Goal: Task Accomplishment & Management: Manage account settings

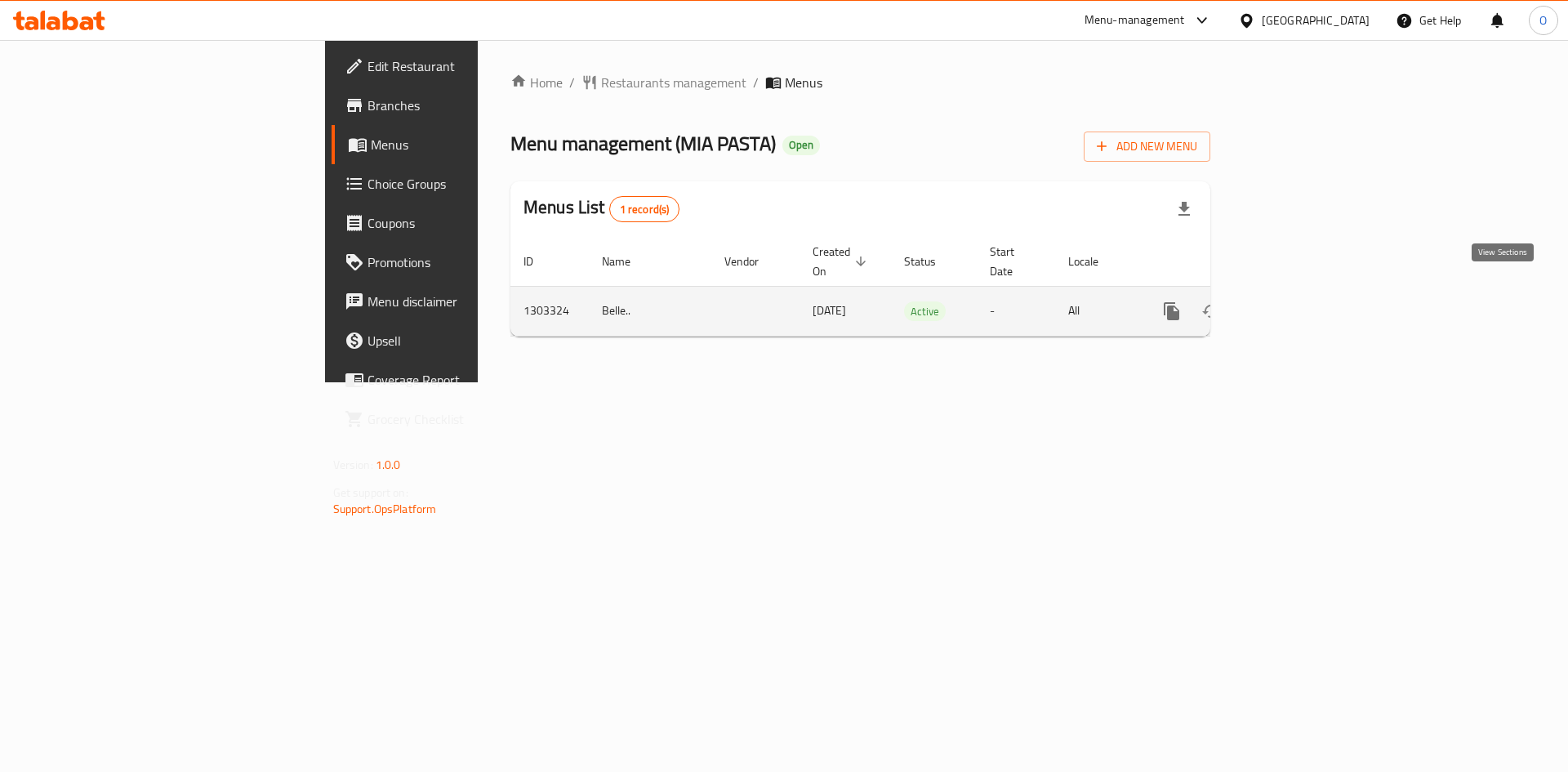
click at [1300, 301] on icon "enhanced table" at bounding box center [1290, 311] width 20 height 20
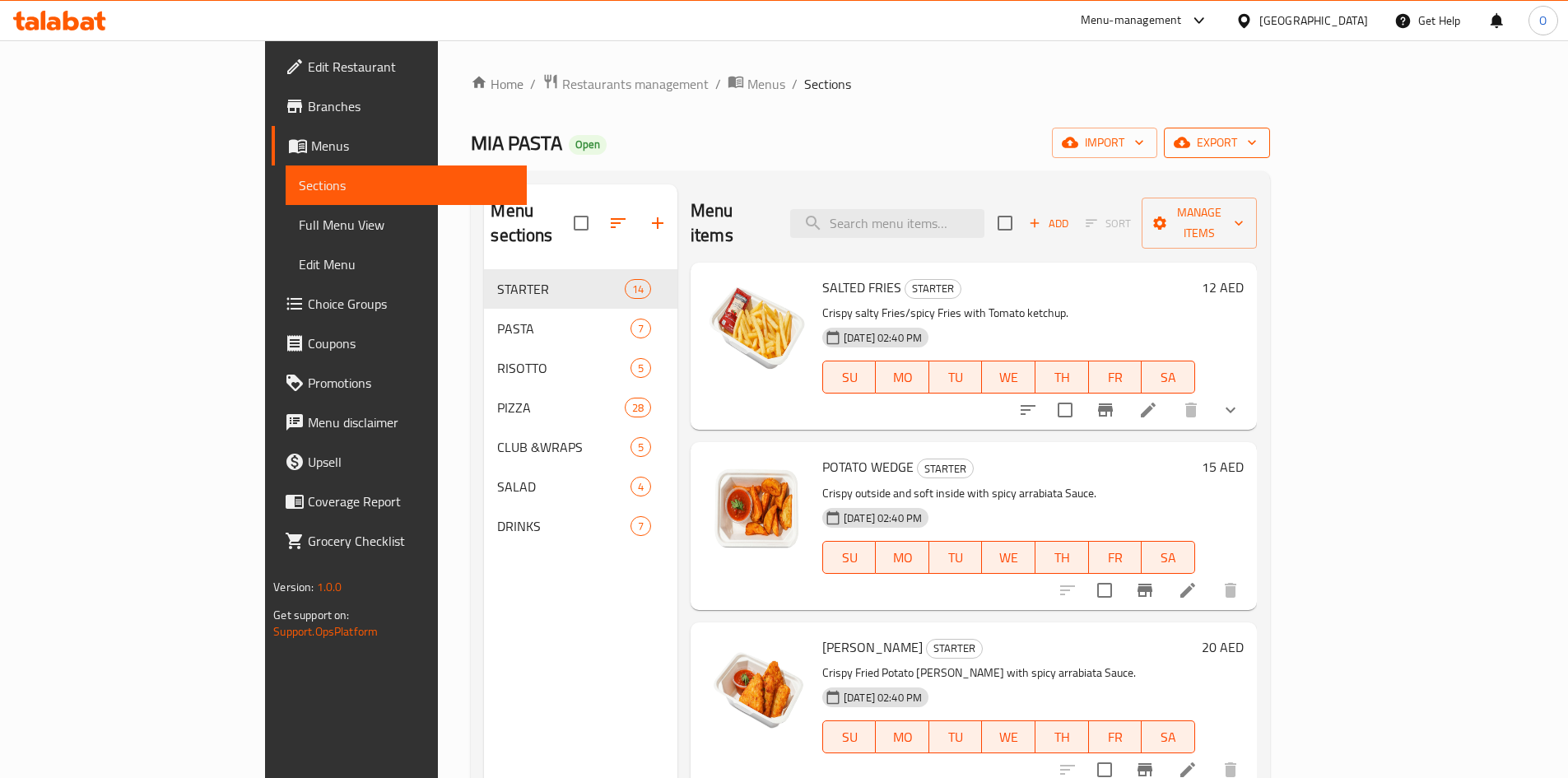
click at [1257, 142] on span "export" at bounding box center [1217, 143] width 80 height 21
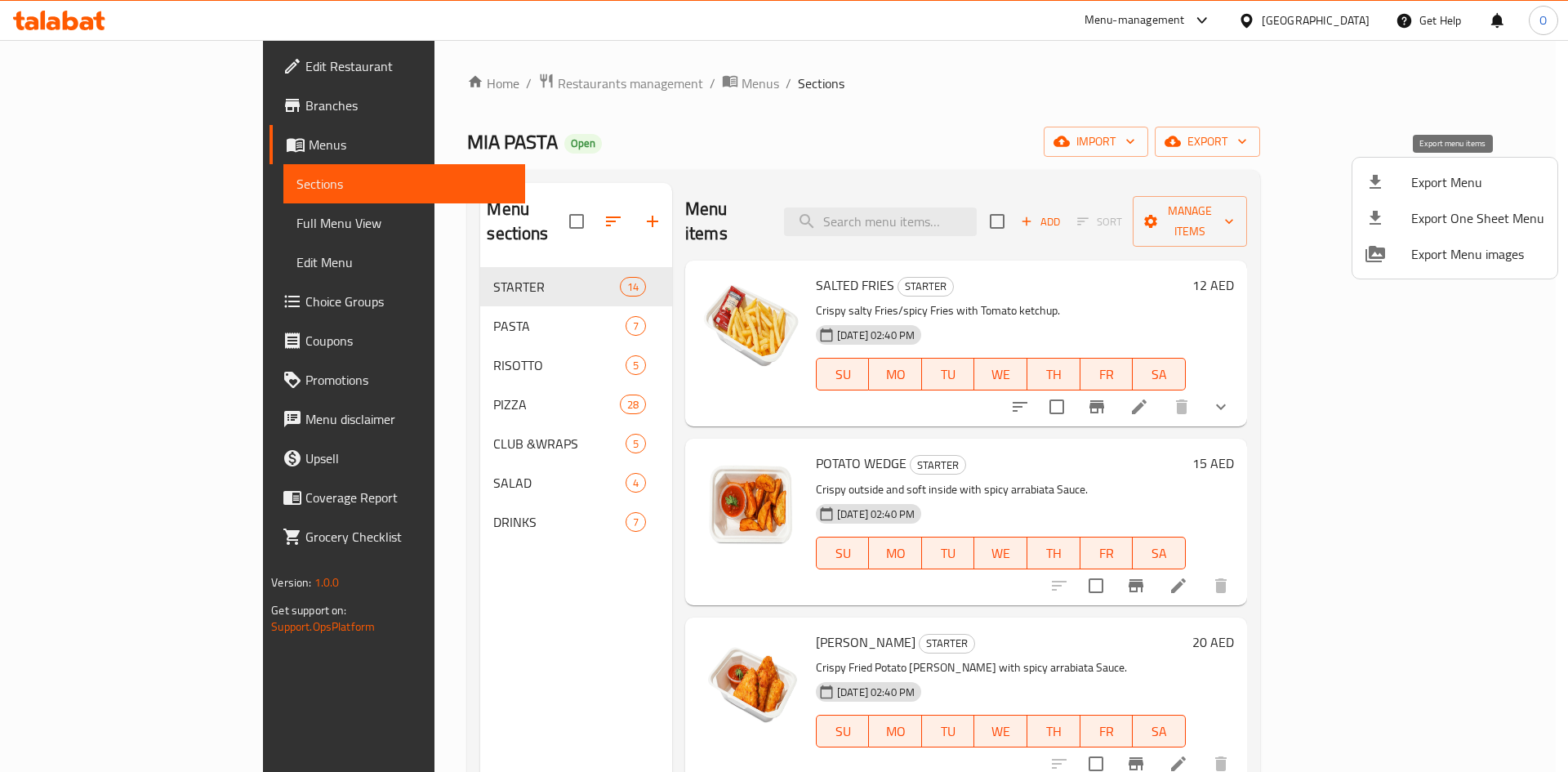
click at [1410, 193] on li "Export Menu" at bounding box center [1454, 182] width 205 height 36
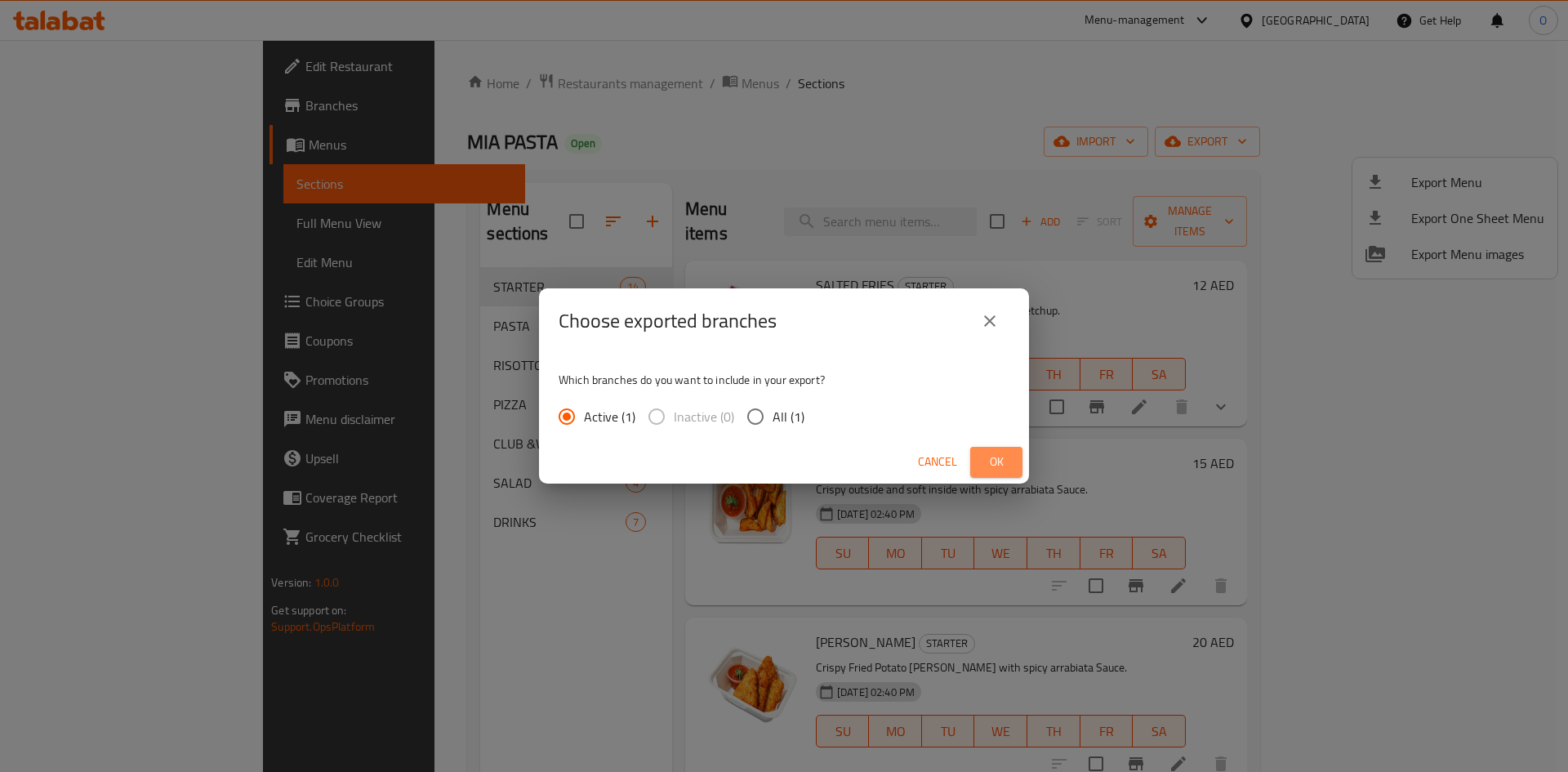
click at [997, 470] on span "Ok" at bounding box center [996, 462] width 26 height 21
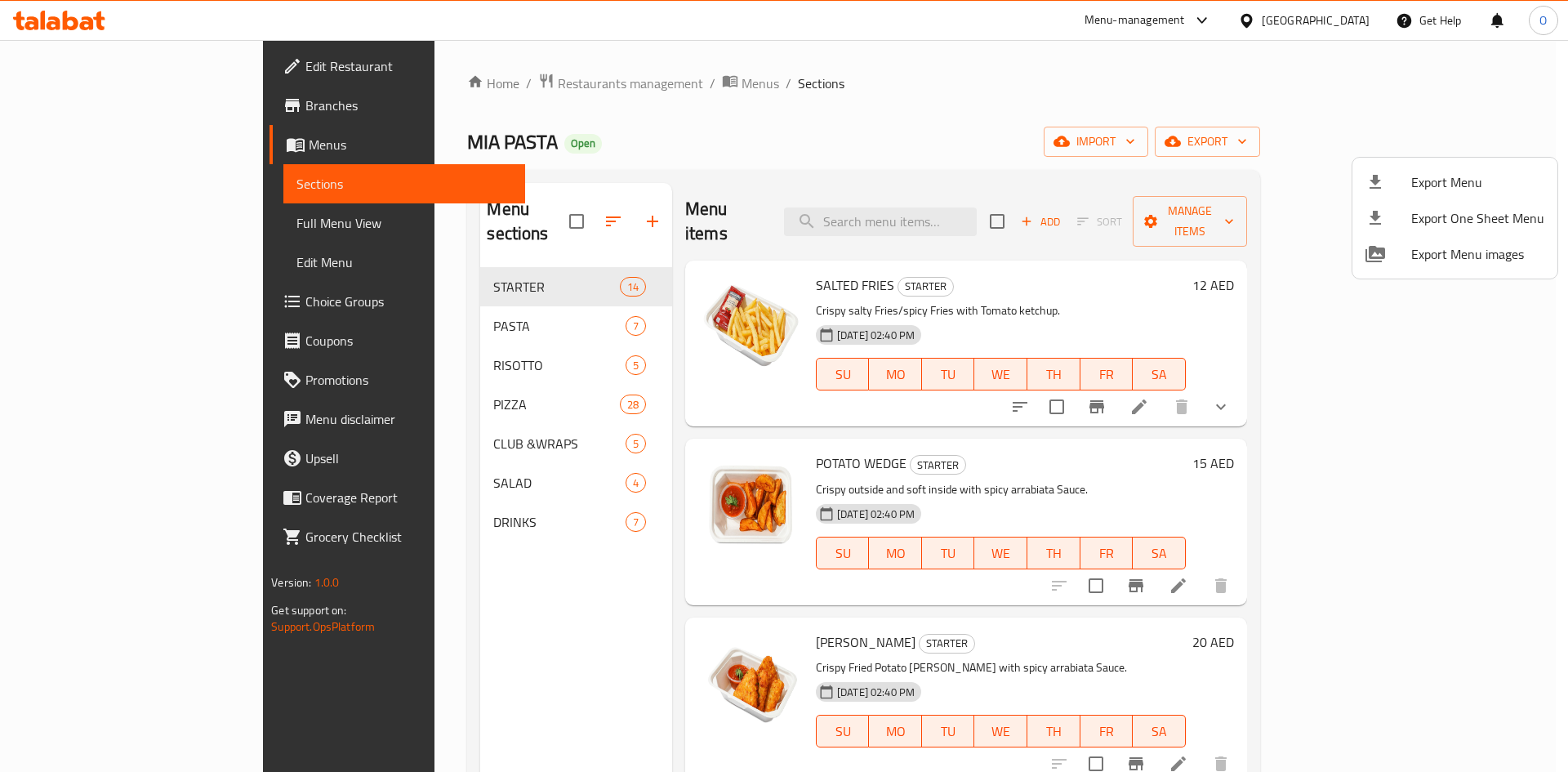
click at [887, 70] on div at bounding box center [784, 386] width 1568 height 772
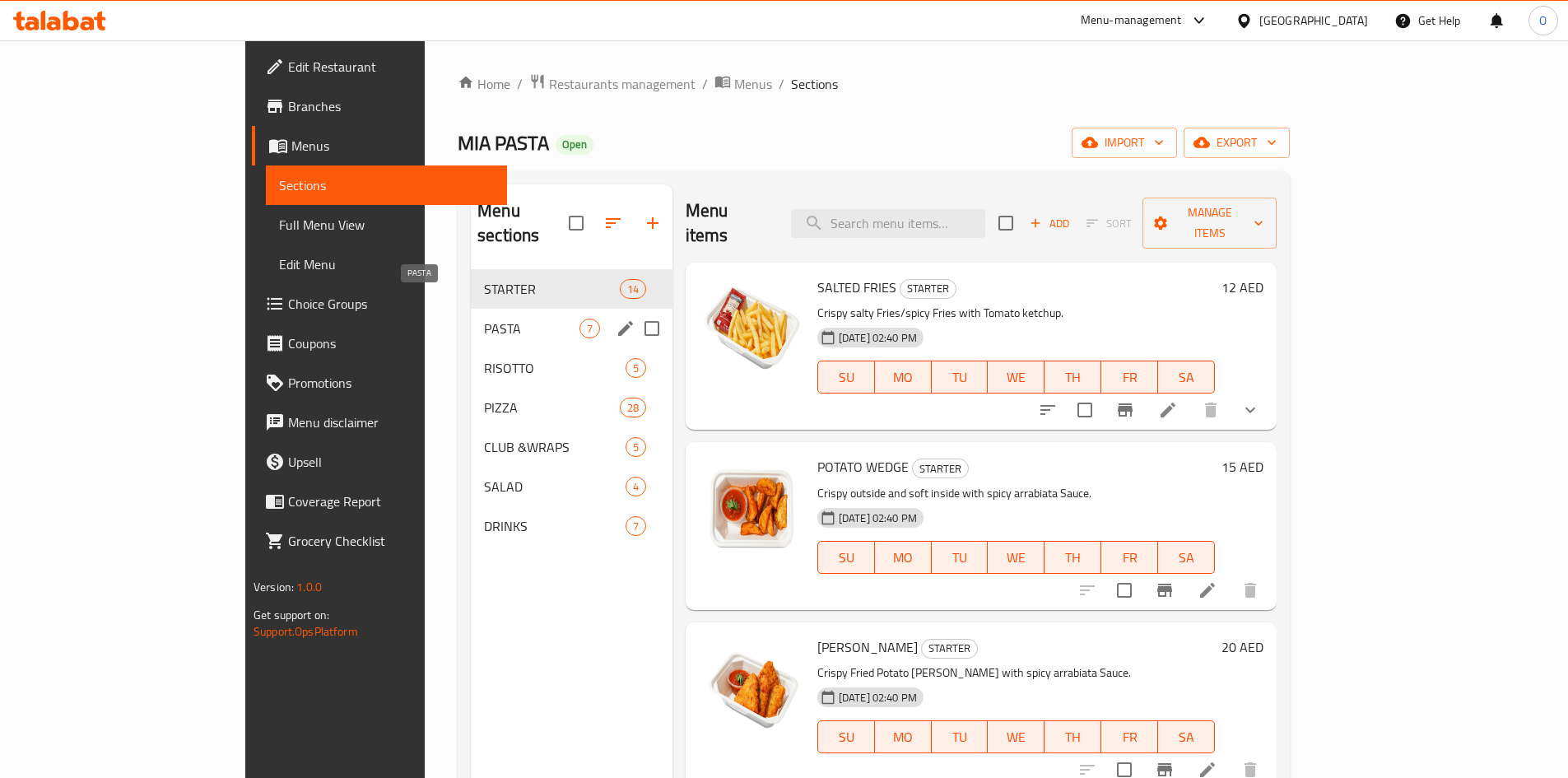
drag, startPoint x: 409, startPoint y: 306, endPoint x: 407, endPoint y: 284, distance: 22.1
click at [484, 319] on span "PASTA" at bounding box center [532, 329] width 96 height 20
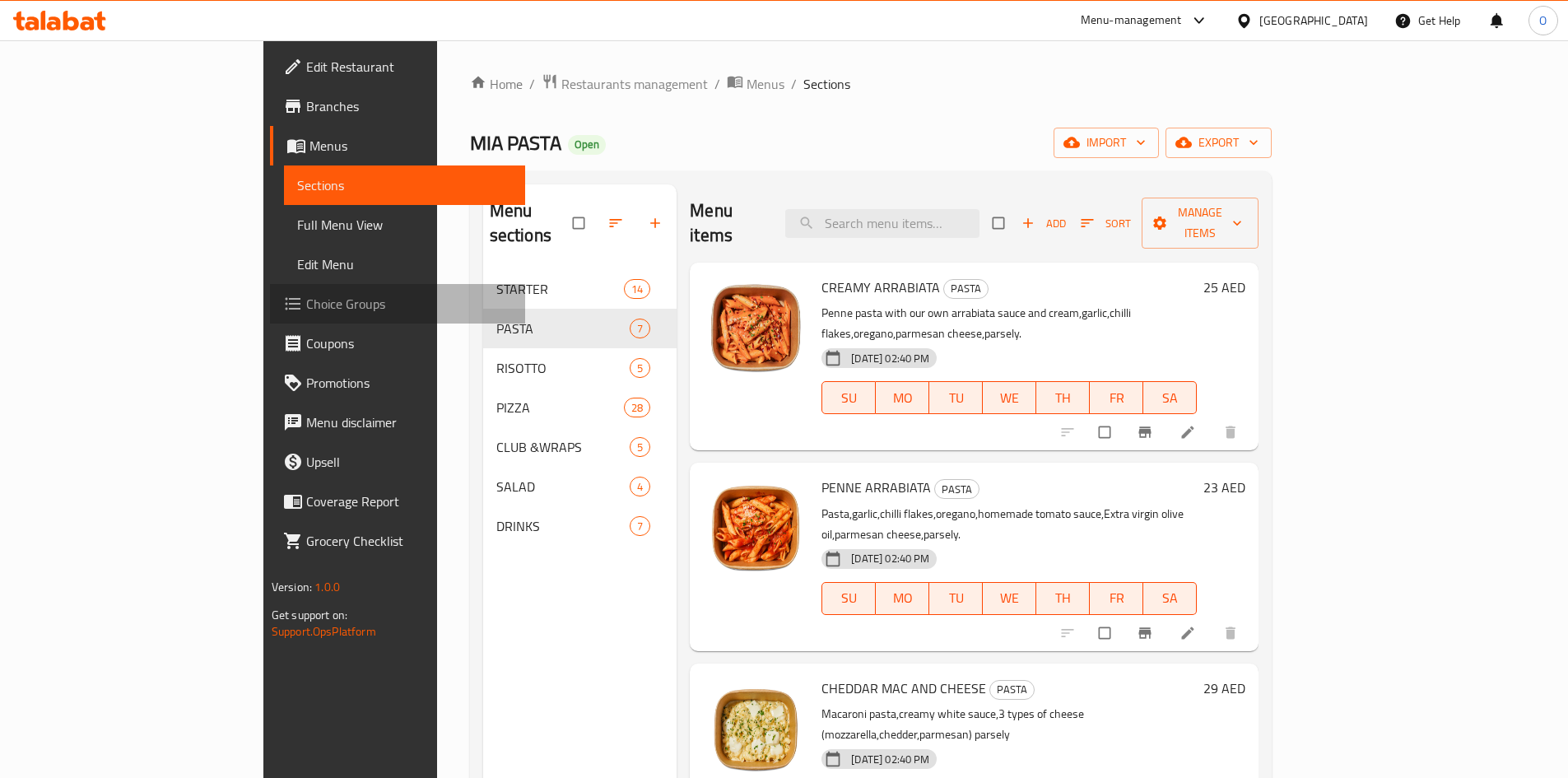
click at [306, 313] on span "Choice Groups" at bounding box center [409, 304] width 206 height 20
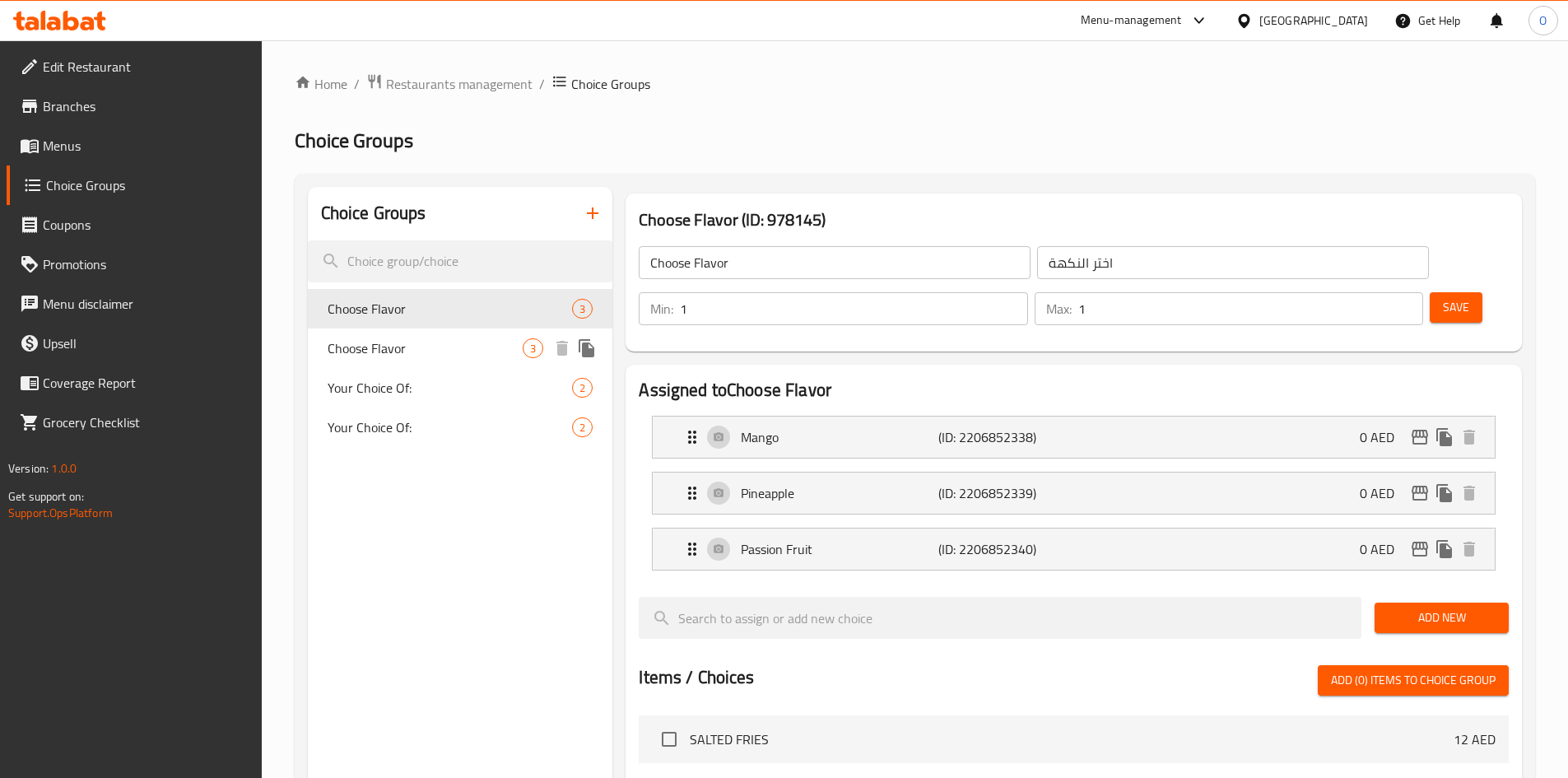
click at [424, 356] on span "Choose Flavor" at bounding box center [425, 349] width 196 height 20
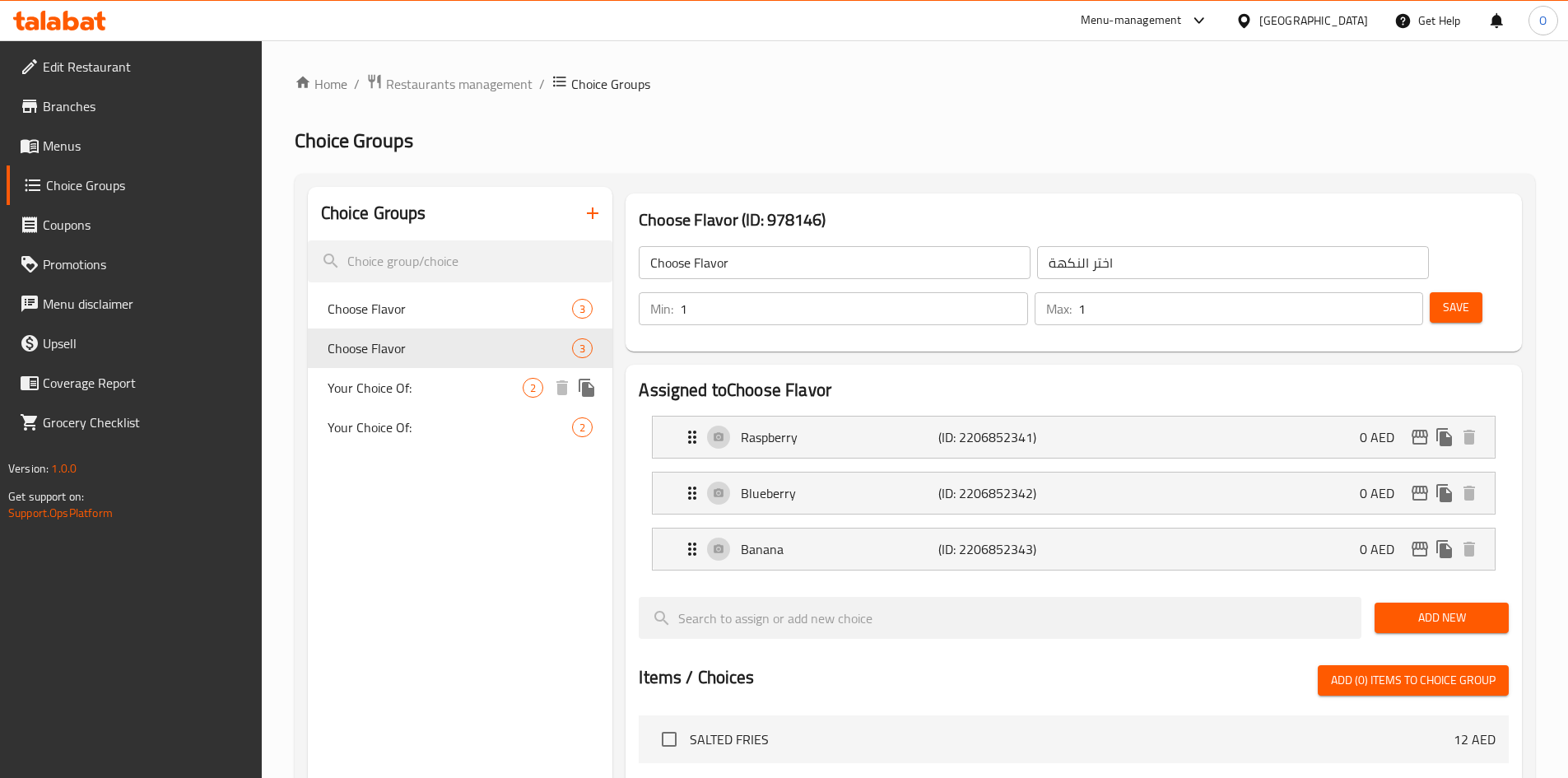
click at [413, 391] on span "Your Choice Of:" at bounding box center [425, 388] width 196 height 20
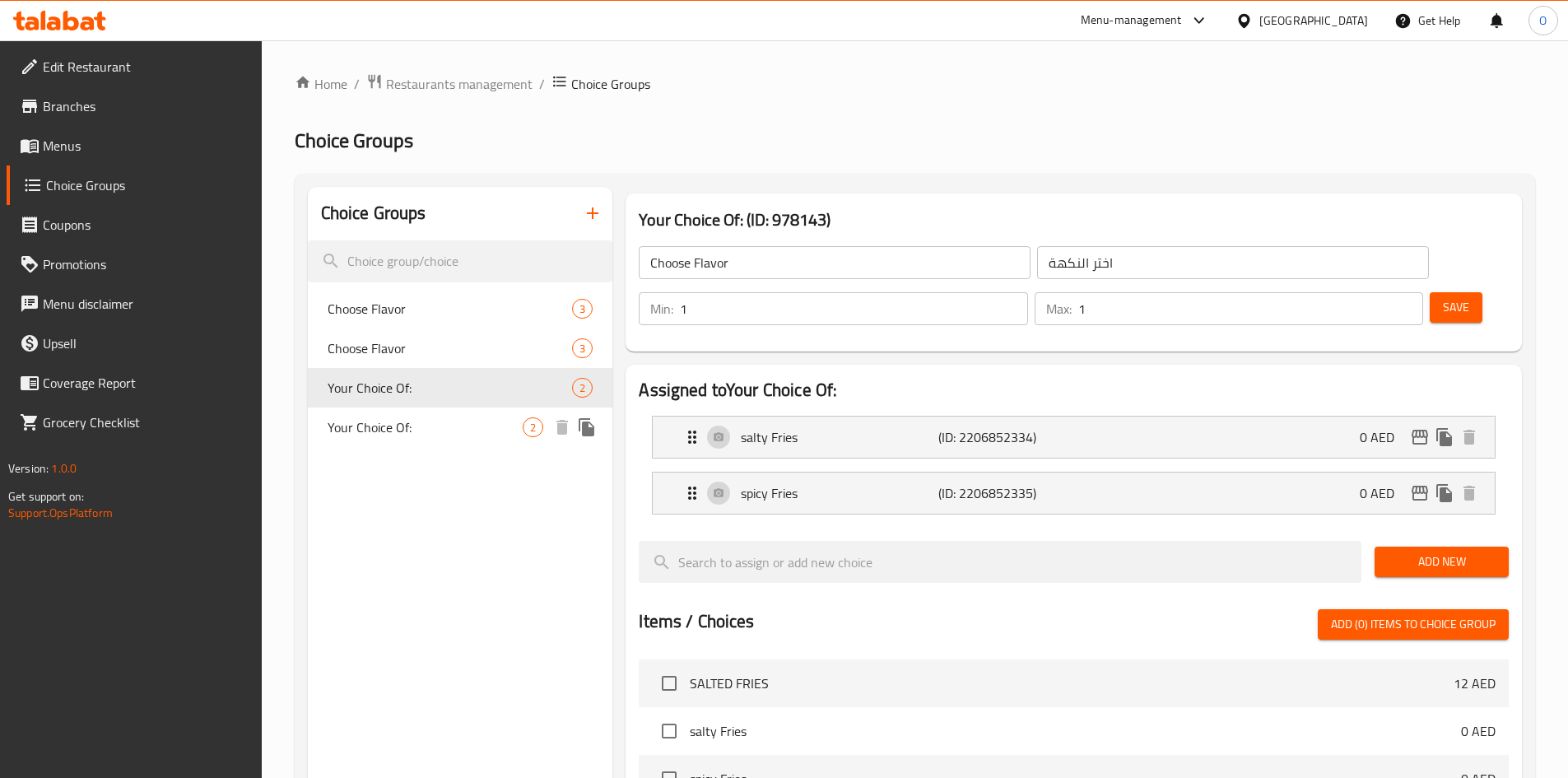
type input "Your Choice Of:"
type input "إختيارك من:"
click at [398, 430] on span "Your Choice Of:" at bounding box center [425, 427] width 196 height 20
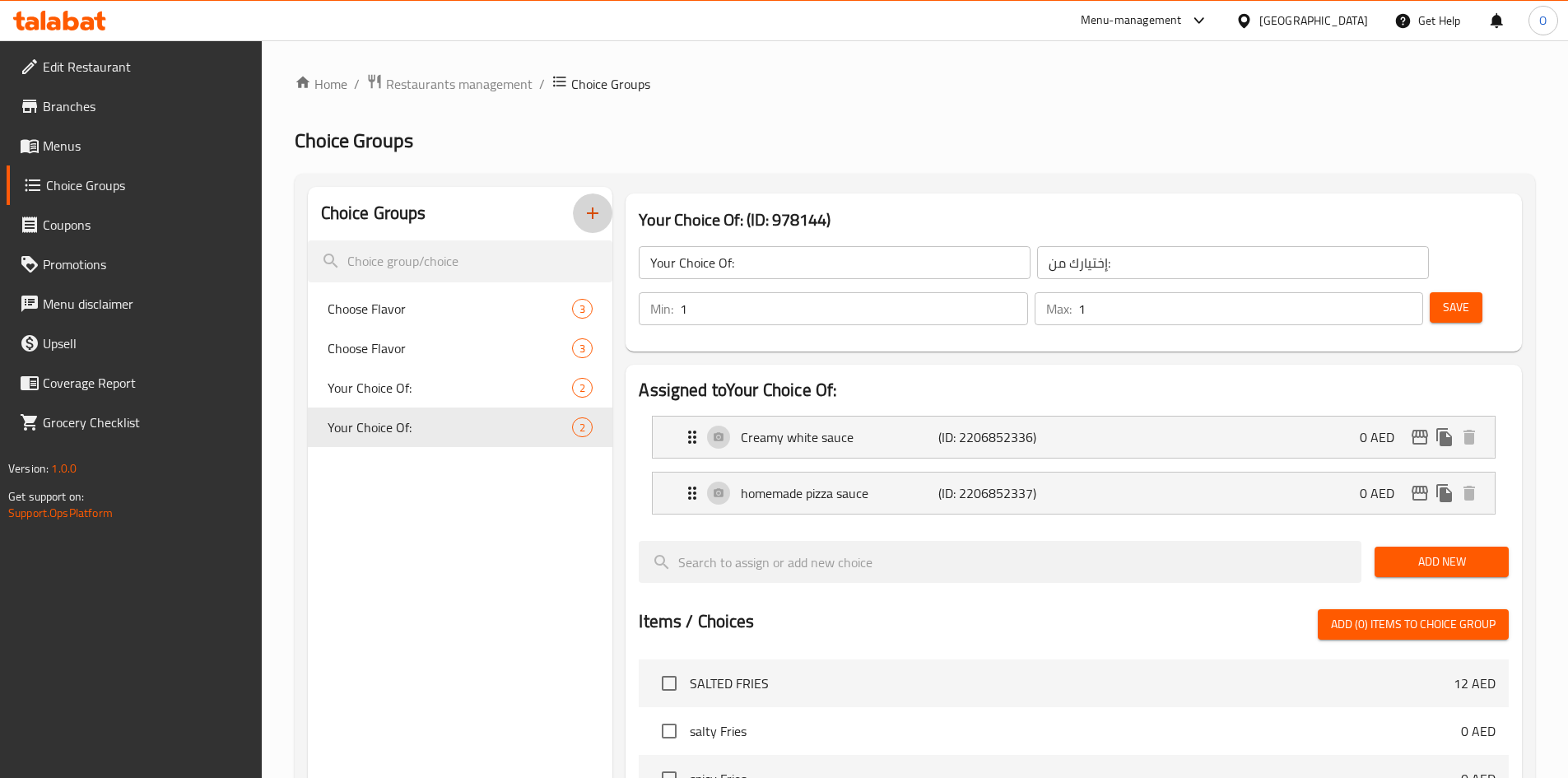
click at [597, 225] on button "button" at bounding box center [593, 214] width 40 height 40
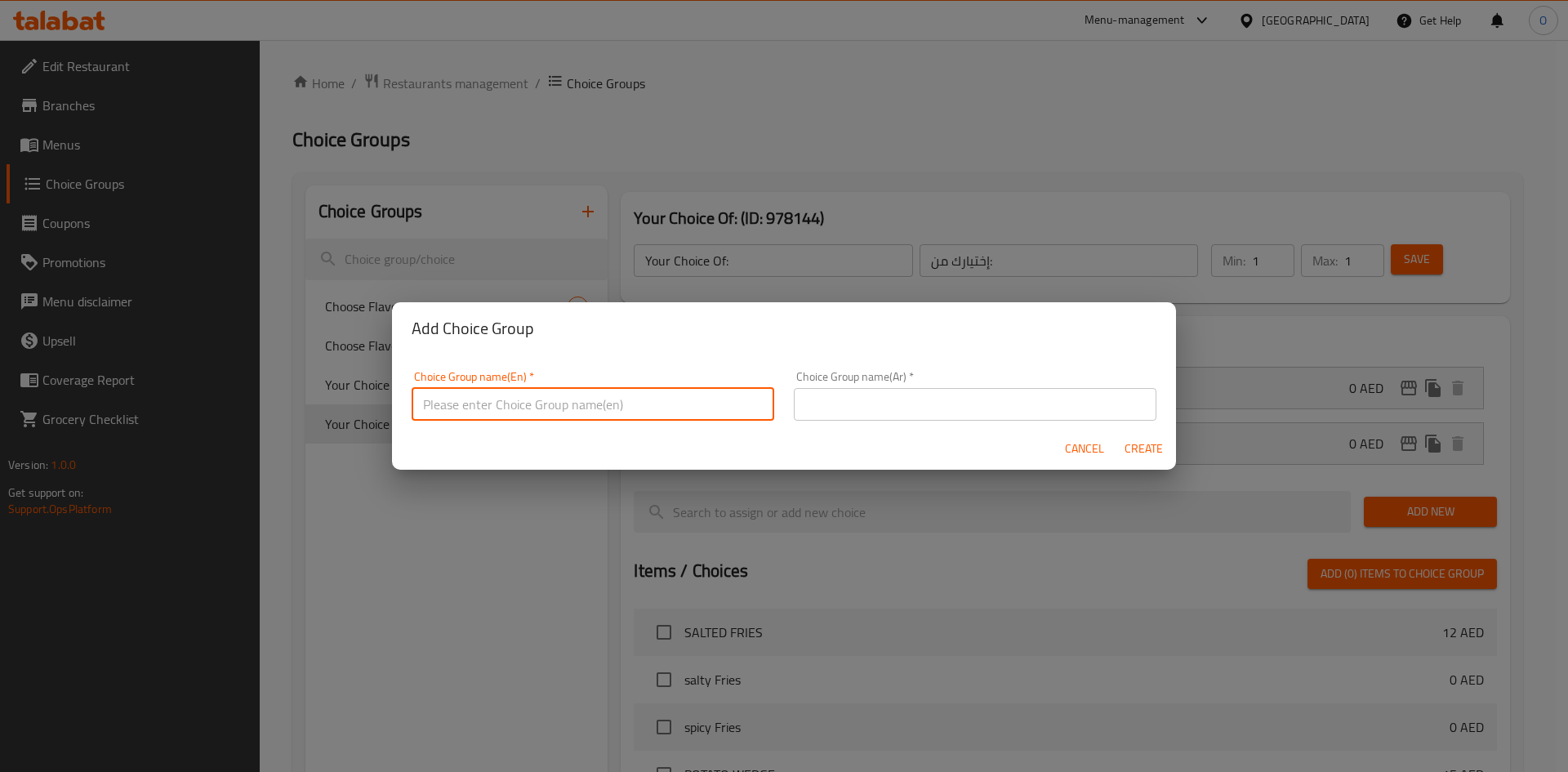
click at [552, 408] on input "text" at bounding box center [593, 404] width 363 height 33
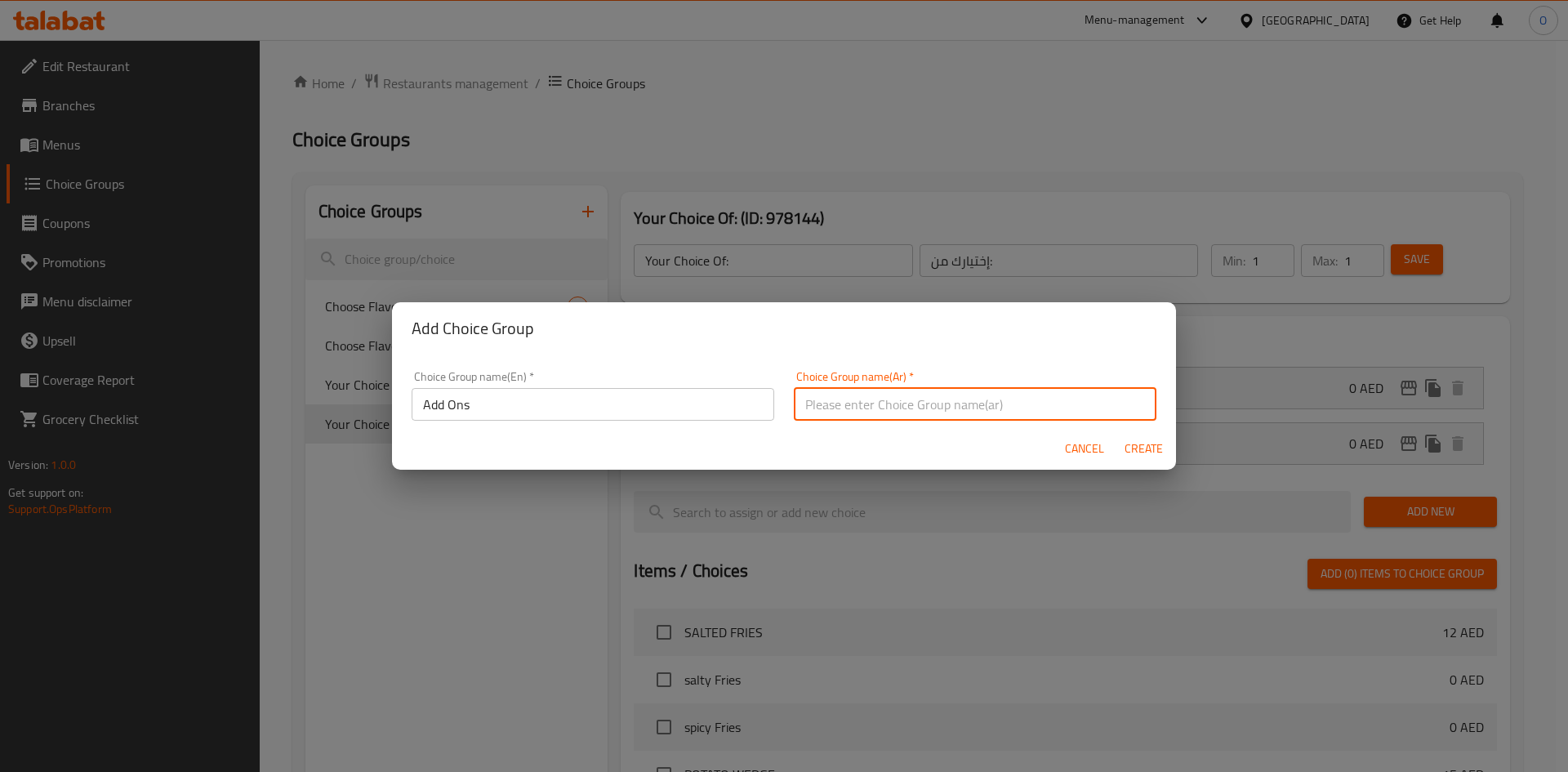
click at [856, 403] on input "text" at bounding box center [975, 404] width 363 height 33
click at [628, 419] on input "Add Ons" at bounding box center [593, 404] width 363 height 33
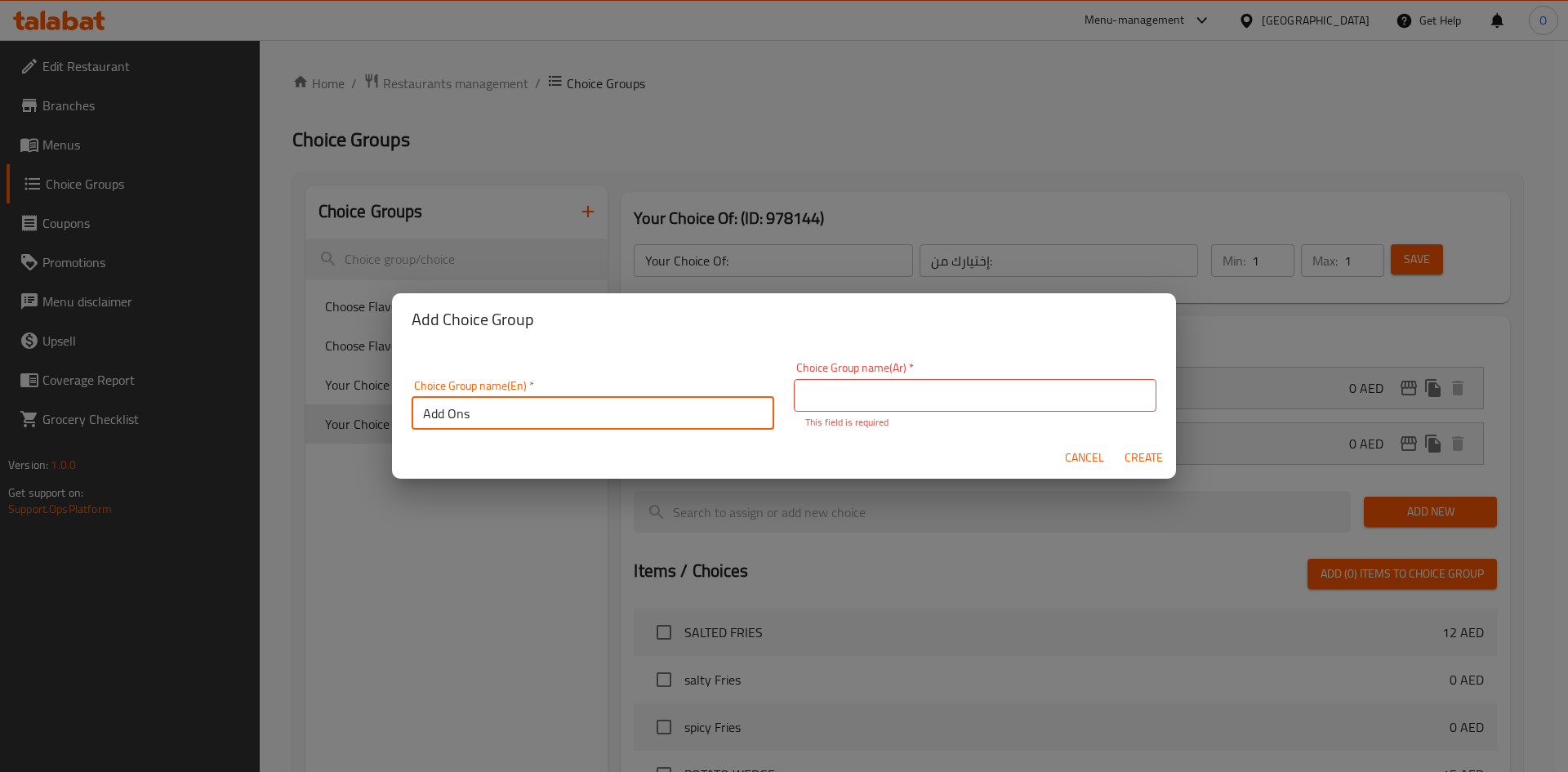
click at [628, 419] on input "Add Ons" at bounding box center [593, 413] width 363 height 33
paste input "For All Type Of Pasta"
drag, startPoint x: 486, startPoint y: 412, endPoint x: 552, endPoint y: 418, distance: 66.3
click at [552, 418] on input "Add On For All Type Of Pasta" at bounding box center [593, 413] width 363 height 33
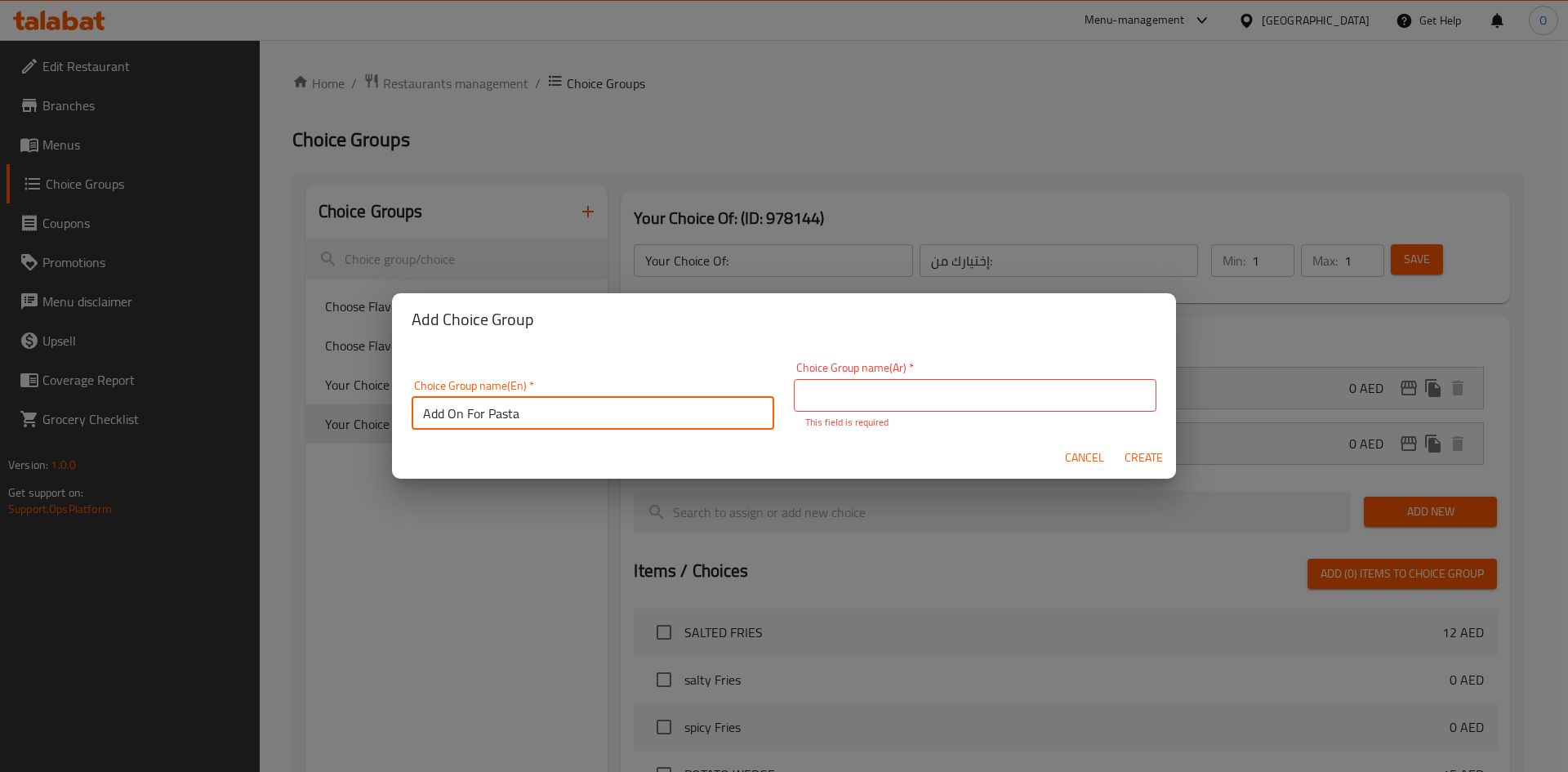
click at [547, 417] on input "Add On For Pasta" at bounding box center [593, 413] width 363 height 33
drag, startPoint x: 543, startPoint y: 416, endPoint x: 522, endPoint y: 425, distance: 22.8
click at [522, 425] on input "Add On For Pasta" at bounding box center [593, 413] width 363 height 33
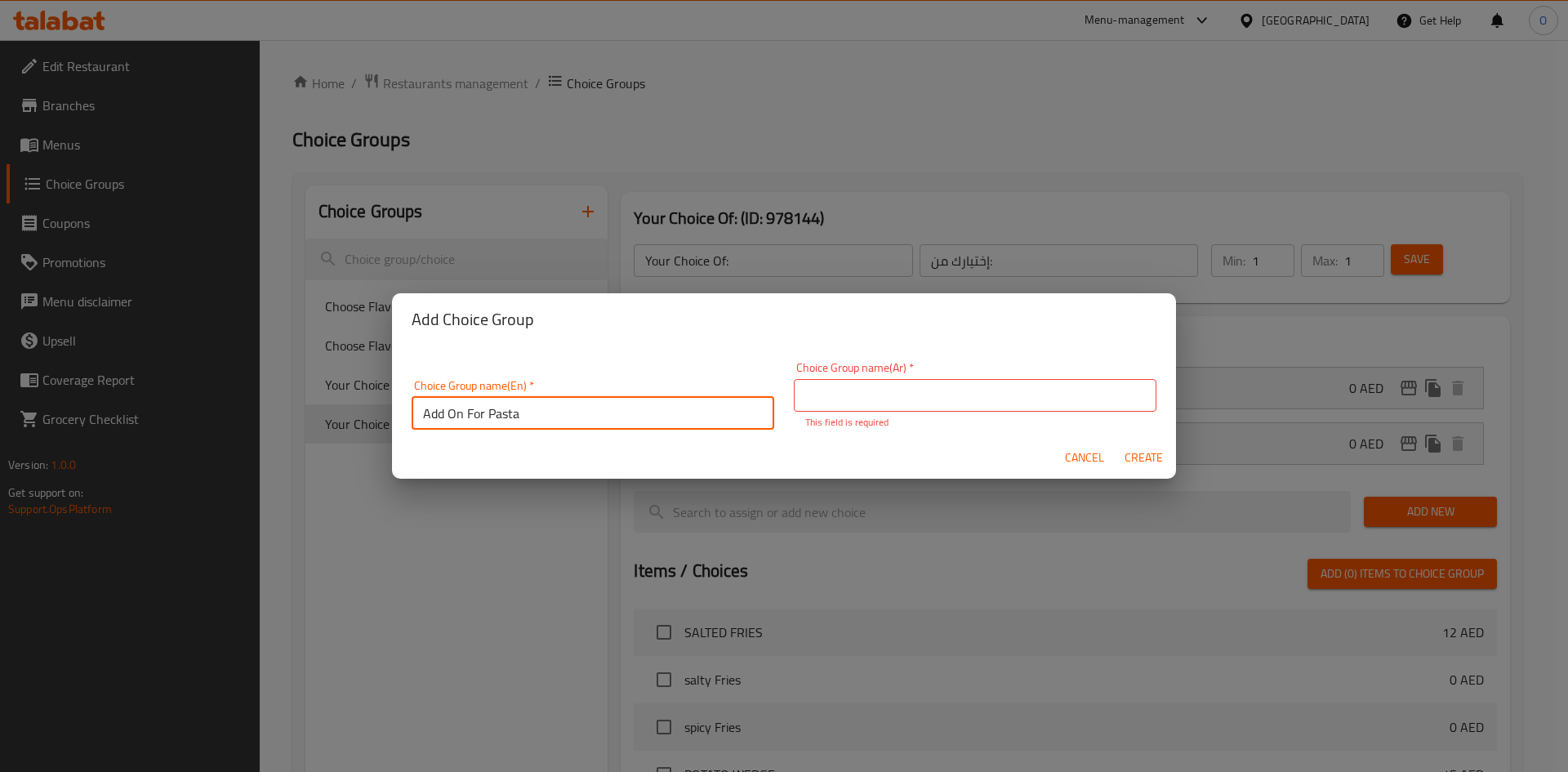
click at [530, 421] on input "Add On For Pasta" at bounding box center [593, 413] width 363 height 33
click at [521, 408] on input "Add On For Pasta:" at bounding box center [593, 413] width 363 height 33
type input "Add On For Pasta:"
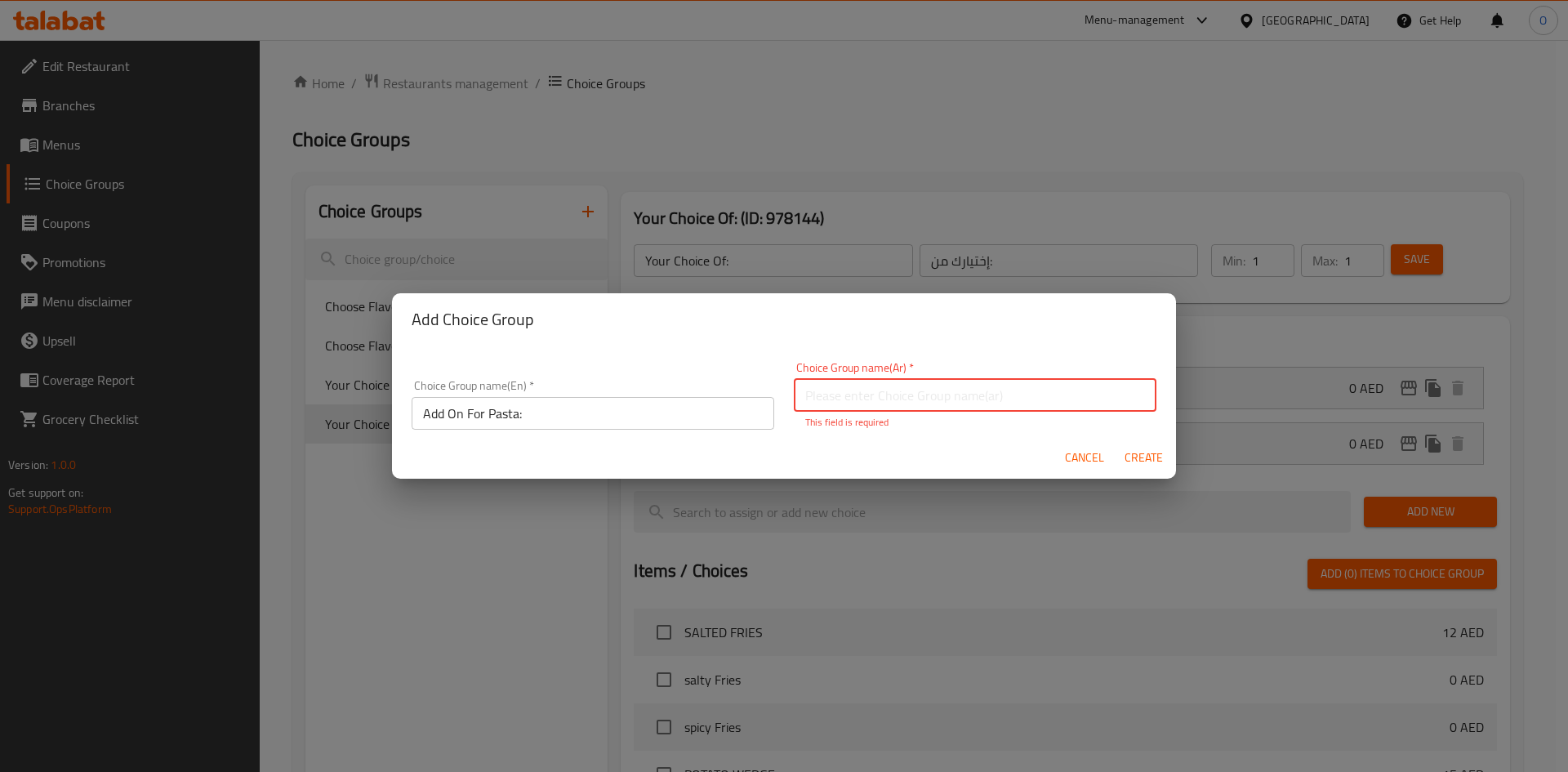
paste input "إضافة إلى المعكرونة:"
type input "إضافة إلى المعكرونة:"
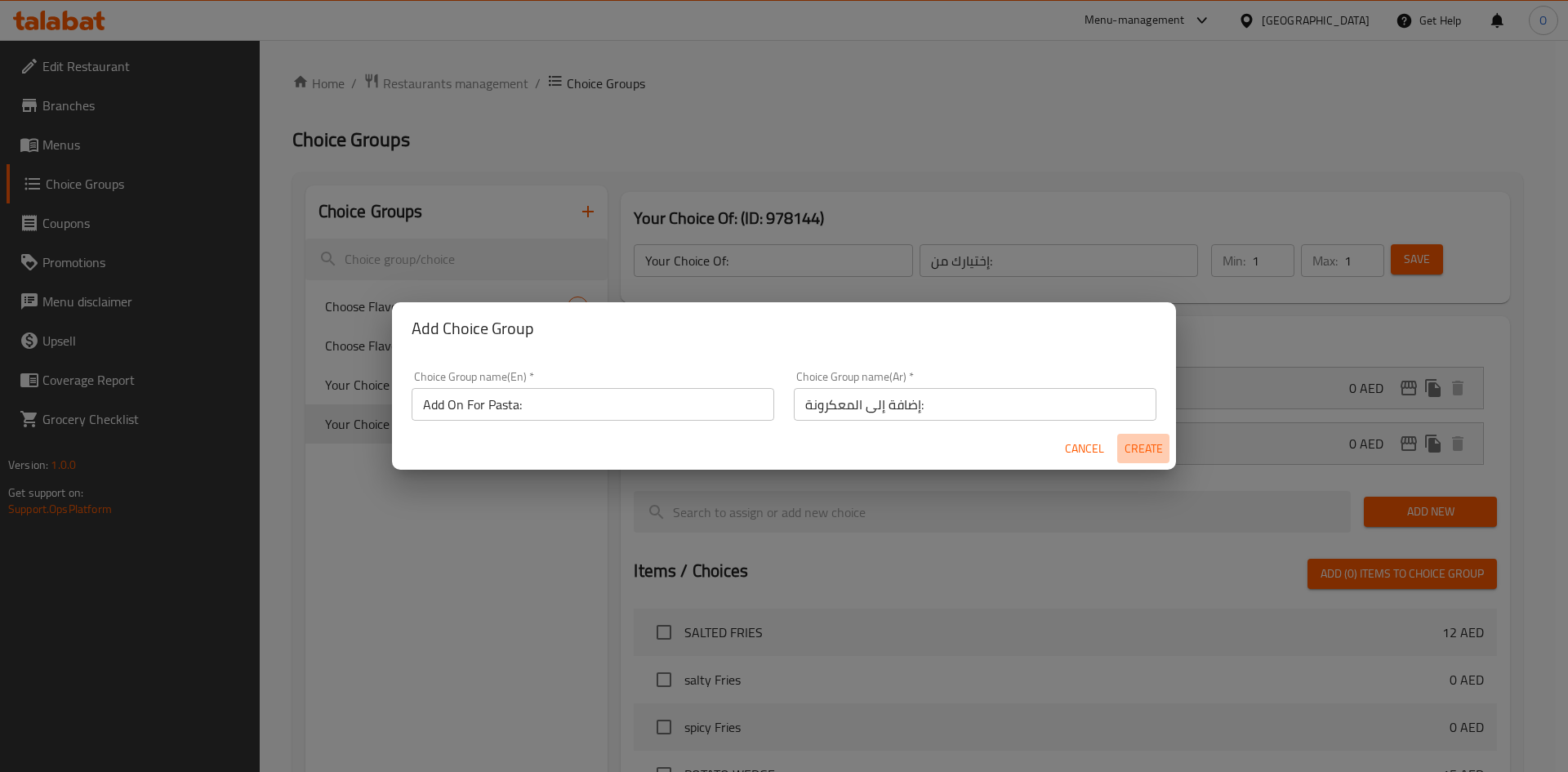
click at [1154, 444] on button "Create" at bounding box center [1143, 449] width 52 height 31
type input "Add On For Pasta:"
type input "إضافة إلى المعكرونة:"
type input "0"
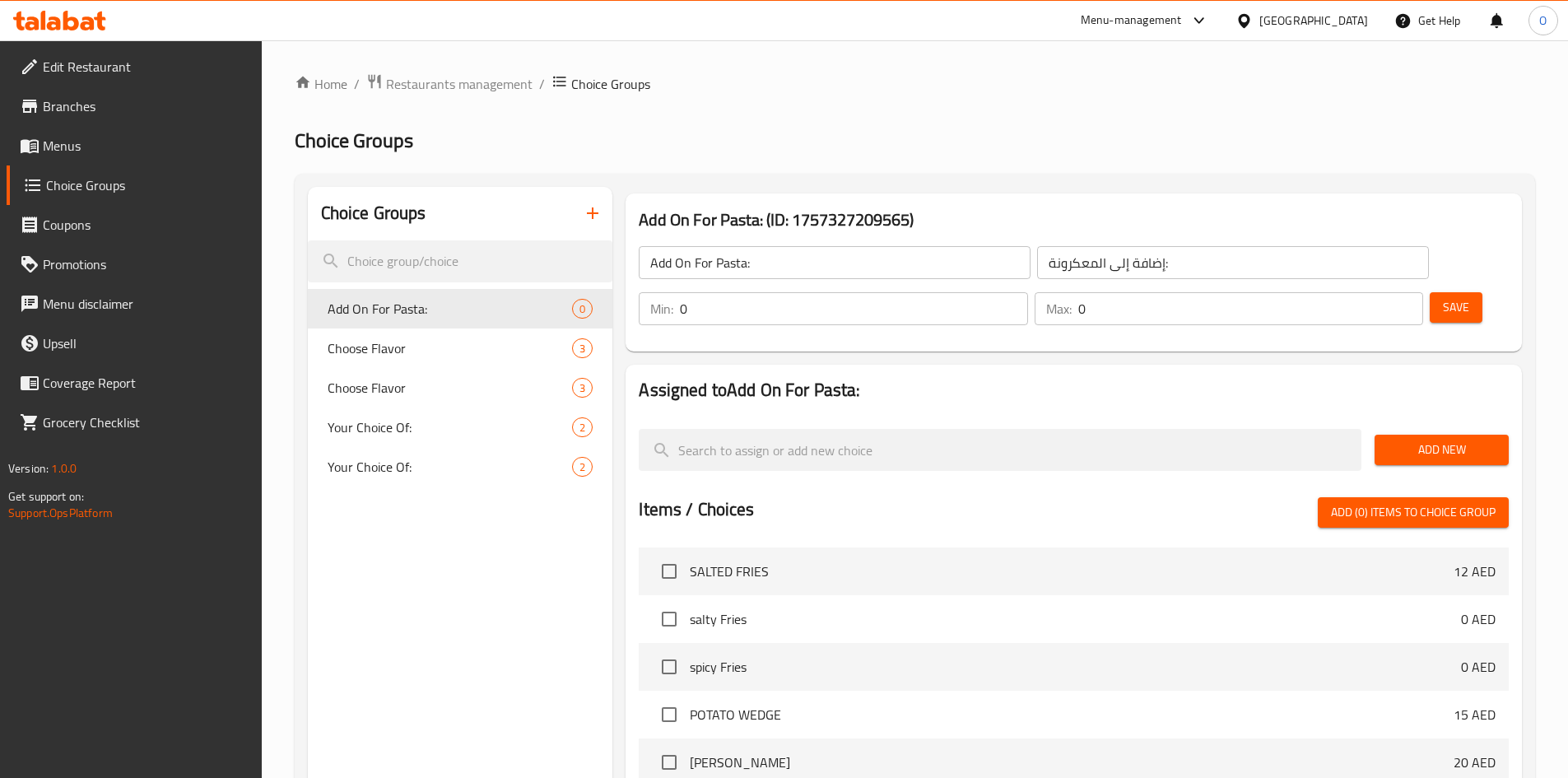
click at [1485, 439] on span "Add New" at bounding box center [1441, 449] width 108 height 21
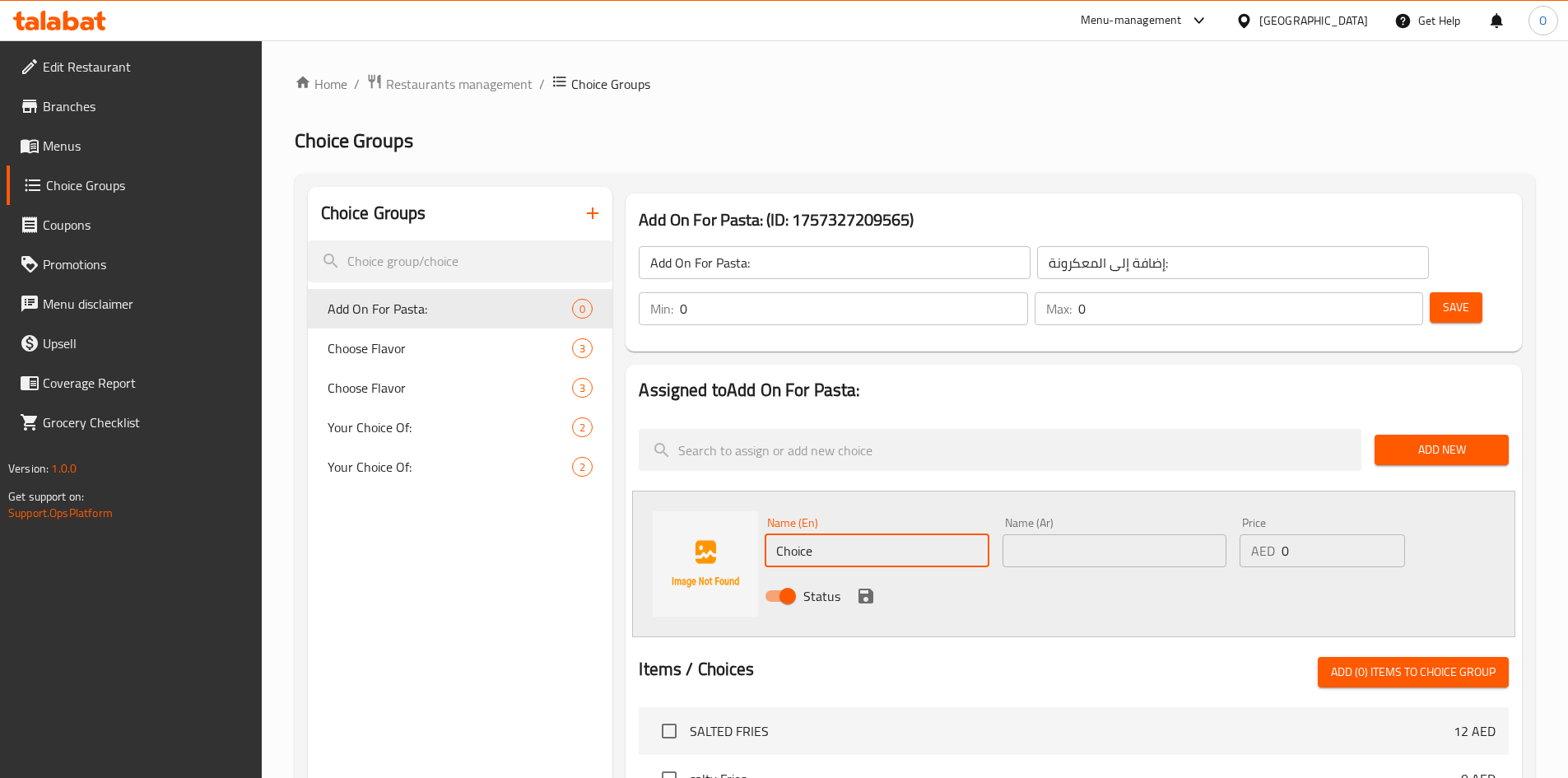
click at [837, 534] on input "Choice" at bounding box center [876, 550] width 224 height 33
paste input "Broccoli"
type input "Broccoli"
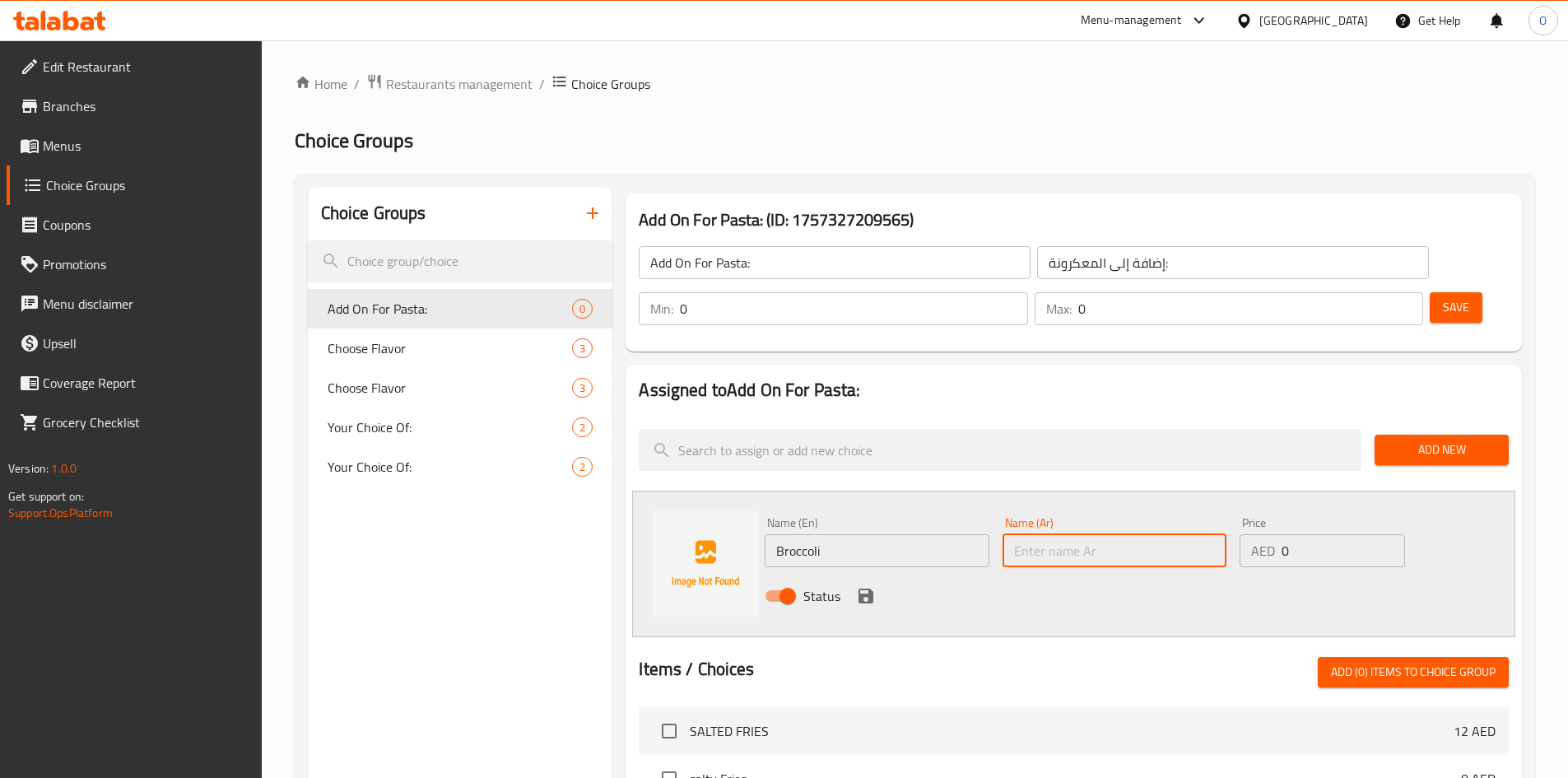
paste input "بروكلي"
type input "بروكلي"
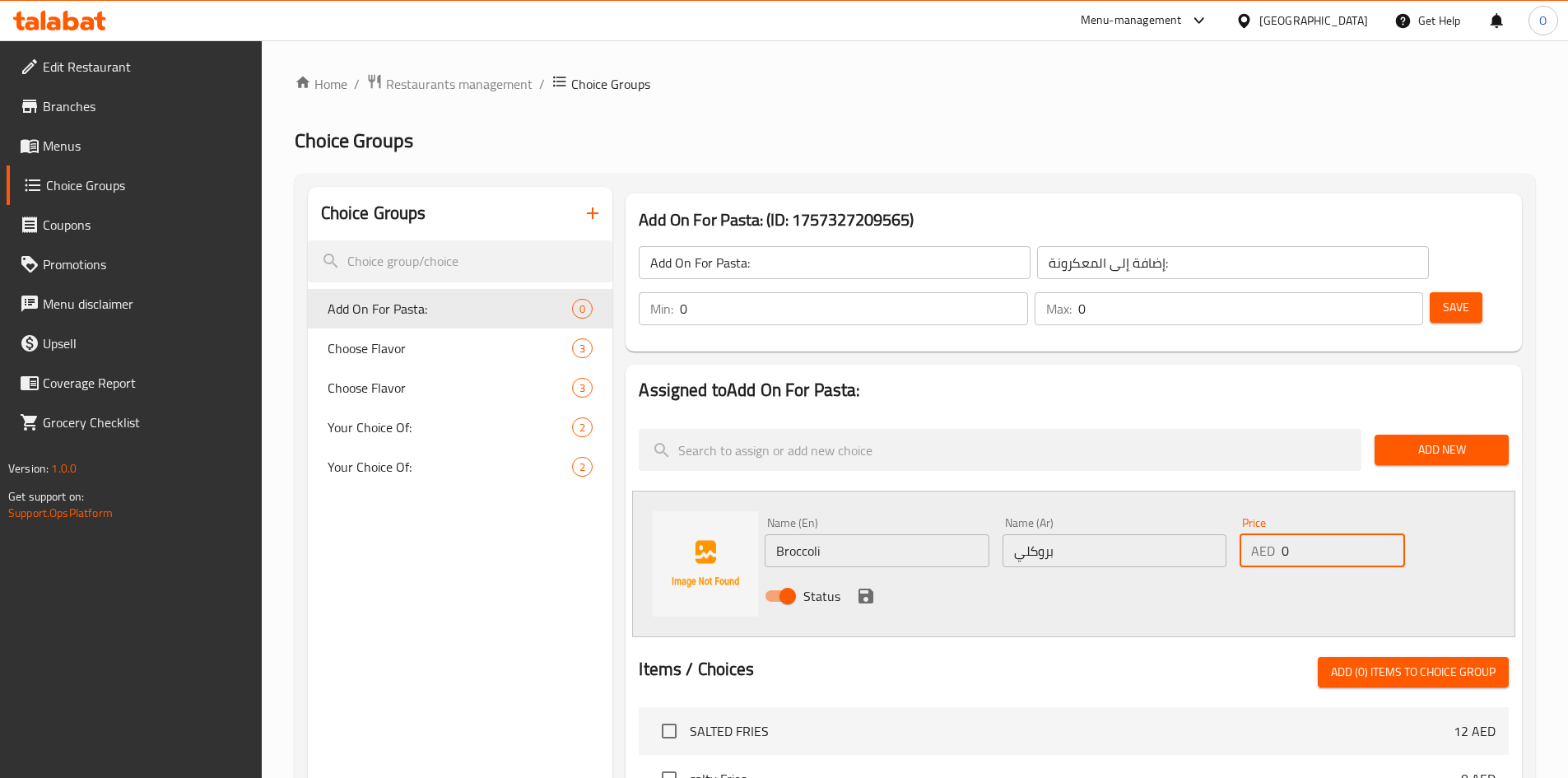
click at [1272, 534] on div "AED 0 Price" at bounding box center [1321, 550] width 165 height 33
paste input "4"
type input "4"
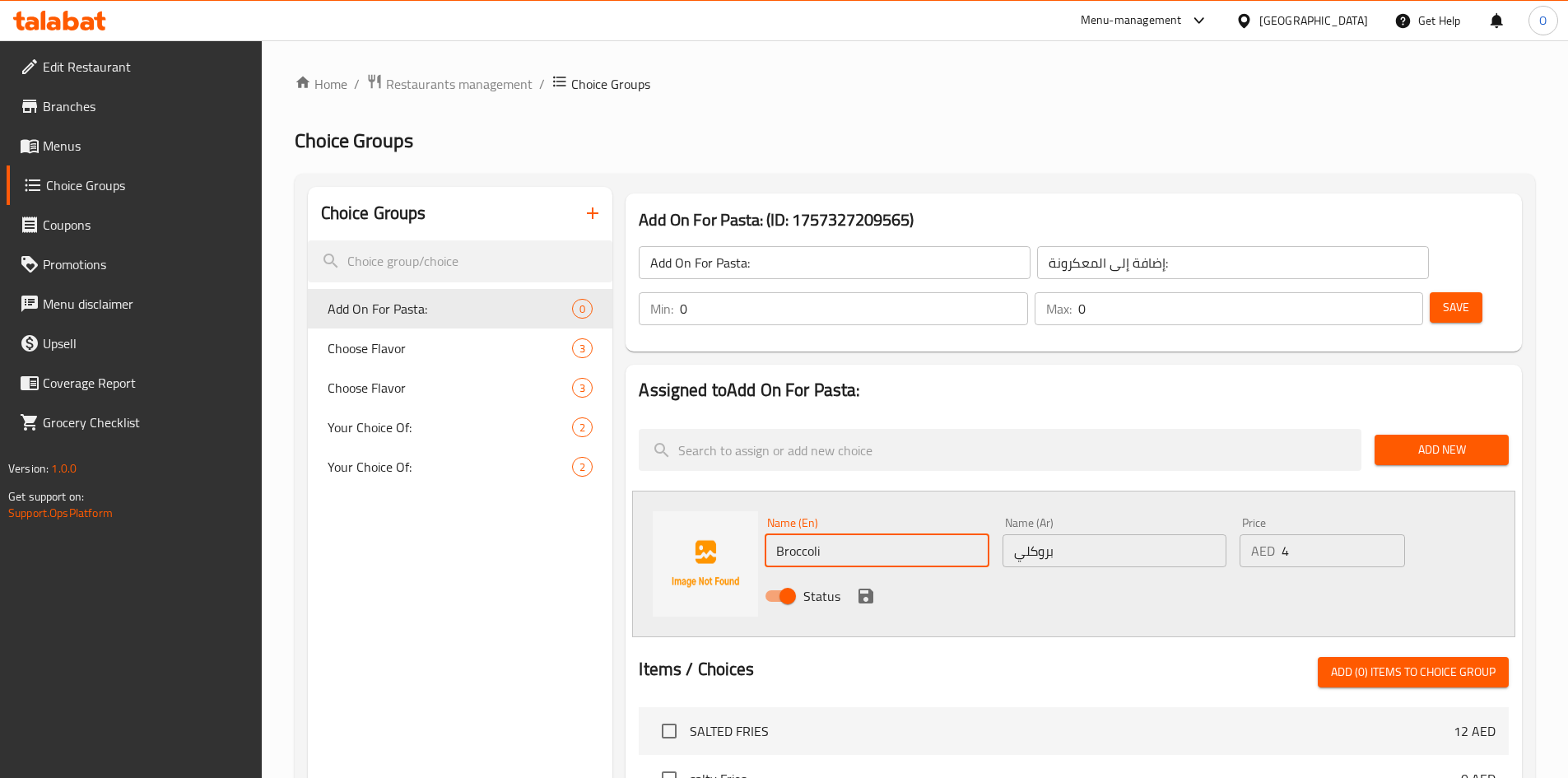
click at [851, 534] on input "Broccoli" at bounding box center [876, 550] width 224 height 33
paste input "50 Gram"
type input "Broccoli 50 Gram"
click at [1129, 534] on input "بروكلي" at bounding box center [1114, 550] width 224 height 33
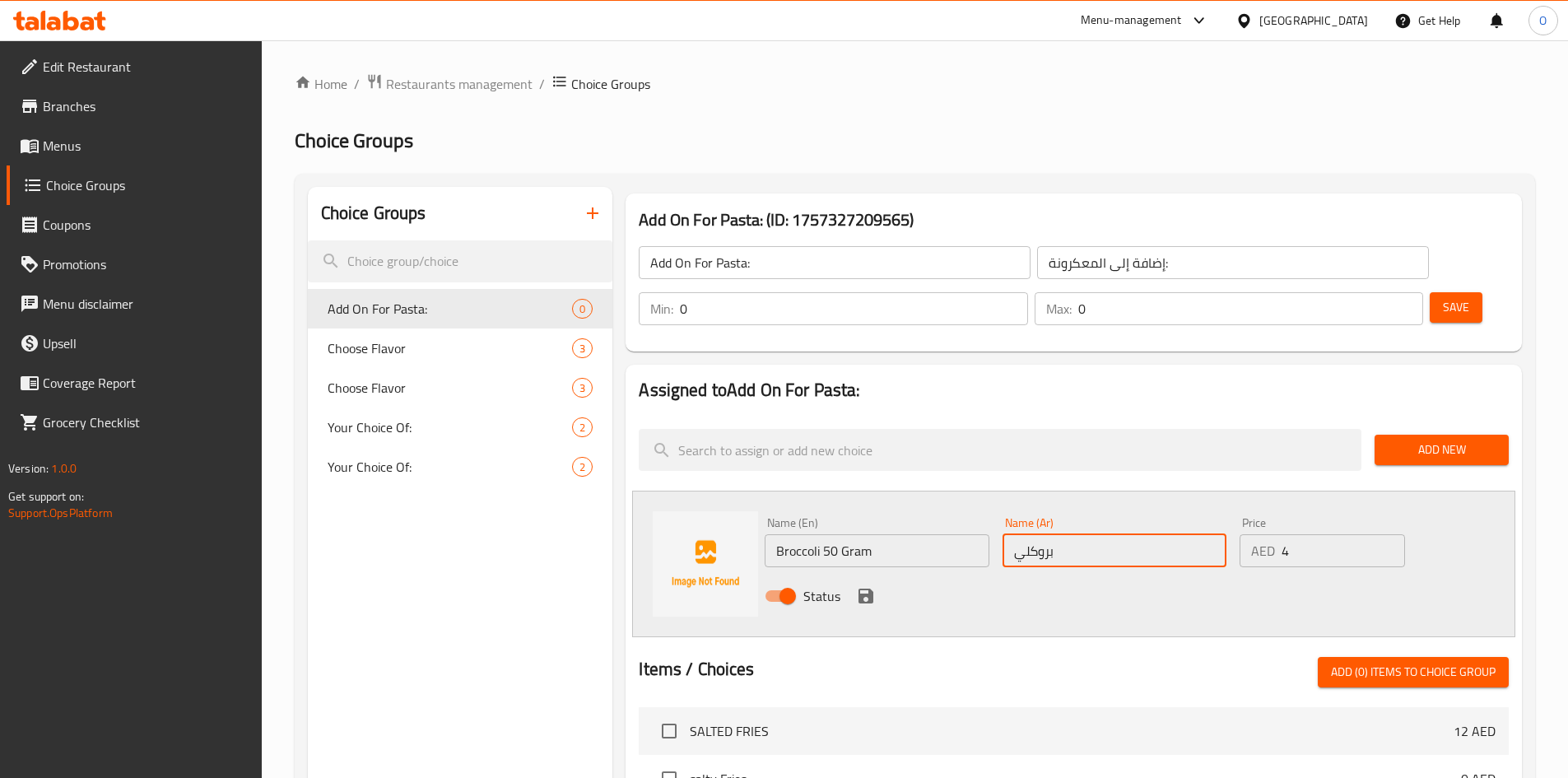
drag, startPoint x: 1106, startPoint y: 485, endPoint x: 1086, endPoint y: 512, distance: 33.6
click at [1086, 534] on input "بروكلي" at bounding box center [1114, 550] width 224 height 33
paste input "50 جرام"
type input "بروكلي 50 جرام"
click at [869, 589] on icon "save" at bounding box center [865, 596] width 15 height 15
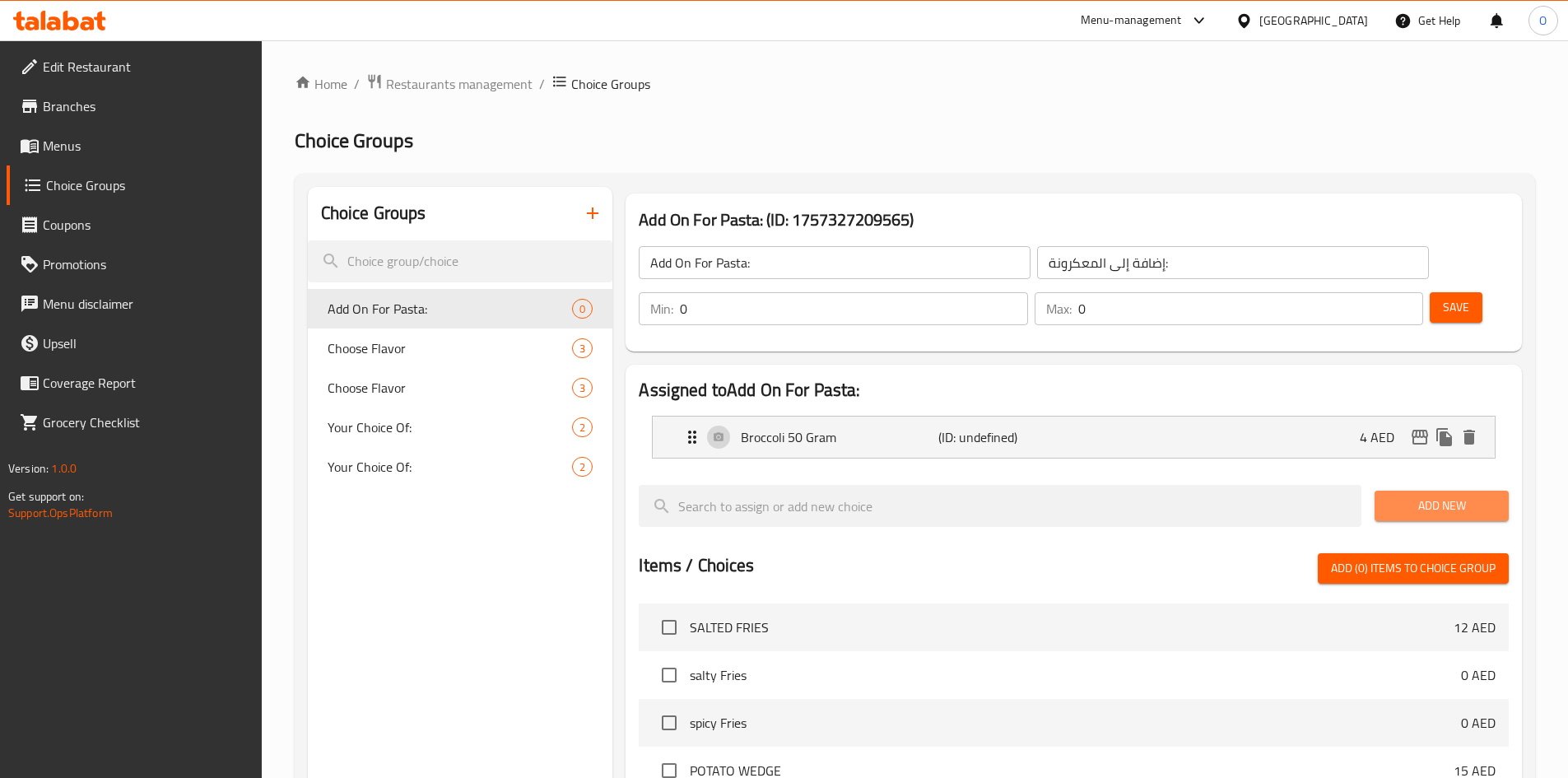
click at [1416, 495] on span "Add New" at bounding box center [1441, 505] width 108 height 21
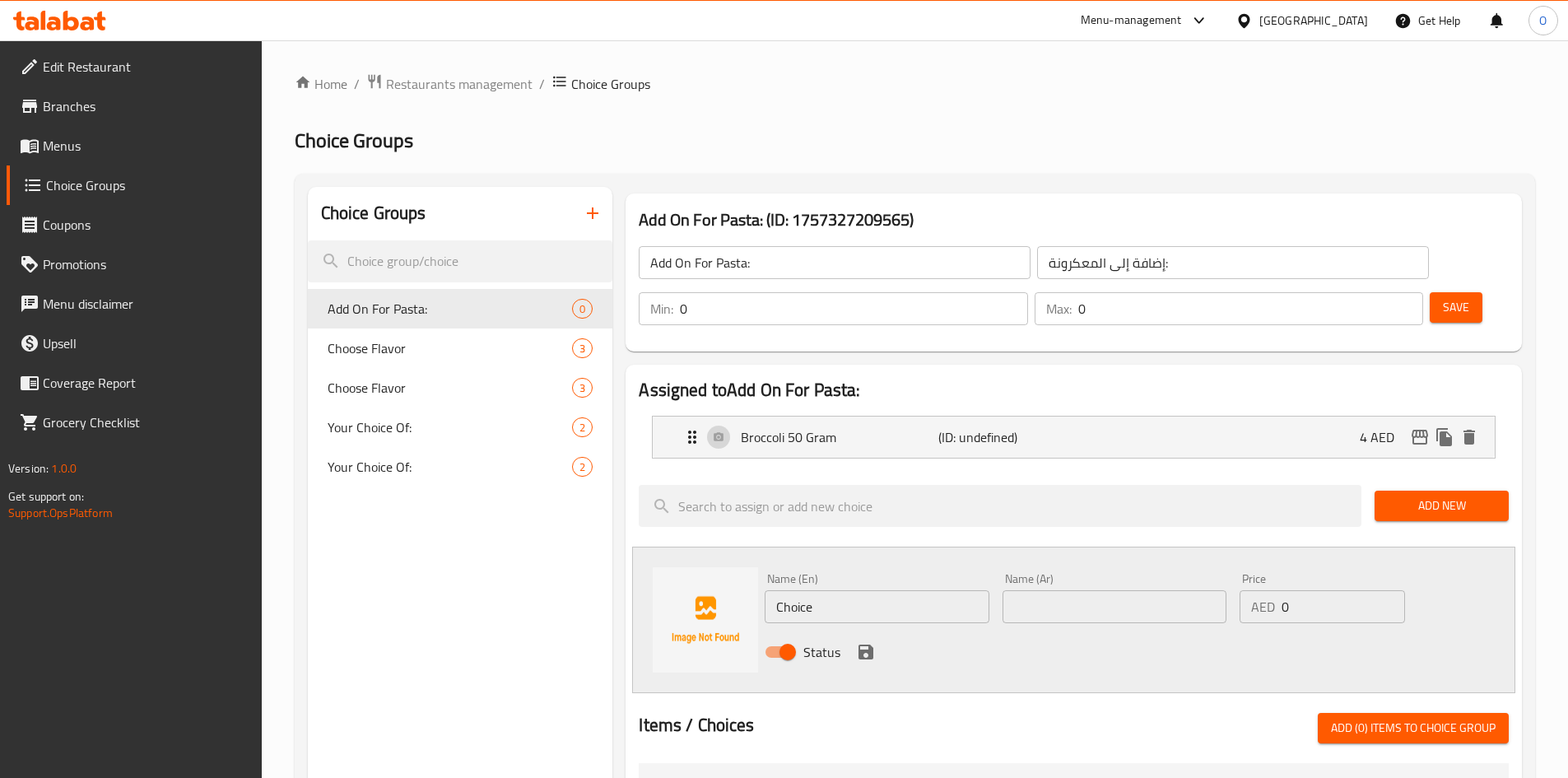
click at [846, 590] on input "Choice" at bounding box center [876, 606] width 224 height 33
paste input "icken"
paste input "80 Gram"
click at [825, 590] on input "Chicken 80 Gram" at bounding box center [876, 606] width 224 height 33
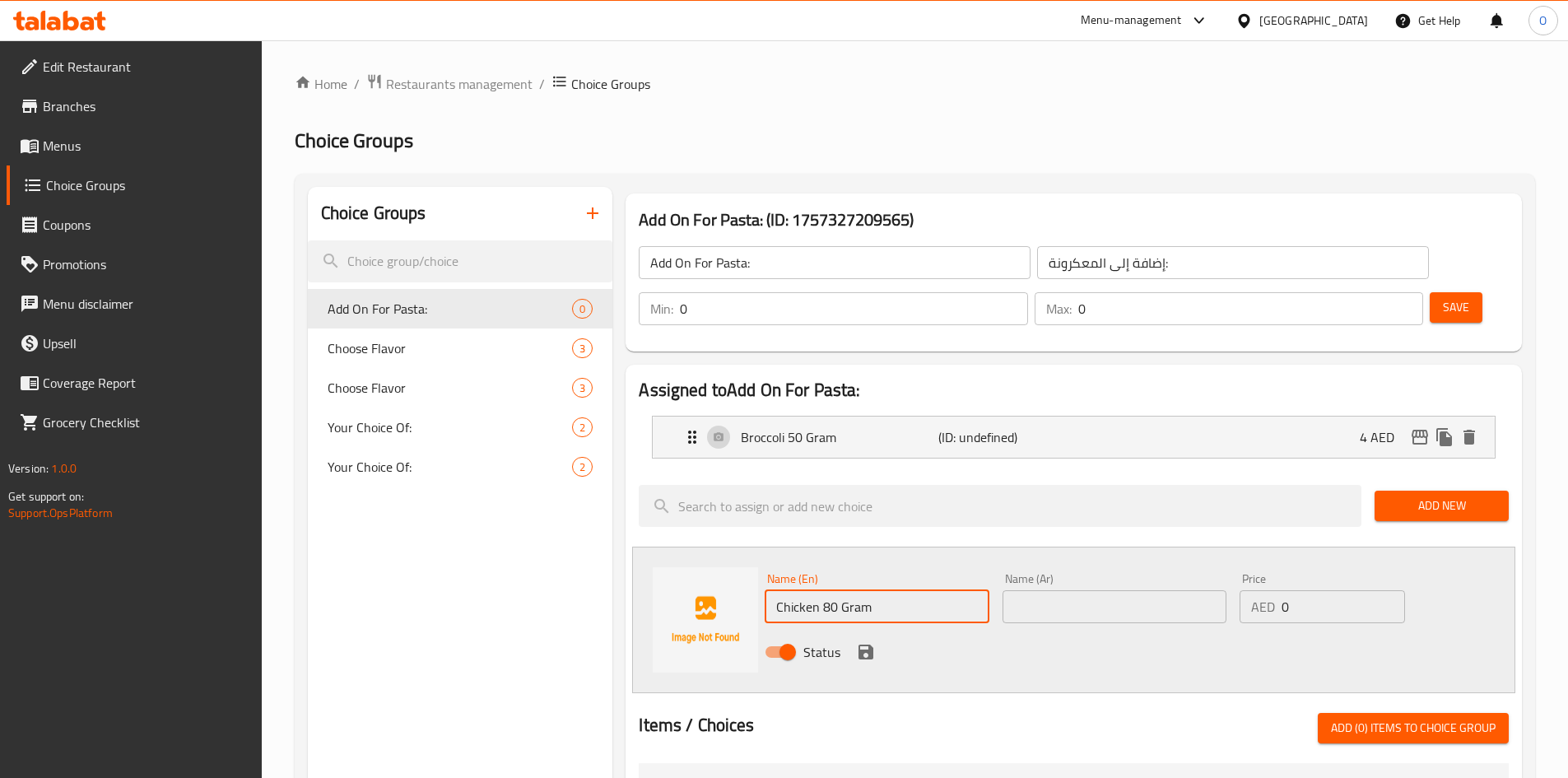
click at [825, 590] on input "Chicken 80 Gram" at bounding box center [876, 606] width 224 height 33
type input "Chicken 80 Gram"
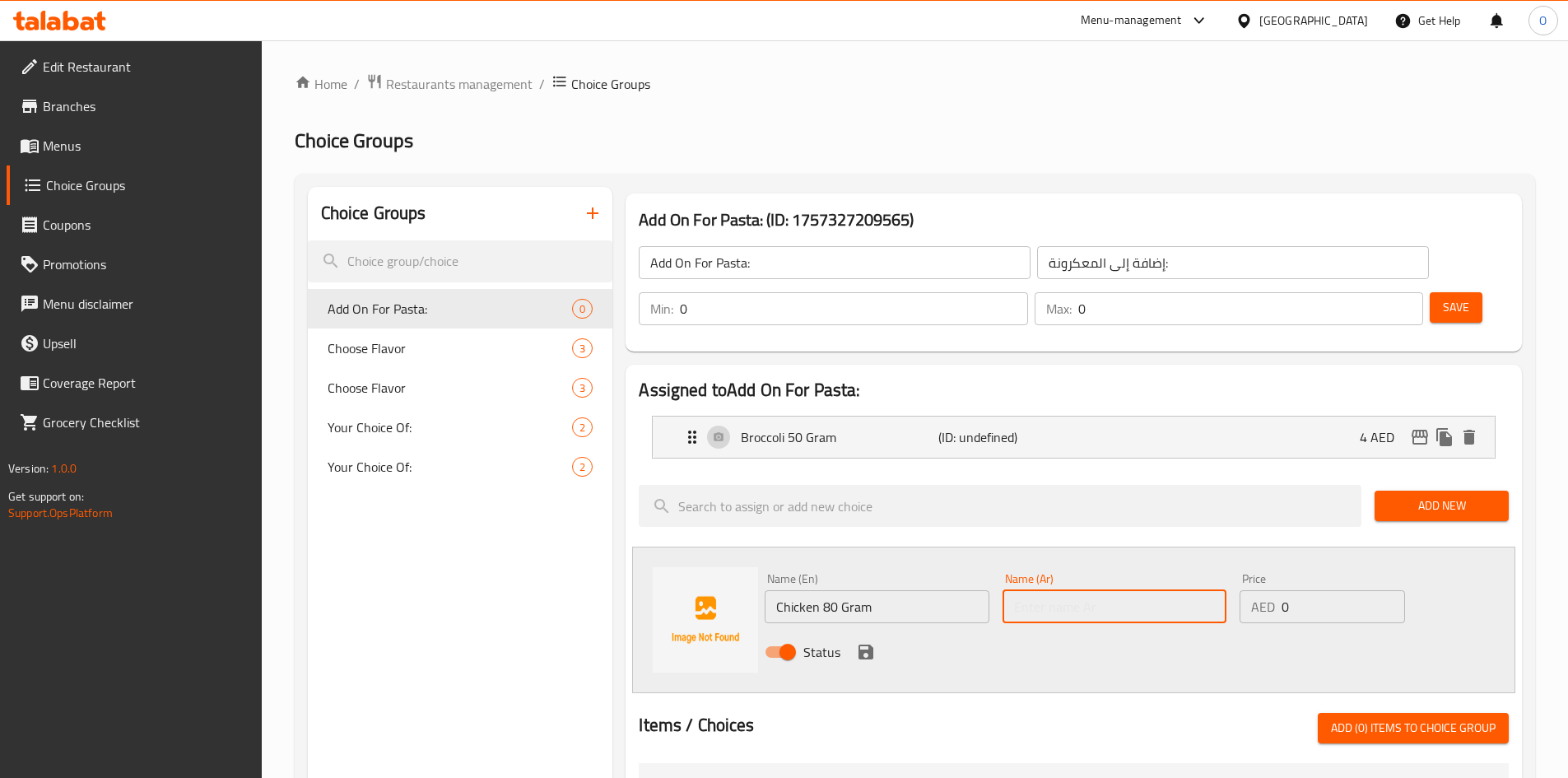
paste input "دجاج 80 جرام"
type input "دجاج 80 جرام"
drag, startPoint x: 1301, startPoint y: 566, endPoint x: 1283, endPoint y: 561, distance: 18.7
click at [1283, 590] on input "0" at bounding box center [1342, 606] width 123 height 33
paste input "6"
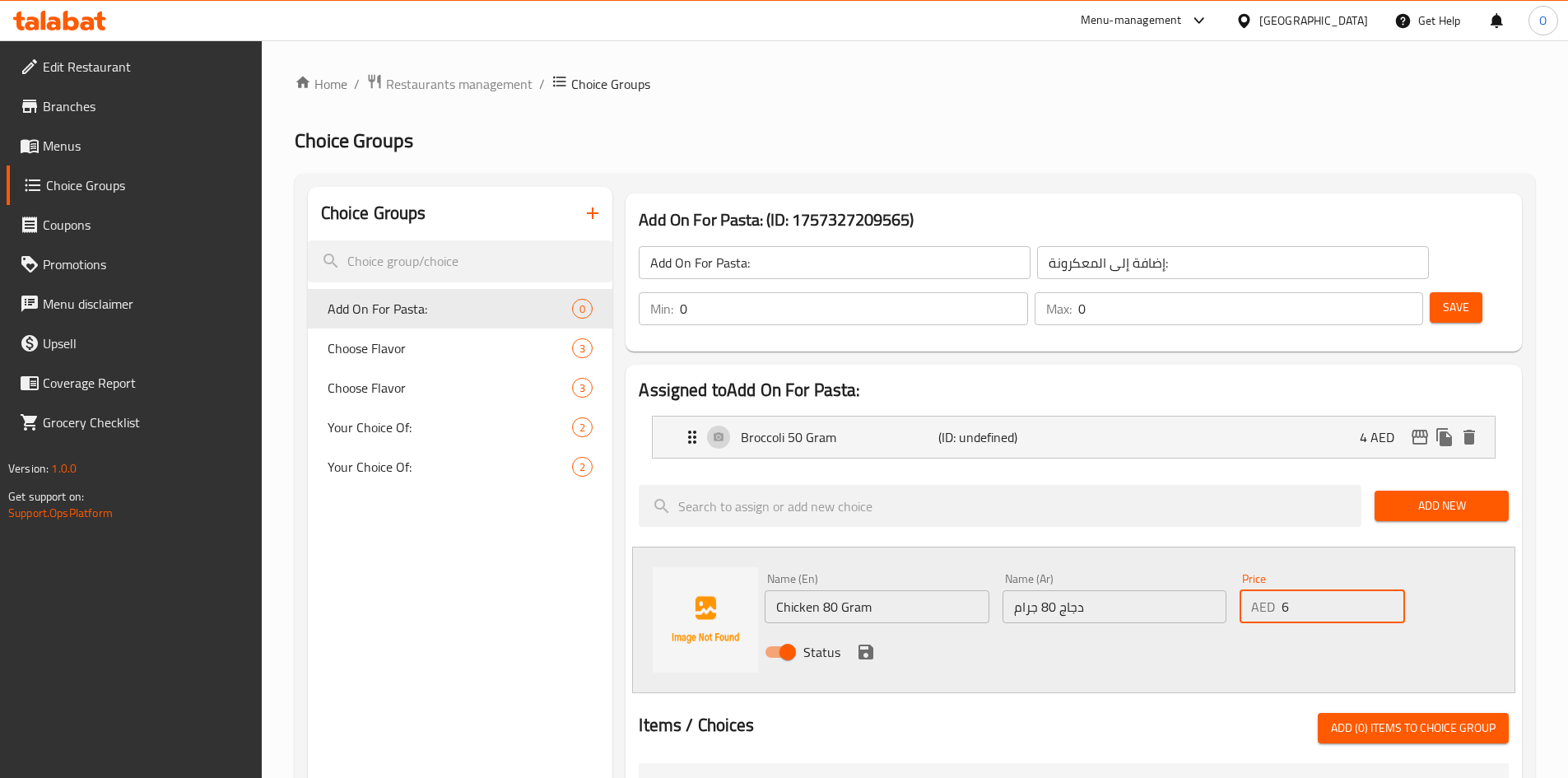
type input "6"
click at [875, 642] on icon "save" at bounding box center [866, 652] width 20 height 20
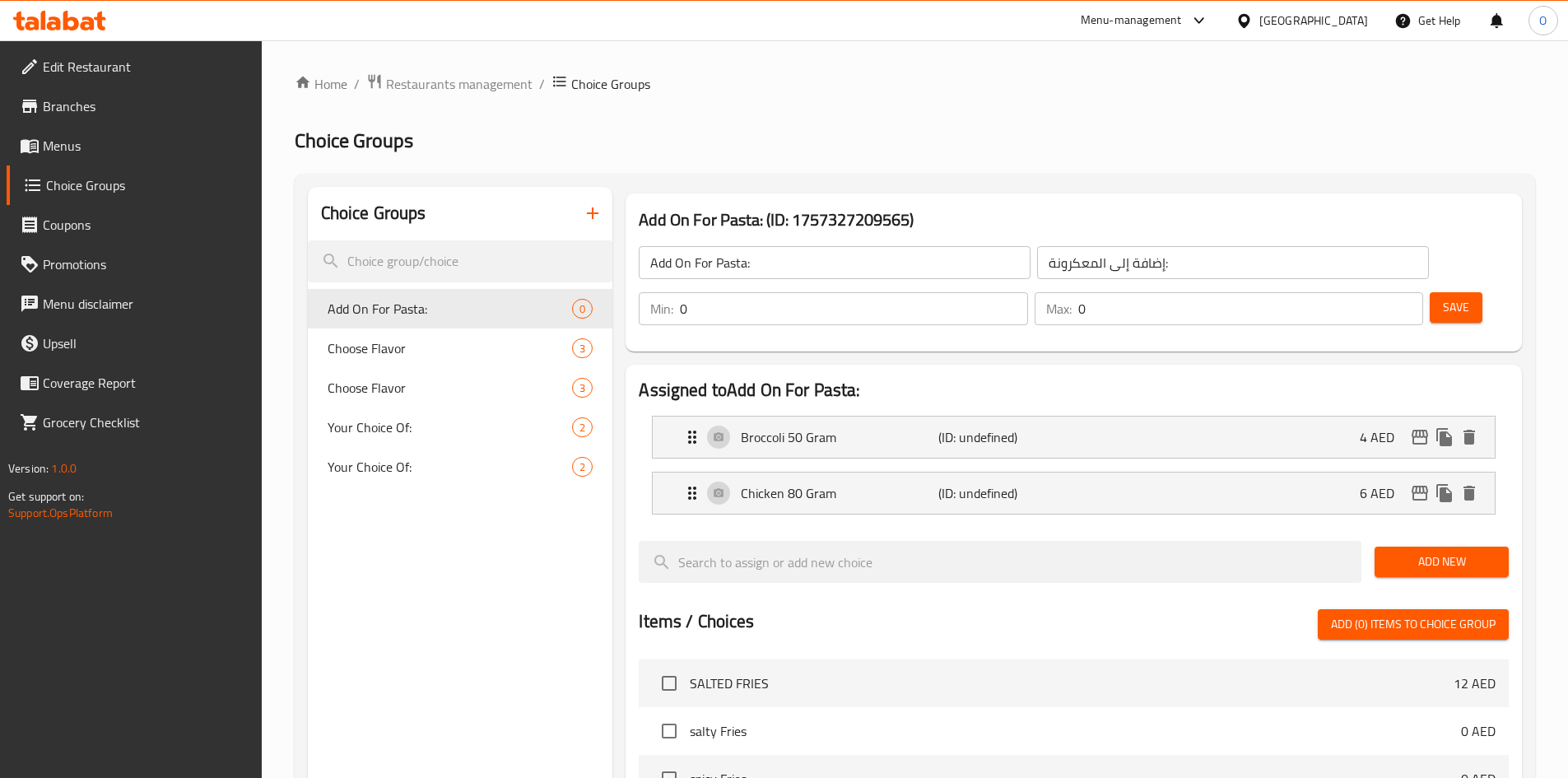
click at [1421, 551] on span "Add New" at bounding box center [1441, 561] width 108 height 21
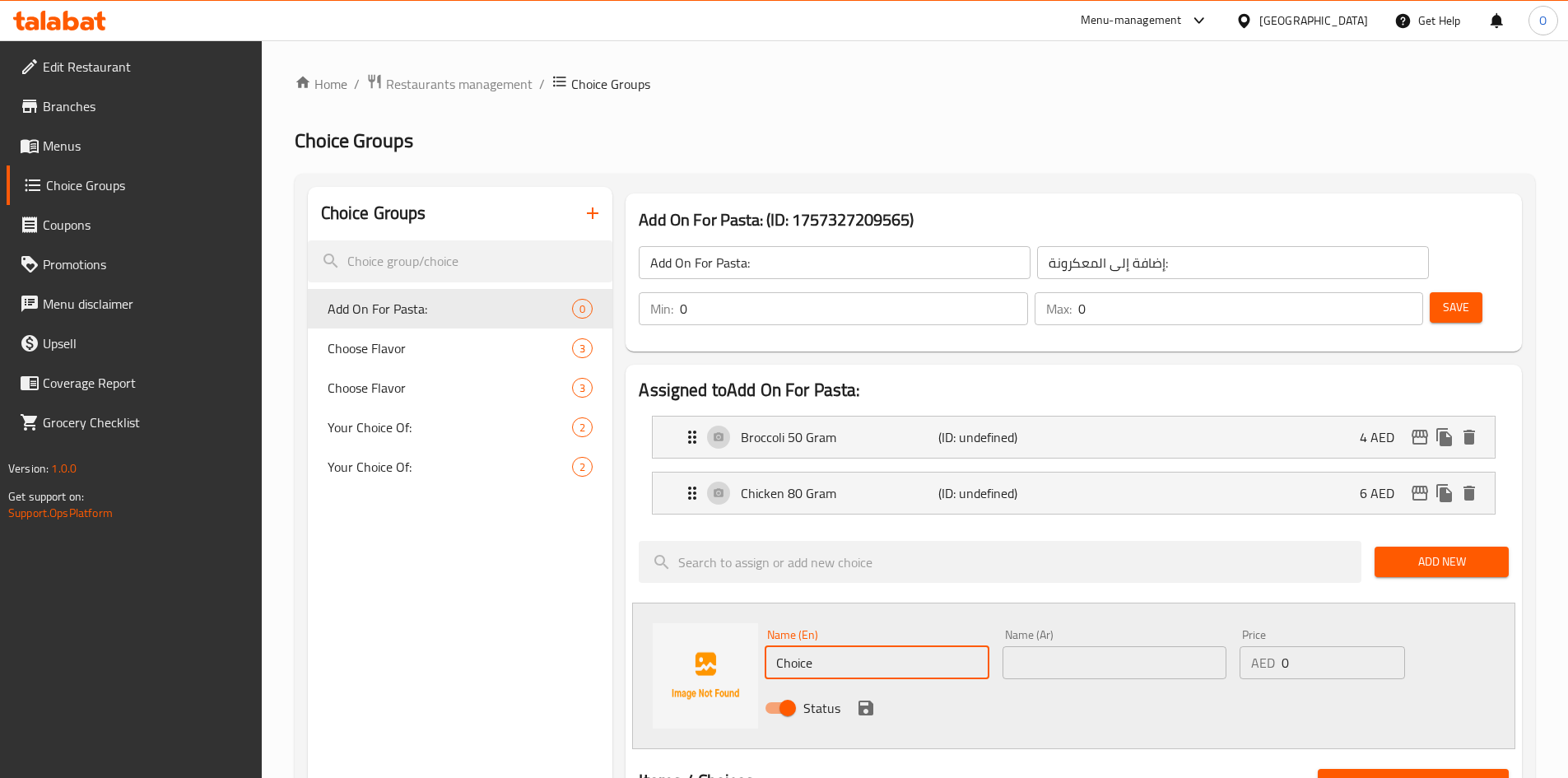
click at [836, 646] on input "Choice" at bounding box center [876, 662] width 224 height 33
paste input "Olives"
paste input "10 Gram"
click at [857, 646] on input "Olives 10 Gram" at bounding box center [876, 662] width 224 height 33
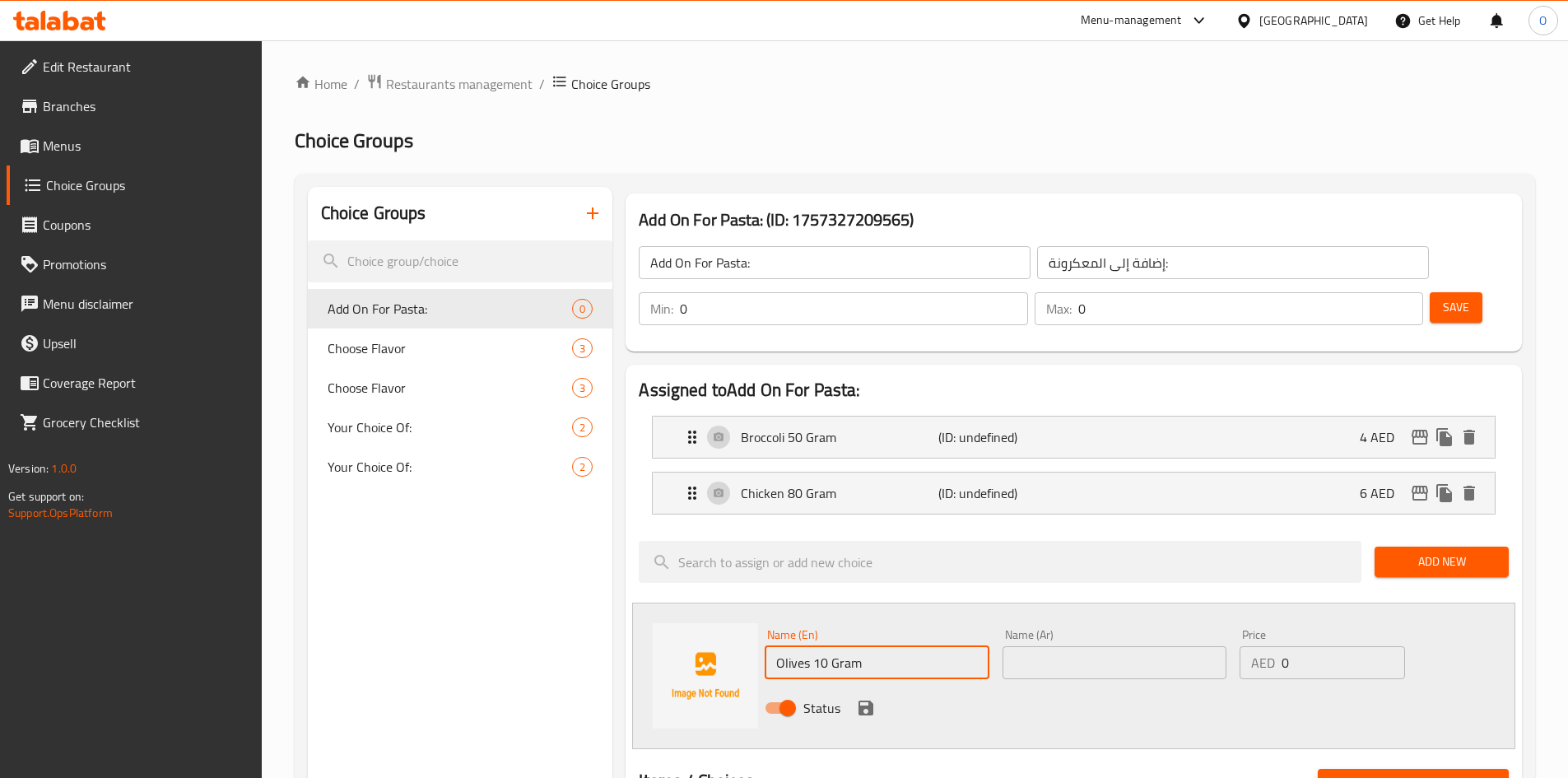
click at [859, 646] on input "Olives 10 Gram" at bounding box center [876, 662] width 224 height 33
type input "Olives 10 Gram"
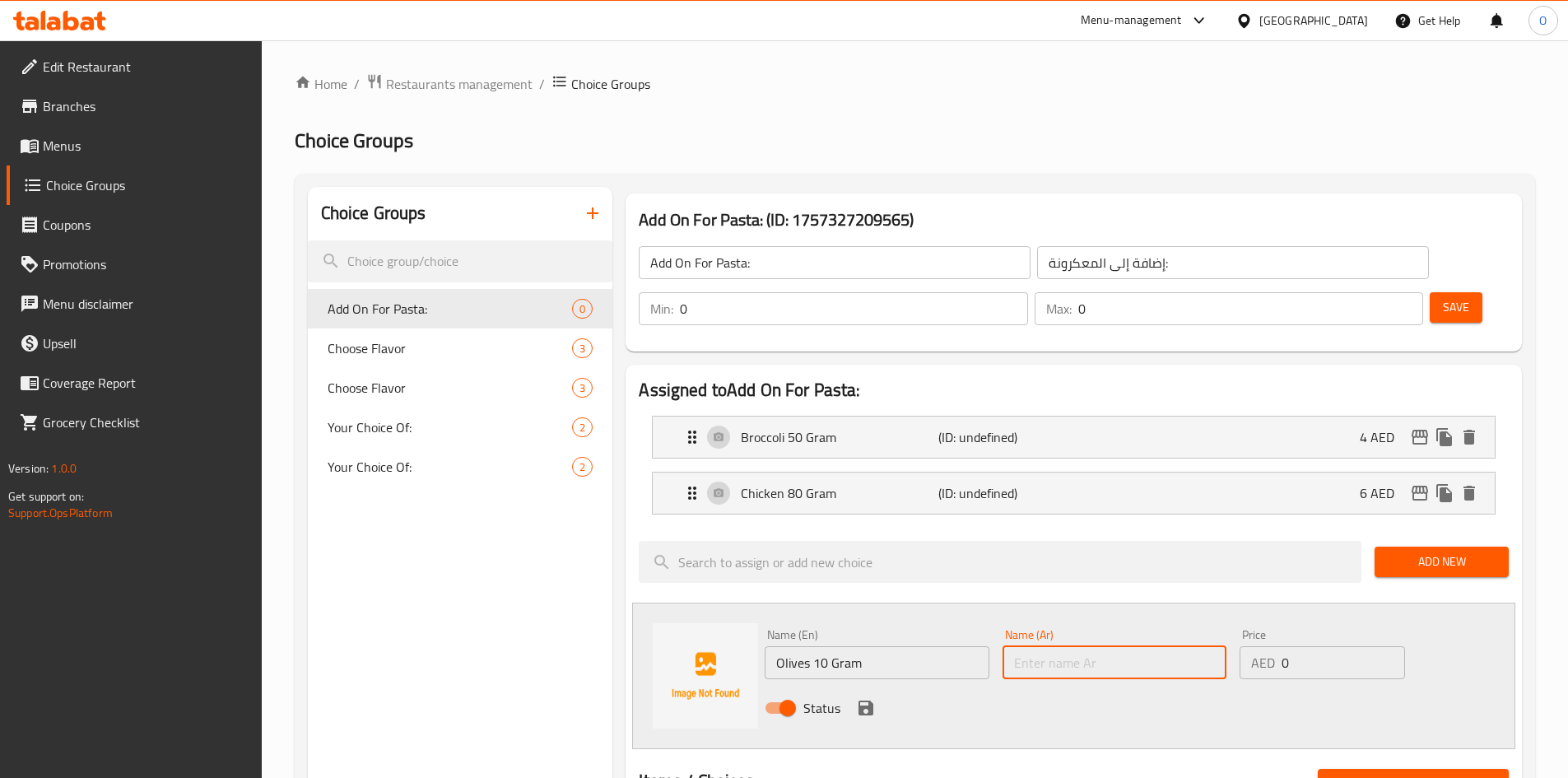
paste input "زيتون 10 جرام"
type input "زيتون 10 جرام"
drag, startPoint x: 1307, startPoint y: 622, endPoint x: 1265, endPoint y: 605, distance: 45.3
click at [1265, 646] on div "AED 0 Price" at bounding box center [1321, 662] width 165 height 33
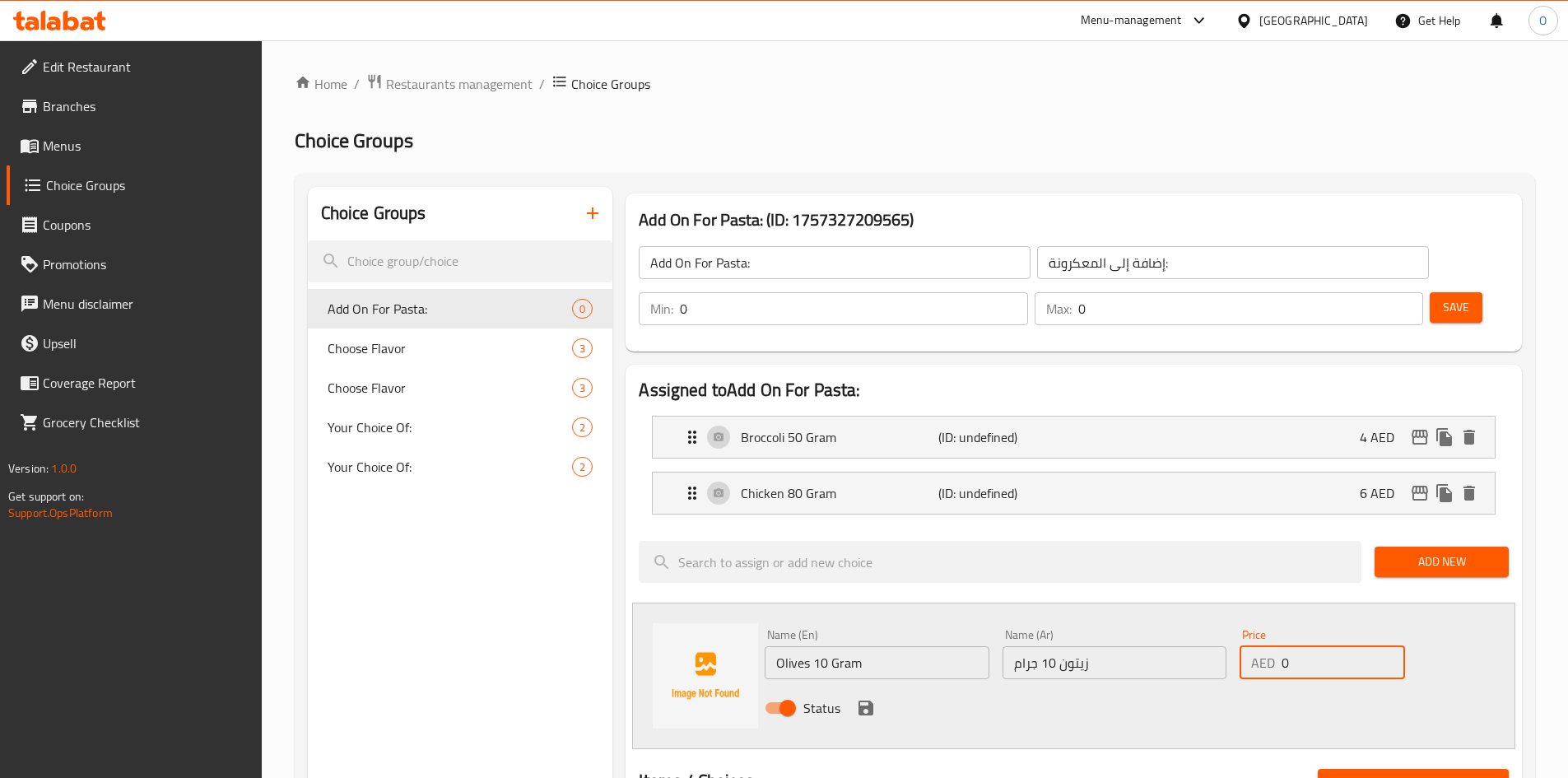
paste input "3"
type input "3"
click at [862, 701] on icon "save" at bounding box center [865, 708] width 15 height 15
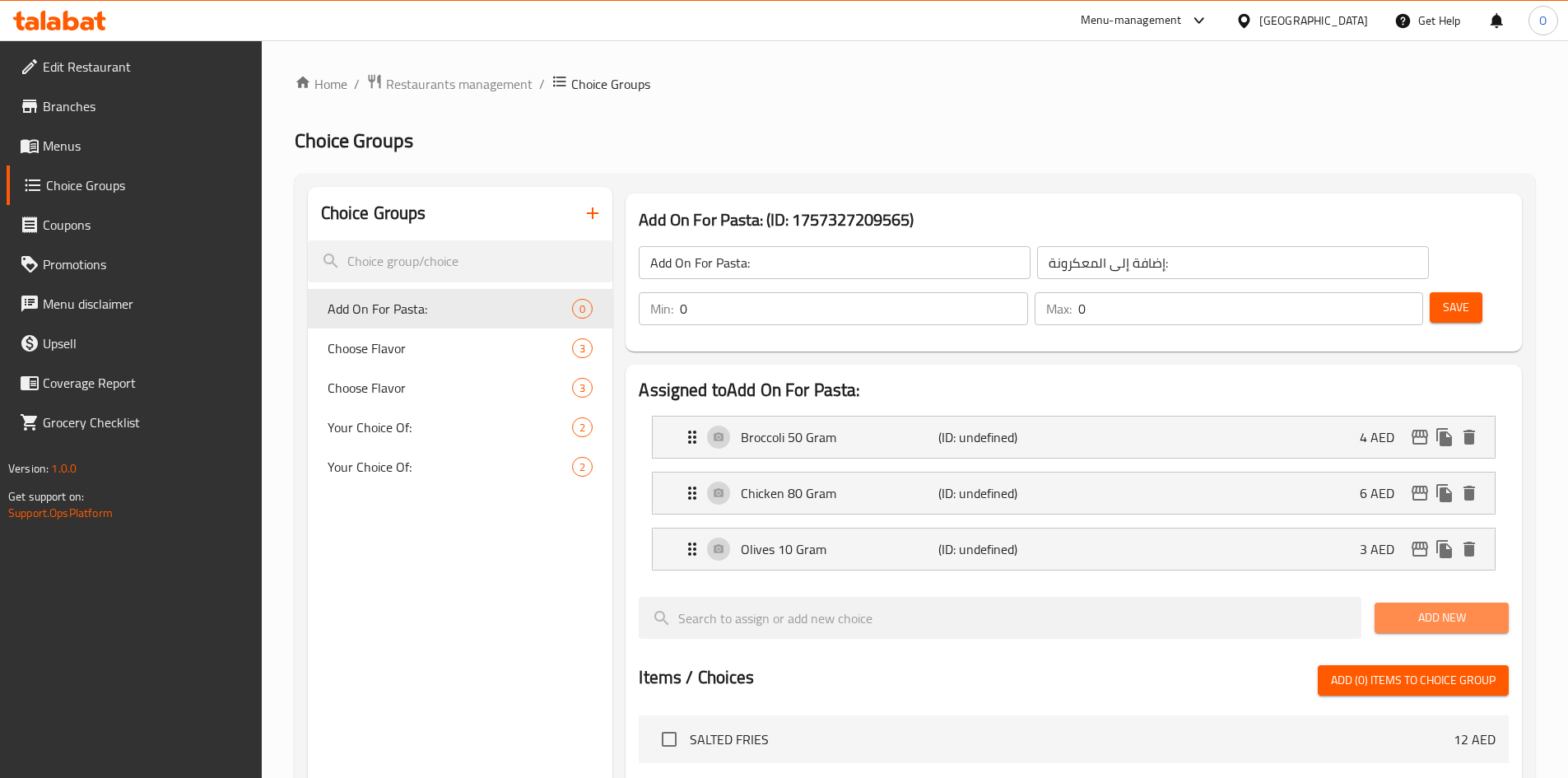
click at [1480, 608] on span "Add New" at bounding box center [1441, 618] width 108 height 21
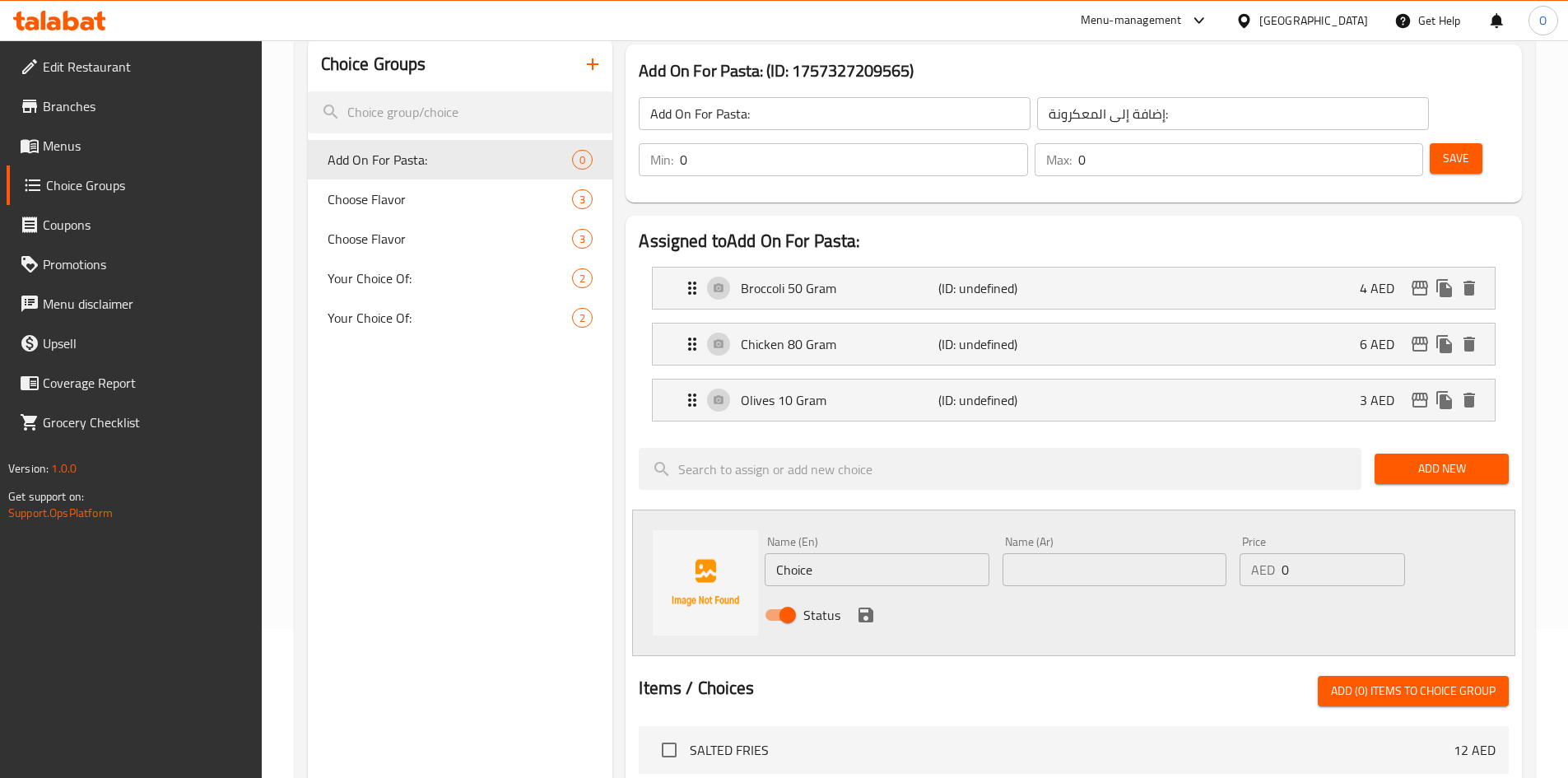
scroll to position [165, 0]
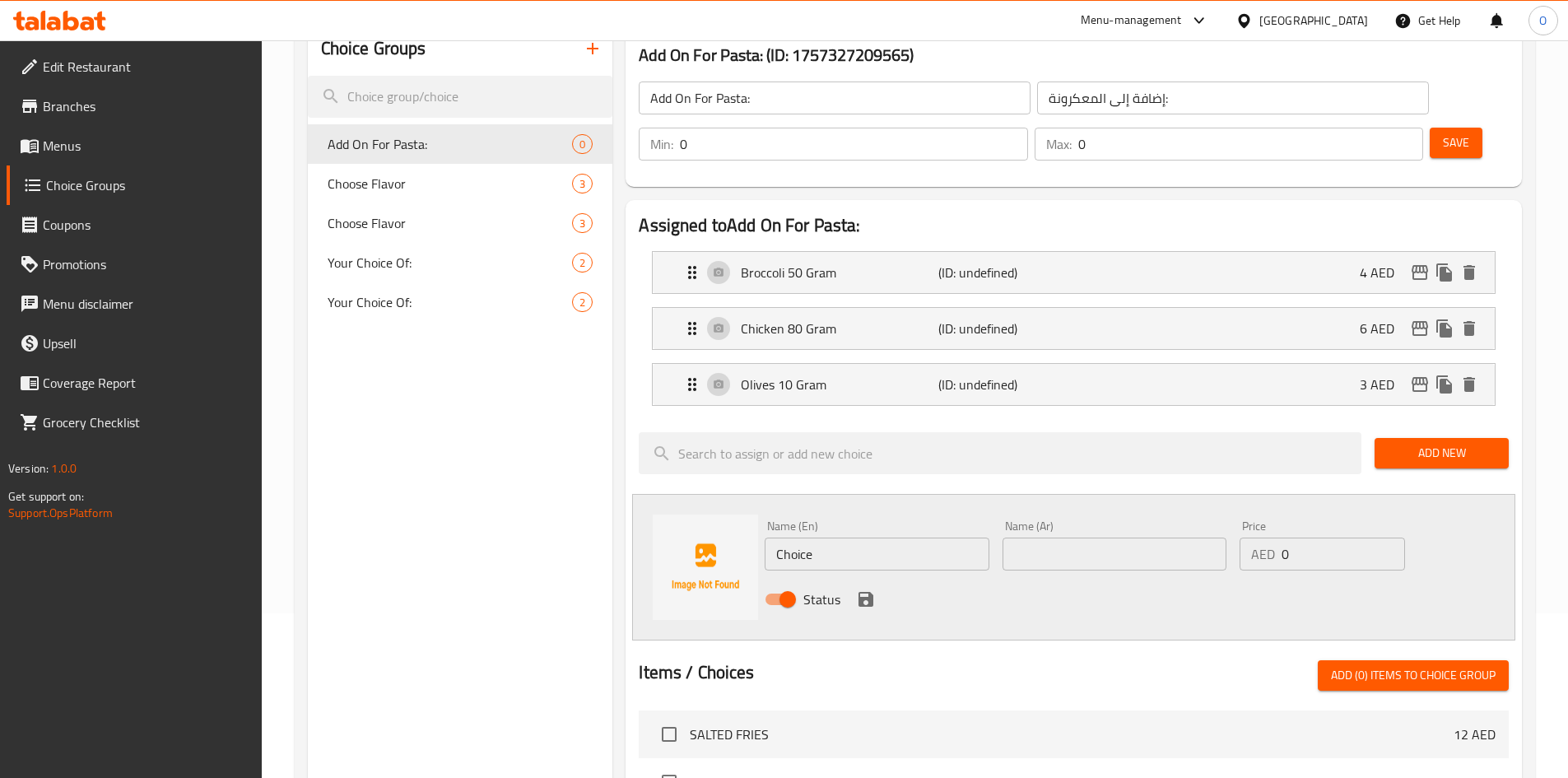
click at [860, 537] on input "Choice" at bounding box center [876, 553] width 224 height 33
paste input "Mozzarella"
paste input "60 Gram"
click at [790, 537] on input "Mozzarella 60 Gram" at bounding box center [876, 553] width 224 height 33
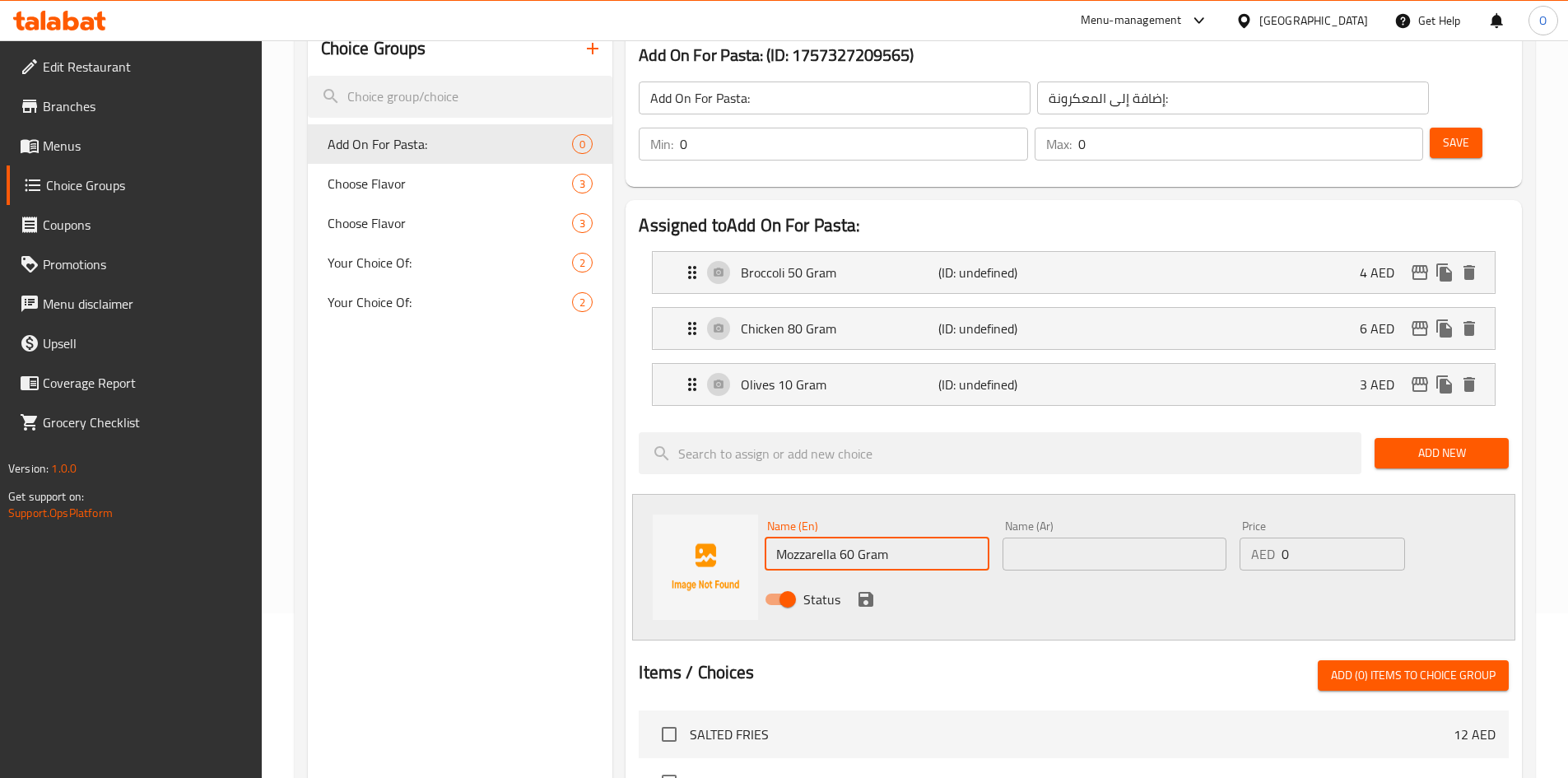
click at [790, 537] on input "Mozzarella 60 Gram" at bounding box center [876, 553] width 224 height 33
type input "Mozzarella 60 Gram"
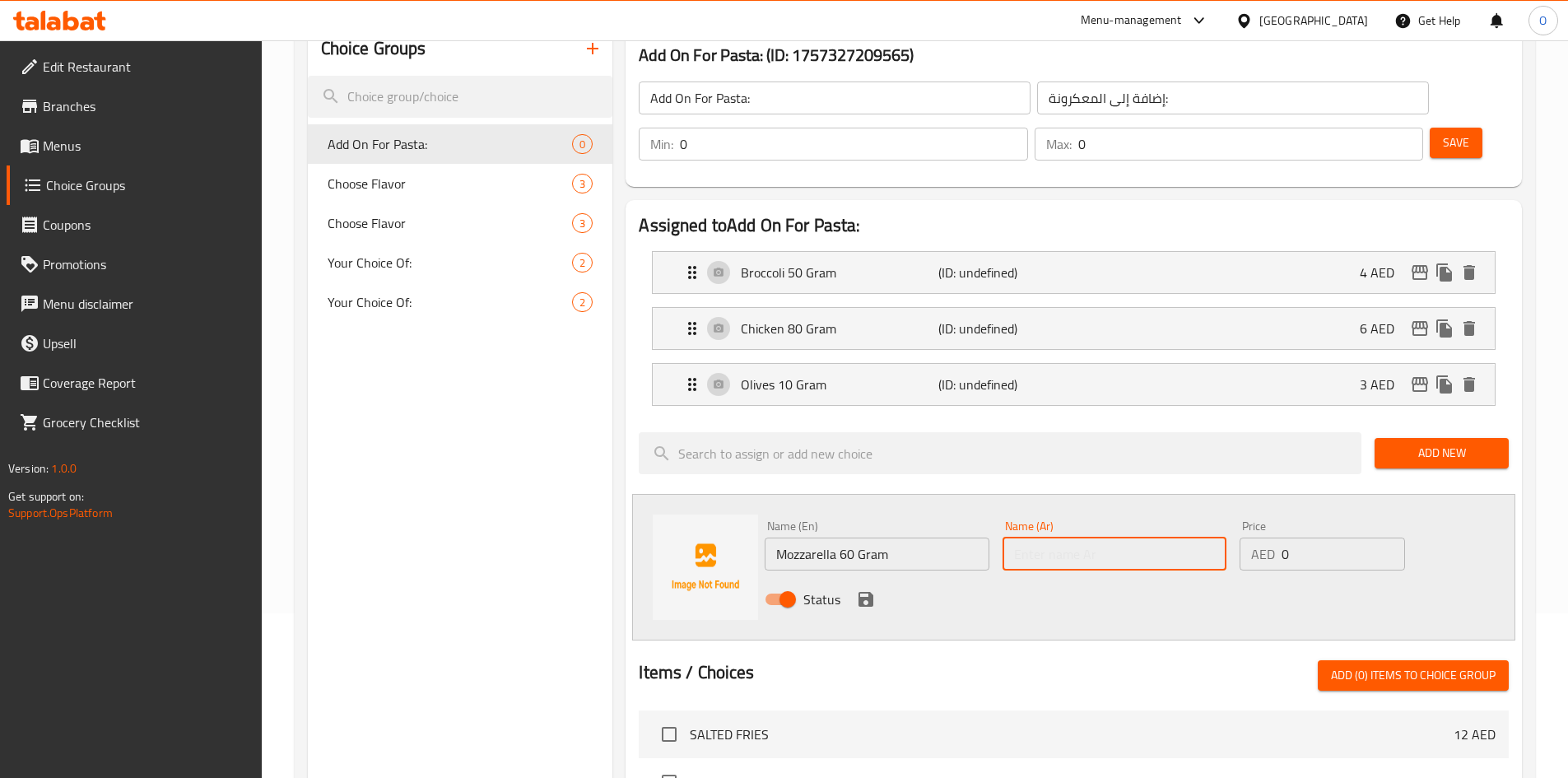
paste input "موزاريلا 60 جرام"
type input "موزاريلا 60 جرام"
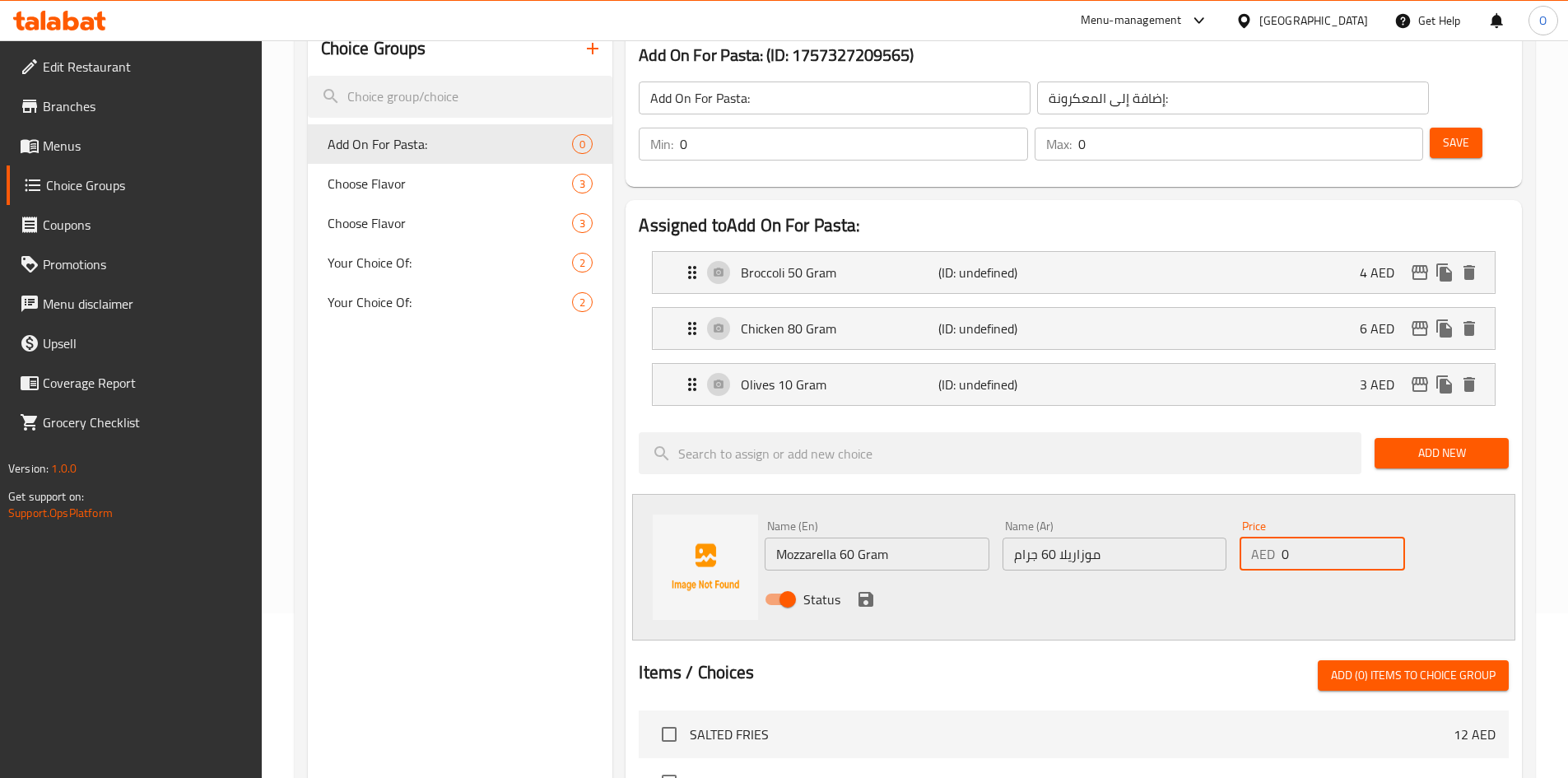
drag, startPoint x: 1298, startPoint y: 503, endPoint x: 1322, endPoint y: 501, distance: 24.1
click at [1279, 537] on div "AED 0 Price" at bounding box center [1321, 553] width 165 height 33
paste input "8"
type input "8"
click at [864, 589] on icon "save" at bounding box center [866, 599] width 20 height 20
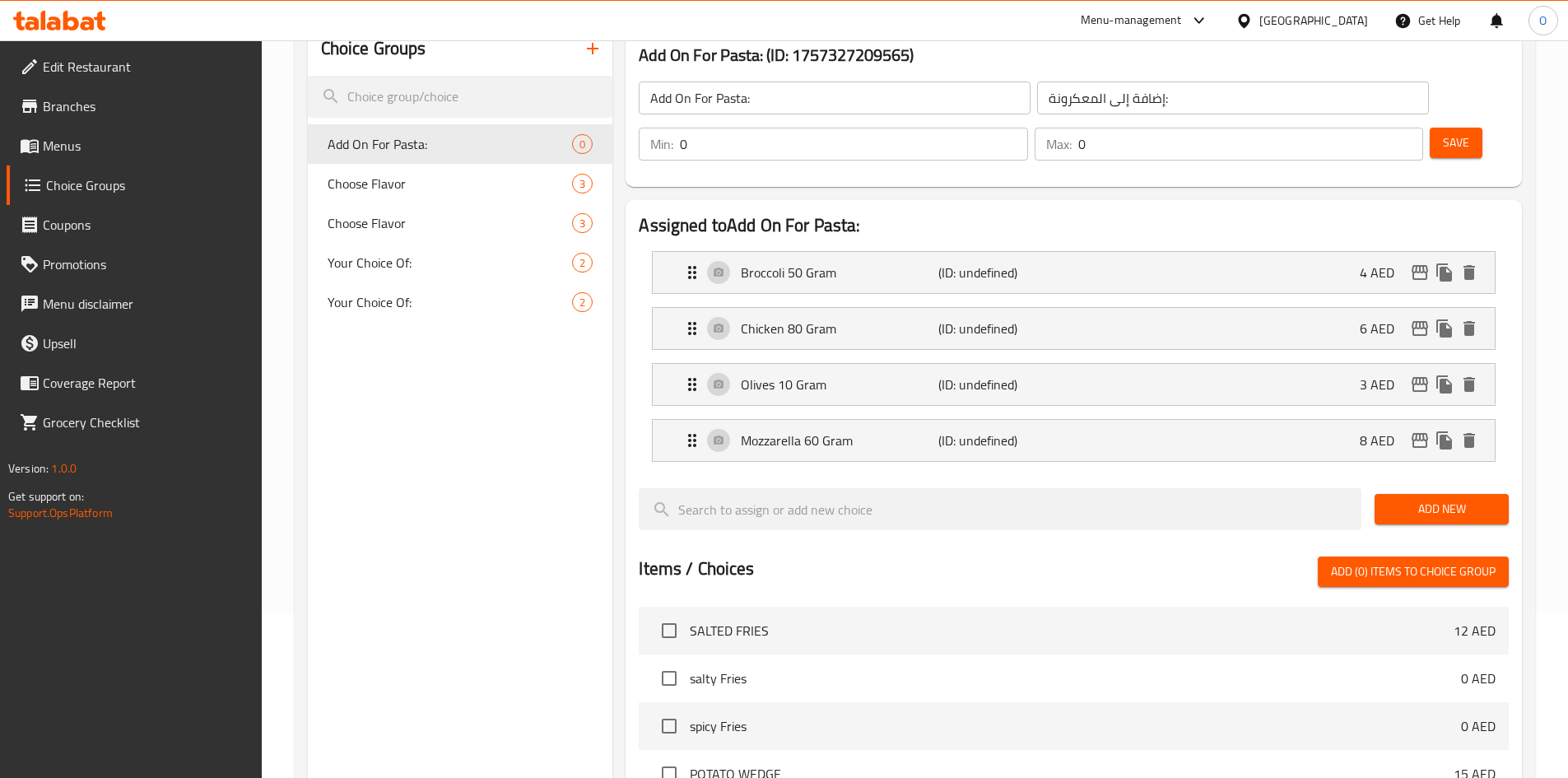
click at [1428, 499] on span "Add New" at bounding box center [1441, 509] width 108 height 21
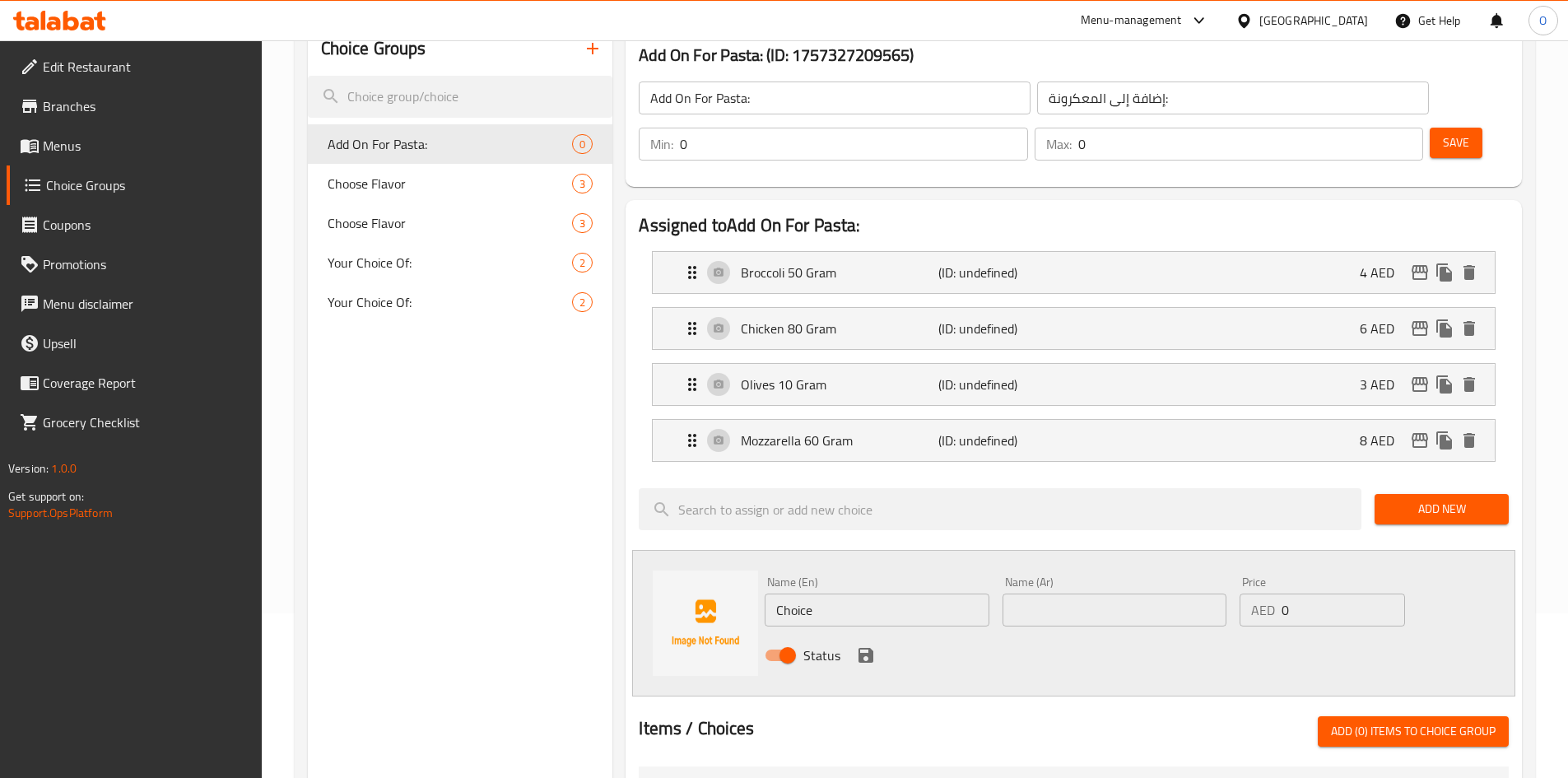
click at [835, 594] on input "Choice" at bounding box center [876, 610] width 224 height 33
click at [836, 594] on input "Choice" at bounding box center [876, 610] width 224 height 33
click at [837, 594] on input "Choice" at bounding box center [876, 610] width 224 height 33
paste input "Mushroom"
paste input "50 Gram"
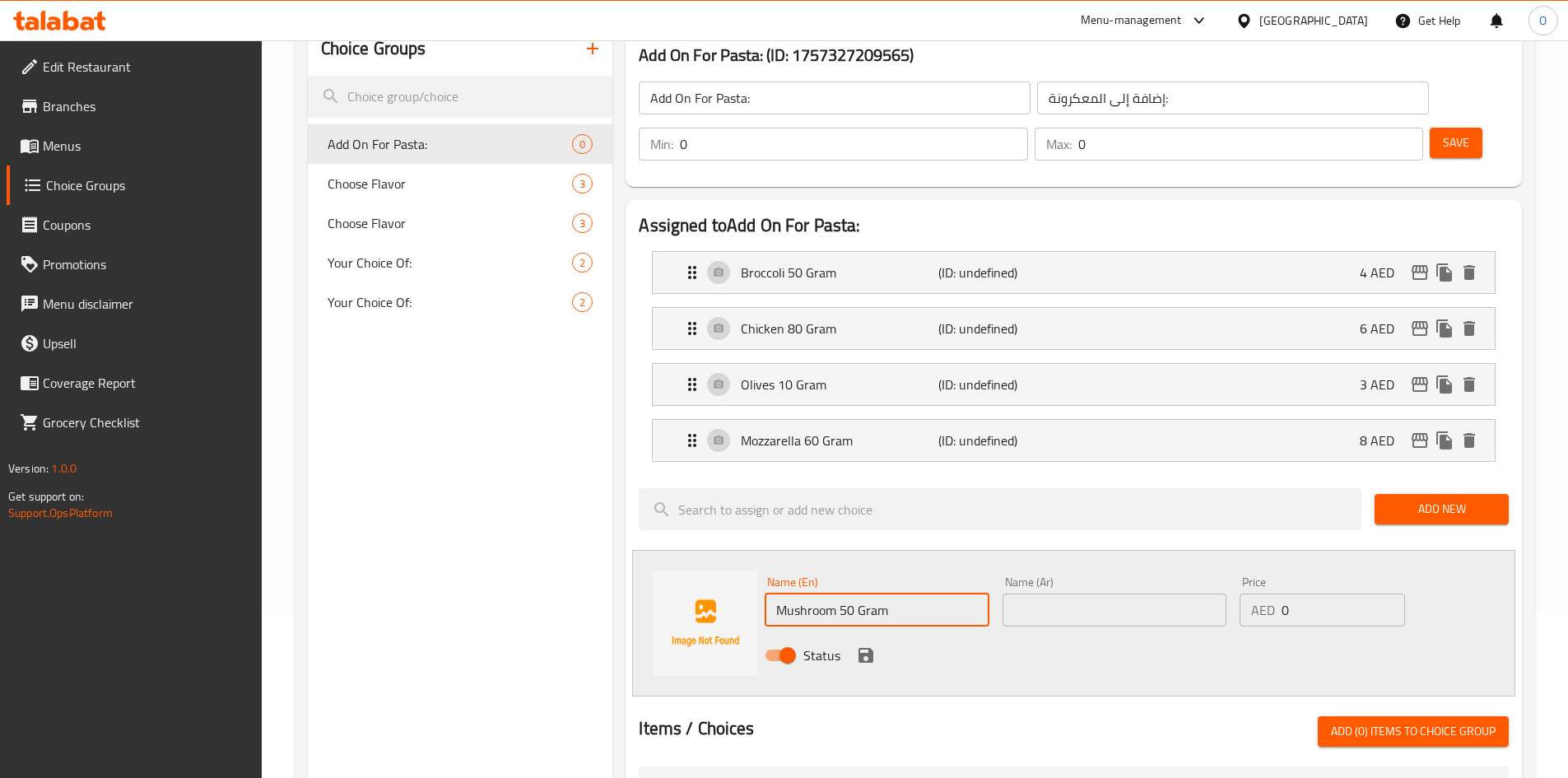
click at [888, 594] on input "Mushroom 50 Gram" at bounding box center [876, 610] width 224 height 33
type input "Mushroom 50 Gram"
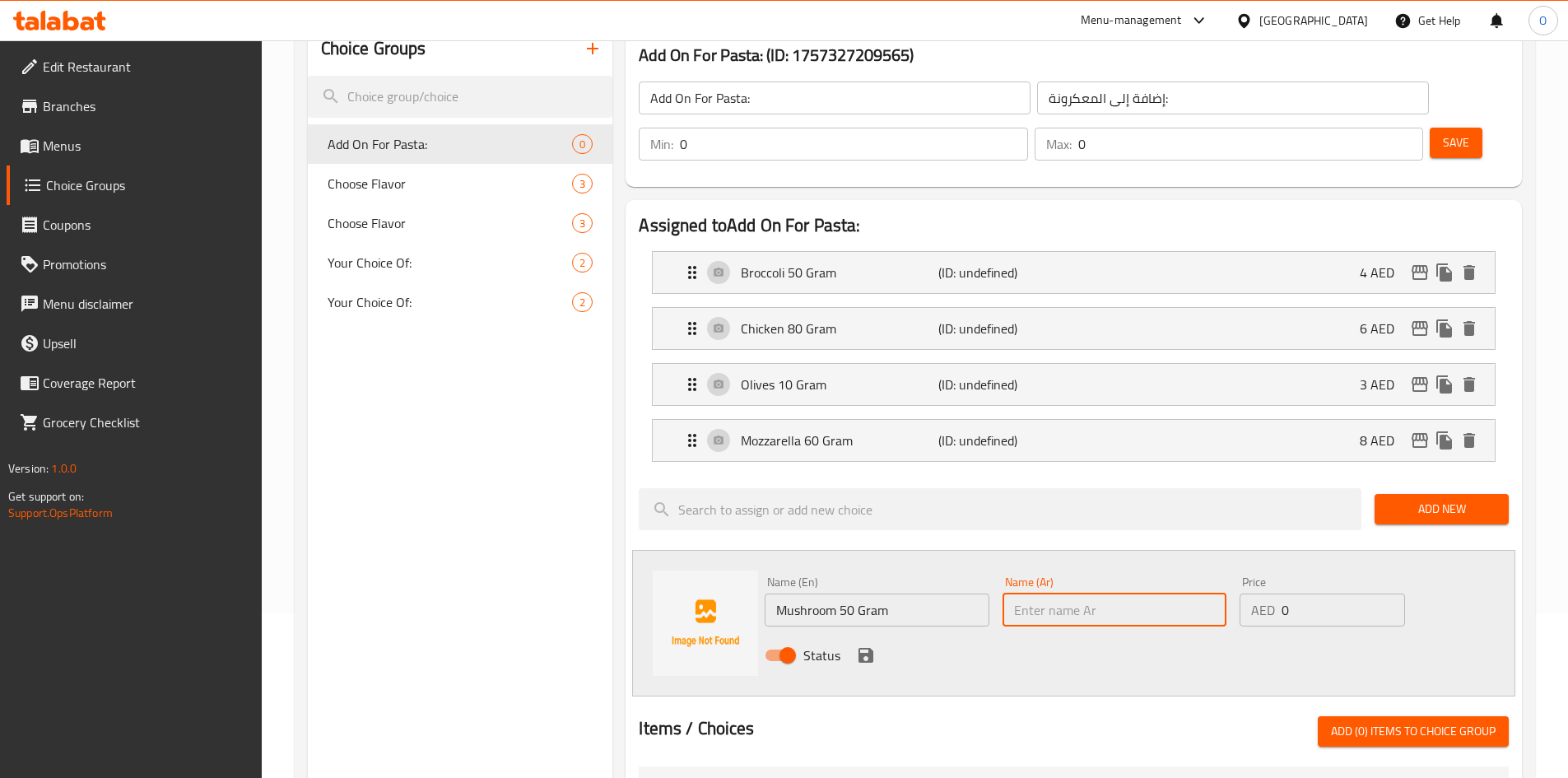
paste input "فطر 50 جرام"
type input "فطر 50 جرام"
drag, startPoint x: 1288, startPoint y: 556, endPoint x: 1274, endPoint y: 557, distance: 14.0
click at [1274, 594] on div "AED 0 Price" at bounding box center [1321, 610] width 165 height 33
paste input "5"
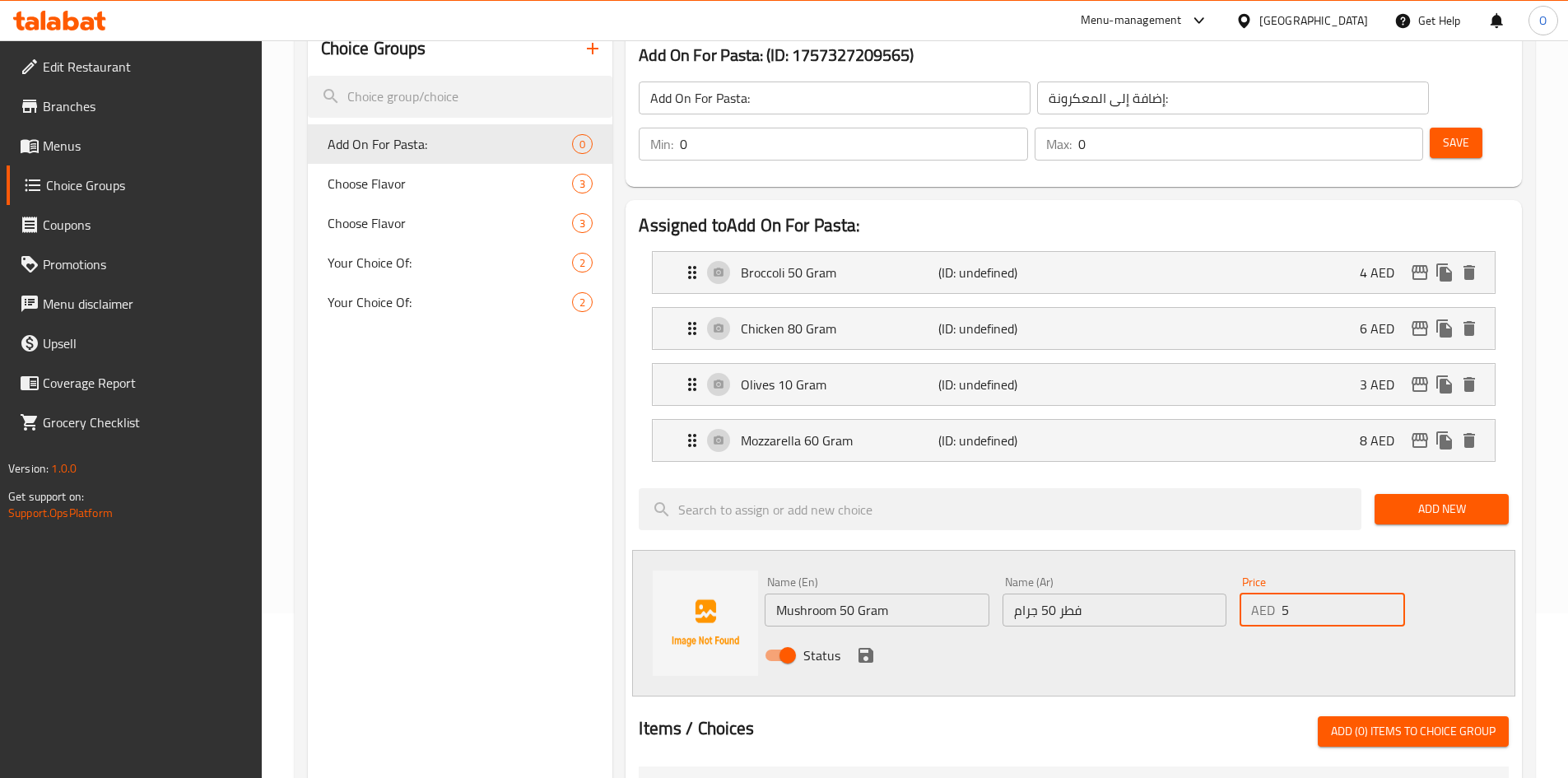
type input "5"
click at [1068, 594] on input "فطر 50 جرام" at bounding box center [1114, 610] width 224 height 33
type input "ماشروم 50 جرام"
click at [866, 648] on icon "save" at bounding box center [865, 655] width 15 height 15
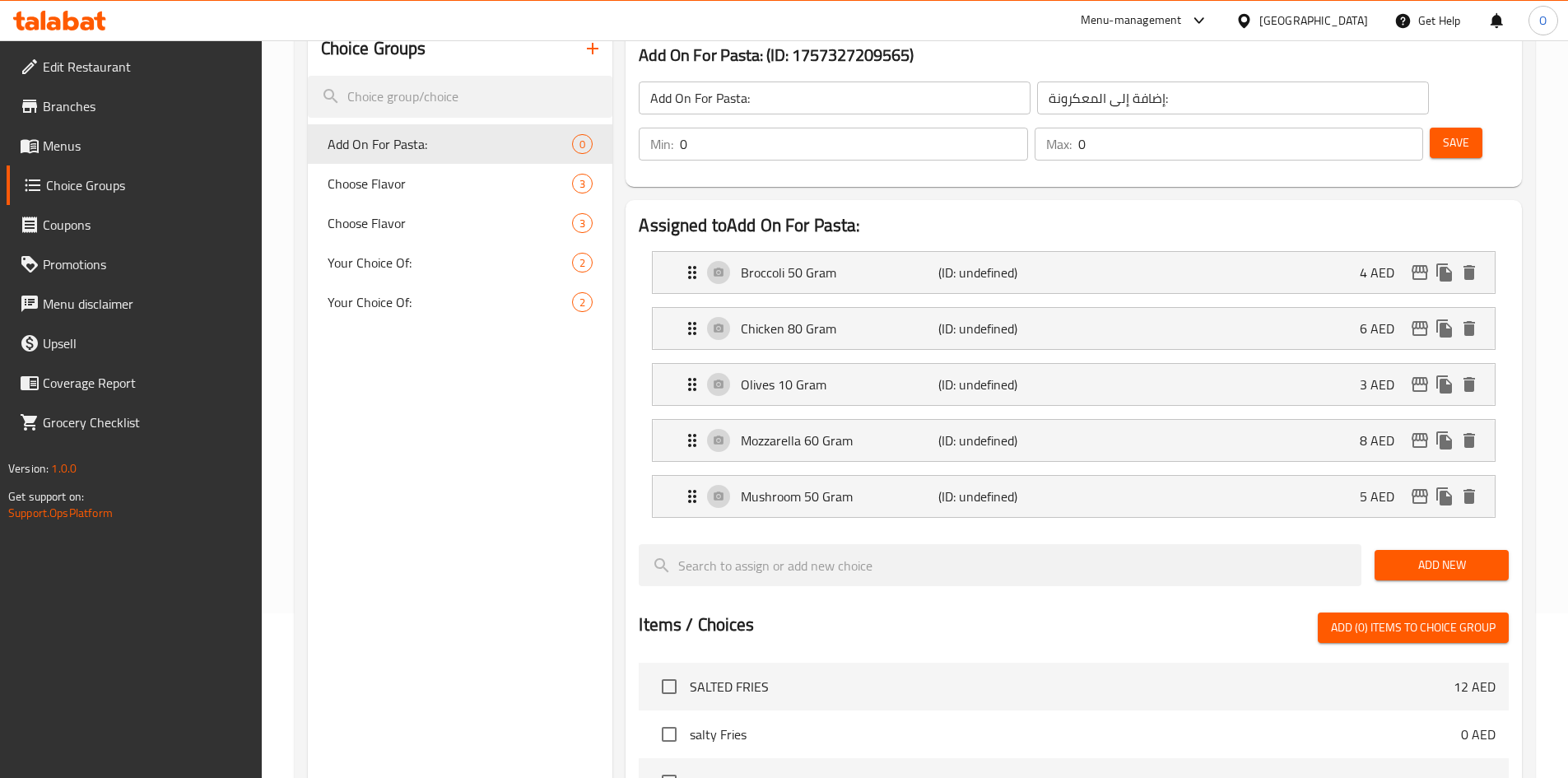
click at [1391, 555] on span "Add New" at bounding box center [1441, 565] width 108 height 21
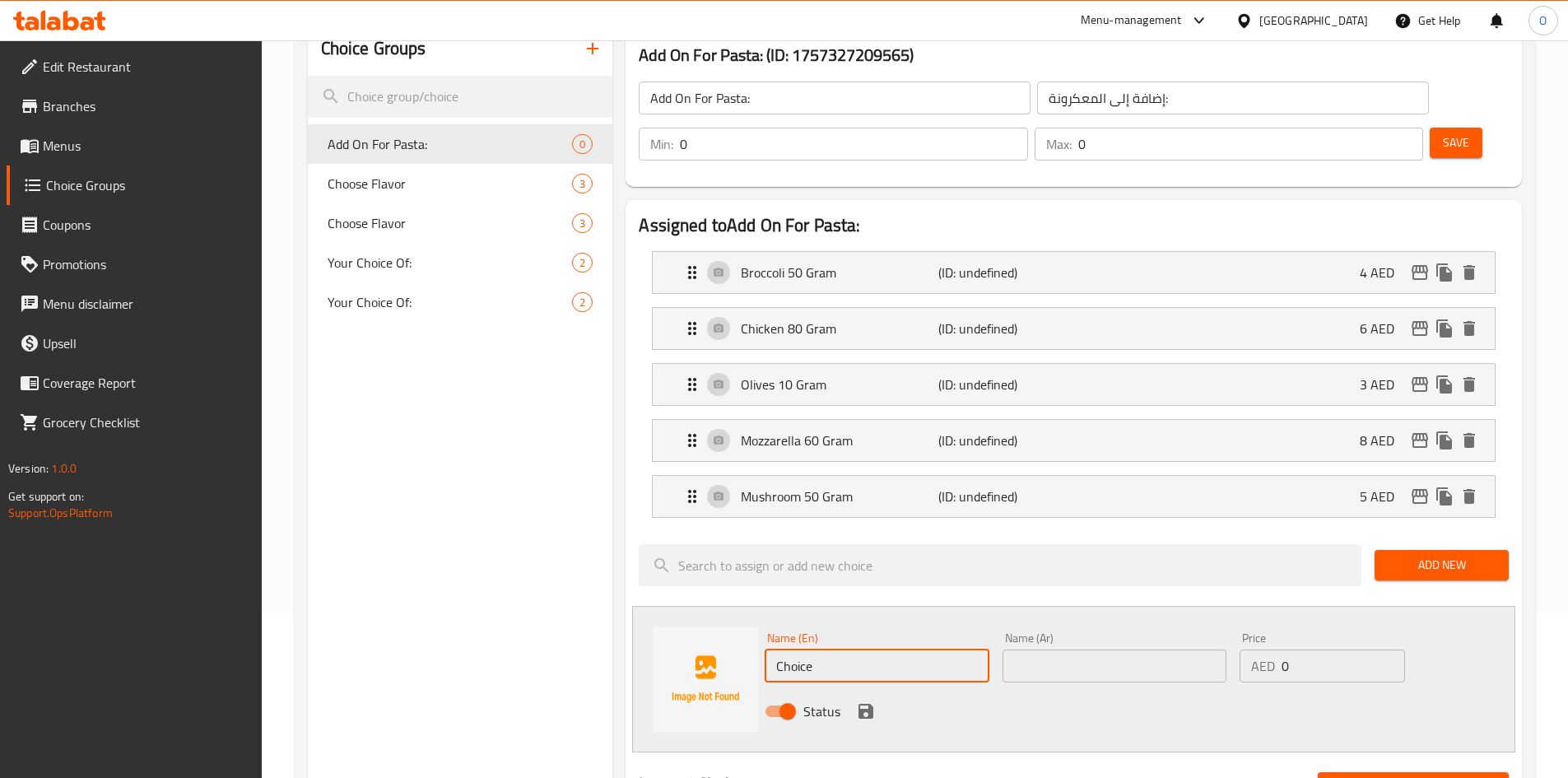
click at [906, 650] on input "Choice" at bounding box center [876, 666] width 224 height 33
paste input "Parmesan 25 Gram"
type input "Parmesan 25 Gram"
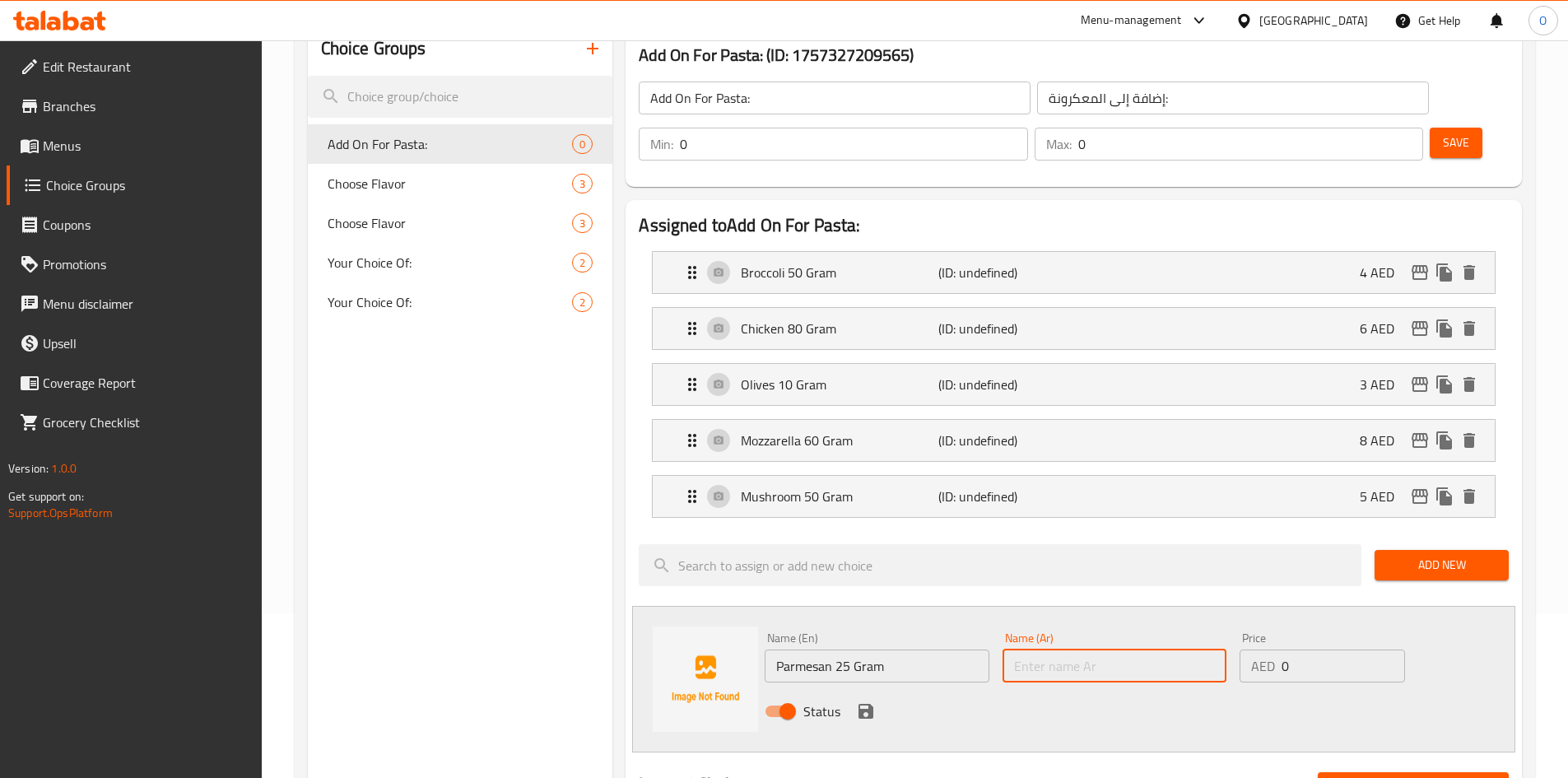
drag, startPoint x: 1050, startPoint y: 636, endPoint x: 1034, endPoint y: 624, distance: 20.0
click at [1034, 650] on input "text" at bounding box center [1114, 666] width 224 height 33
paste input "بارميزان 25 جرام"
type input "بارميزان 25 جرام"
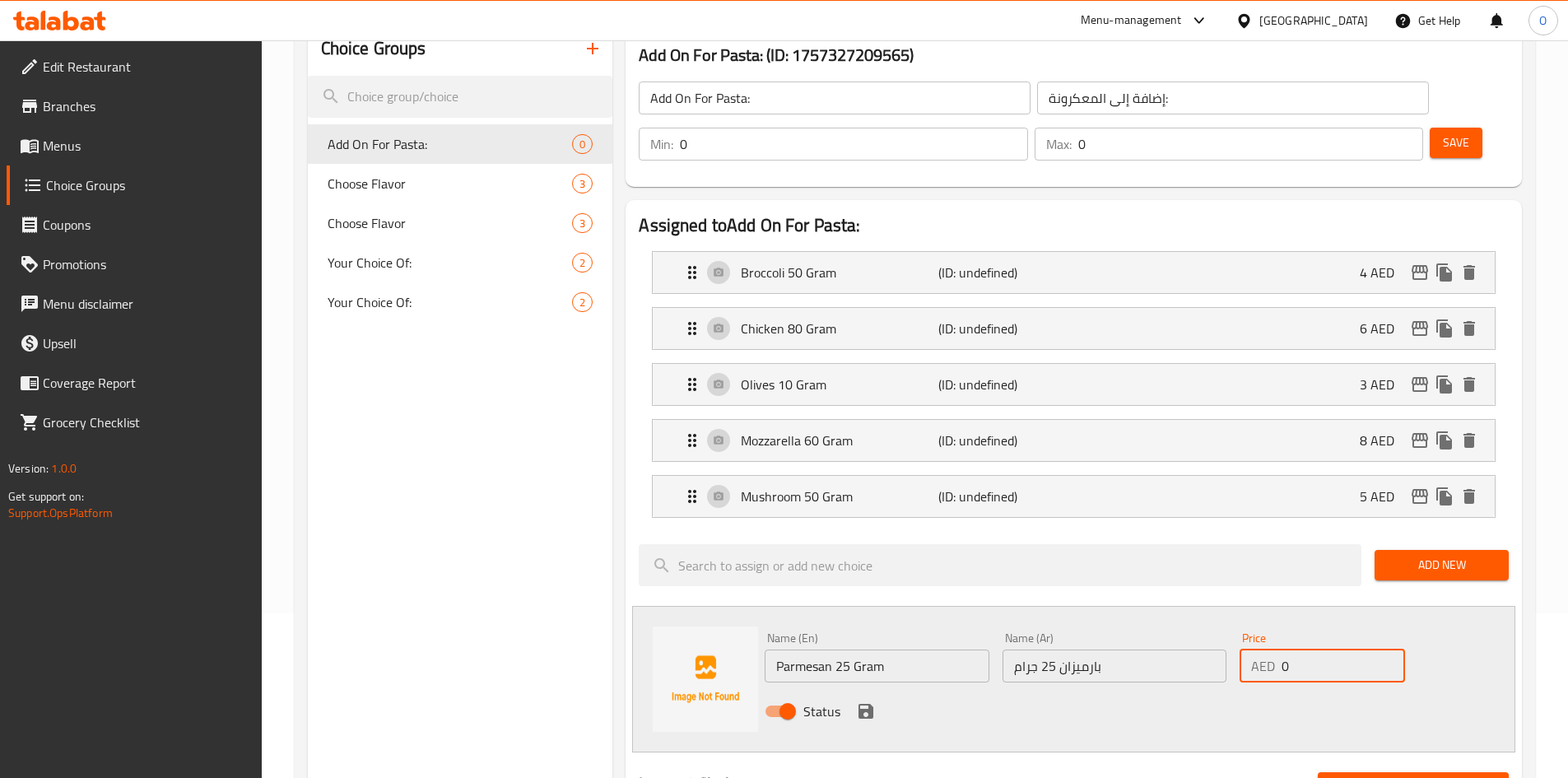
drag, startPoint x: 1307, startPoint y: 625, endPoint x: 1281, endPoint y: 617, distance: 27.2
click at [1281, 650] on div "AED 0 Price" at bounding box center [1321, 666] width 165 height 33
paste input "5"
type input "5"
click at [870, 704] on icon "save" at bounding box center [865, 711] width 15 height 15
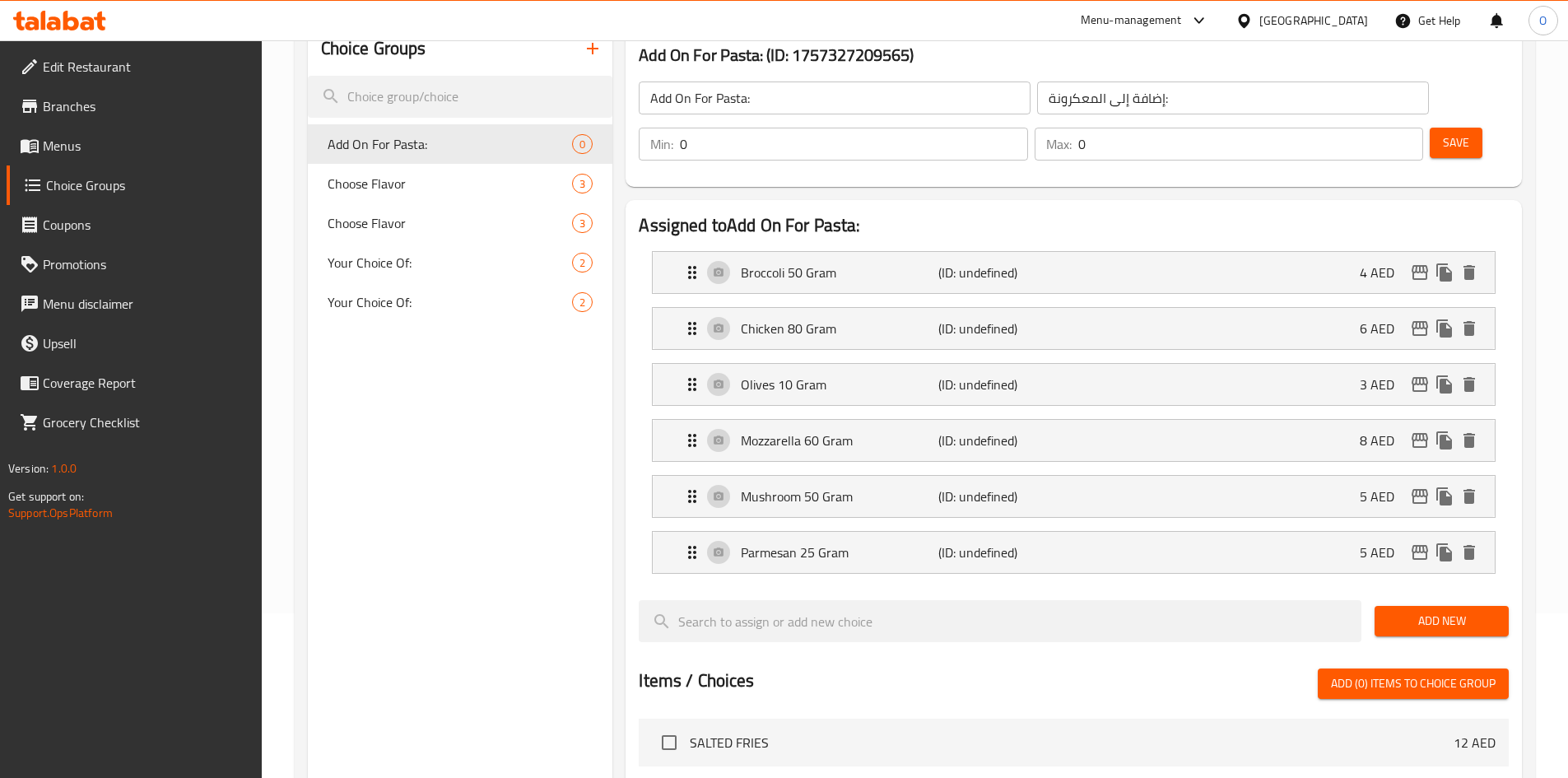
click at [1404, 611] on span "Add New" at bounding box center [1441, 621] width 108 height 21
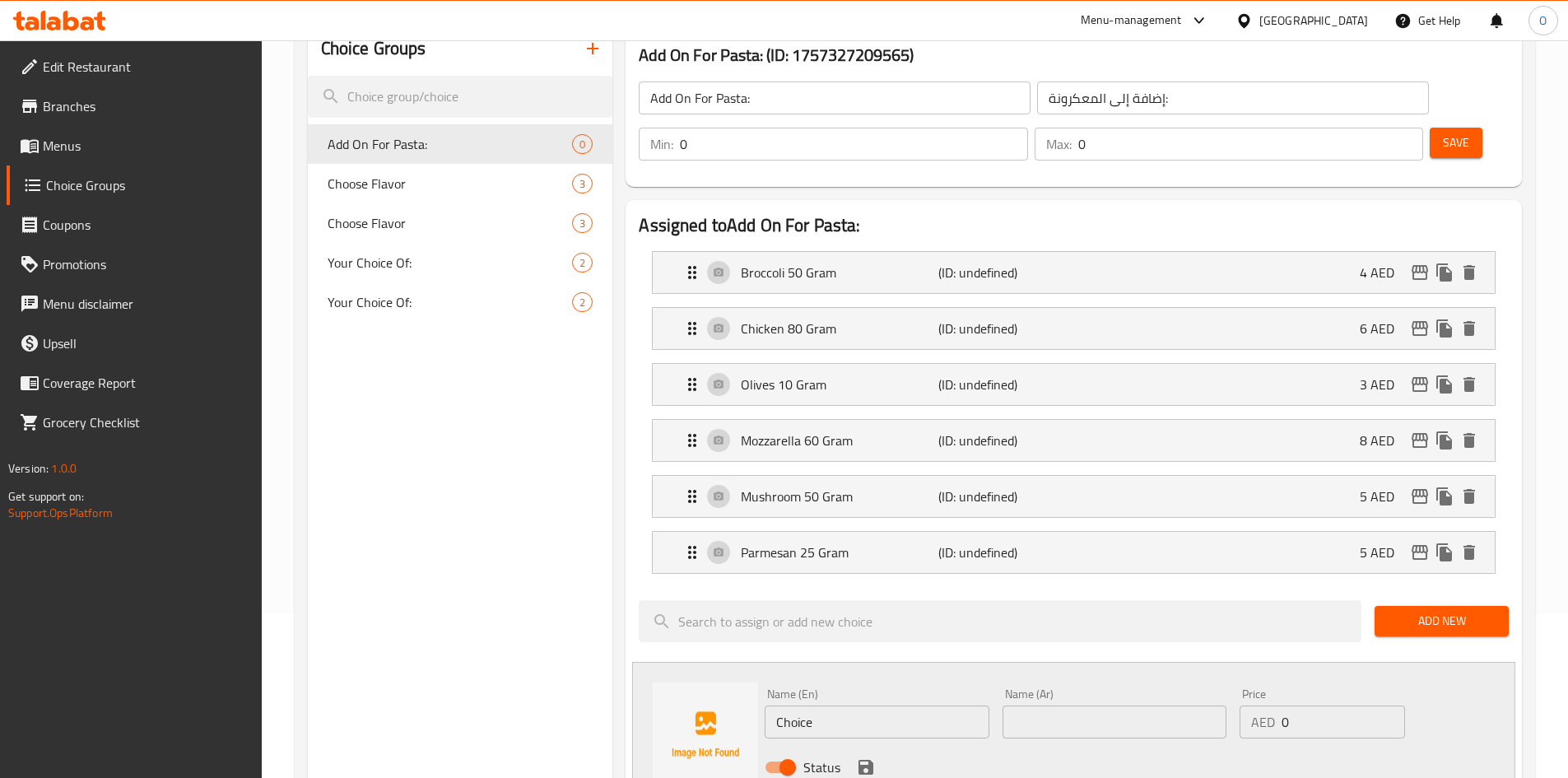
click at [846, 706] on input "Choice" at bounding box center [876, 722] width 224 height 33
paste input "Penne Pasta 50 Gram"
type input "Penne Pasta 50 Gram"
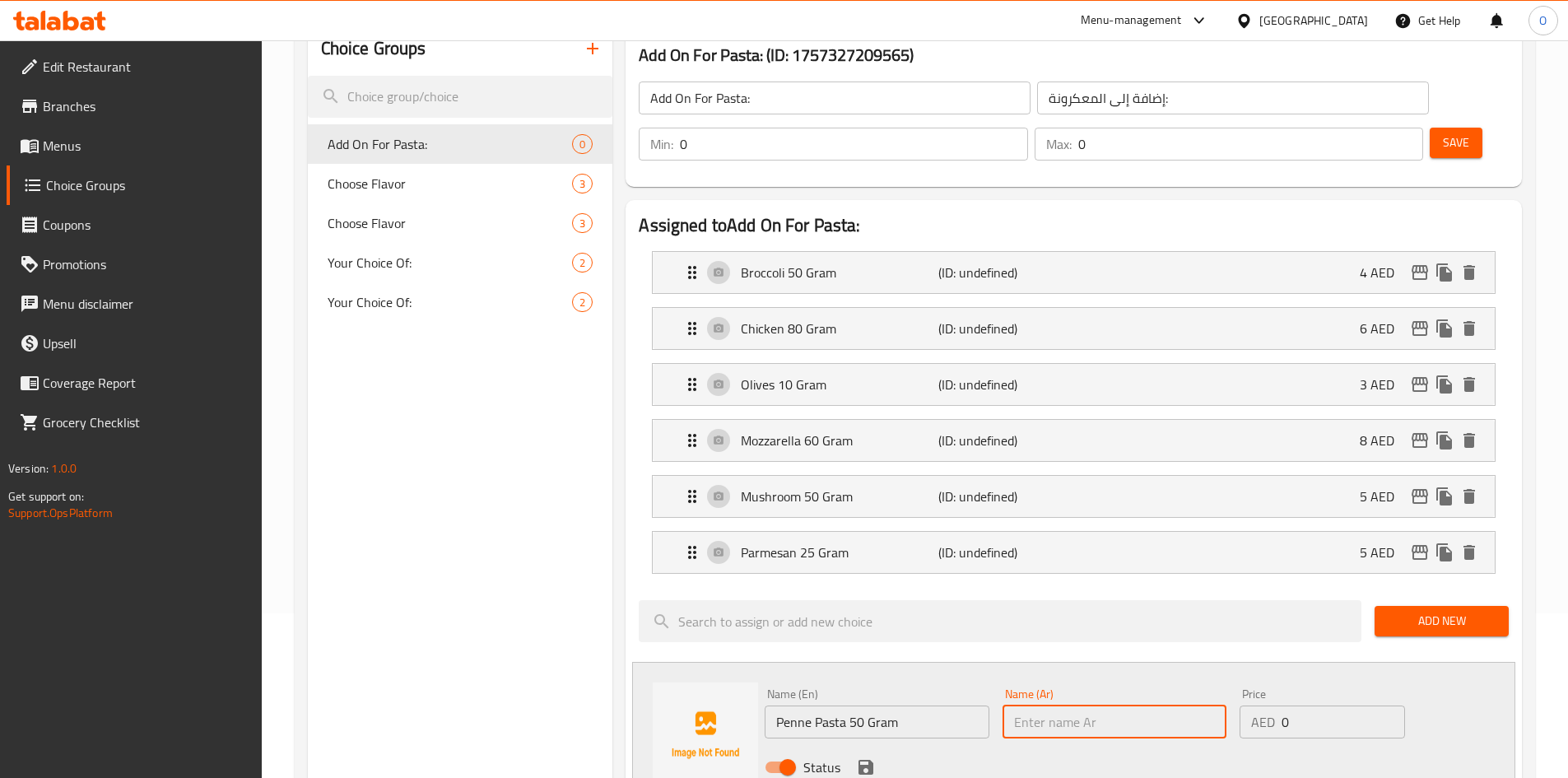
paste input "معكرونة بيني 50 جرام"
click at [1115, 706] on input "معكرونة بيني 50 جرام" at bounding box center [1114, 722] width 224 height 33
click at [1124, 706] on input "معكرونة بيني 50 جرام" at bounding box center [1114, 722] width 224 height 33
click at [1122, 706] on input "معكرونة بيني 50 جرام" at bounding box center [1114, 722] width 224 height 33
type input "مكرونة بيني 50 جرام"
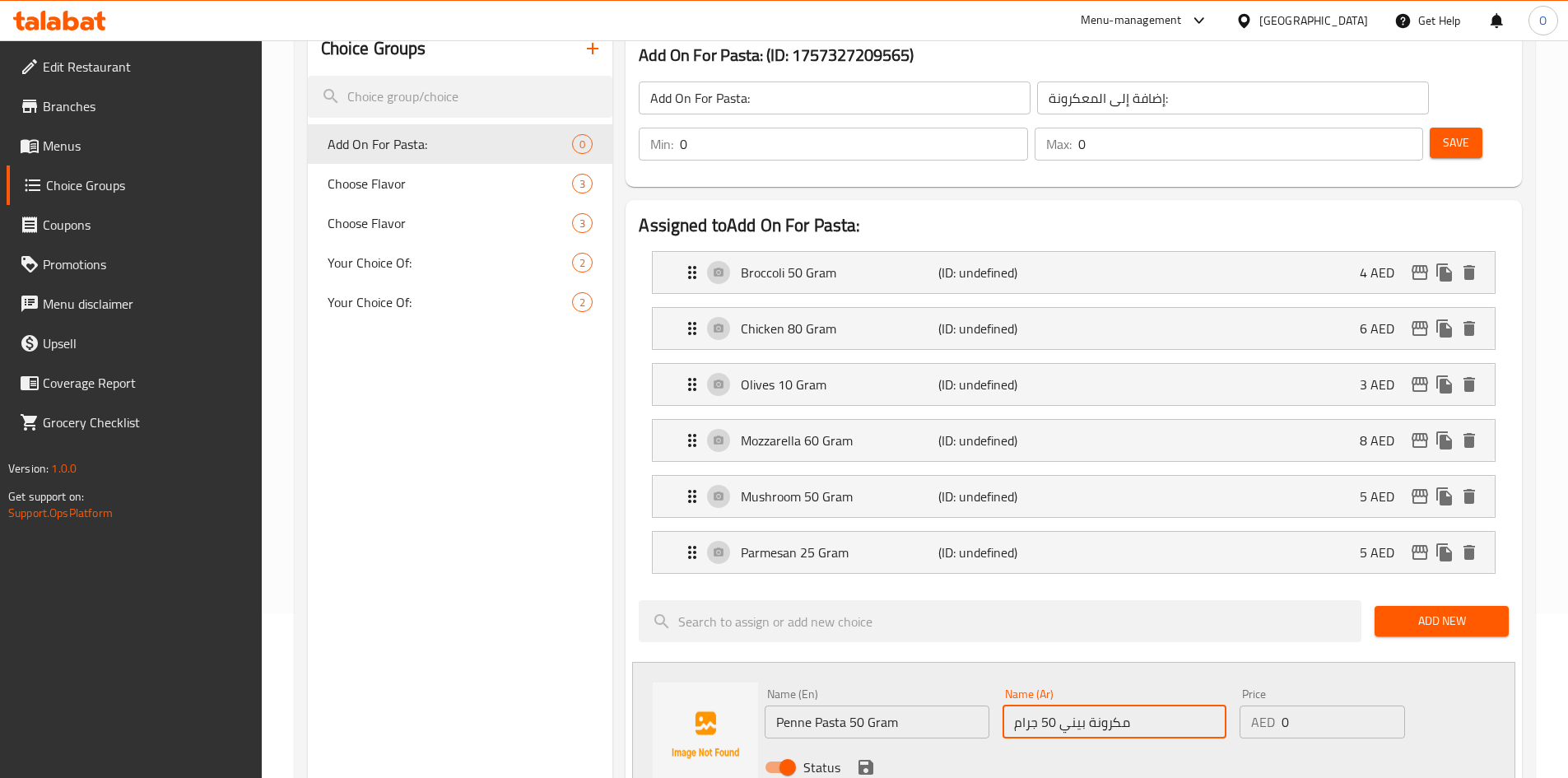
drag, startPoint x: 1288, startPoint y: 681, endPoint x: 1273, endPoint y: 674, distance: 16.6
click at [1273, 706] on div "AED 0 Price" at bounding box center [1321, 722] width 165 height 33
paste input "3"
type input "3"
click at [863, 760] on icon "save" at bounding box center [865, 767] width 15 height 15
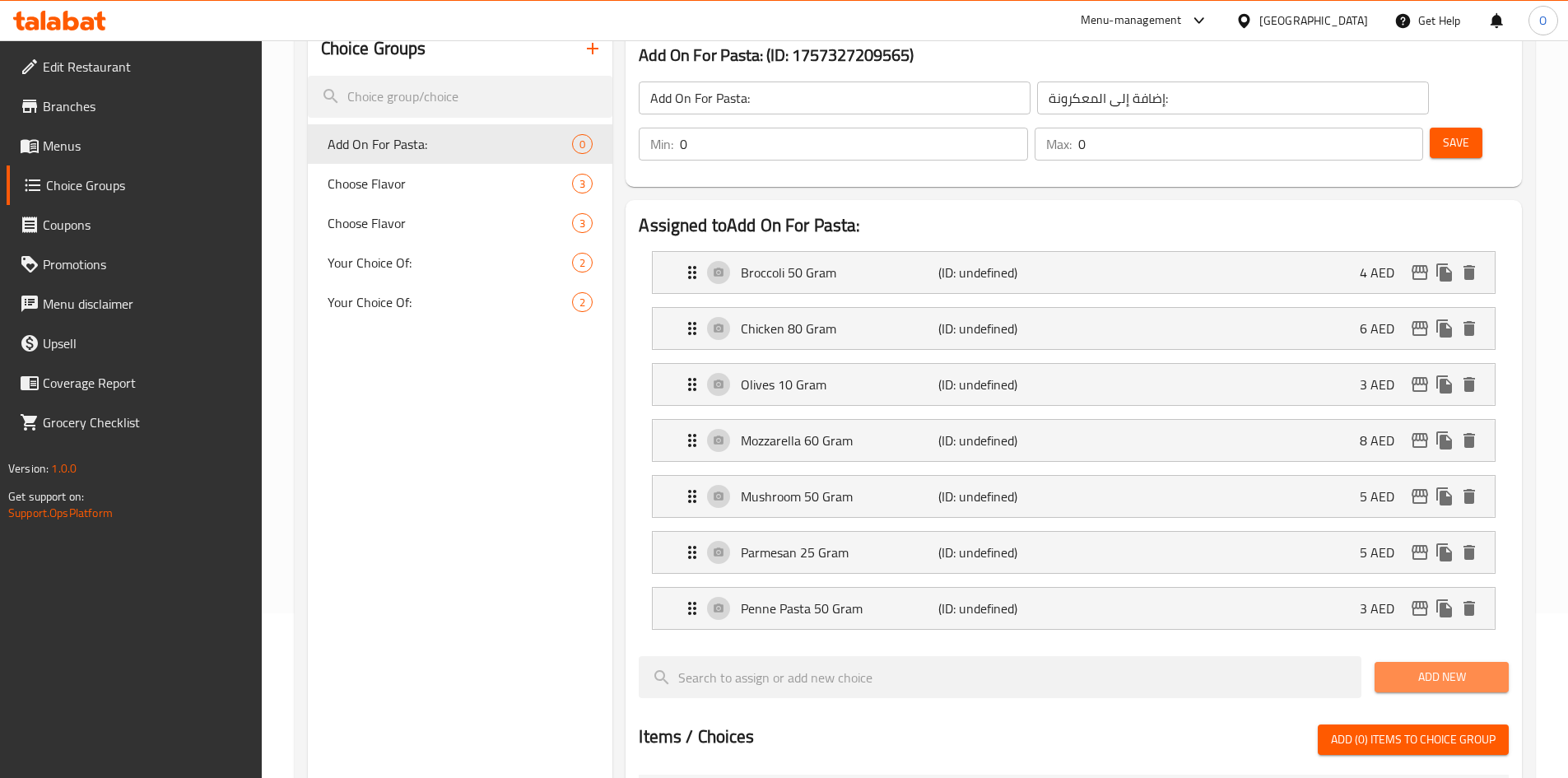
click at [1400, 667] on span "Add New" at bounding box center [1441, 677] width 108 height 21
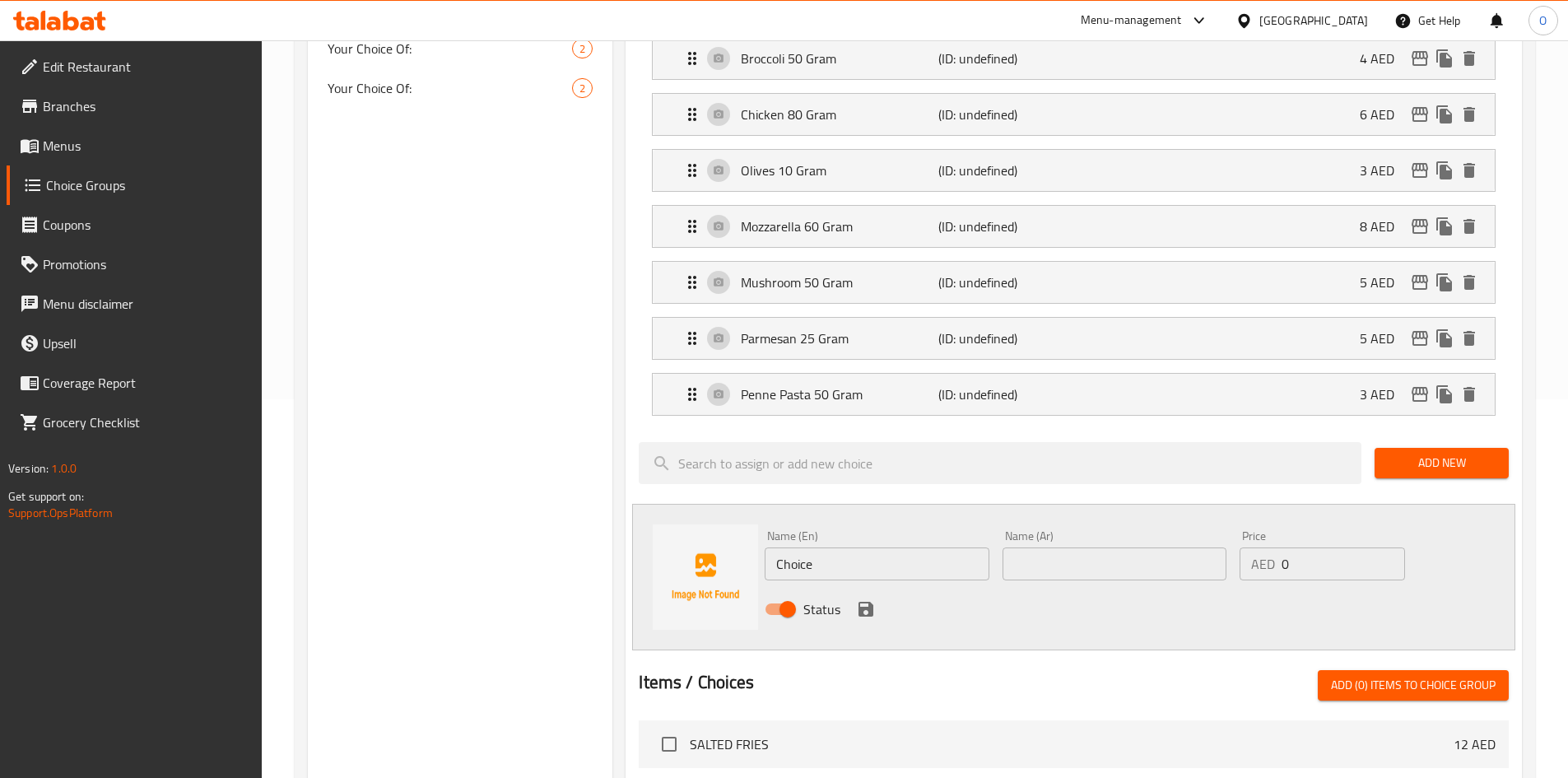
scroll to position [494, 0]
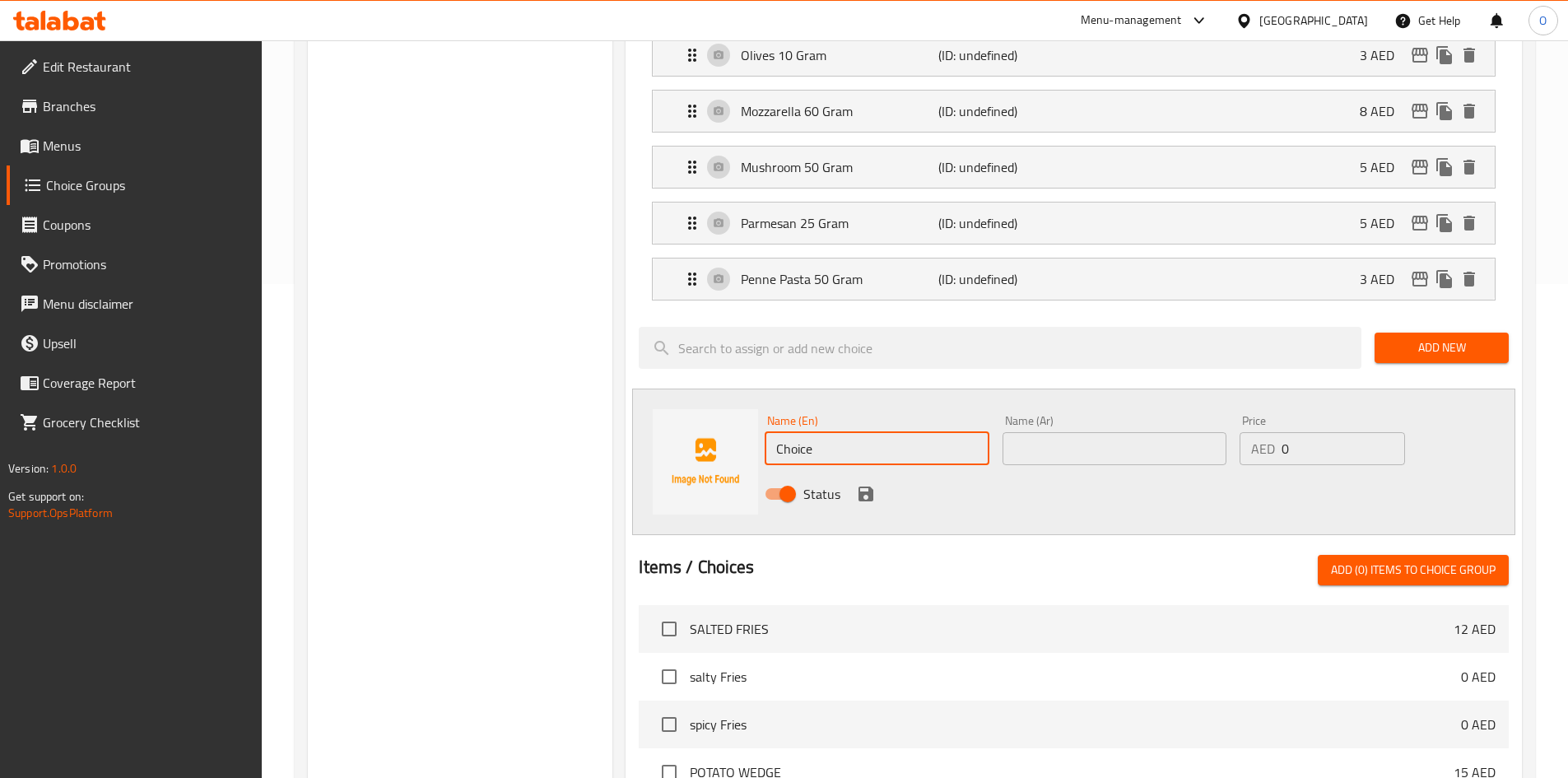
click at [865, 432] on input "Choice" at bounding box center [876, 448] width 224 height 33
paste input "Shrimp 80 Gram"
type input "Shrimp 80 Gram"
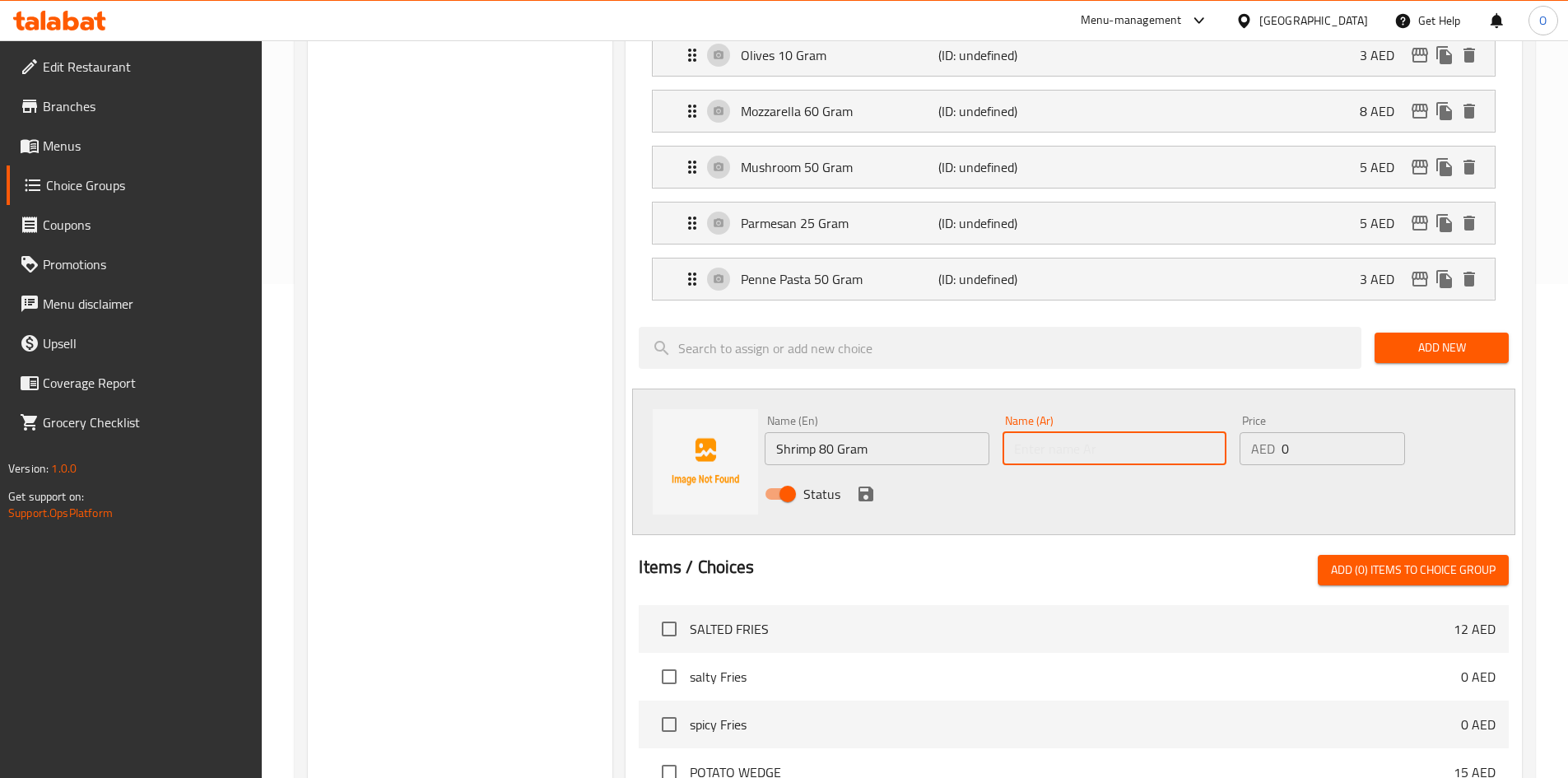
paste input "روبيان 80 جرام"
type input "روبيان 80 جرام"
drag, startPoint x: 1307, startPoint y: 407, endPoint x: 1252, endPoint y: 391, distance: 57.3
click at [1252, 432] on div "AED 0 Price" at bounding box center [1321, 448] width 165 height 33
paste input "8"
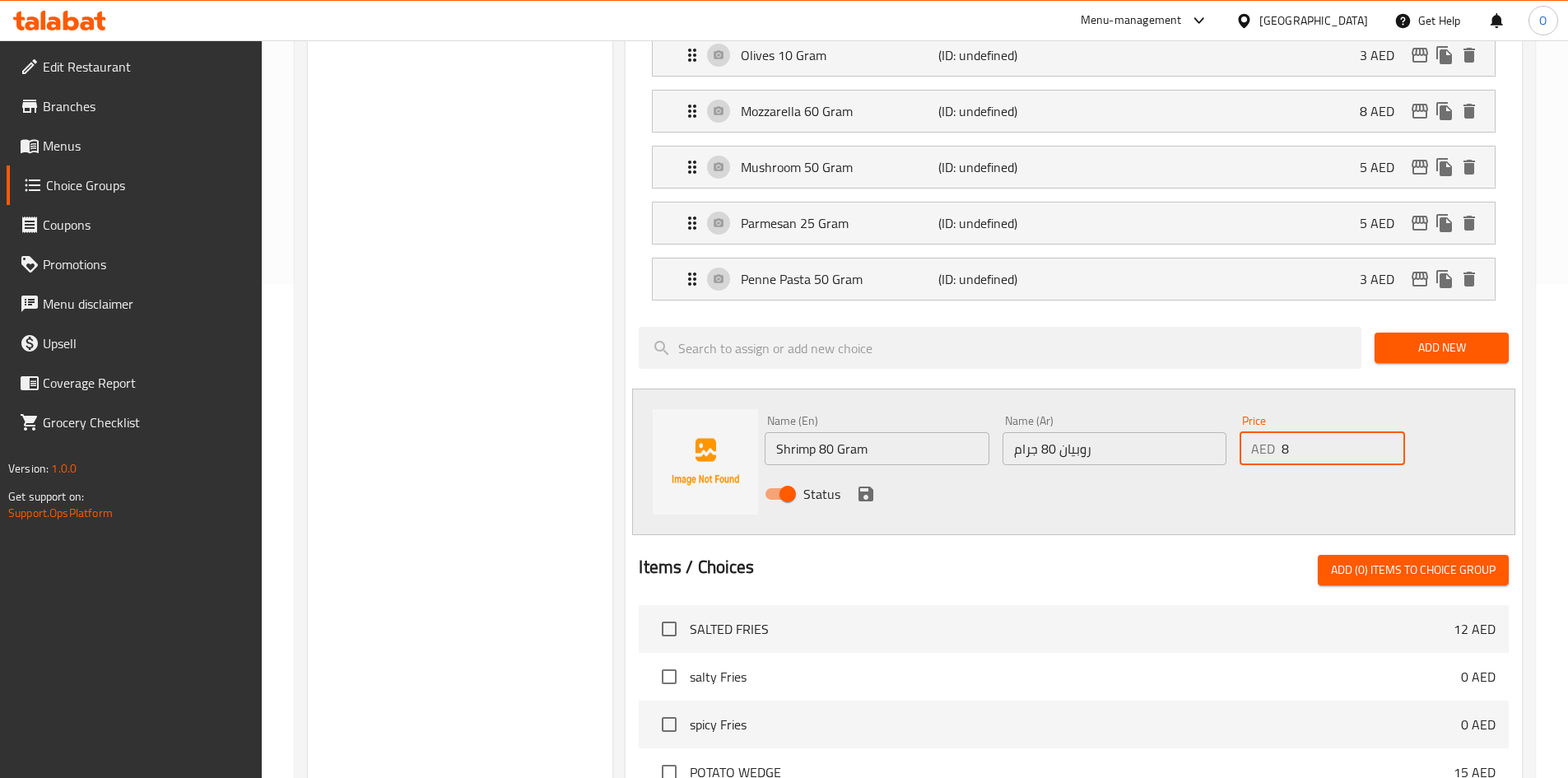
type input "8"
click at [860, 484] on icon "save" at bounding box center [866, 494] width 20 height 20
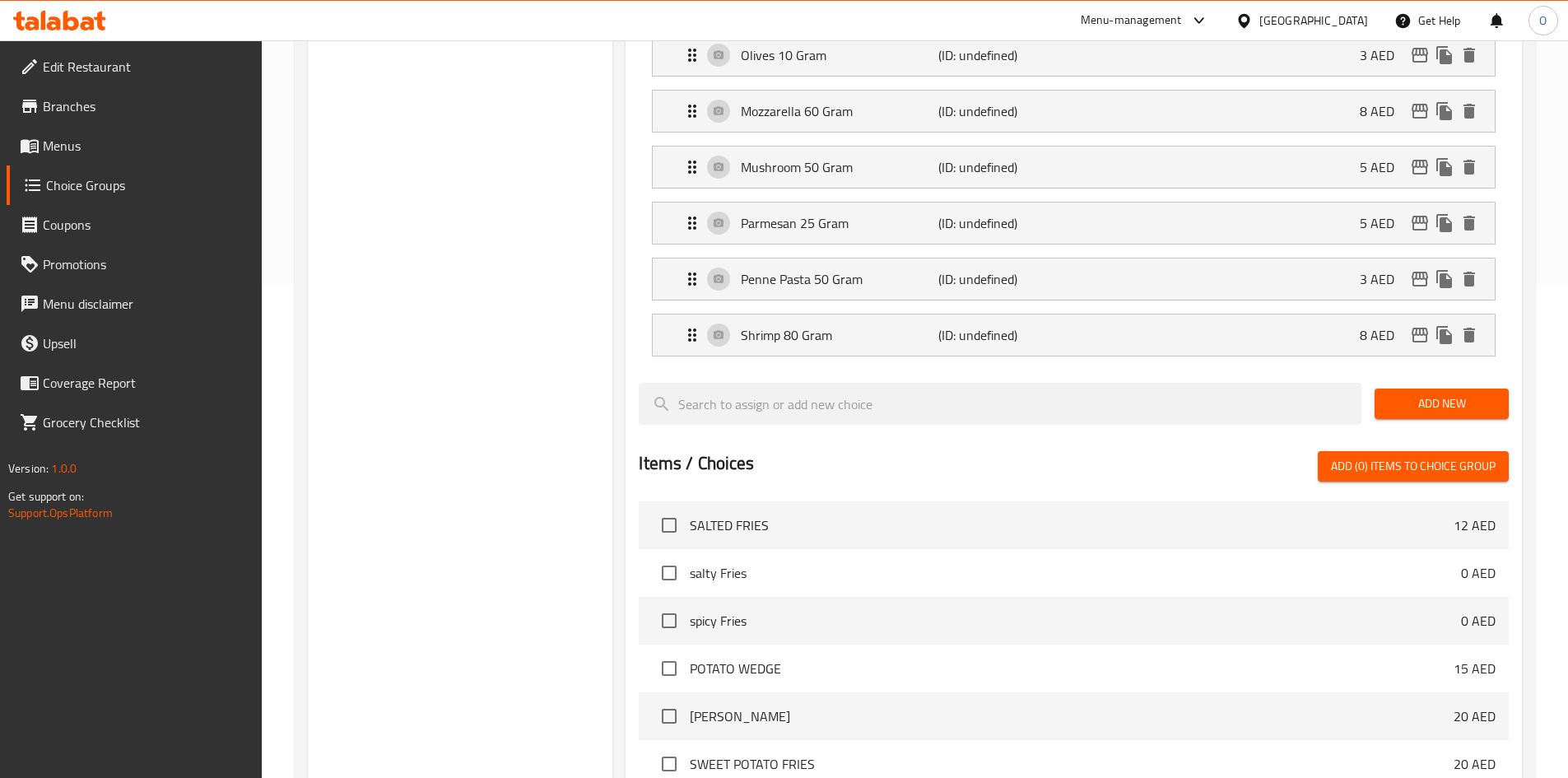
click at [1424, 389] on button "Add New" at bounding box center [1441, 403] width 134 height 31
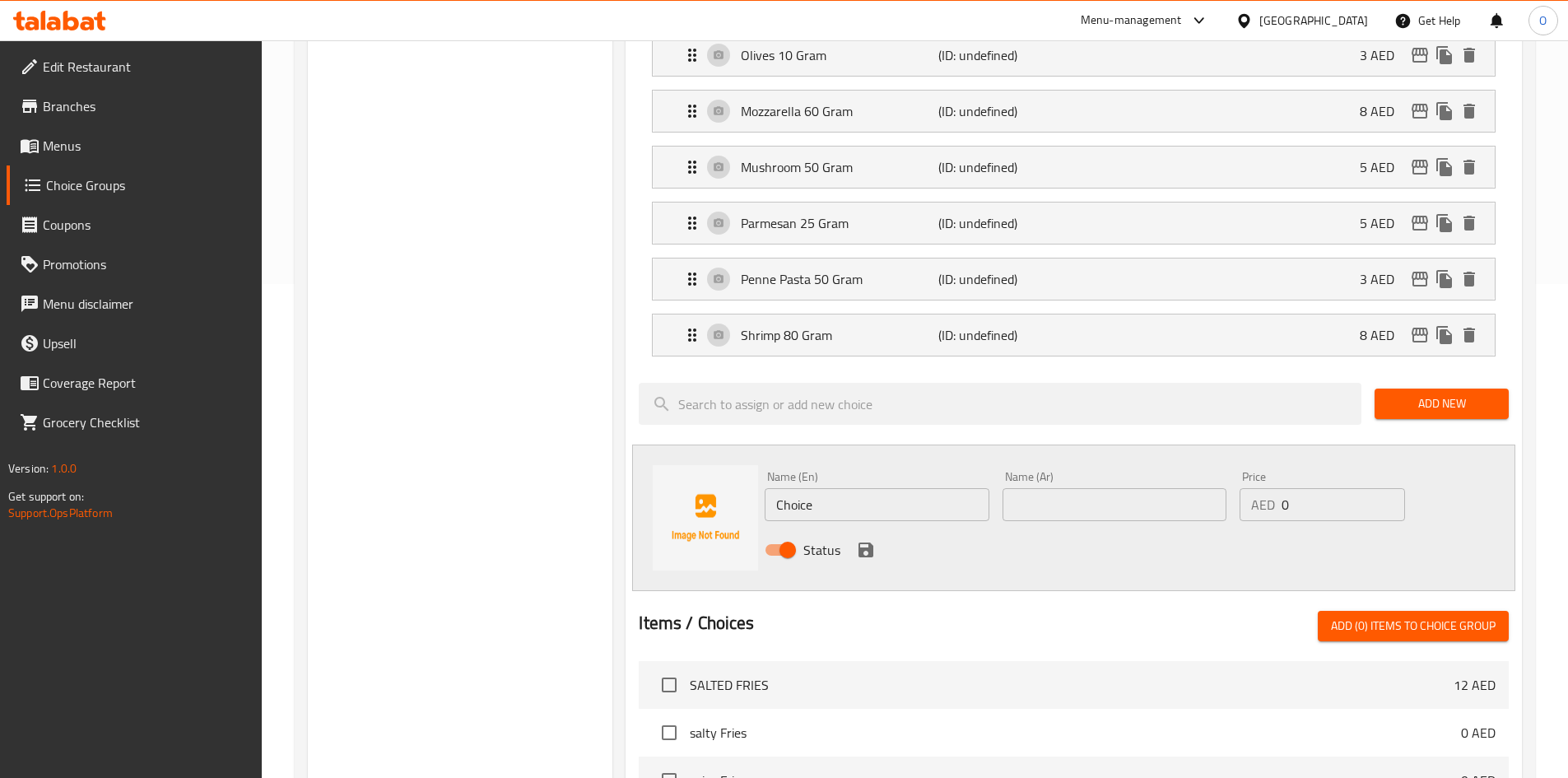
click at [827, 488] on input "Choice" at bounding box center [876, 504] width 224 height 33
click at [828, 488] on input "Choice" at bounding box center [876, 504] width 224 height 33
paste input "erry Tomatoes 30 Gram"
type input "Cherry Tomatoes 30 Gram"
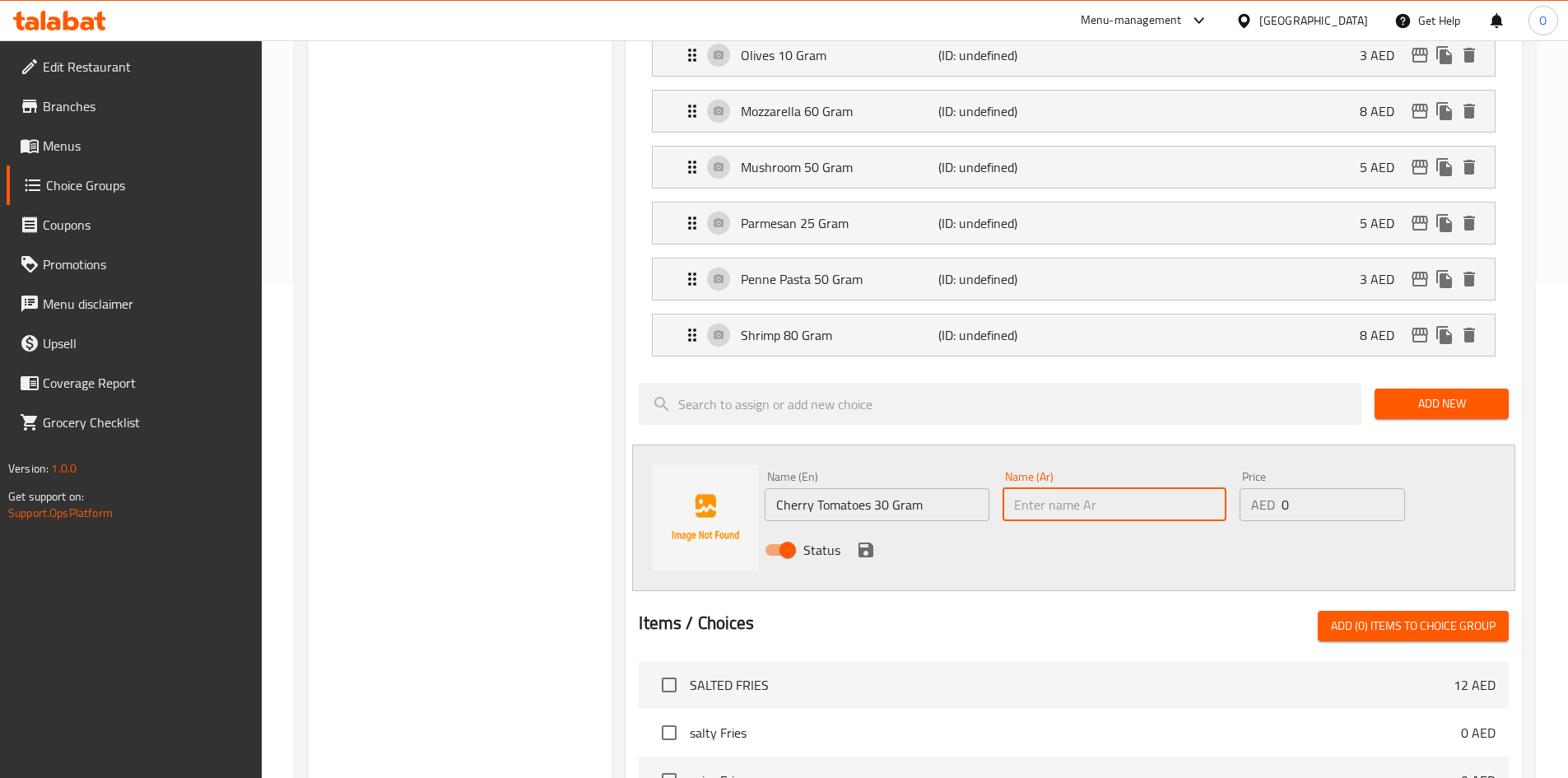
paste input "طماطم كرزية 30 جرام"
type input "طماطم كرزية 30 جرام"
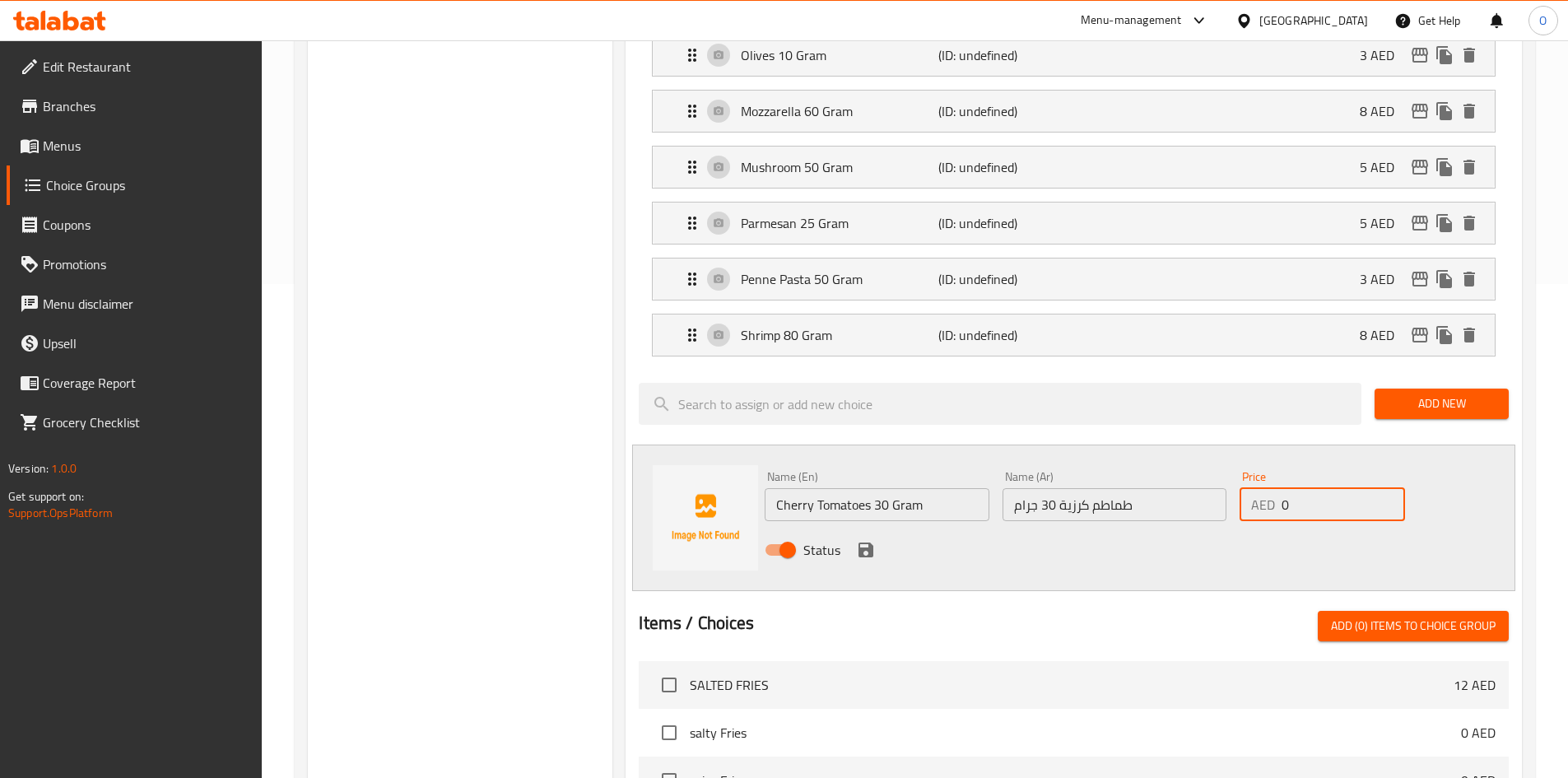
drag, startPoint x: 1294, startPoint y: 457, endPoint x: 1279, endPoint y: 453, distance: 15.5
click at [1279, 488] on div "AED 0 Price" at bounding box center [1321, 504] width 165 height 33
paste input "3"
type input "3"
click at [869, 542] on icon "save" at bounding box center [865, 549] width 15 height 15
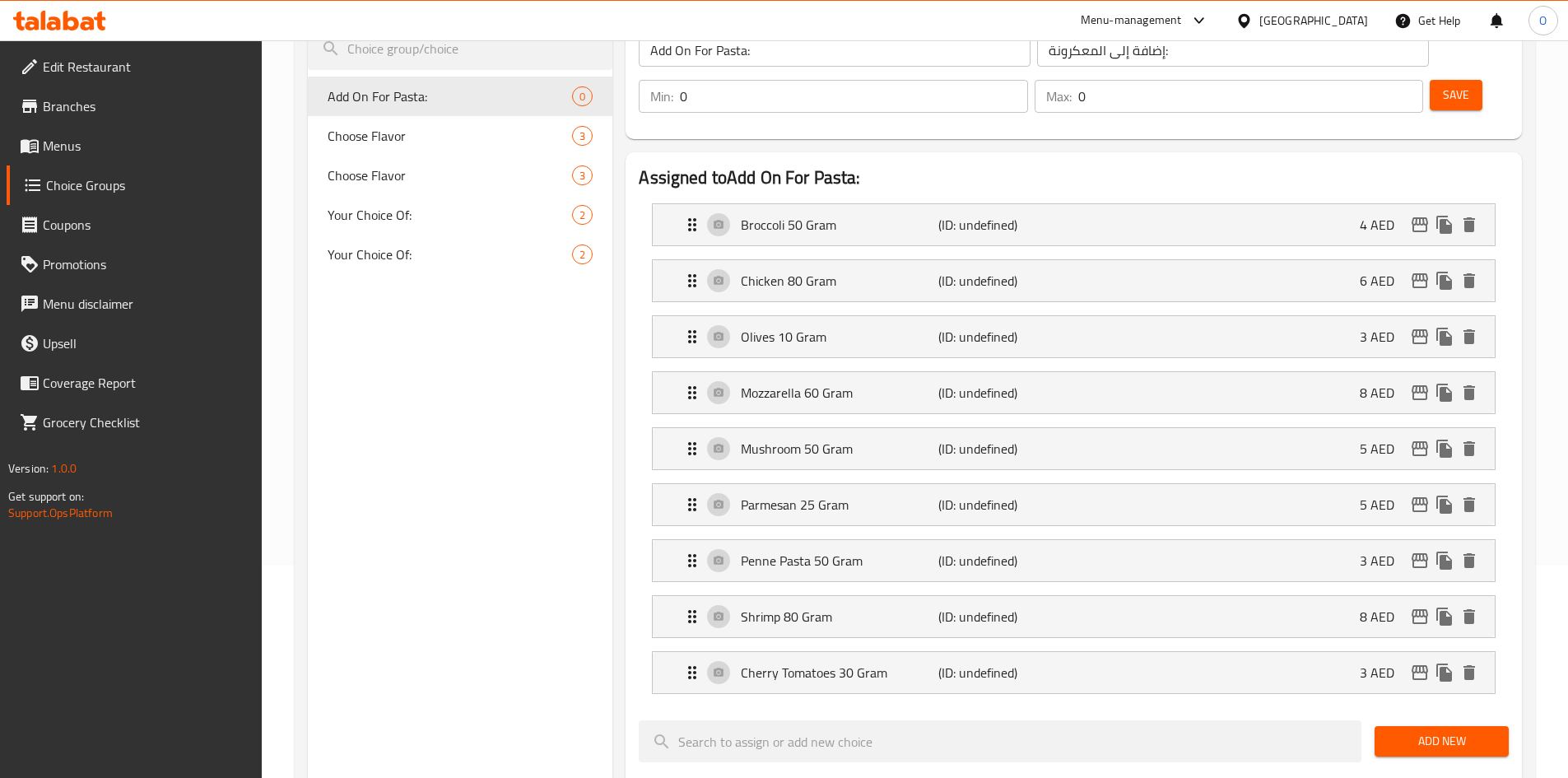
scroll to position [0, 0]
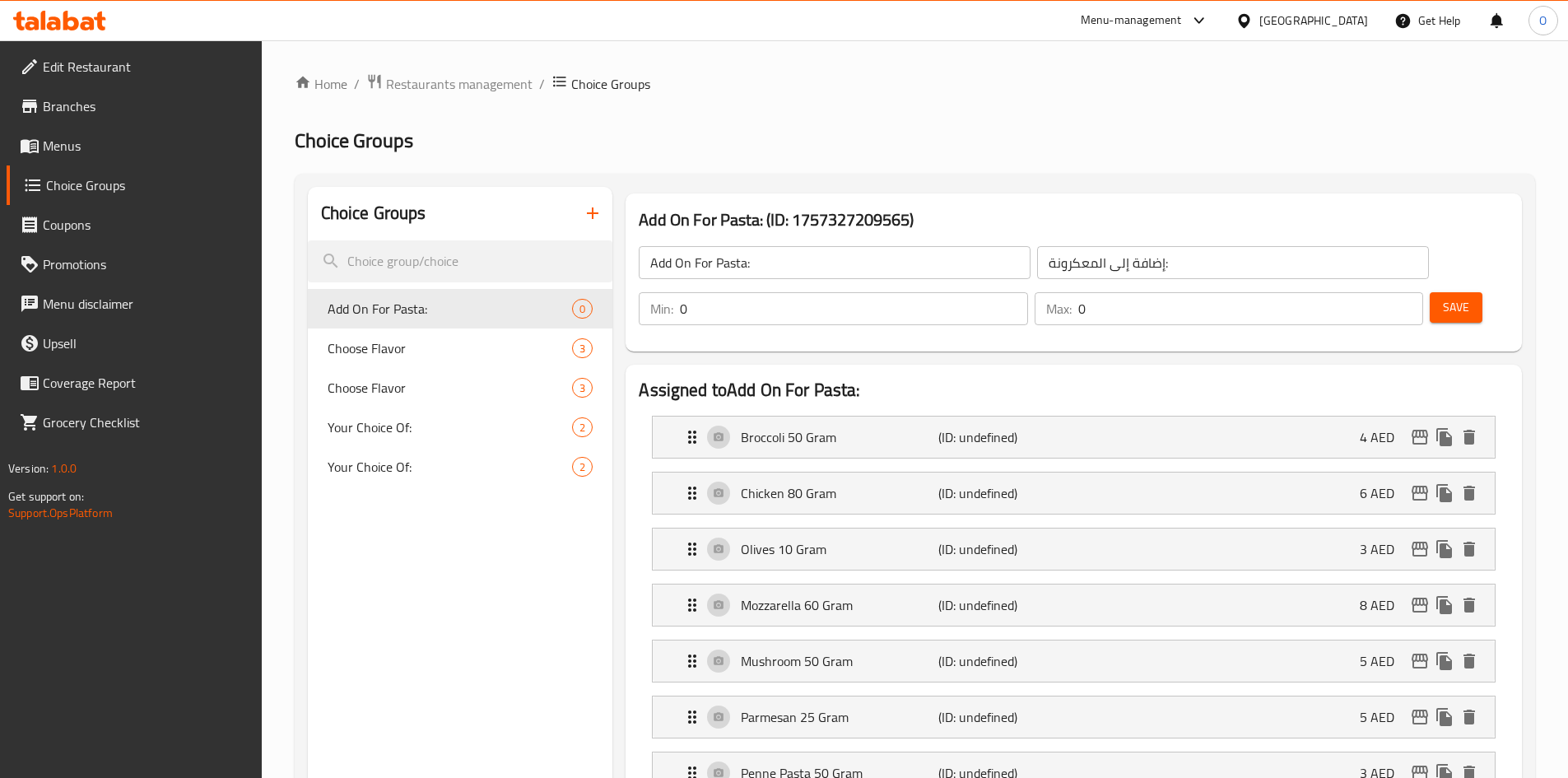
click at [1429, 293] on button "Save" at bounding box center [1455, 308] width 53 height 31
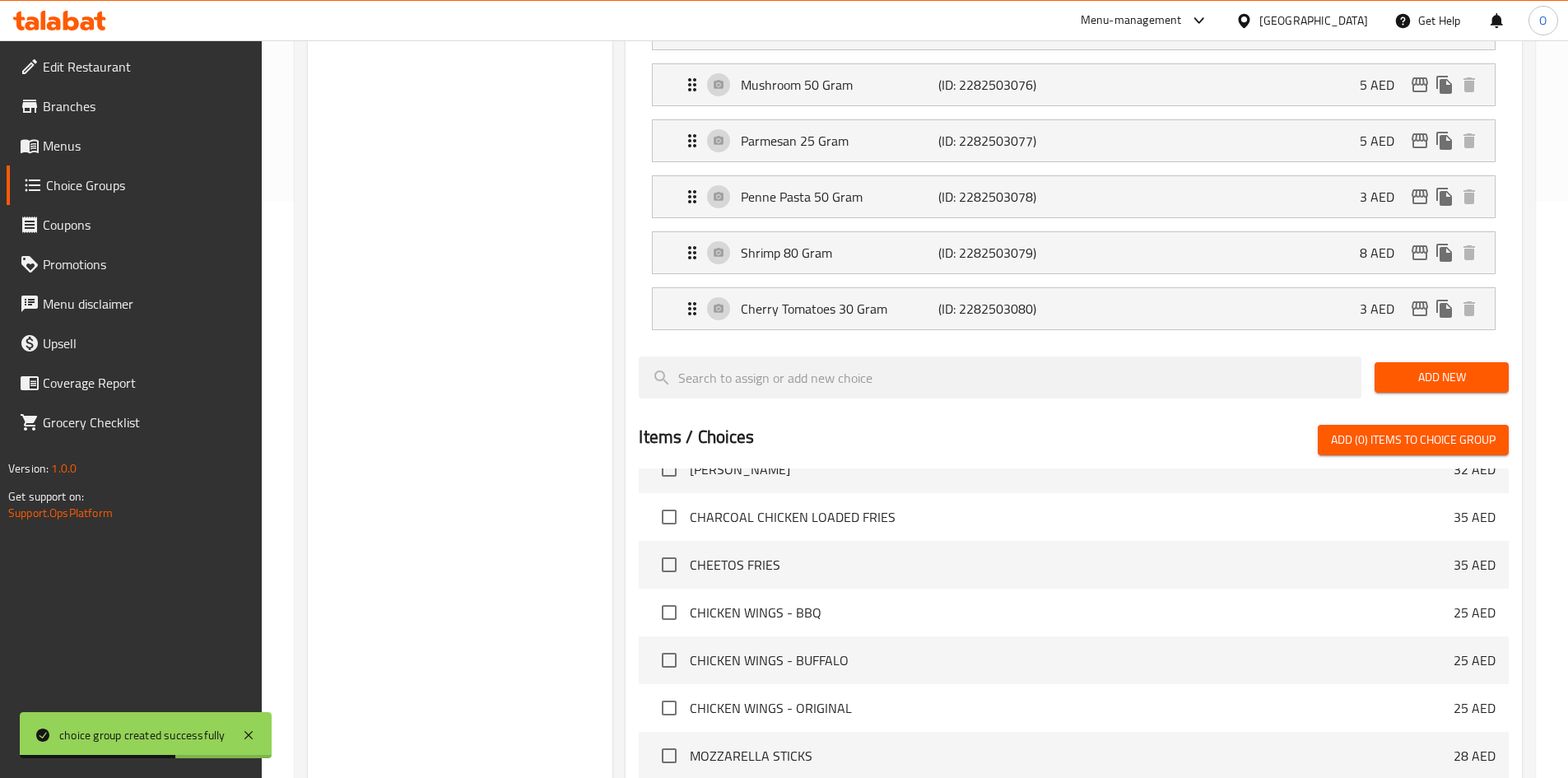
scroll to position [869, 0]
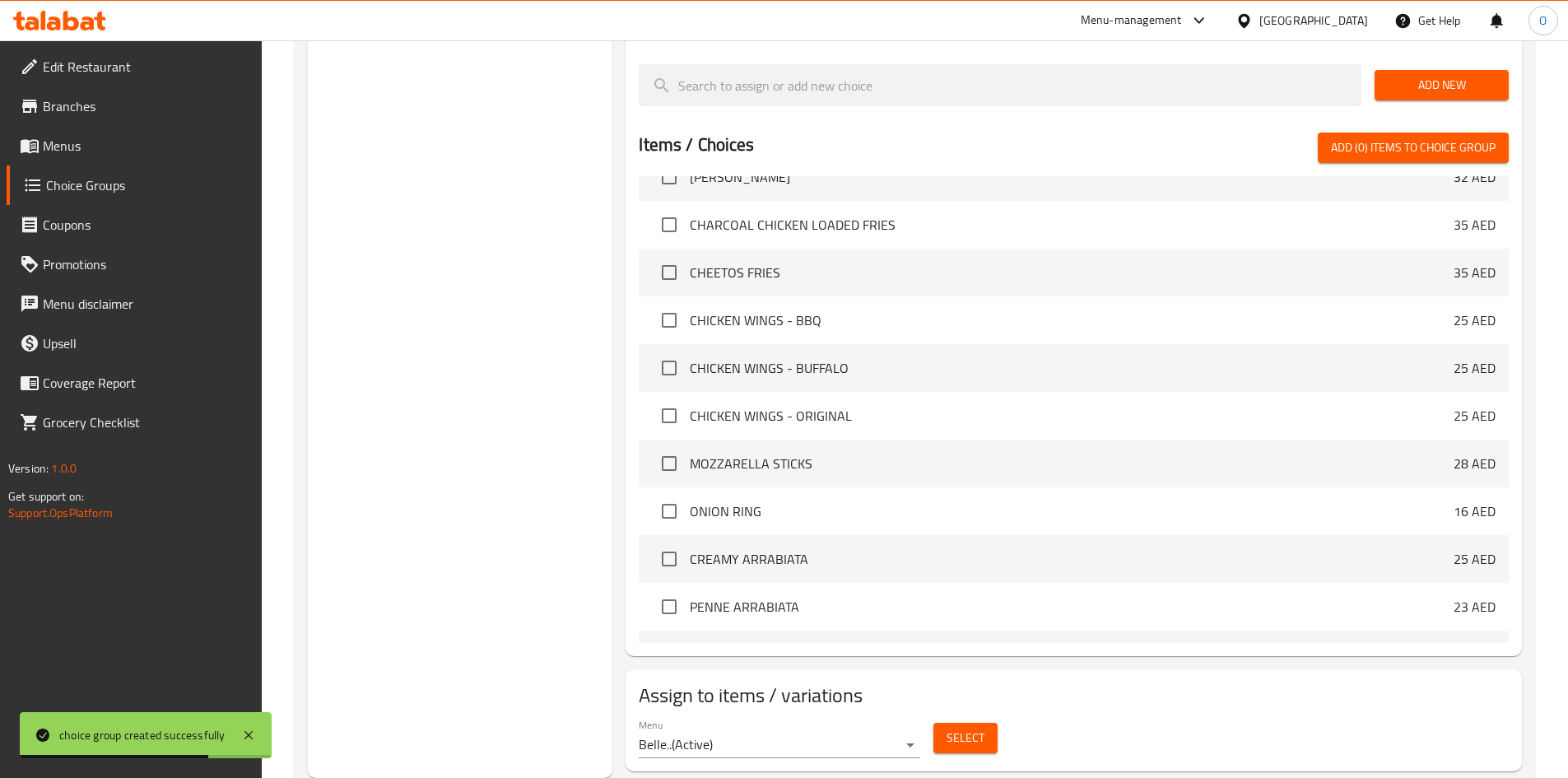
click at [967, 728] on span "Select" at bounding box center [965, 738] width 38 height 21
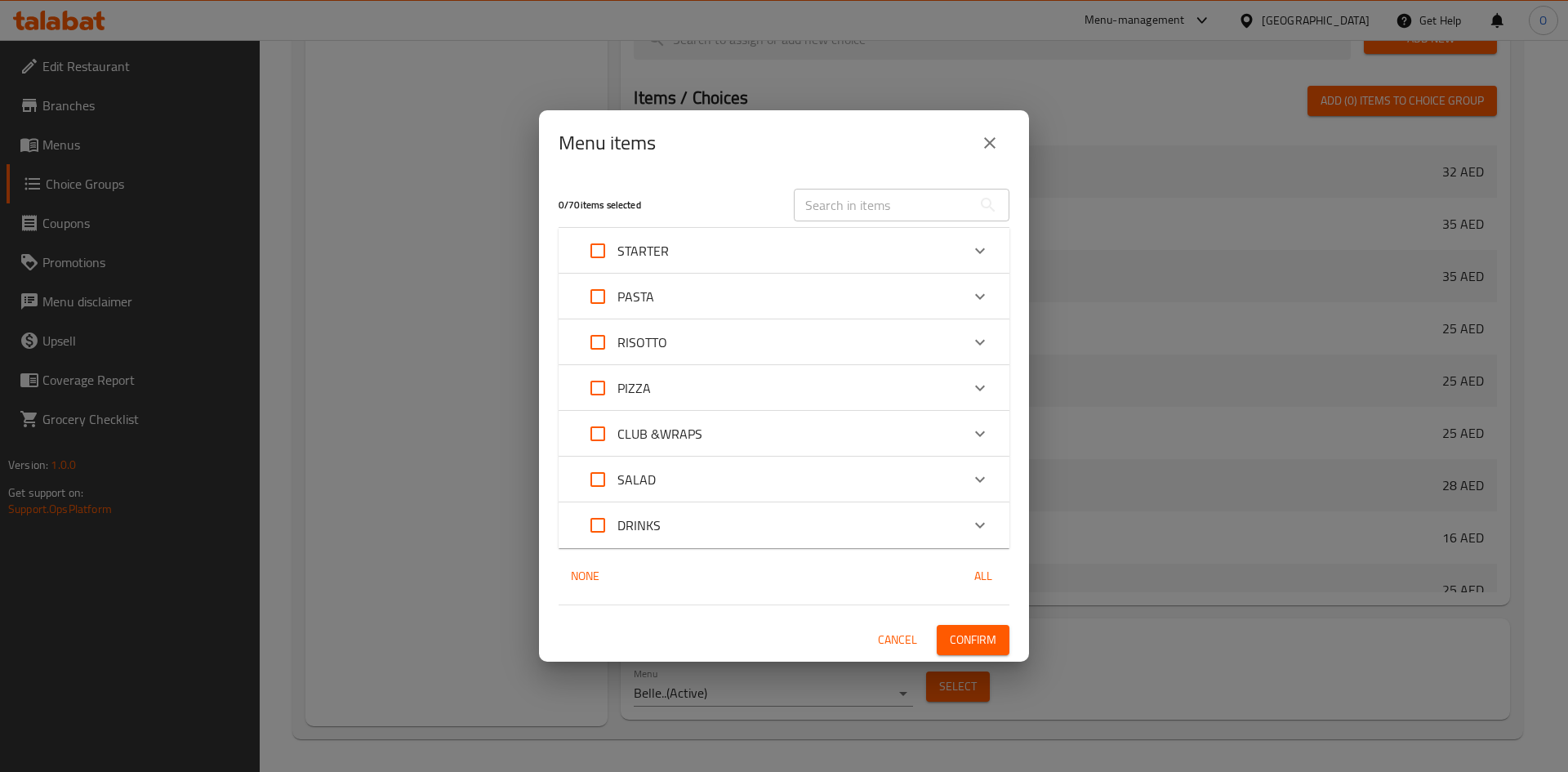
click at [593, 299] on input "Expand" at bounding box center [598, 297] width 40 height 40
checkbox input "true"
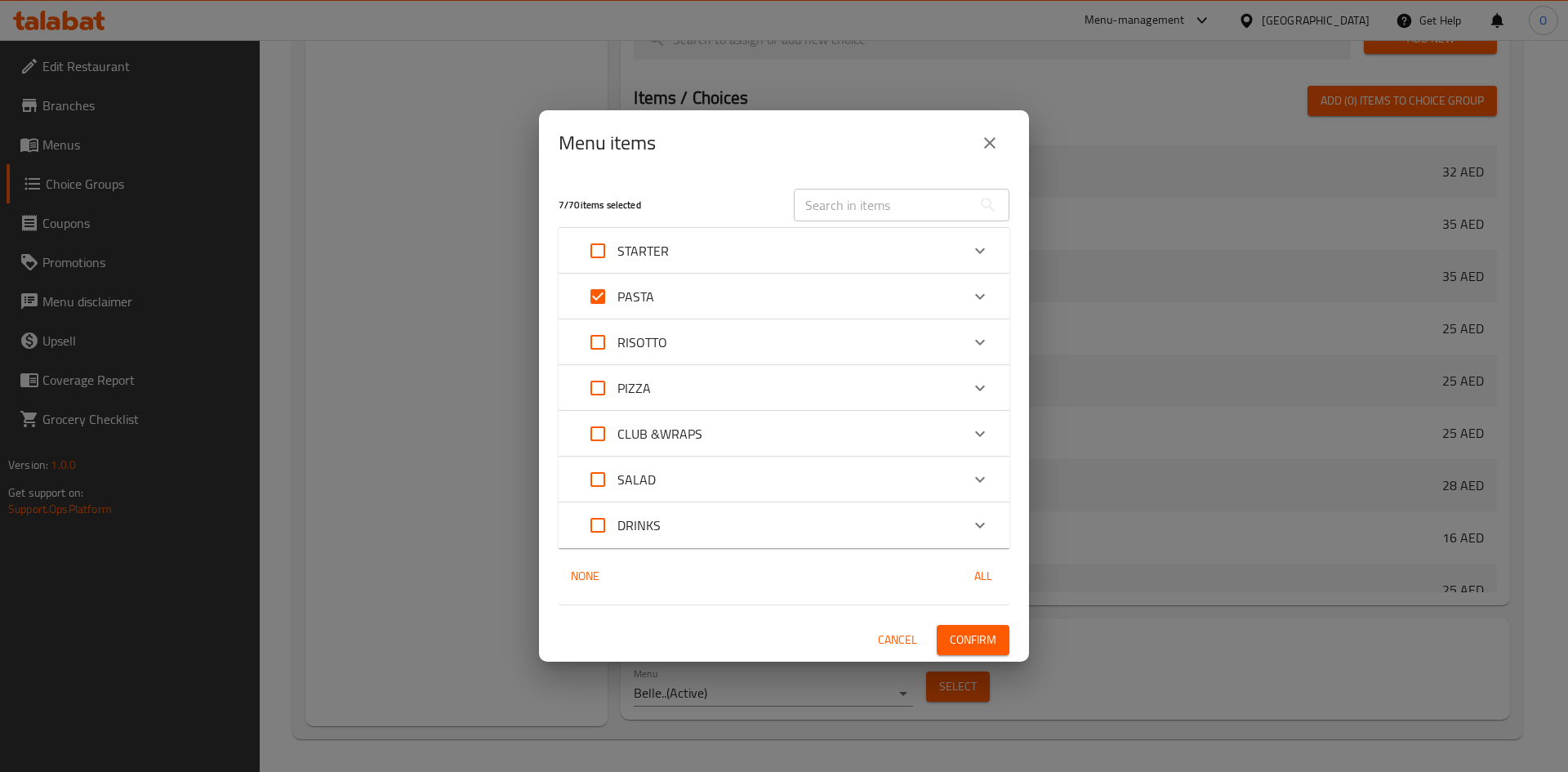
checkbox input "true"
click at [977, 645] on span "Confirm" at bounding box center [973, 640] width 47 height 21
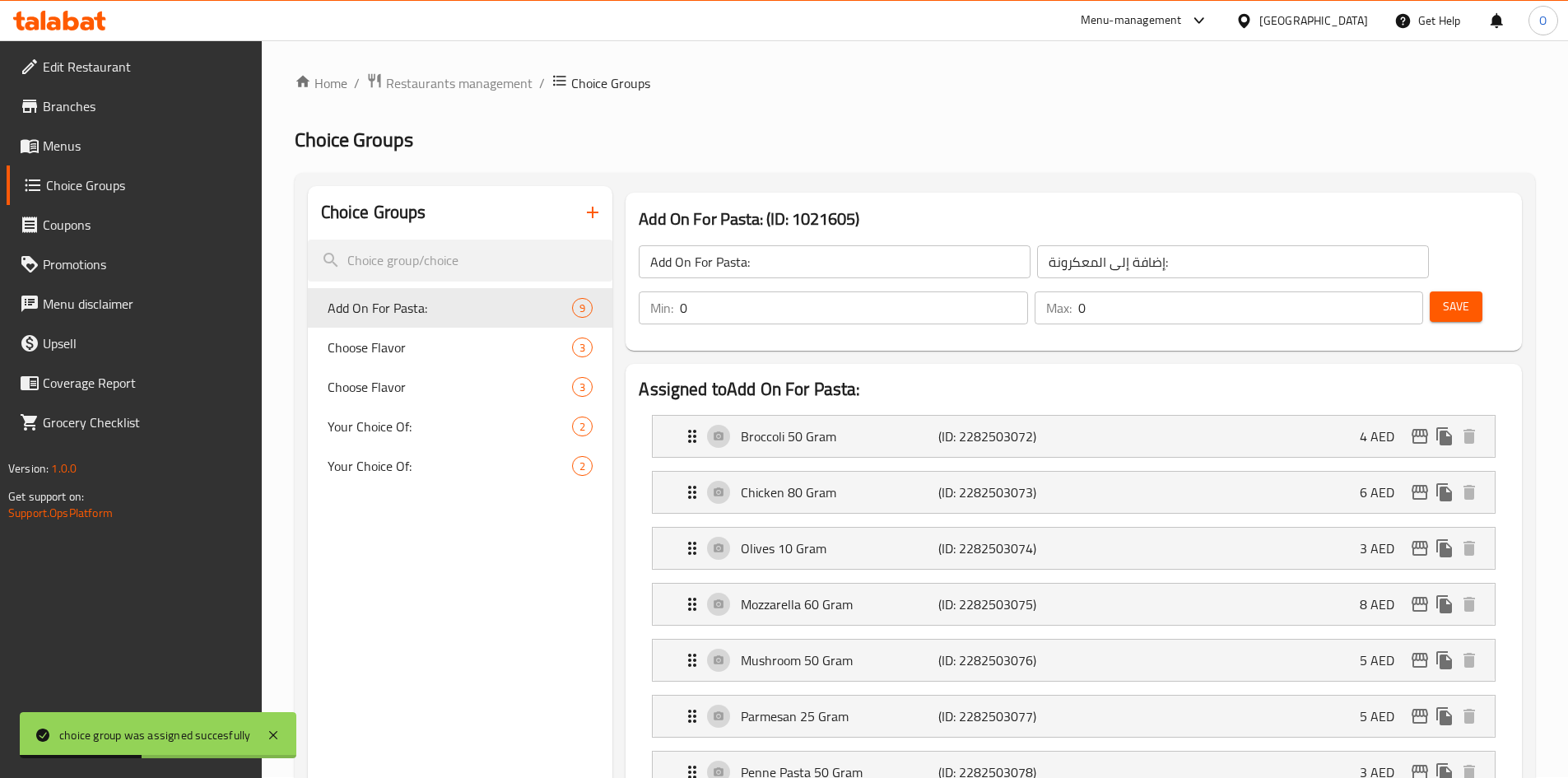
scroll to position [0, 0]
click at [1446, 293] on button "Save" at bounding box center [1455, 308] width 53 height 31
click at [602, 202] on button "button" at bounding box center [593, 214] width 40 height 40
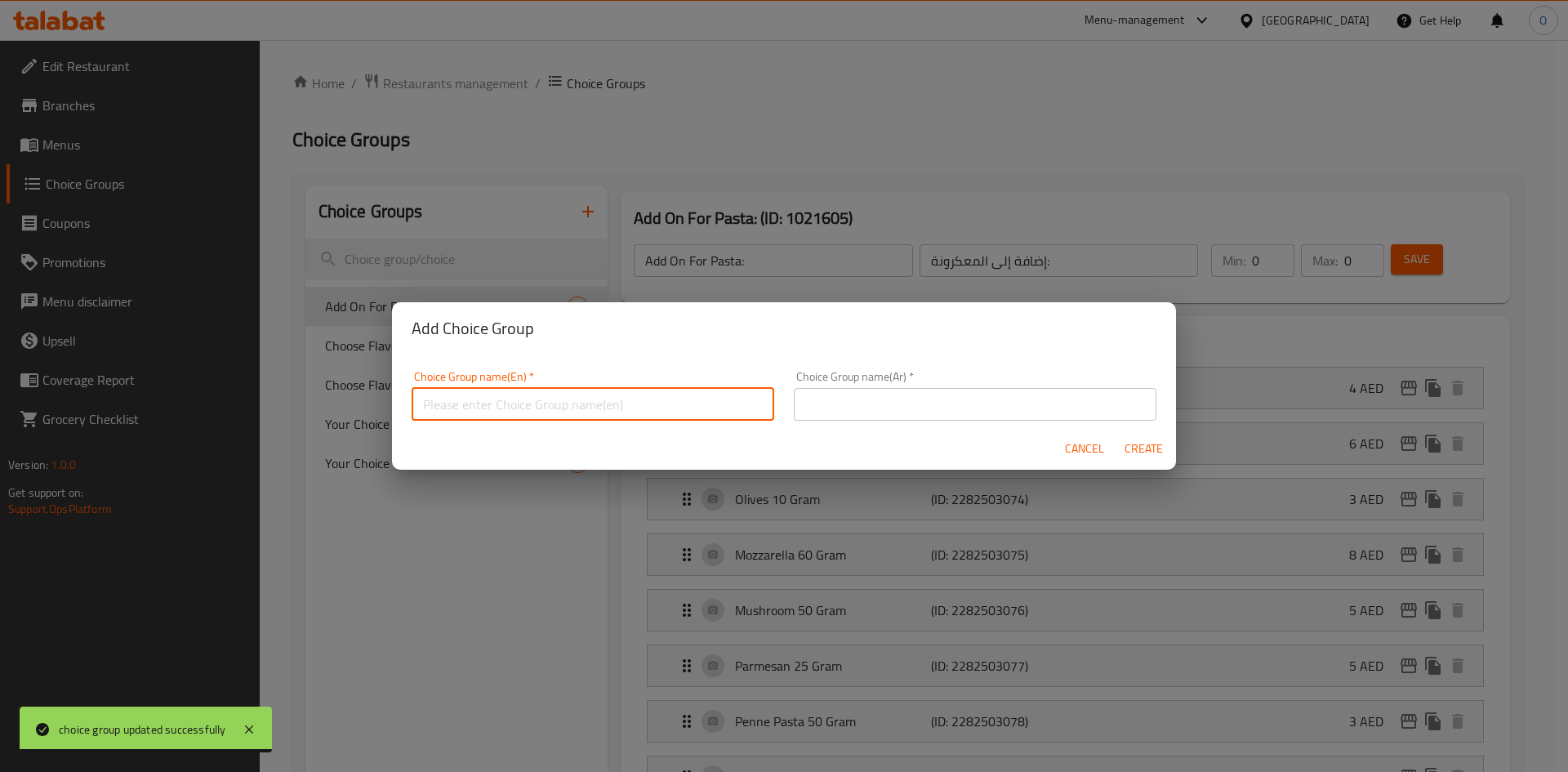
paste input "Add On For All Type Of Risotto"
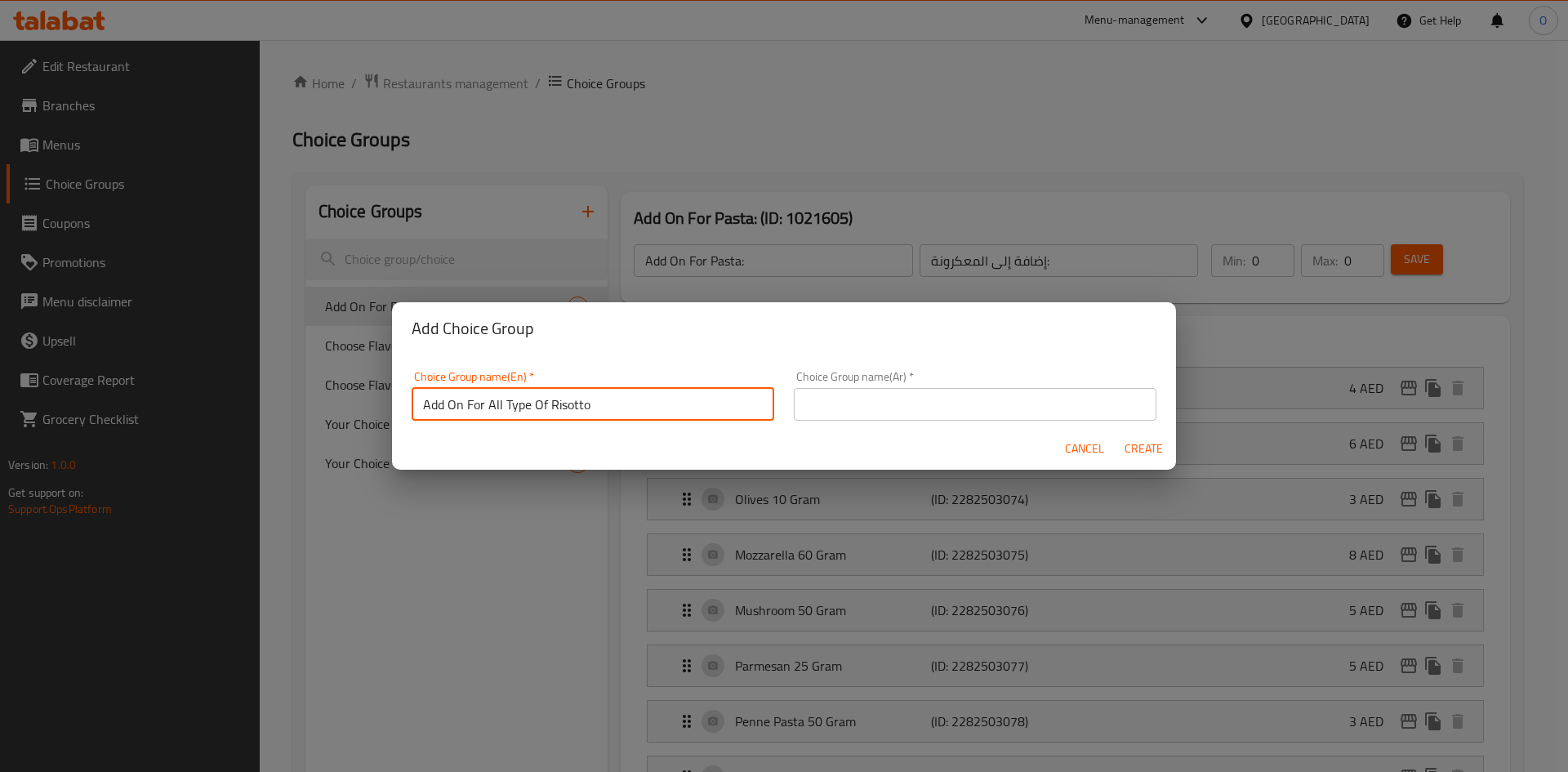
drag, startPoint x: 485, startPoint y: 403, endPoint x: 547, endPoint y: 410, distance: 62.4
click at [547, 410] on input "Add On For All Type Of Risotto" at bounding box center [593, 404] width 363 height 33
click at [549, 413] on input "Add On For Risotto" at bounding box center [593, 404] width 363 height 33
click at [549, 413] on input "Add On For Risotto:" at bounding box center [593, 404] width 363 height 33
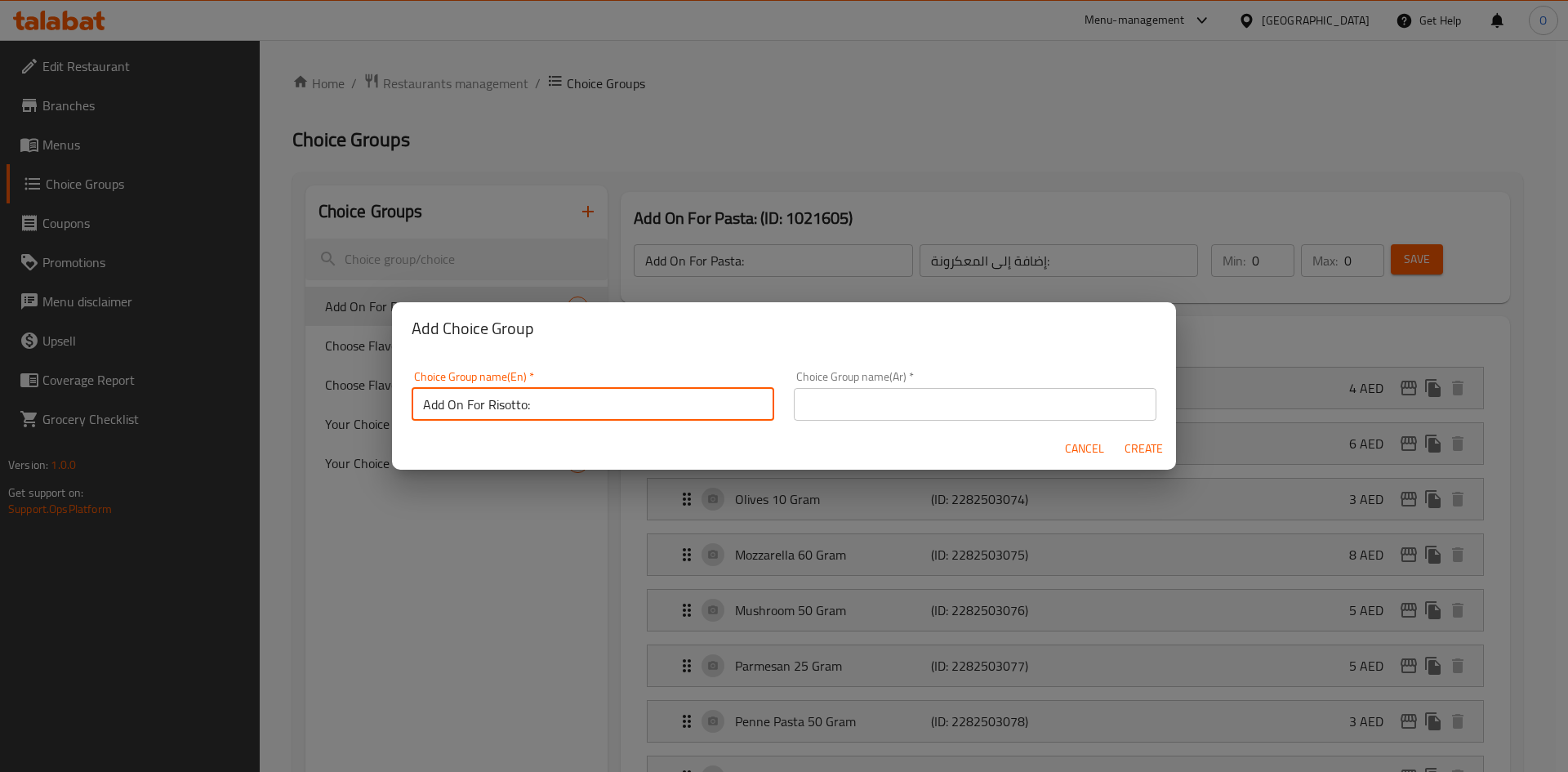
click at [549, 413] on input "Add On For Risotto:" at bounding box center [593, 404] width 363 height 33
type input "Add On For Risotto:"
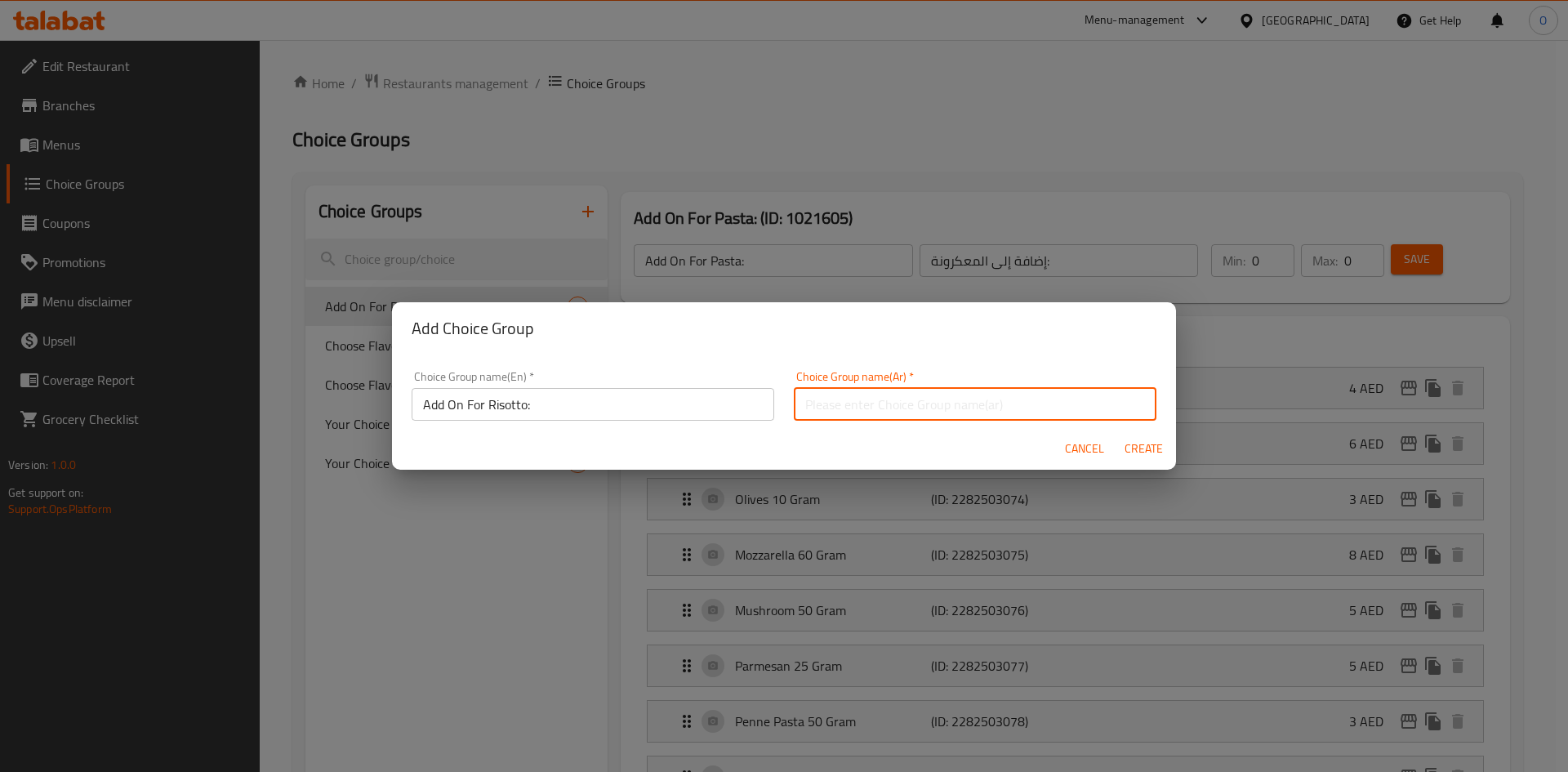
paste input "إضافة إلى الريزوتو:"
type input "إضافة إلى الريزوتو:"
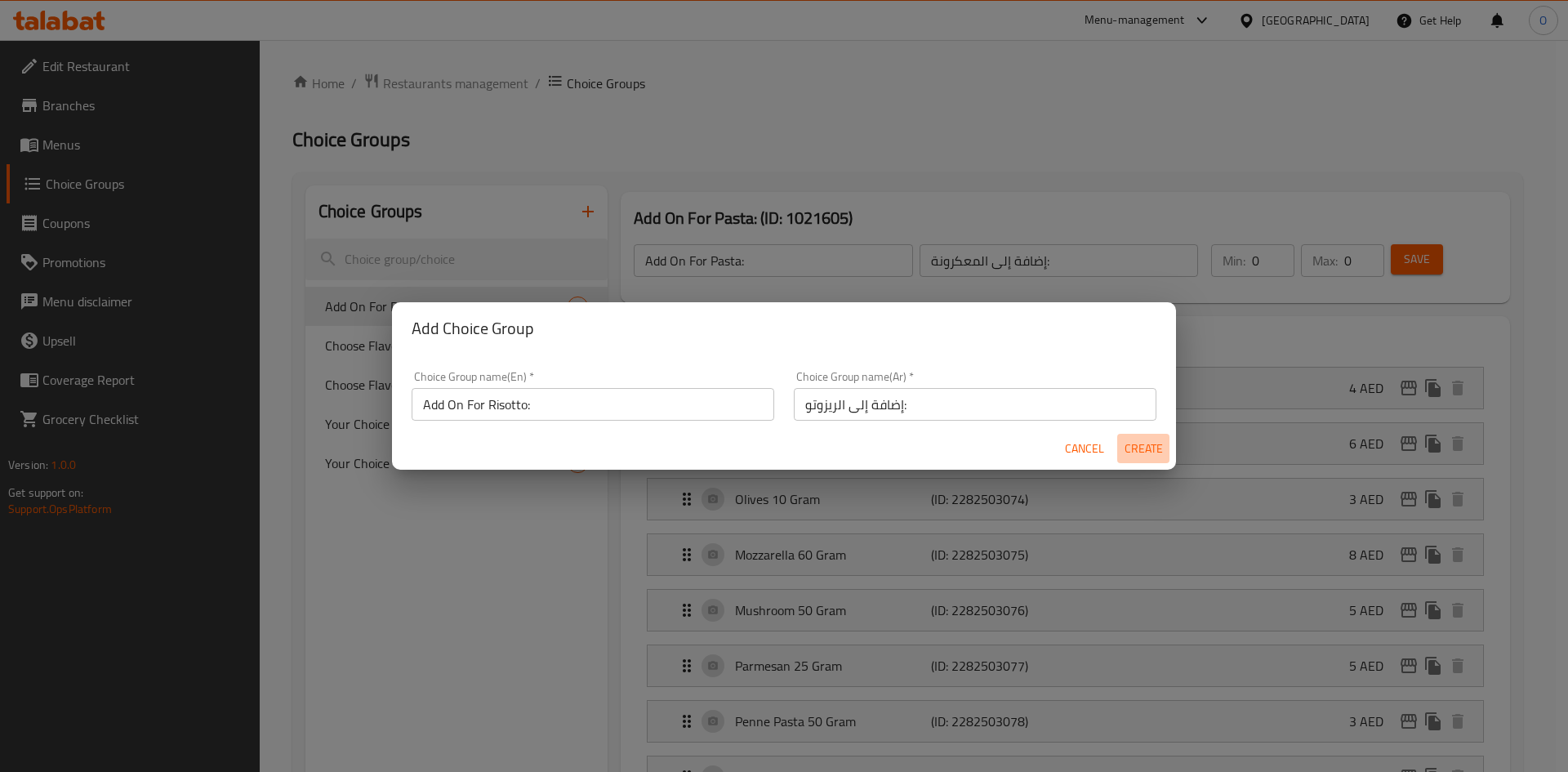
click at [1138, 451] on span "Create" at bounding box center [1144, 449] width 40 height 21
type input "Add On For Risotto:"
type input "إضافة إلى الريزوتو:"
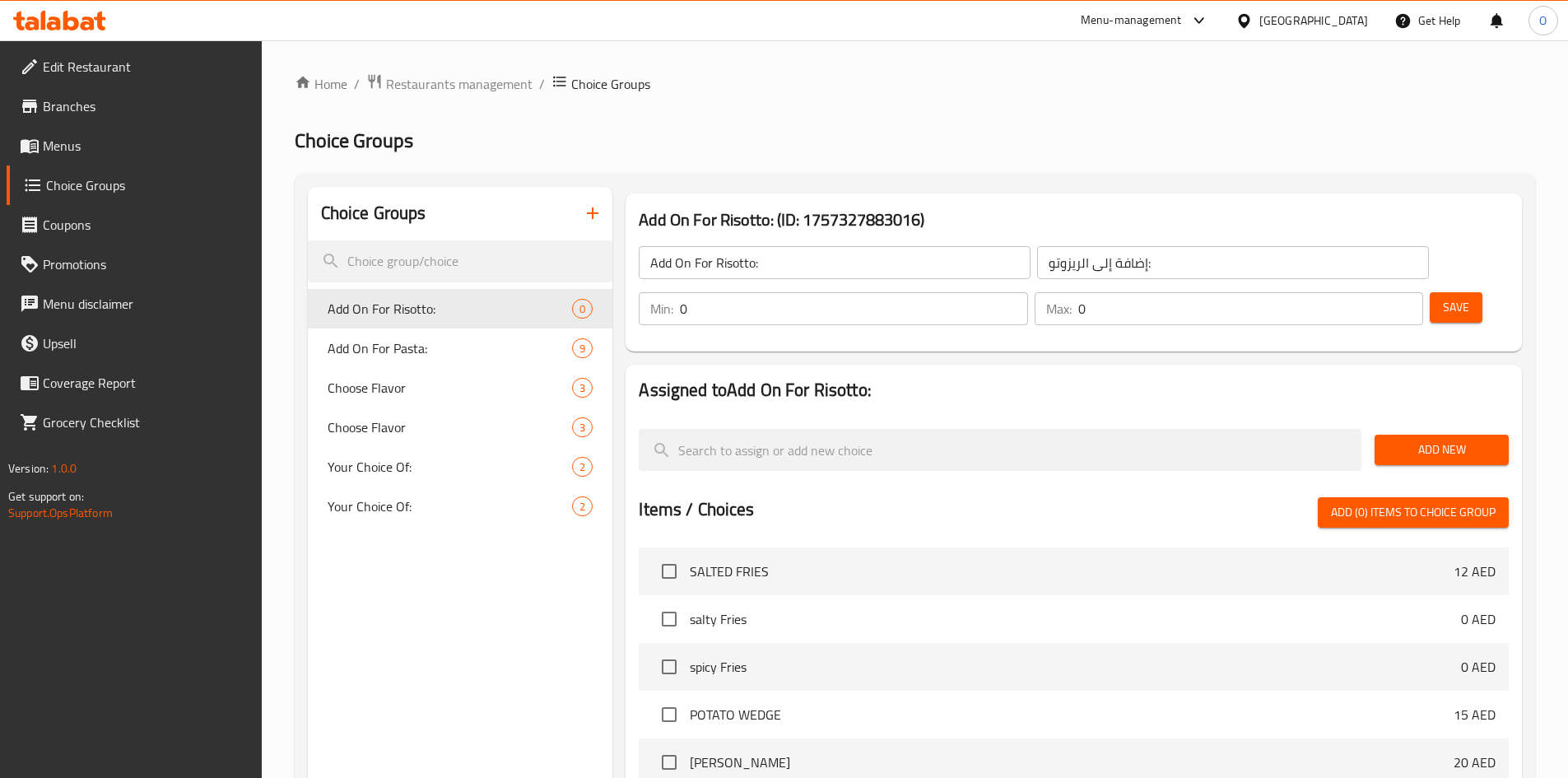
click at [1398, 422] on div "Add New" at bounding box center [1441, 449] width 148 height 55
click at [1383, 422] on div "Add New" at bounding box center [1441, 449] width 148 height 55
click at [1400, 422] on div "Add New" at bounding box center [1441, 449] width 148 height 55
click at [1400, 439] on span "Add New" at bounding box center [1441, 449] width 108 height 21
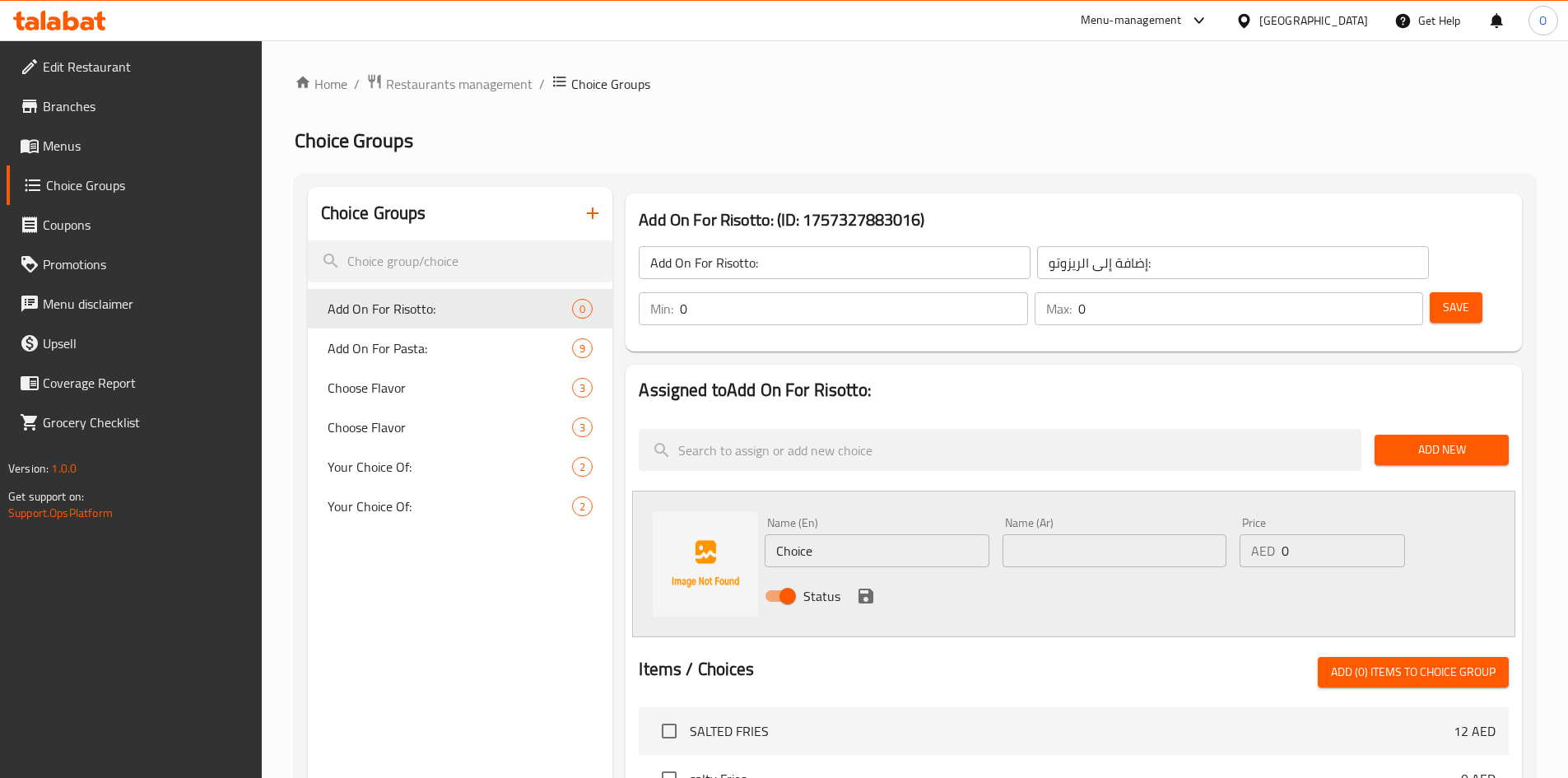
click at [886, 534] on input "Choice" at bounding box center [876, 550] width 224 height 33
paste input "icken 80 Gram"
type input "Chicken 80 Gram"
paste input "دجاج 80 جرام"
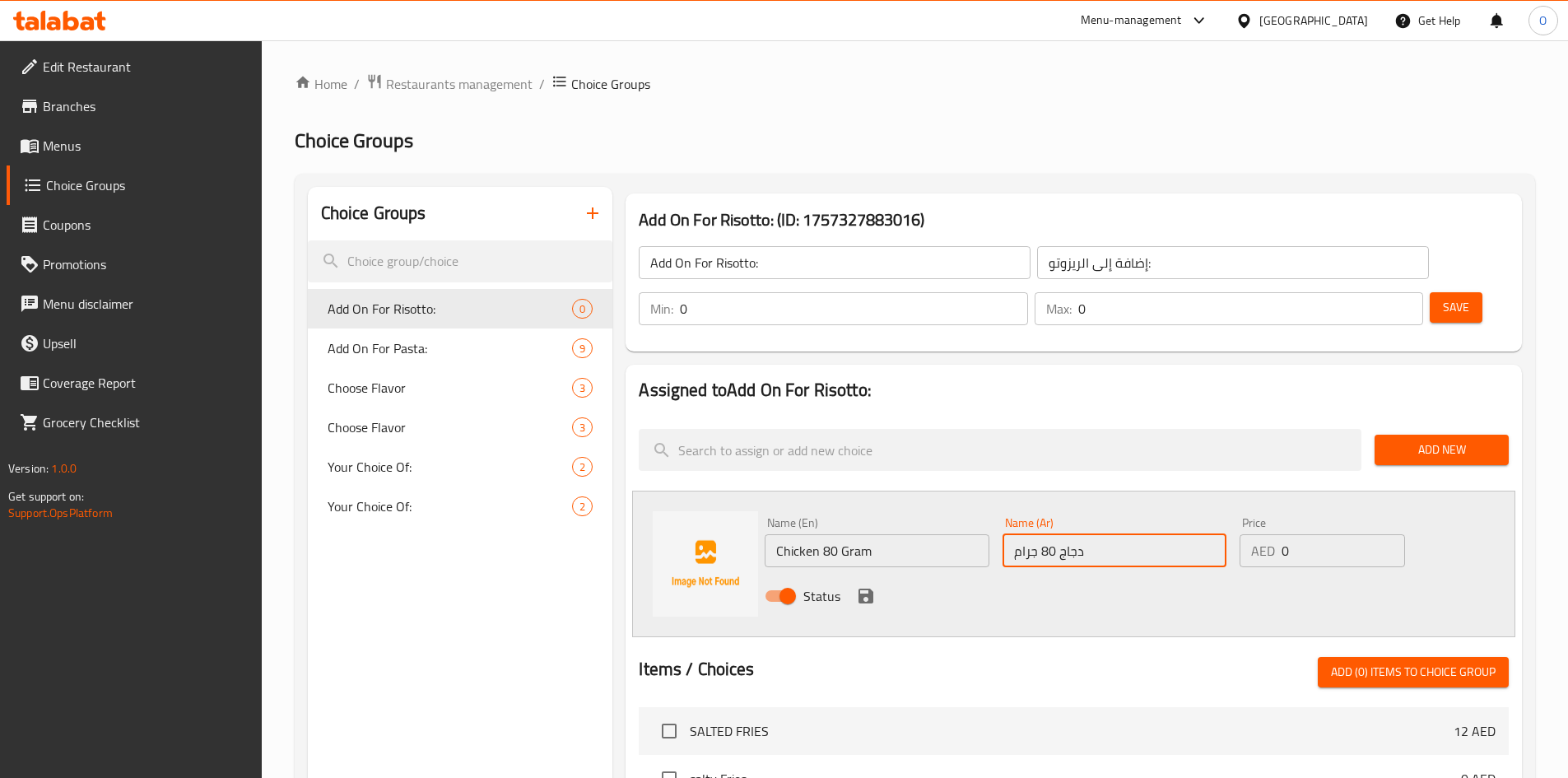
type input "دجاج 80 جرام"
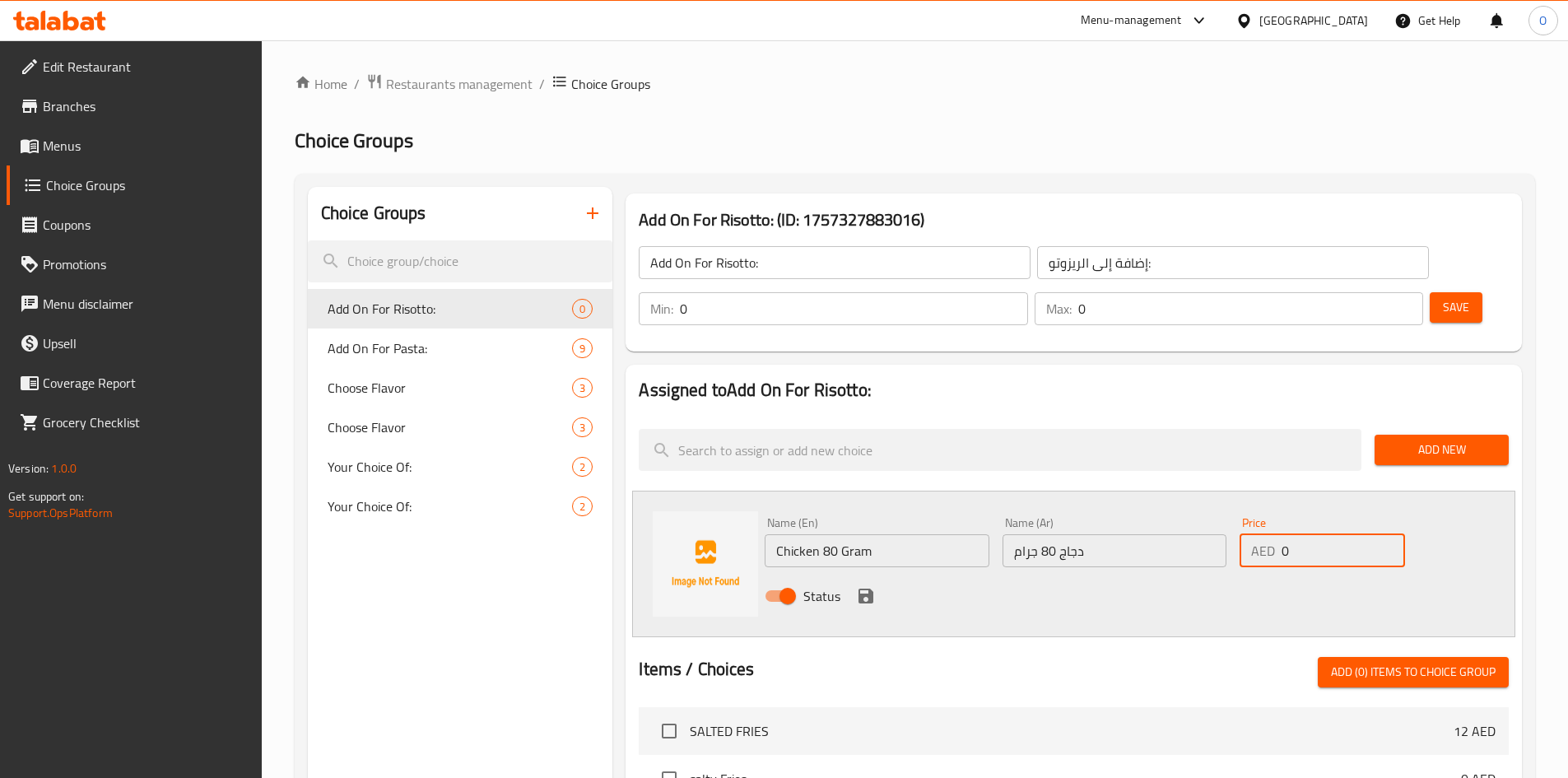
drag, startPoint x: 1290, startPoint y: 495, endPoint x: 1249, endPoint y: 485, distance: 42.2
click at [1249, 517] on div "Price AED 0 Price" at bounding box center [1321, 542] width 165 height 50
paste input "6"
type input "6"
click at [873, 586] on icon "save" at bounding box center [866, 596] width 20 height 20
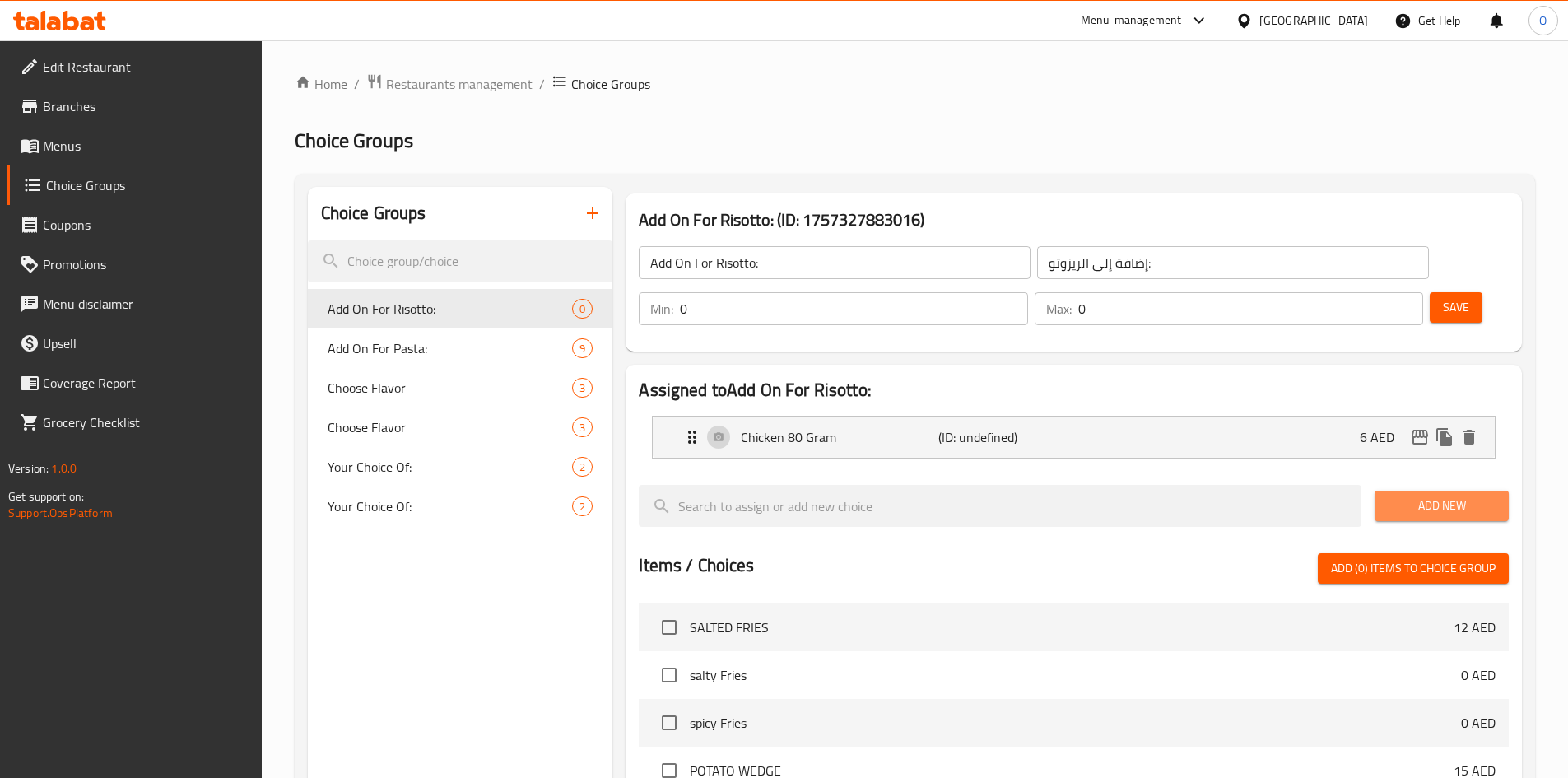
click at [1386, 490] on button "Add New" at bounding box center [1441, 505] width 134 height 31
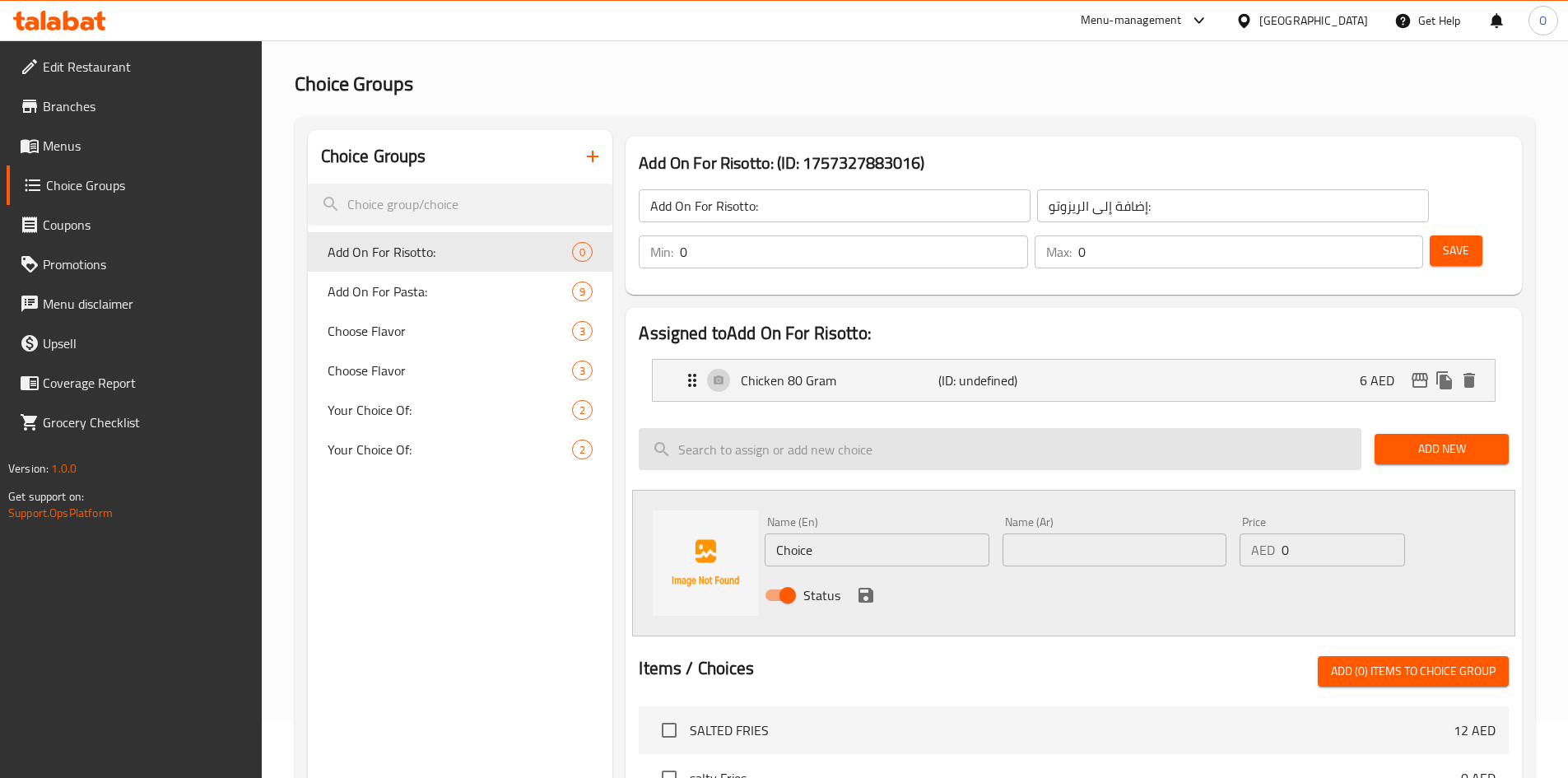
scroll to position [165, 0]
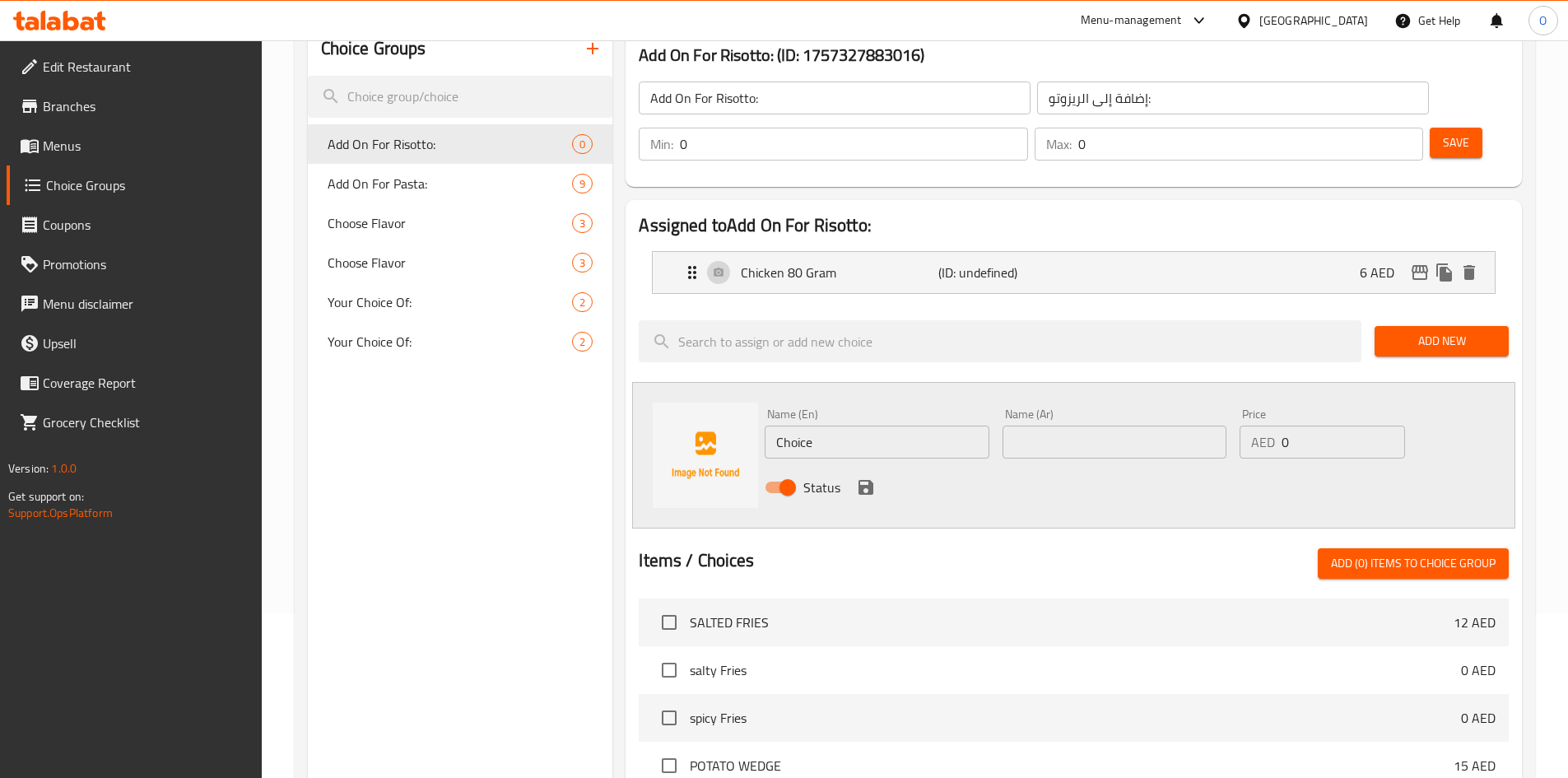
click at [853, 425] on input "Choice" at bounding box center [876, 441] width 224 height 33
paste input "Mozzarella 60 Gram"
type input "Mozzarella 60 Gram"
click at [1030, 425] on input "text" at bounding box center [1114, 441] width 224 height 33
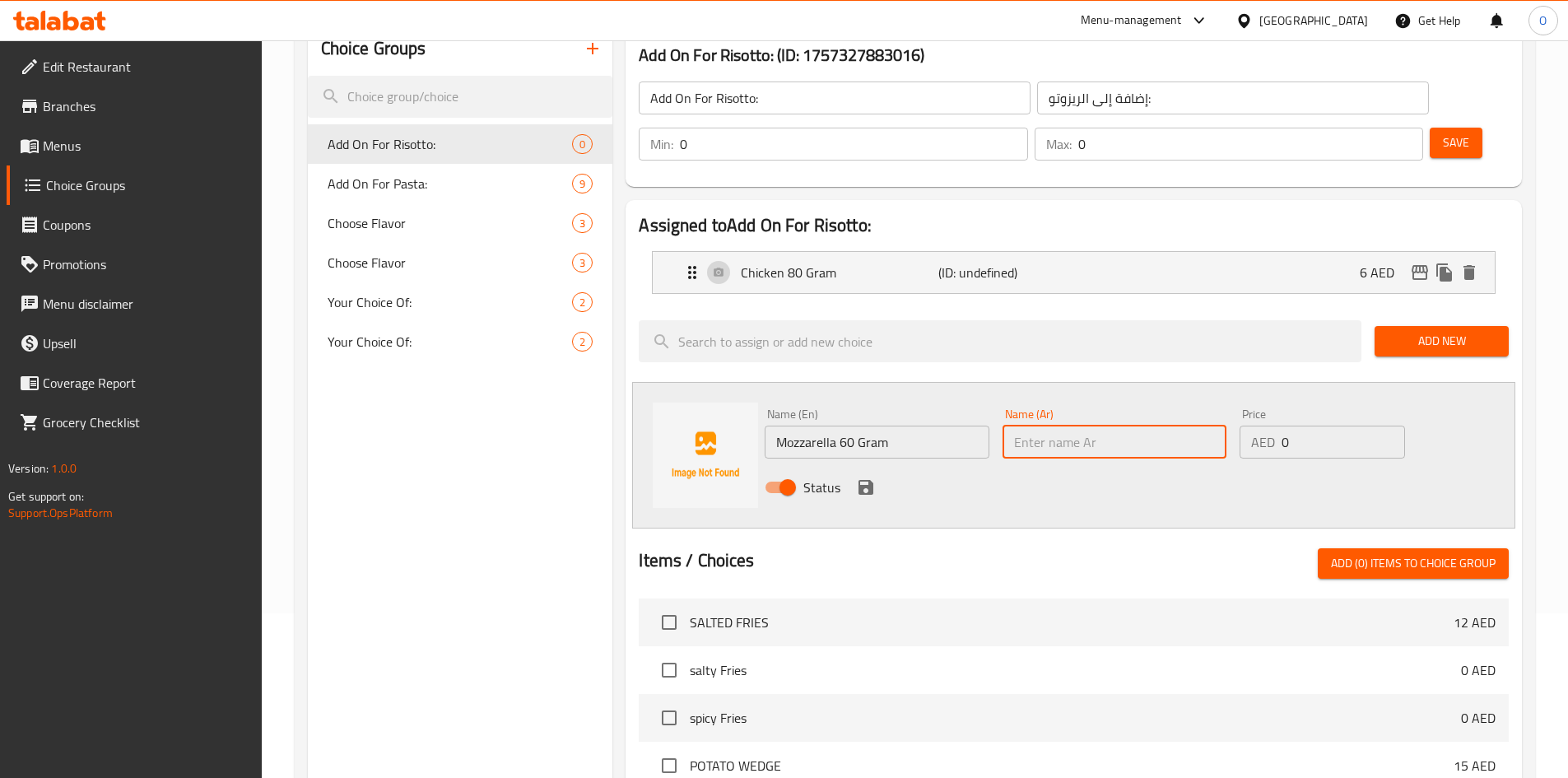
paste input "موزاريلا 60 جرام"
type input "موزاريلا 60 جرام"
drag, startPoint x: 1285, startPoint y: 393, endPoint x: 1263, endPoint y: 388, distance: 22.6
click at [1263, 425] on div "AED 0 Price" at bounding box center [1321, 441] width 165 height 33
paste input "8"
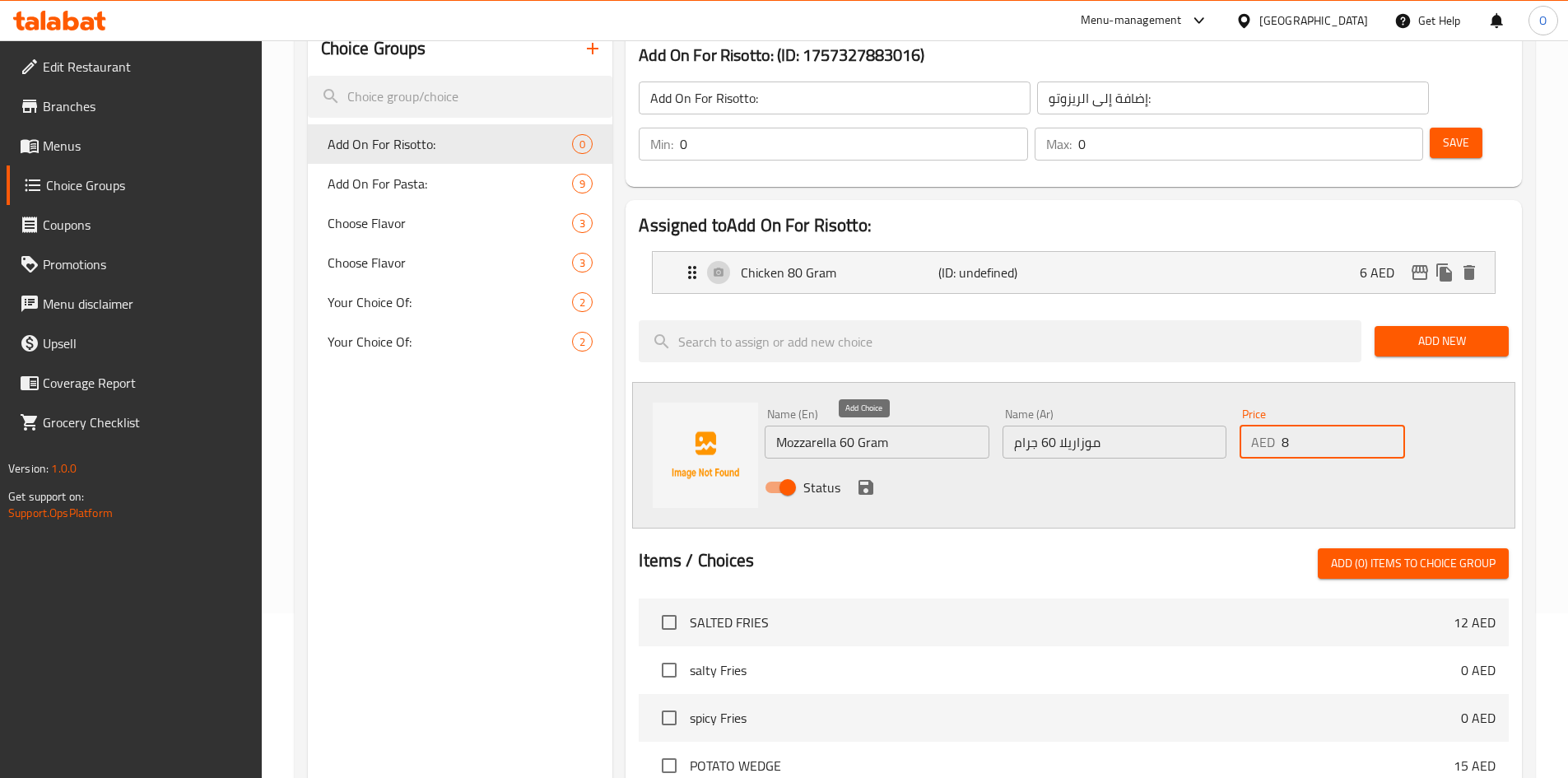
type input "8"
click at [856, 477] on icon "save" at bounding box center [866, 487] width 20 height 20
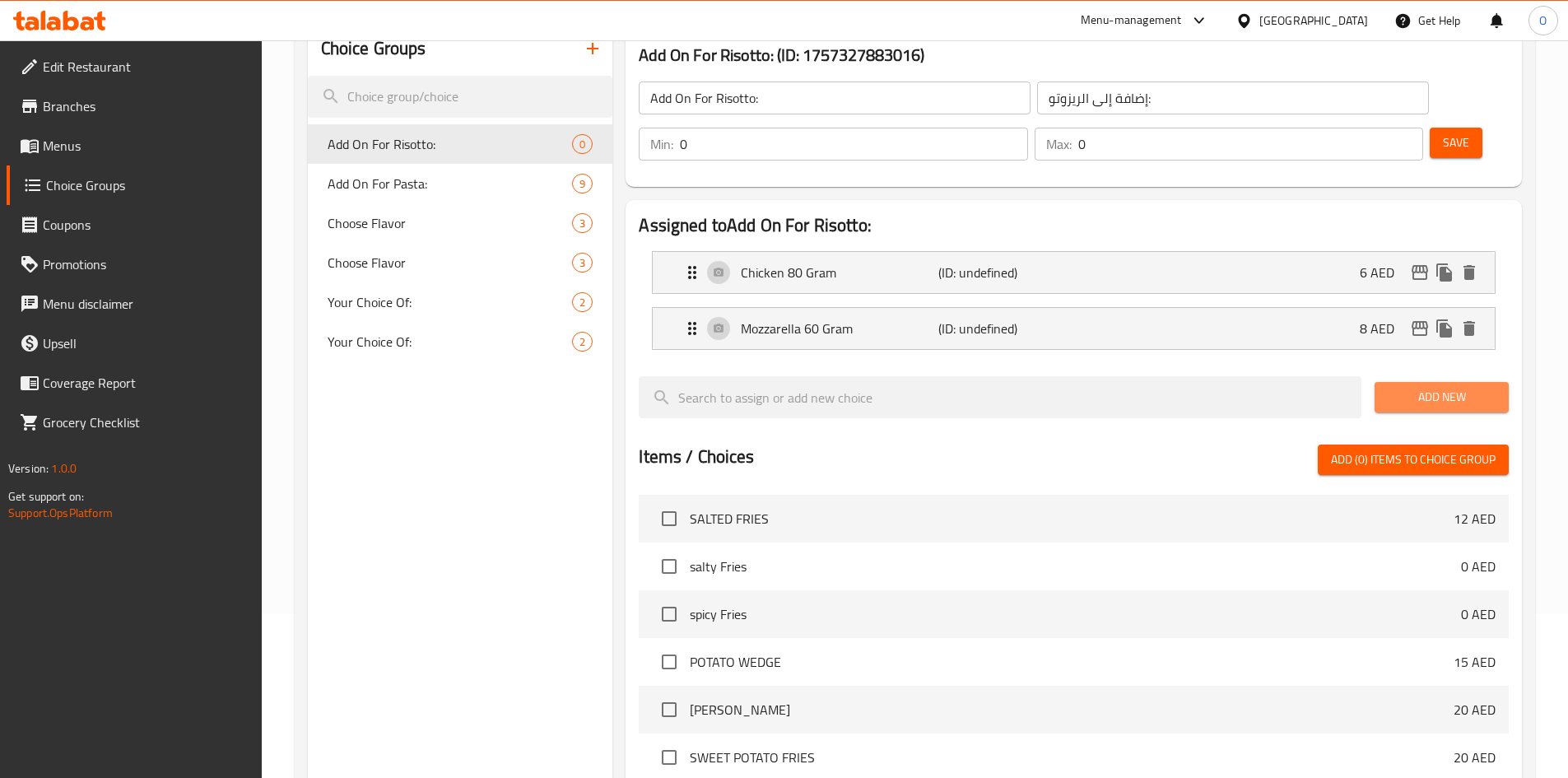
click at [1399, 388] on span "Add New" at bounding box center [1441, 397] width 108 height 21
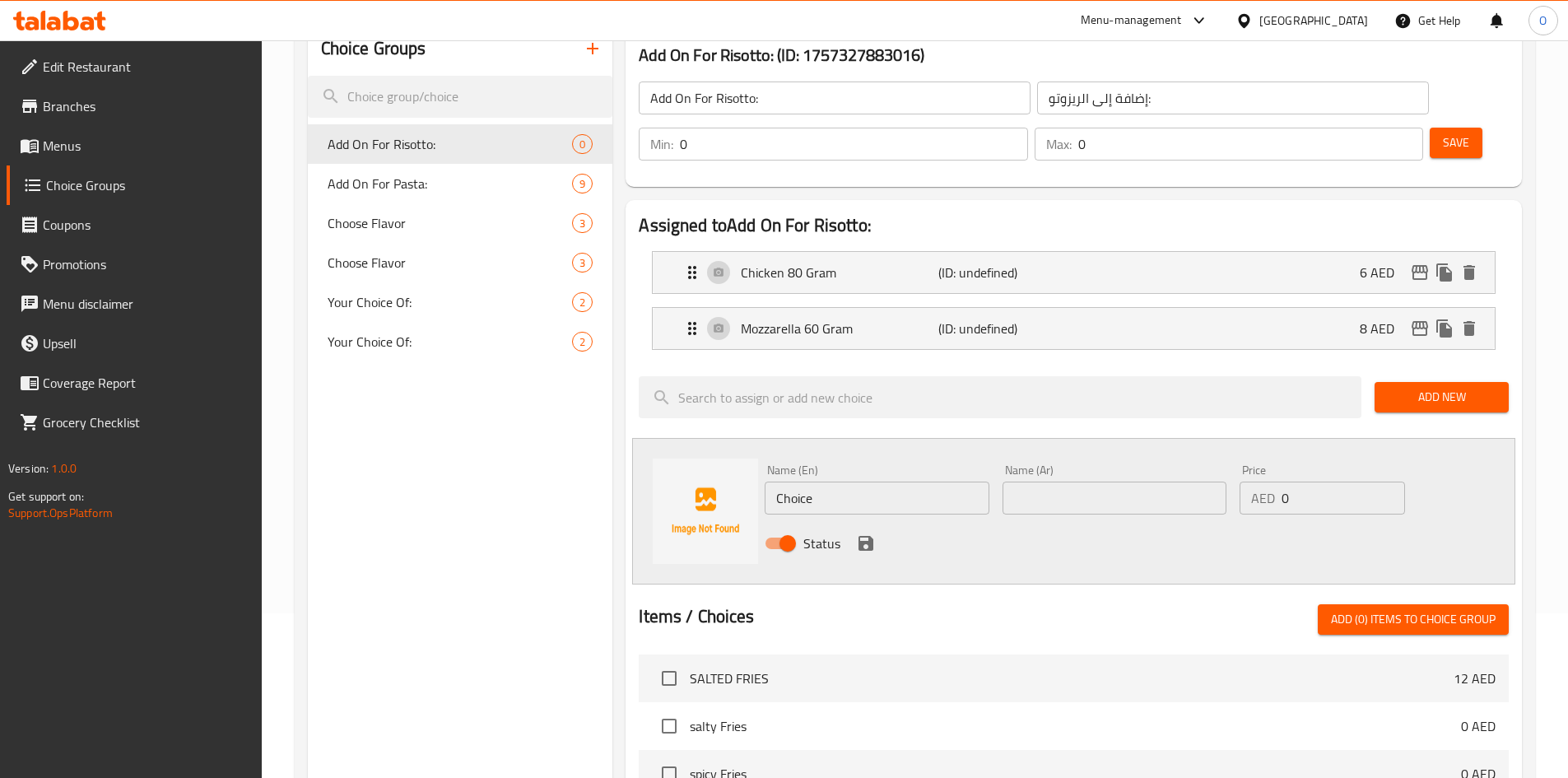
click at [813, 481] on input "Choice" at bounding box center [876, 497] width 224 height 33
paste input "Mushroom 50 Gram"
type input "Mushroom 50 Gram"
paste input "فطر 50 جرام"
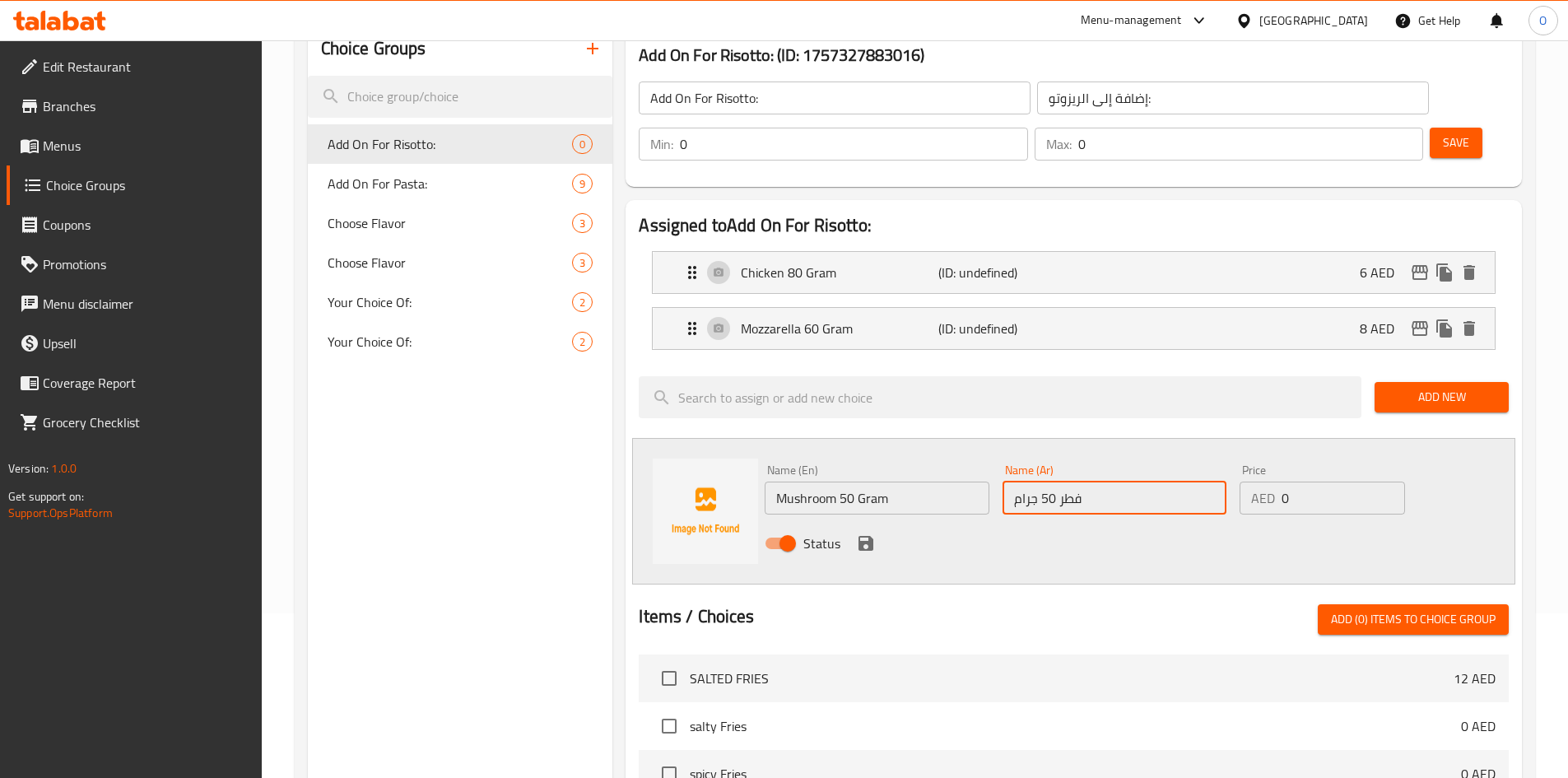
type input "فطر 50 جرام"
drag, startPoint x: 1308, startPoint y: 456, endPoint x: 1250, endPoint y: 437, distance: 61.0
click at [1250, 481] on div "AED 0 Price" at bounding box center [1321, 497] width 165 height 33
paste input "5"
type input "5"
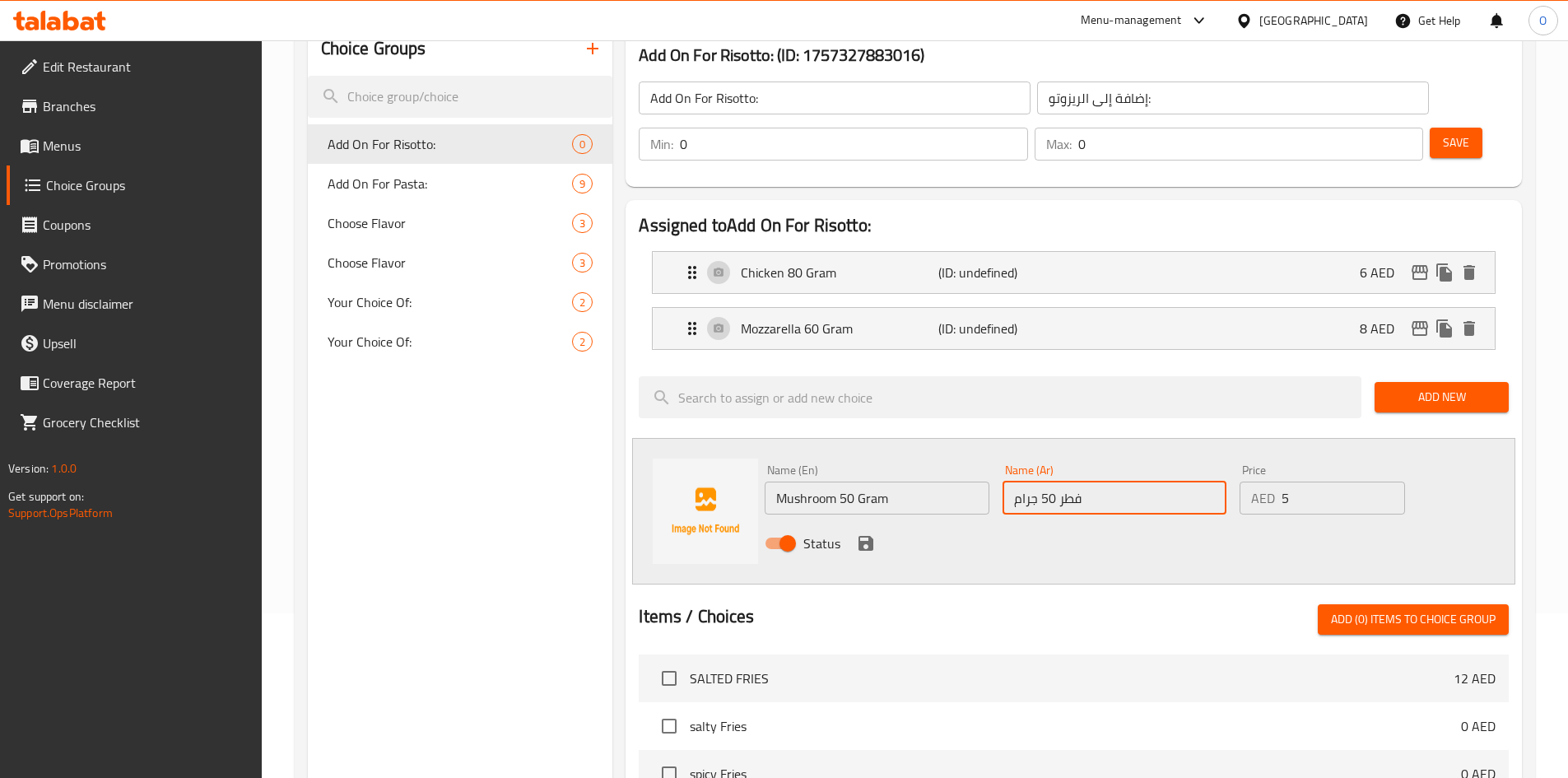
click at [1071, 481] on input "فطر 50 جرام" at bounding box center [1114, 497] width 224 height 33
type input "ماشروم 50 جرام"
click at [874, 533] on icon "save" at bounding box center [866, 543] width 20 height 20
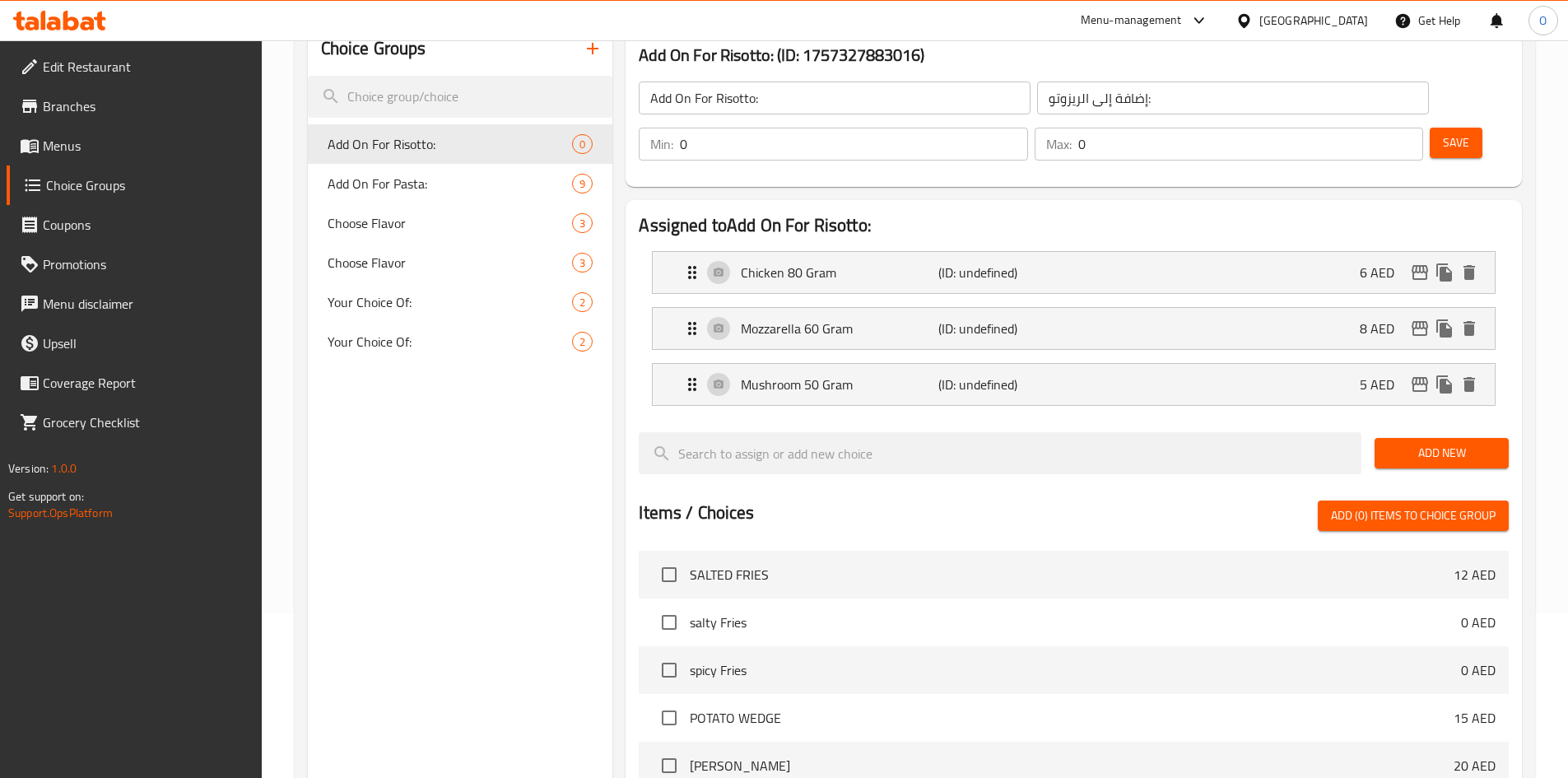
click at [1390, 443] on span "Add New" at bounding box center [1441, 453] width 108 height 21
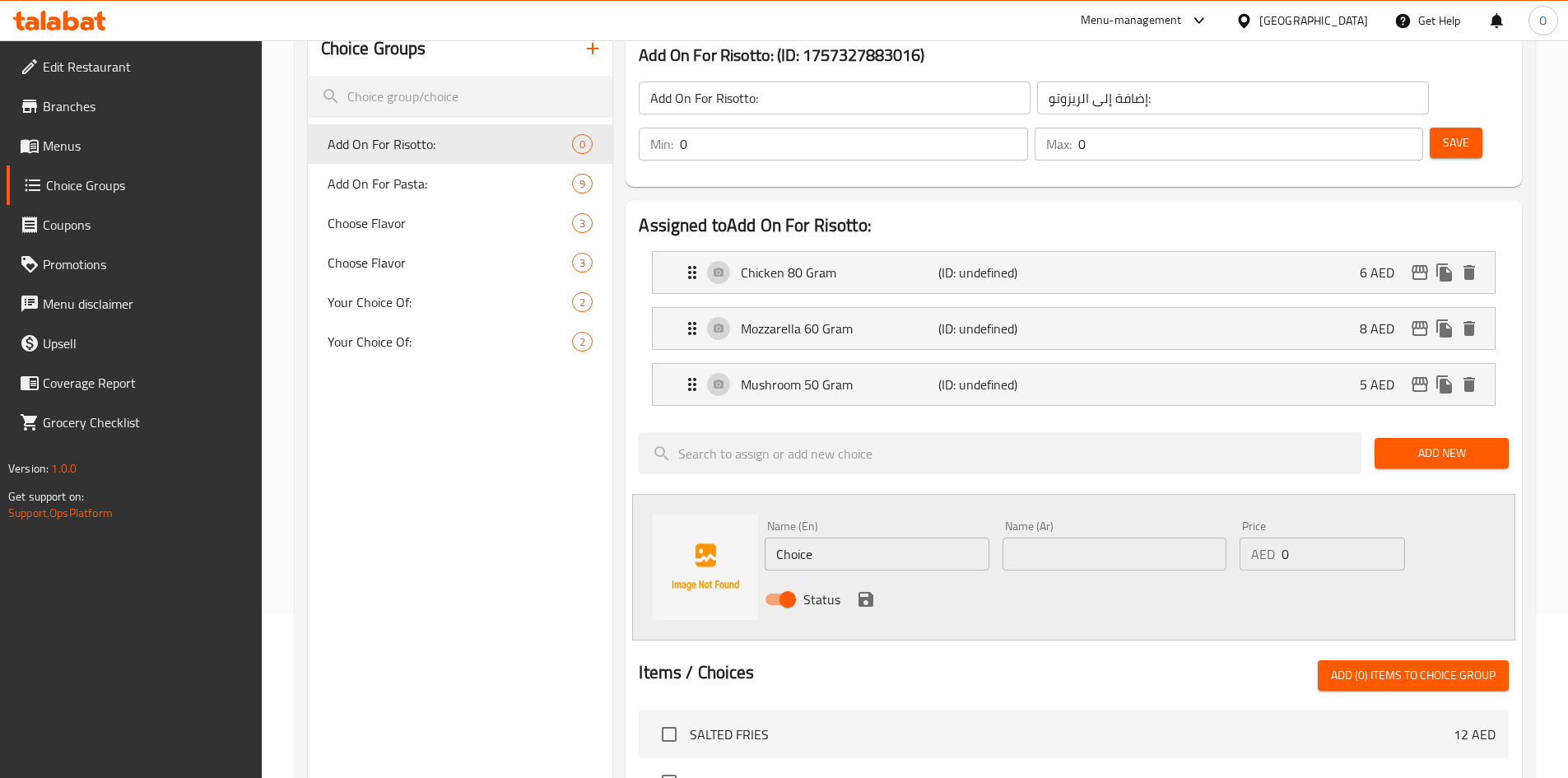
click at [815, 537] on input "Choice" at bounding box center [876, 553] width 224 height 33
paste input "Parmesan 25 Gram"
type input "Parmesan 25 Gram"
paste input "بارميزان 25 جرام"
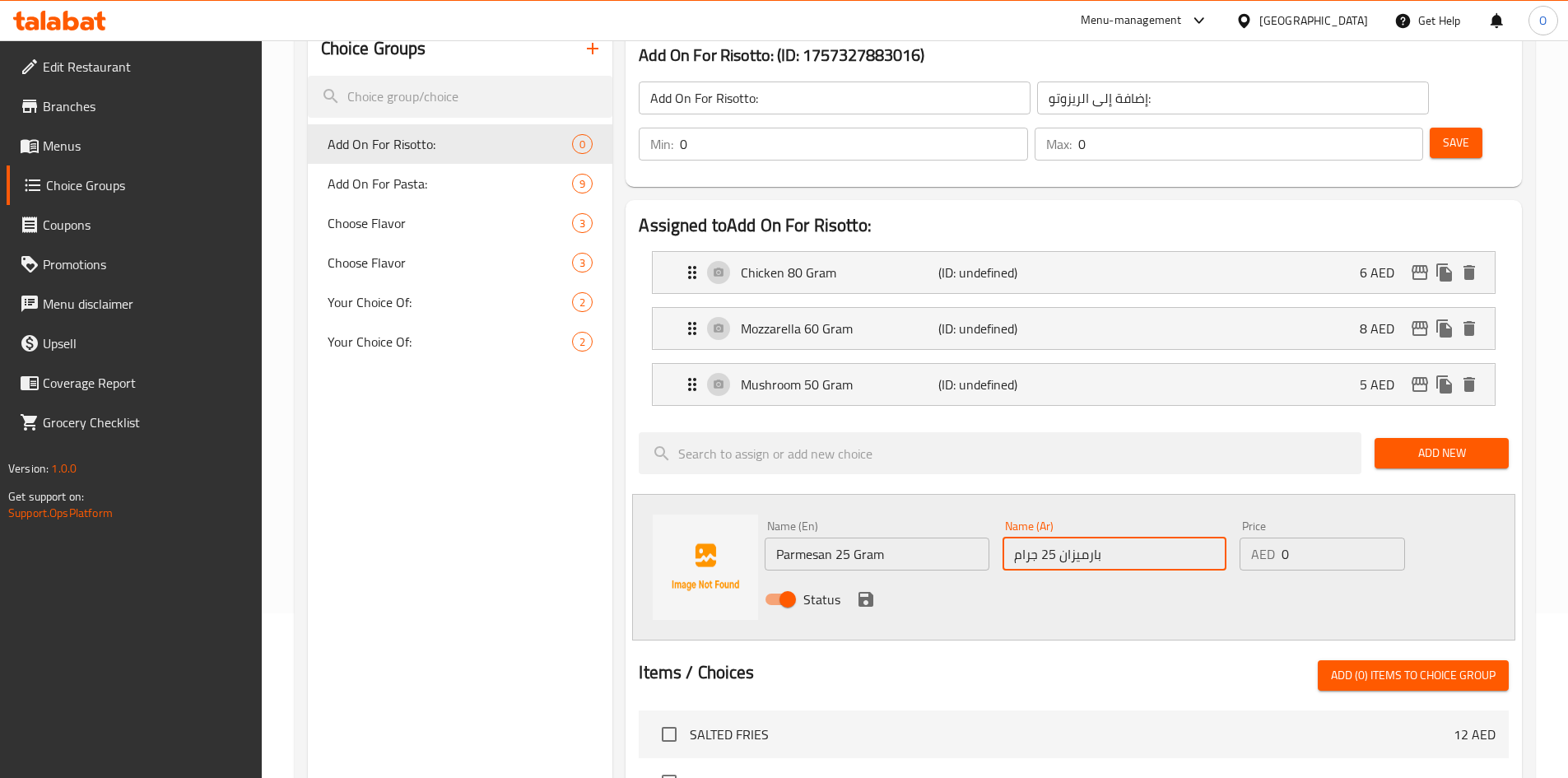
type input "بارميزان 25 جرام"
drag, startPoint x: 1300, startPoint y: 504, endPoint x: 1265, endPoint y: 497, distance: 35.7
click at [1265, 537] on div "AED 0 Price" at bounding box center [1321, 553] width 165 height 33
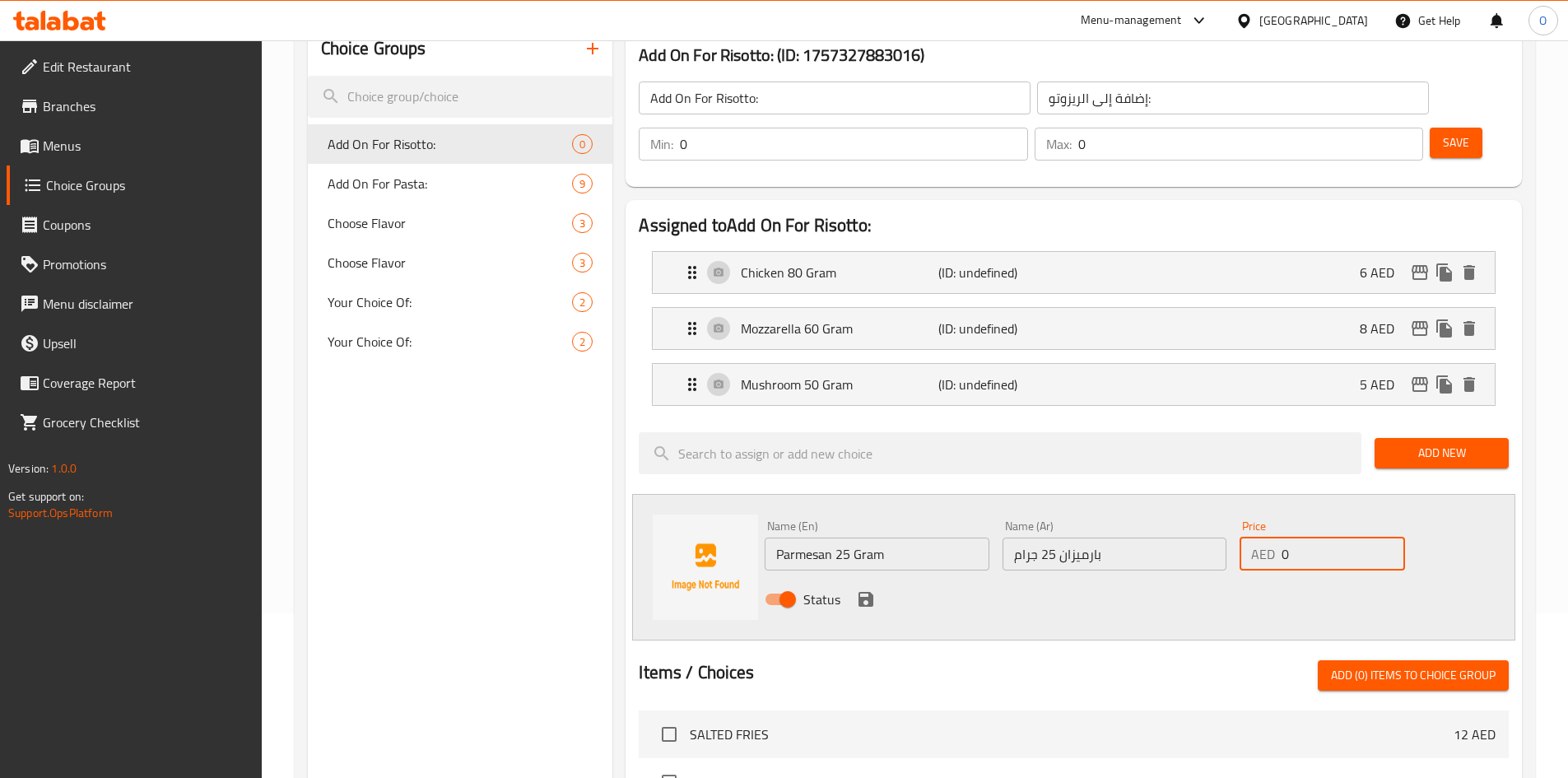
paste input "5"
type input "5"
click at [860, 592] on icon "save" at bounding box center [865, 599] width 15 height 15
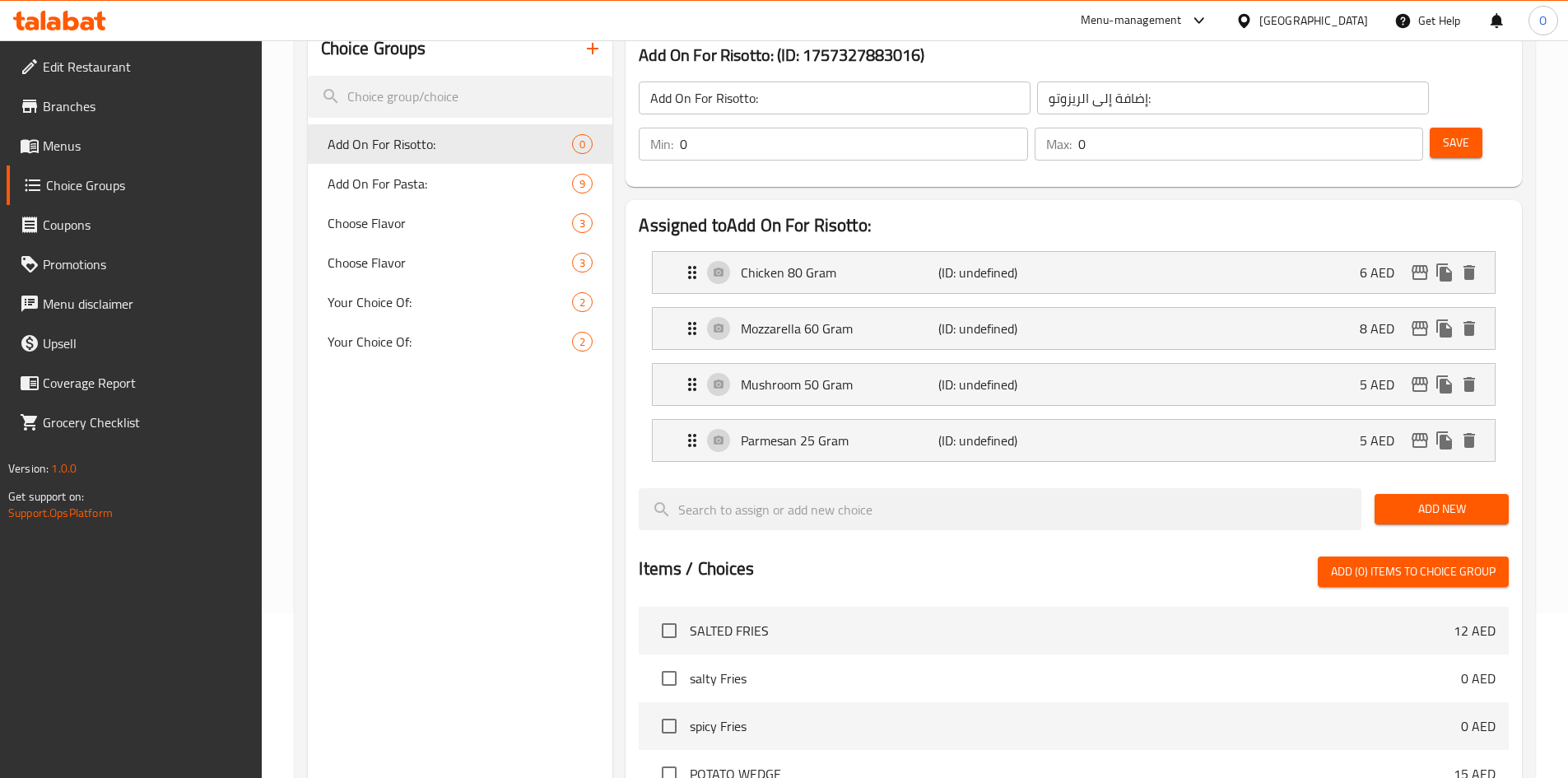
click at [1428, 499] on span "Add New" at bounding box center [1441, 509] width 108 height 21
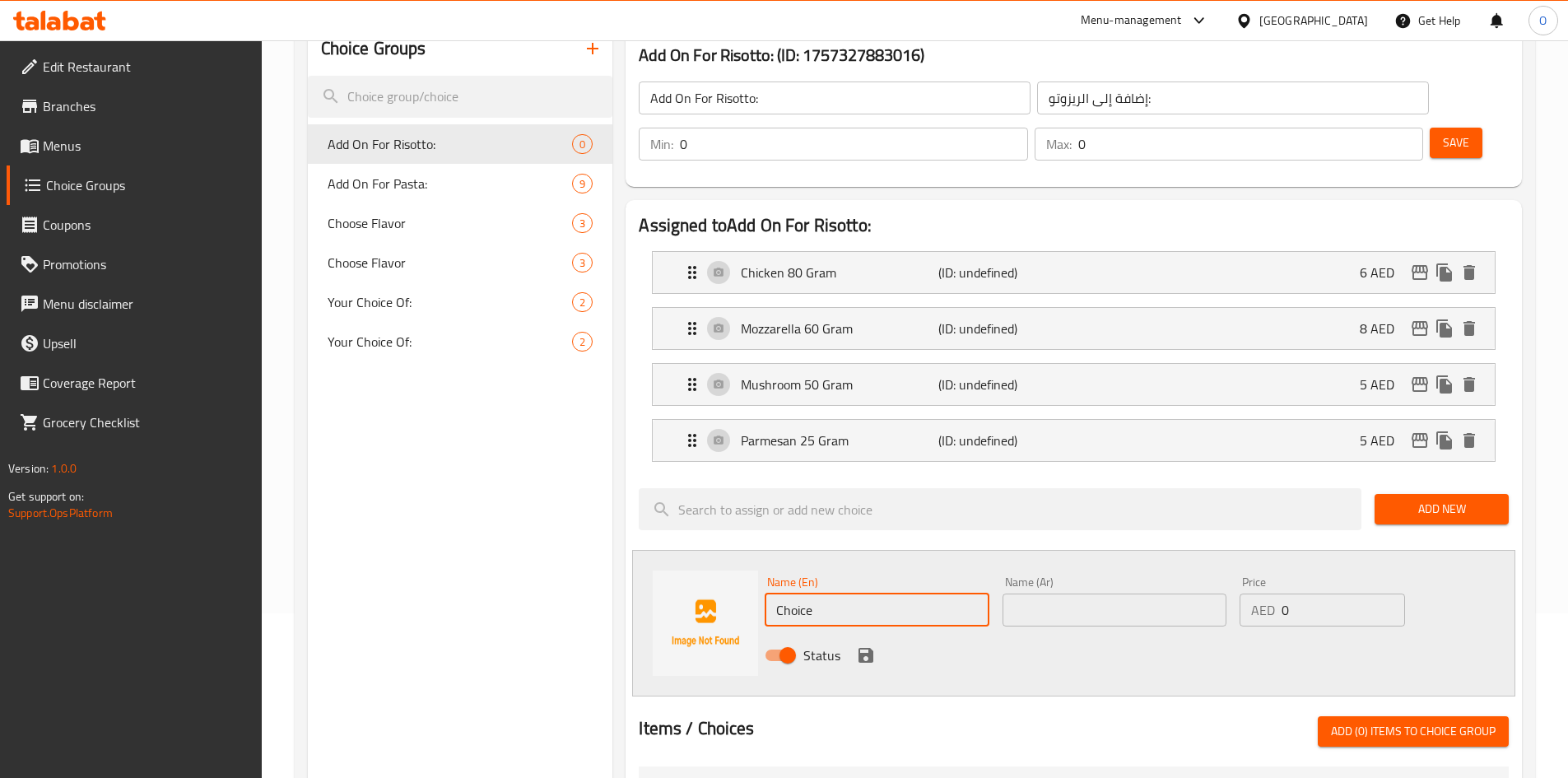
click at [809, 594] on input "Choice" at bounding box center [876, 610] width 224 height 33
paste input "Risotto 70 Gram"
type input "Risotto 70 Gram"
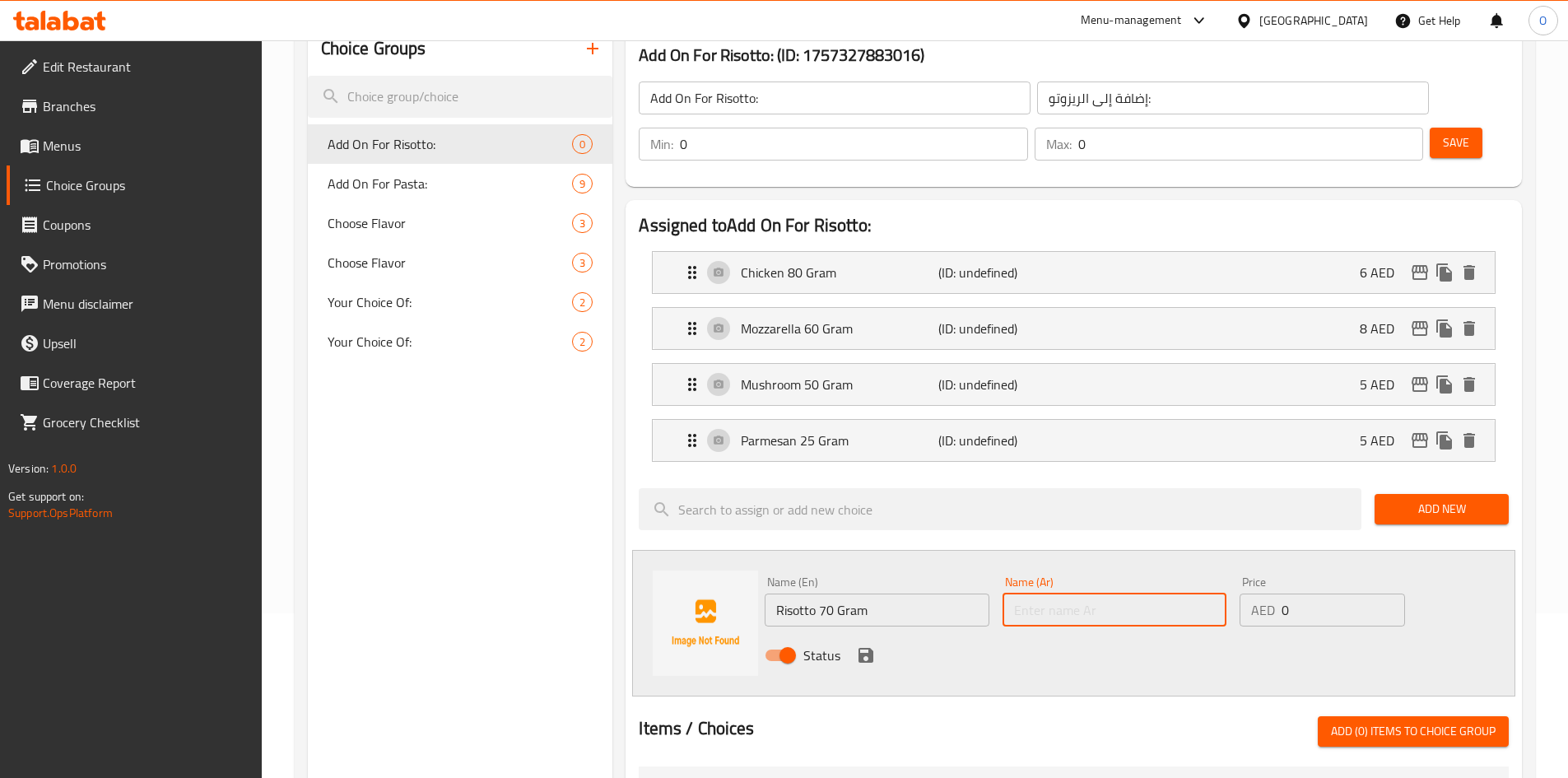
paste input "ريزوتو 70 جرام"
type input "ريزوتو 70 جرام"
drag, startPoint x: 1298, startPoint y: 556, endPoint x: 1270, endPoint y: 547, distance: 29.4
click at [1270, 594] on div "AED 0 Price" at bounding box center [1321, 610] width 165 height 33
paste input "6"
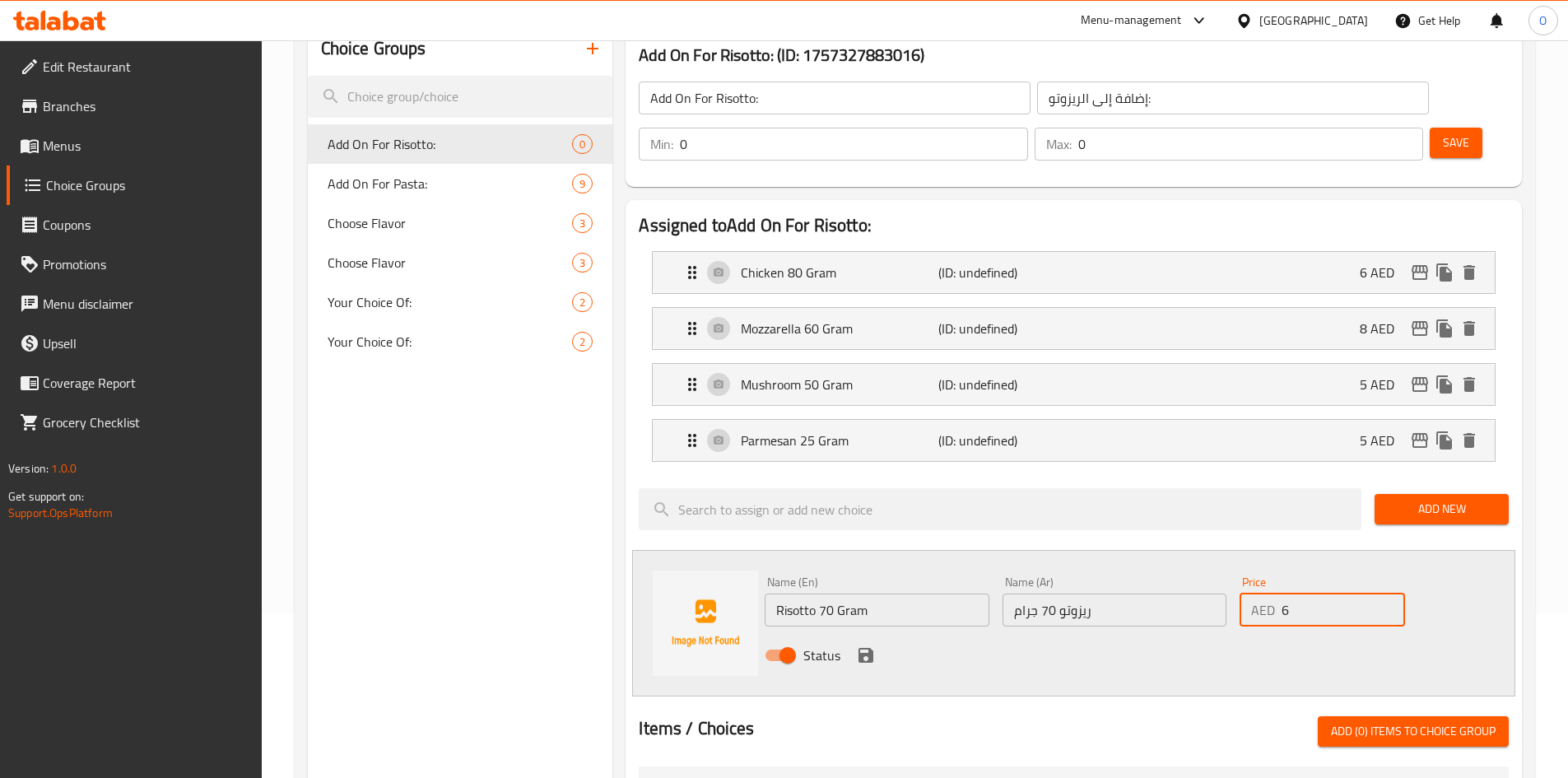
type input "6"
click at [870, 648] on icon "save" at bounding box center [865, 655] width 15 height 15
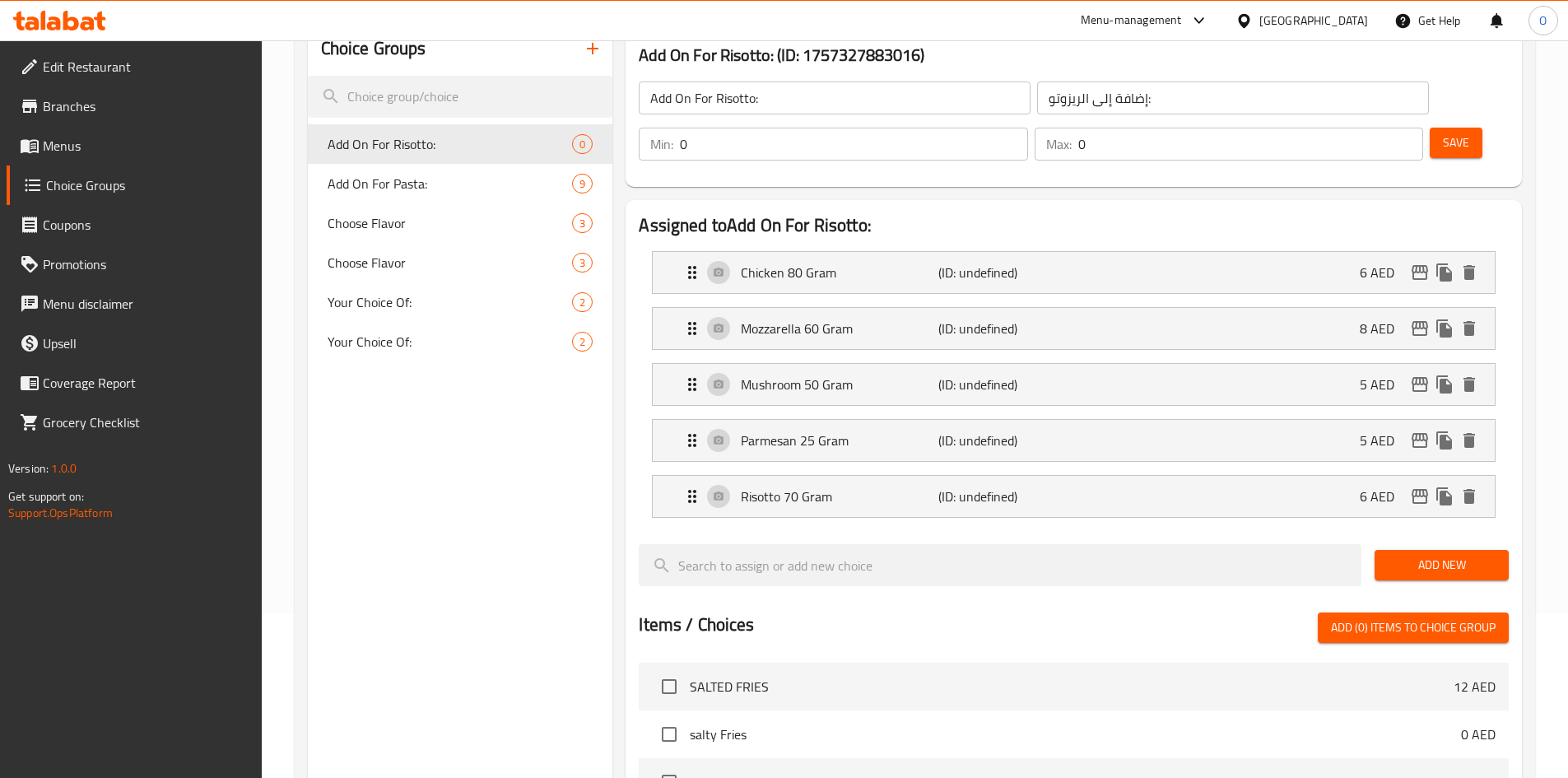
click at [1448, 550] on button "Add New" at bounding box center [1441, 565] width 134 height 31
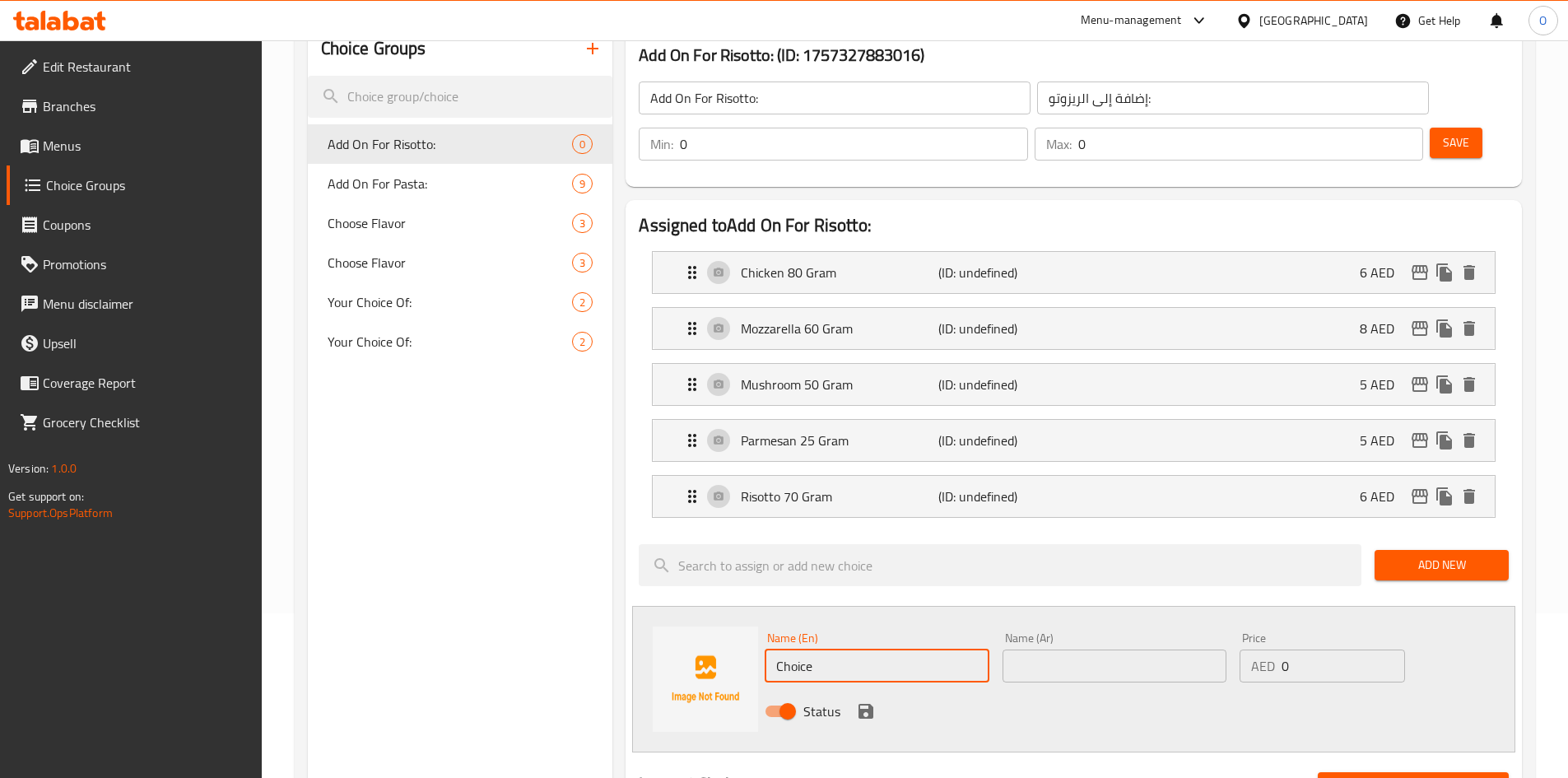
click at [844, 650] on input "Choice" at bounding box center [876, 666] width 224 height 33
paste input "Shrimp 80 Gram"
type input "Shrimp 80 Gram"
click at [1025, 650] on input "text" at bounding box center [1114, 666] width 224 height 33
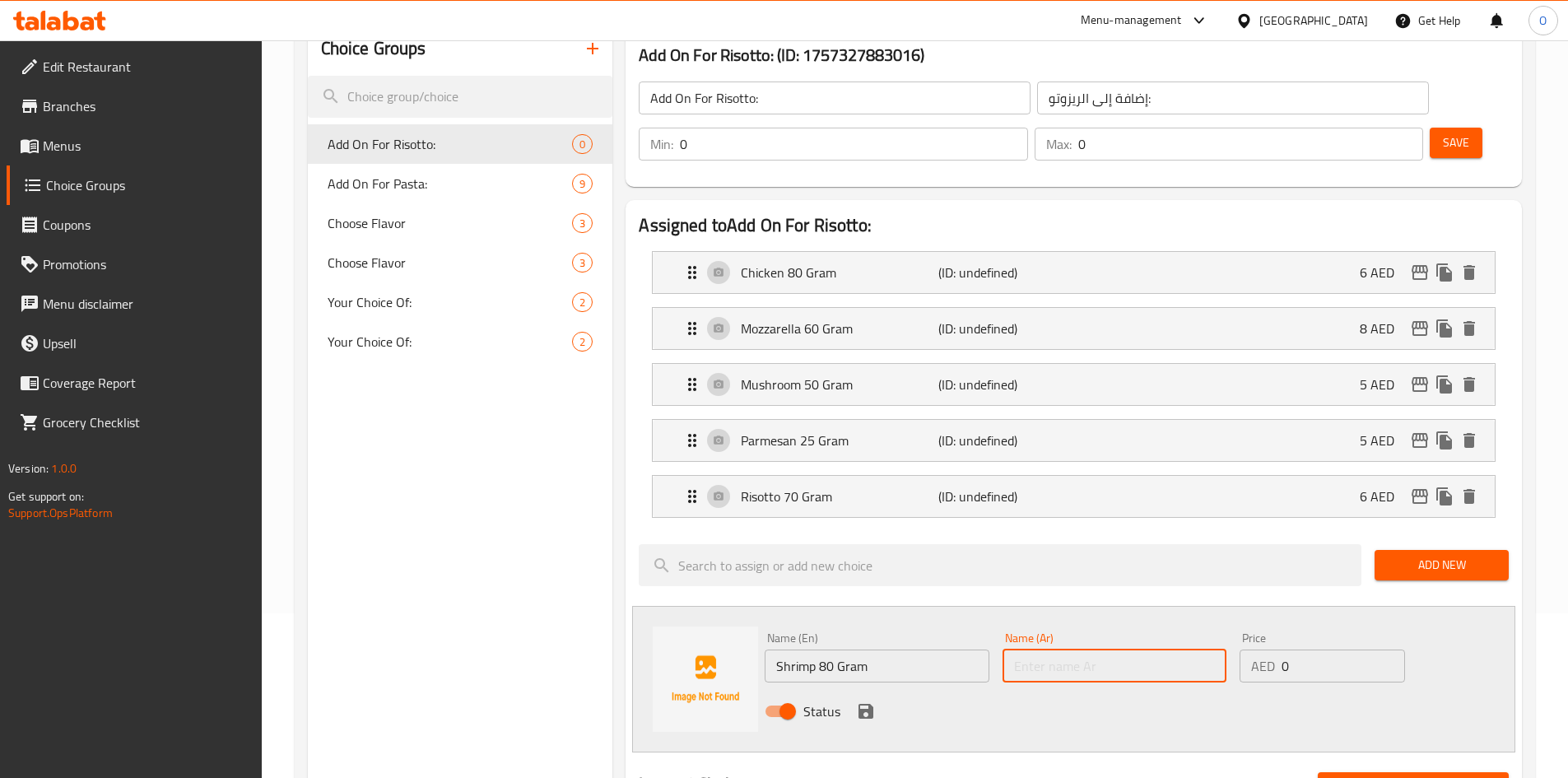
paste input "روبيان 80 جرام"
type input "روبيان 80 جرام"
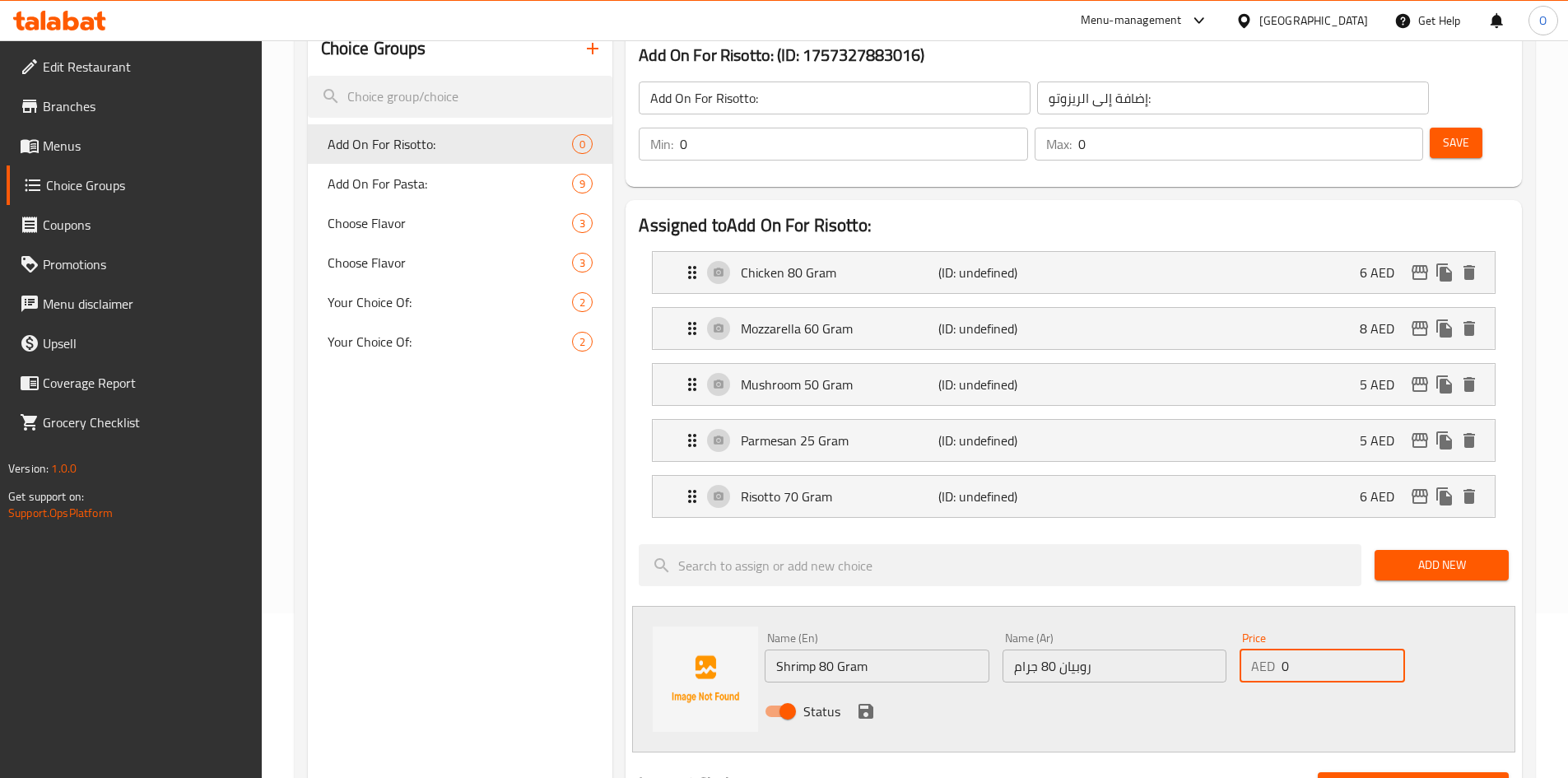
drag, startPoint x: 1307, startPoint y: 615, endPoint x: 1289, endPoint y: 616, distance: 18.0
click at [1269, 650] on div "AED 0 Price" at bounding box center [1321, 666] width 165 height 33
paste input "8"
type input "8"
click at [870, 704] on icon "save" at bounding box center [865, 711] width 15 height 15
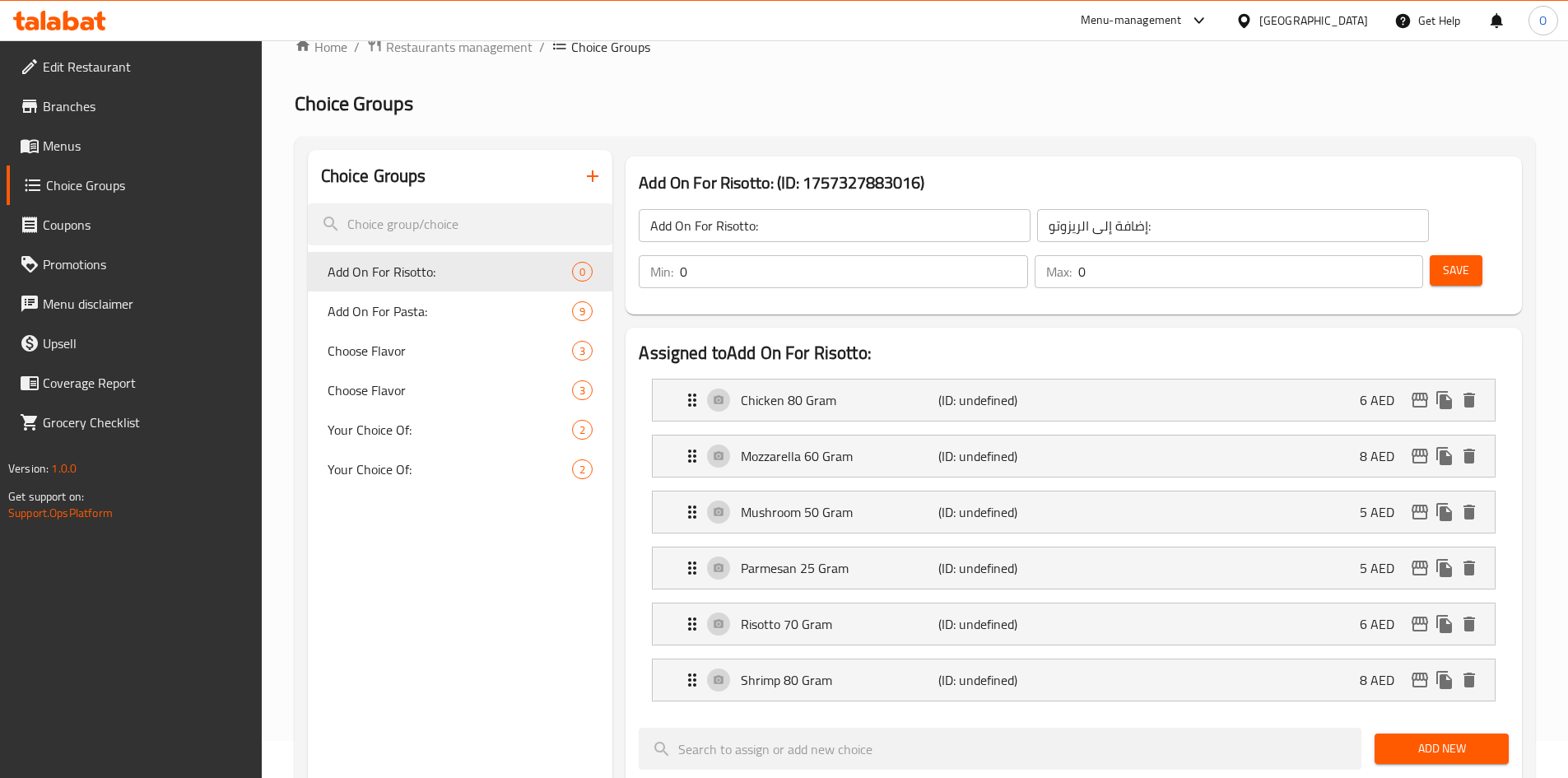
scroll to position [0, 0]
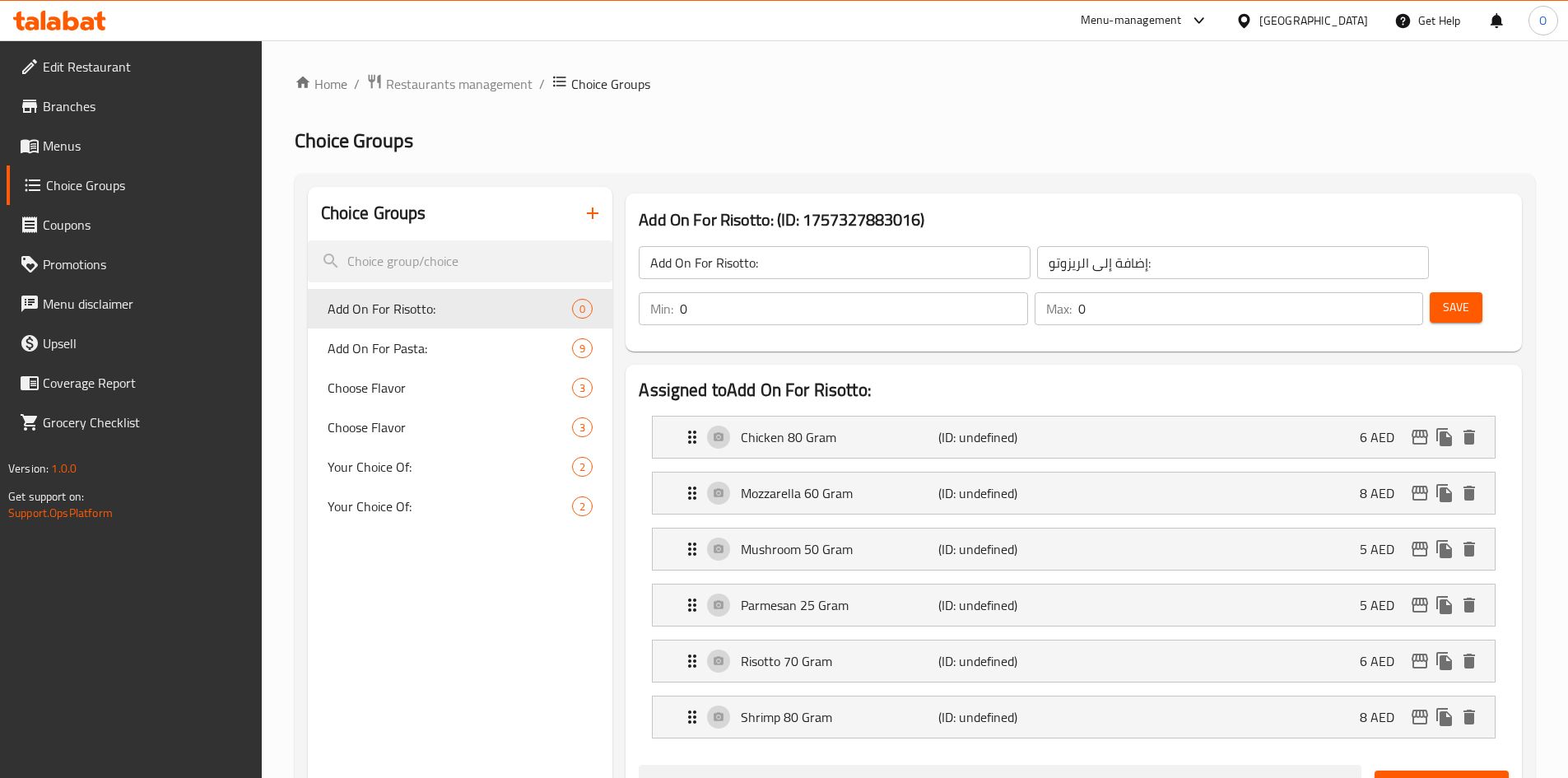
click at [1442, 298] on span "Save" at bounding box center [1455, 308] width 26 height 21
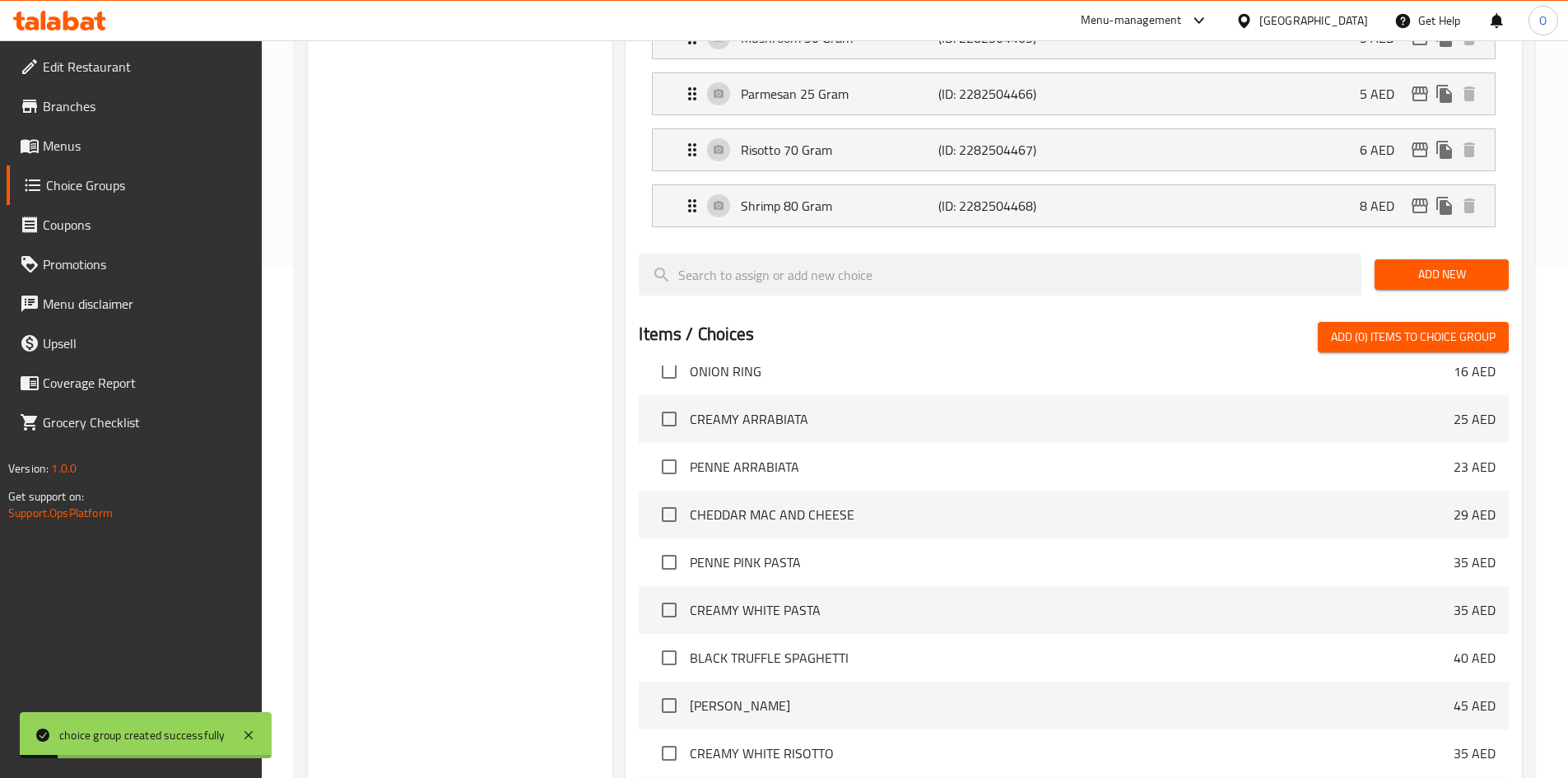
scroll to position [701, 0]
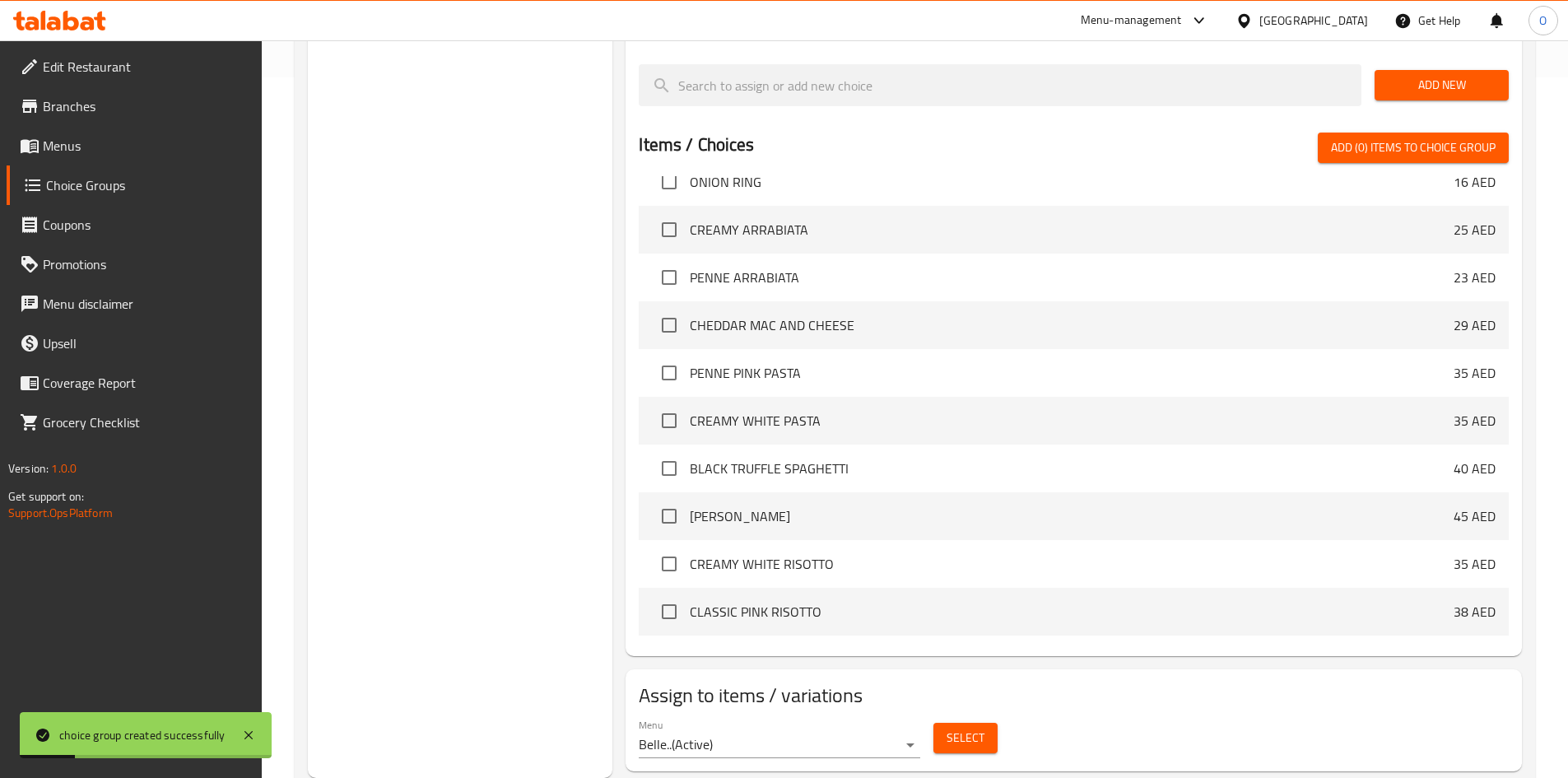
click at [959, 728] on span "Select" at bounding box center [965, 738] width 38 height 21
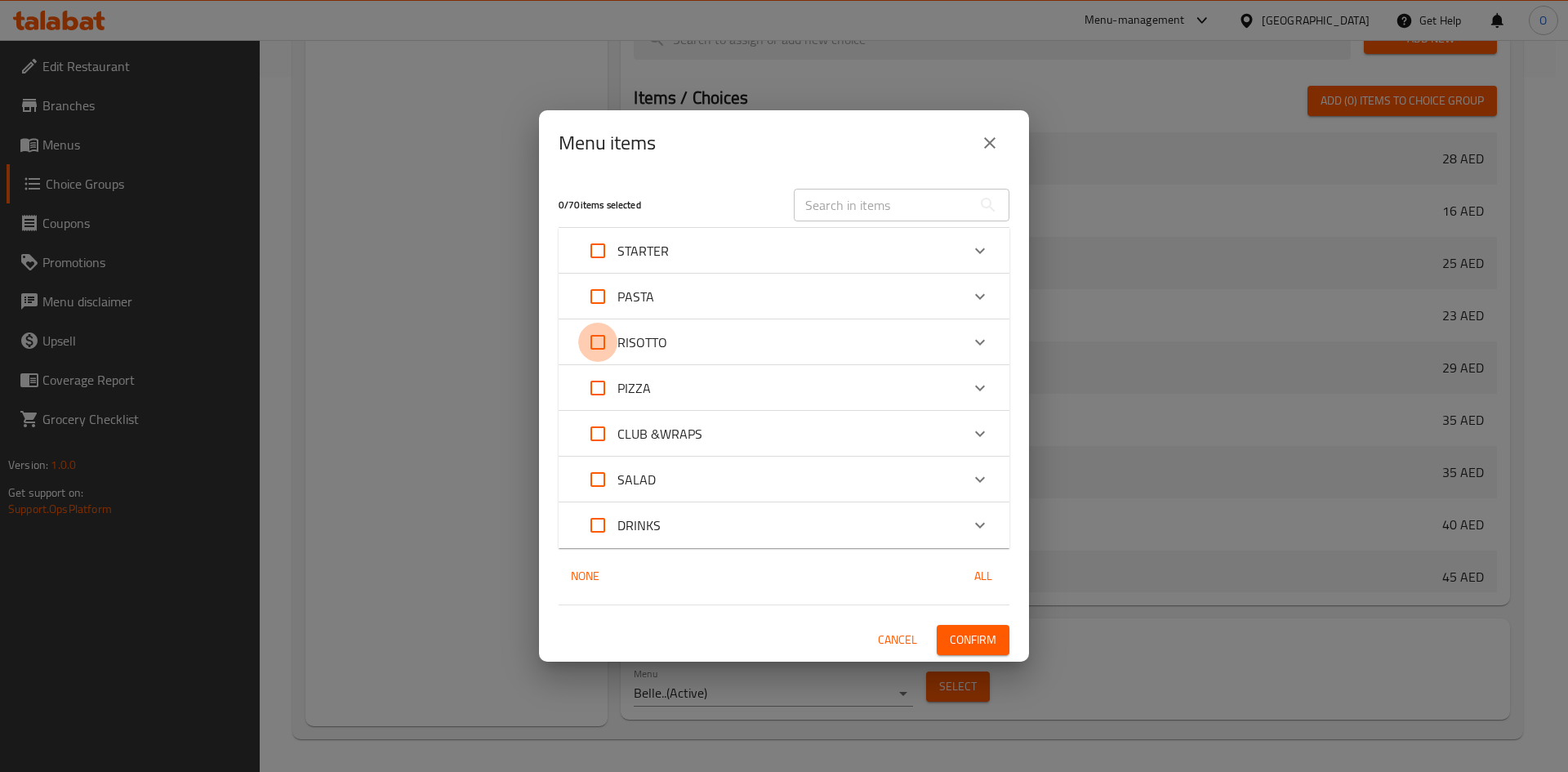
click at [598, 337] on input "Expand" at bounding box center [598, 343] width 40 height 40
checkbox input "true"
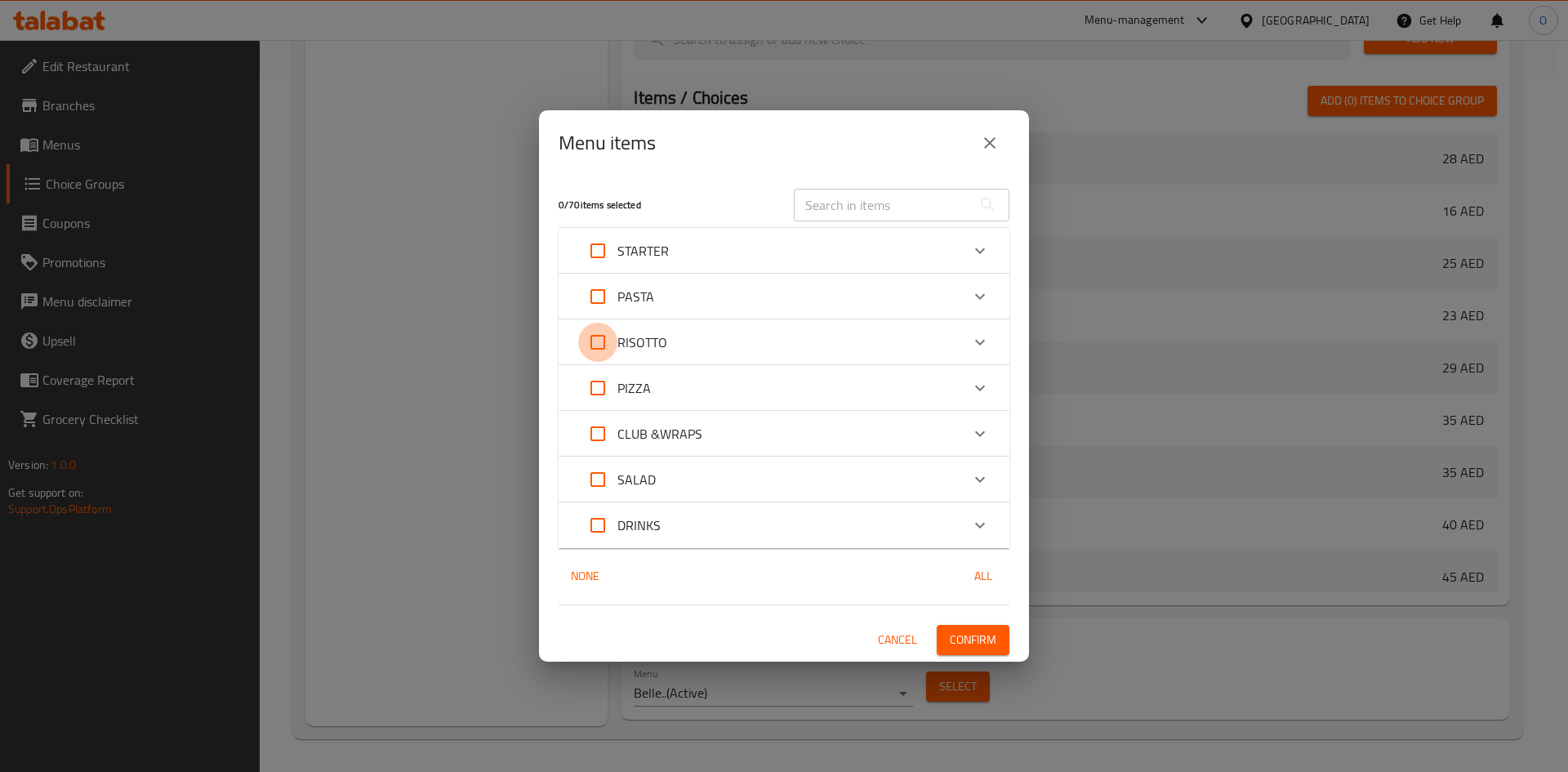
checkbox input "true"
click at [957, 637] on span "Confirm" at bounding box center [973, 640] width 47 height 21
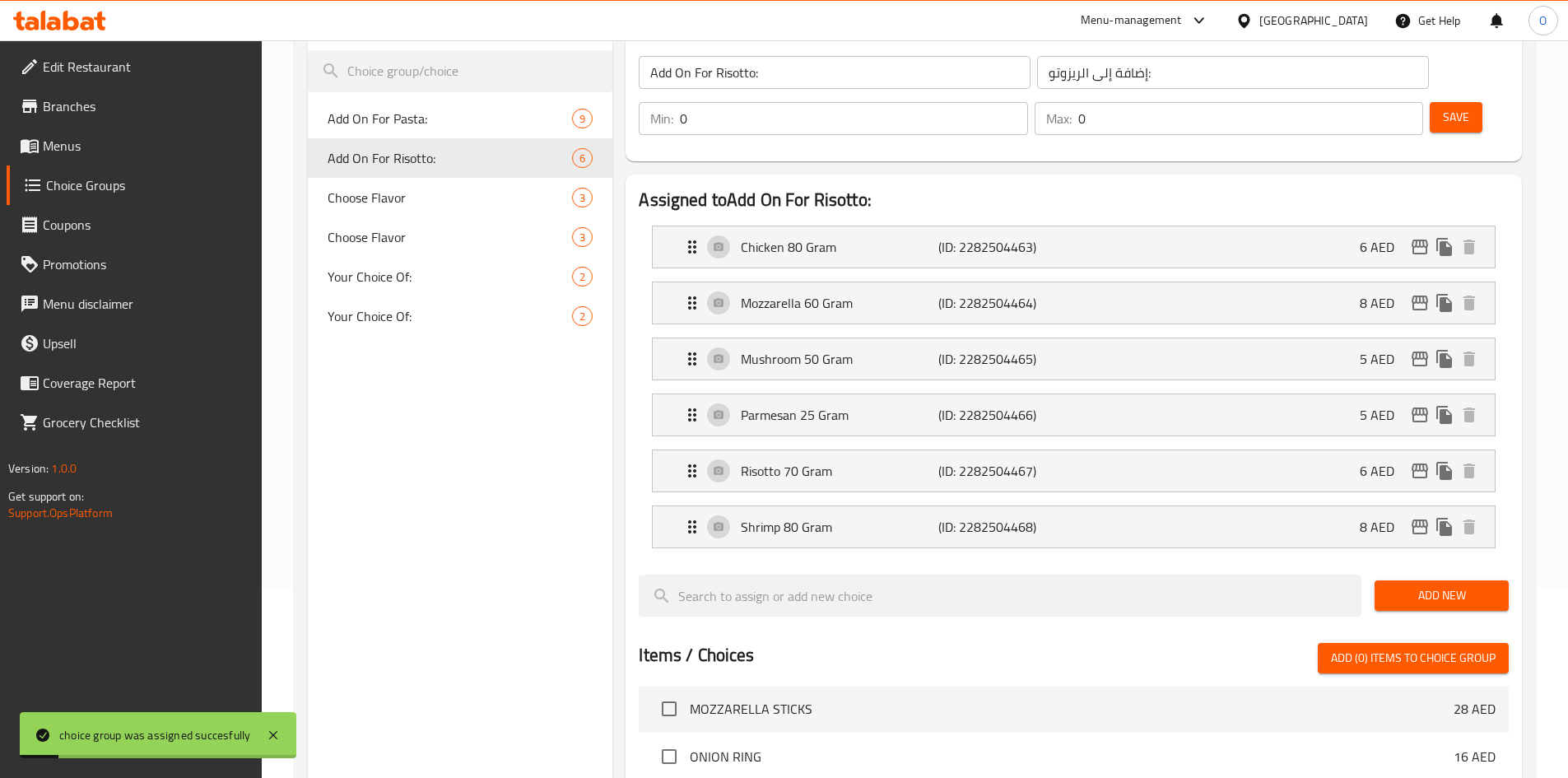
scroll to position [42, 0]
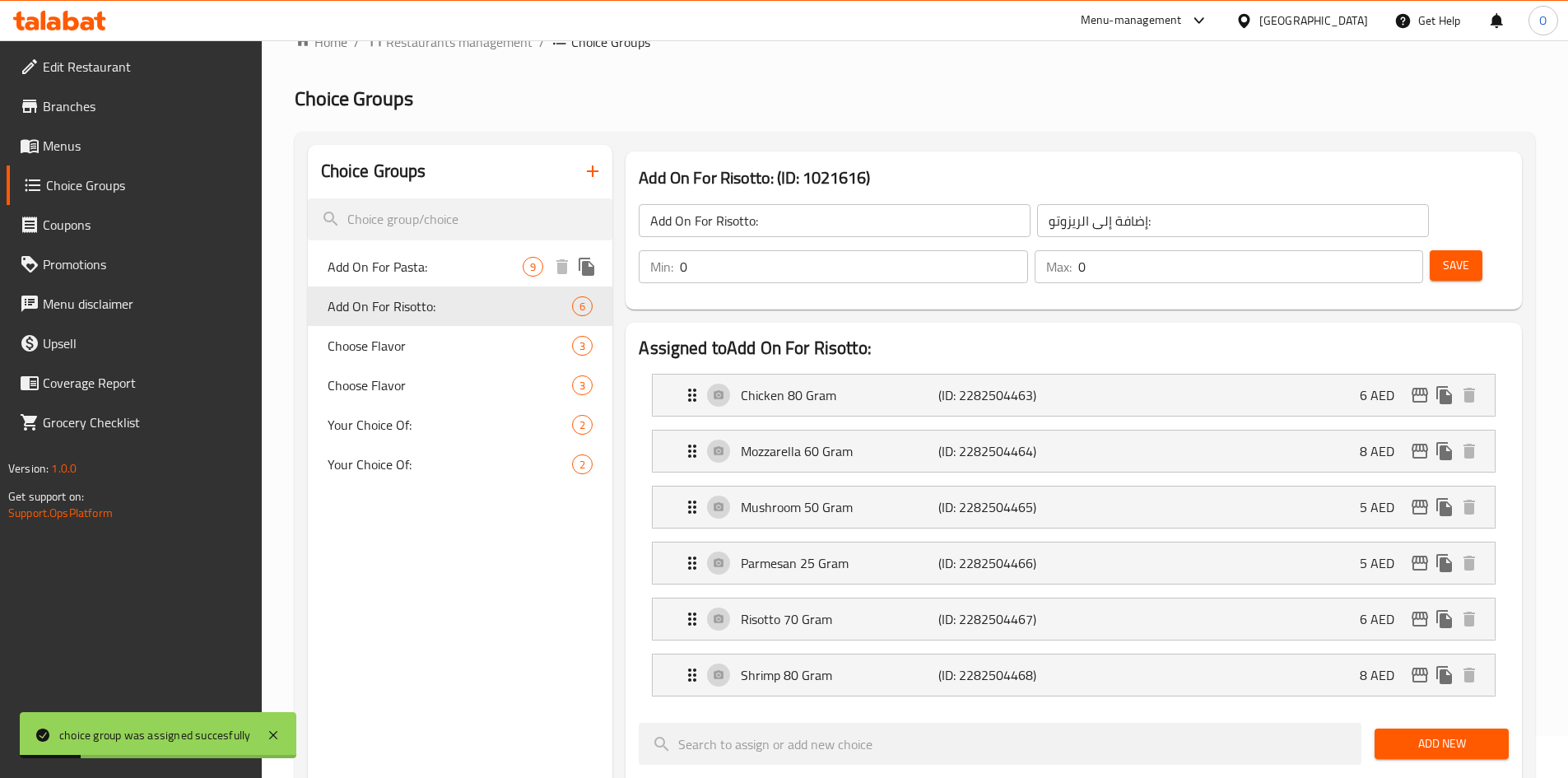
click at [453, 273] on span "Add On For Pasta:" at bounding box center [425, 267] width 196 height 20
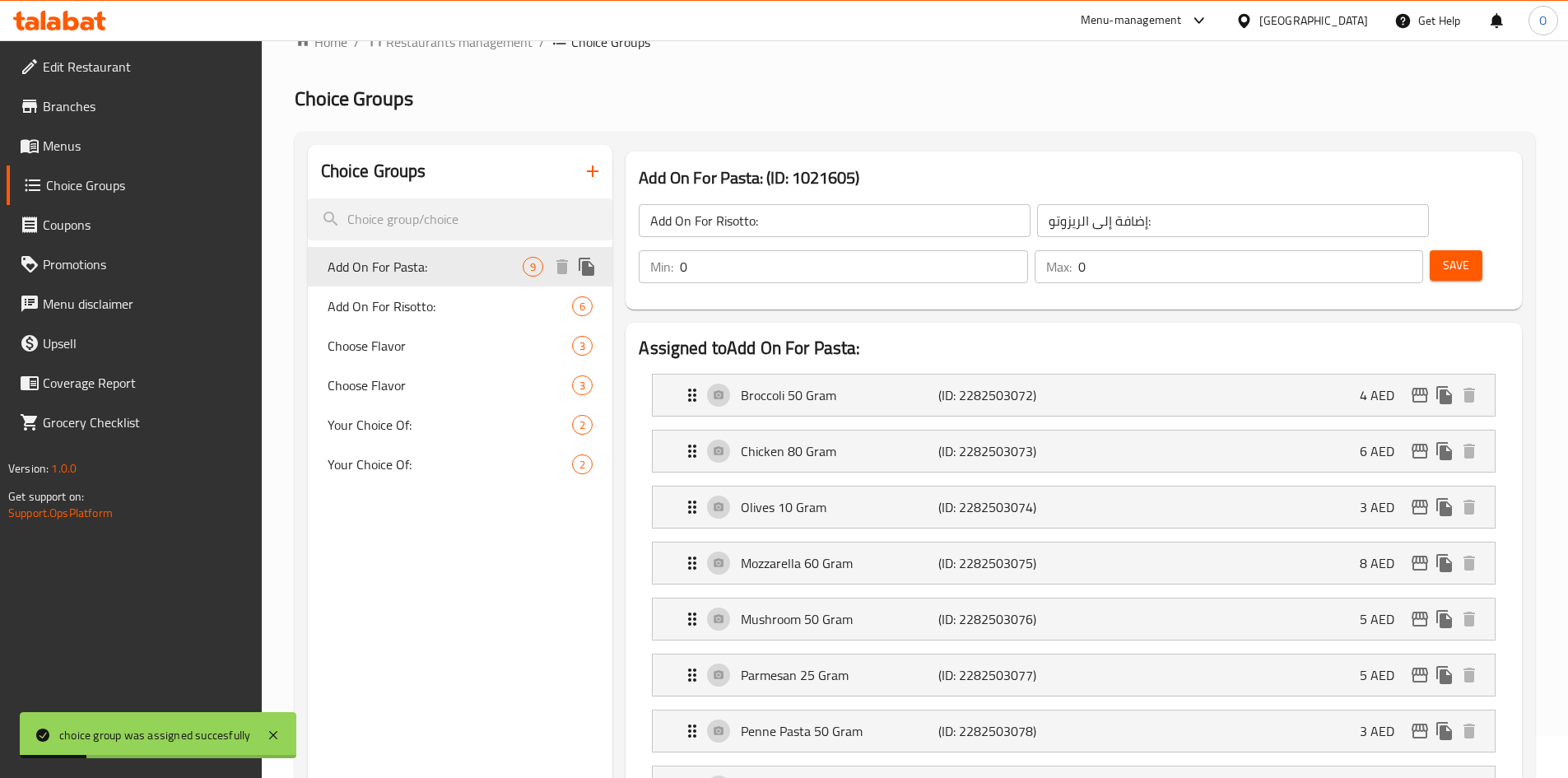
type input "Add On For Pasta:"
type input "إضافة إلى المعكرونة:"
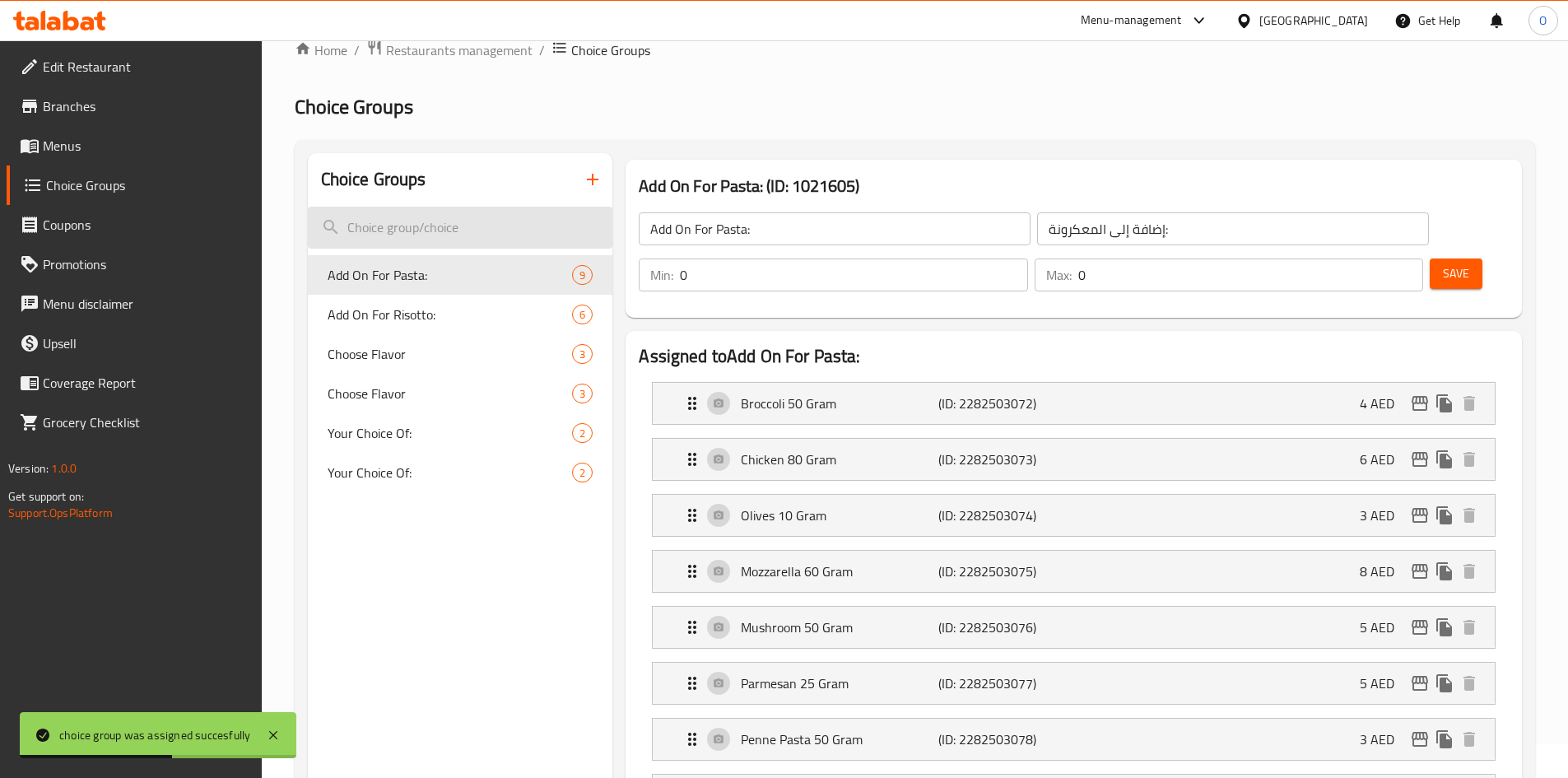
scroll to position [0, 0]
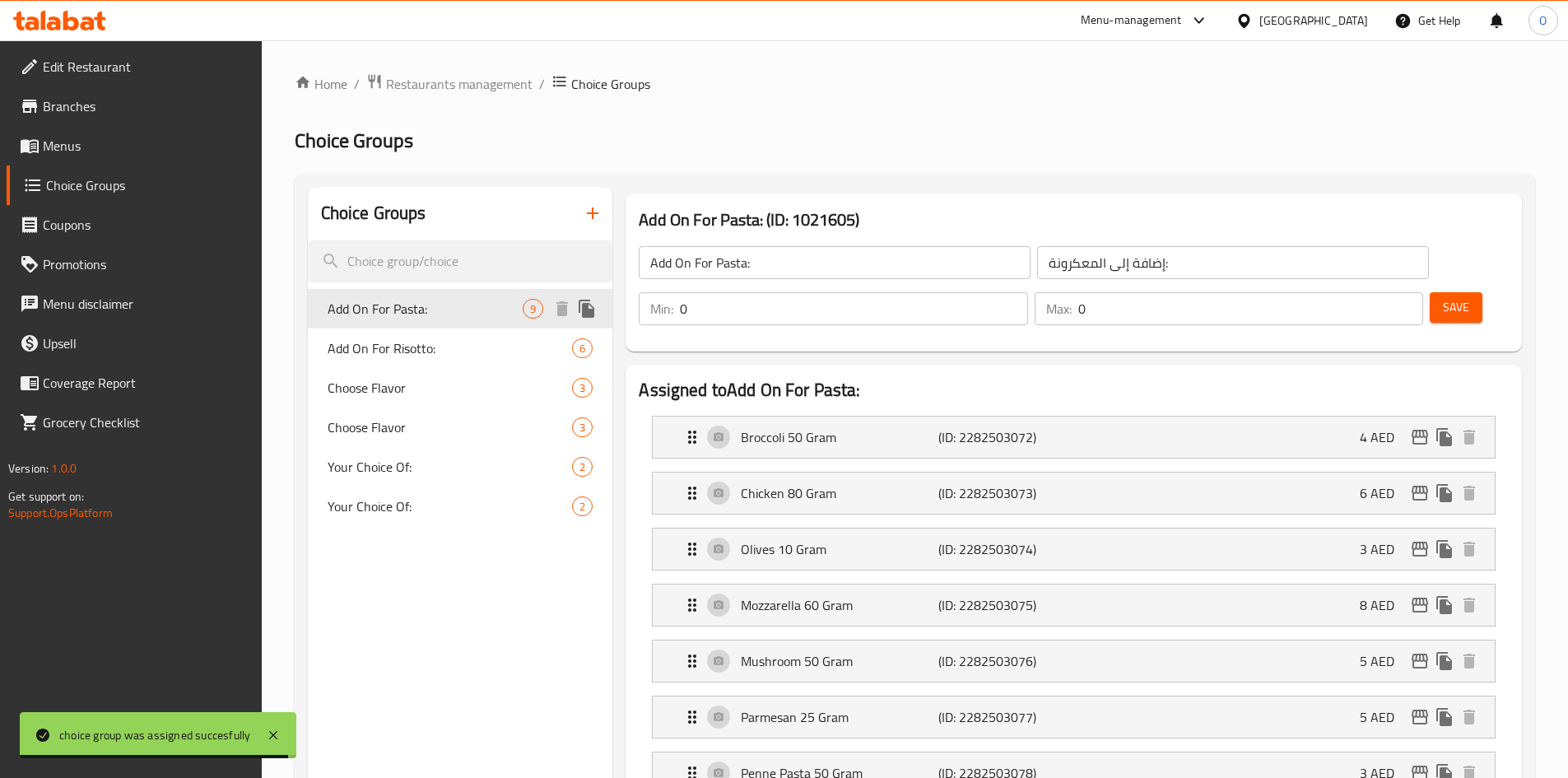
click at [586, 312] on icon "duplicate" at bounding box center [587, 309] width 16 height 18
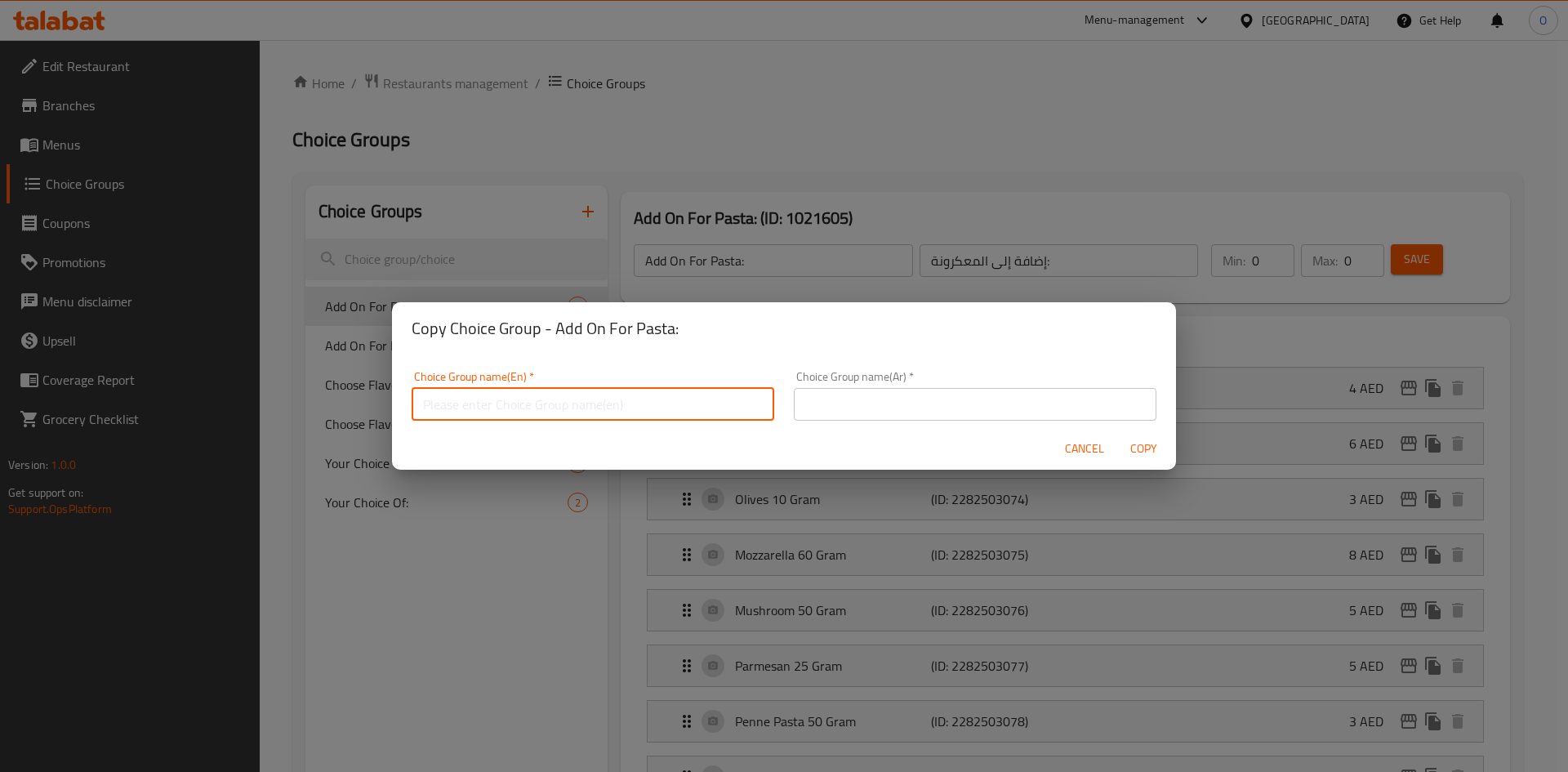
paste input "Add On For All Type Of Pizza"
drag, startPoint x: 549, startPoint y: 405, endPoint x: 486, endPoint y: 393, distance: 64.1
click at [486, 393] on input "Add On For All Type Of Pizza" at bounding box center [593, 404] width 363 height 33
click at [525, 405] on input "Add On For Pizza" at bounding box center [593, 404] width 363 height 33
click at [525, 405] on input "Add On For Pizza:" at bounding box center [593, 404] width 363 height 33
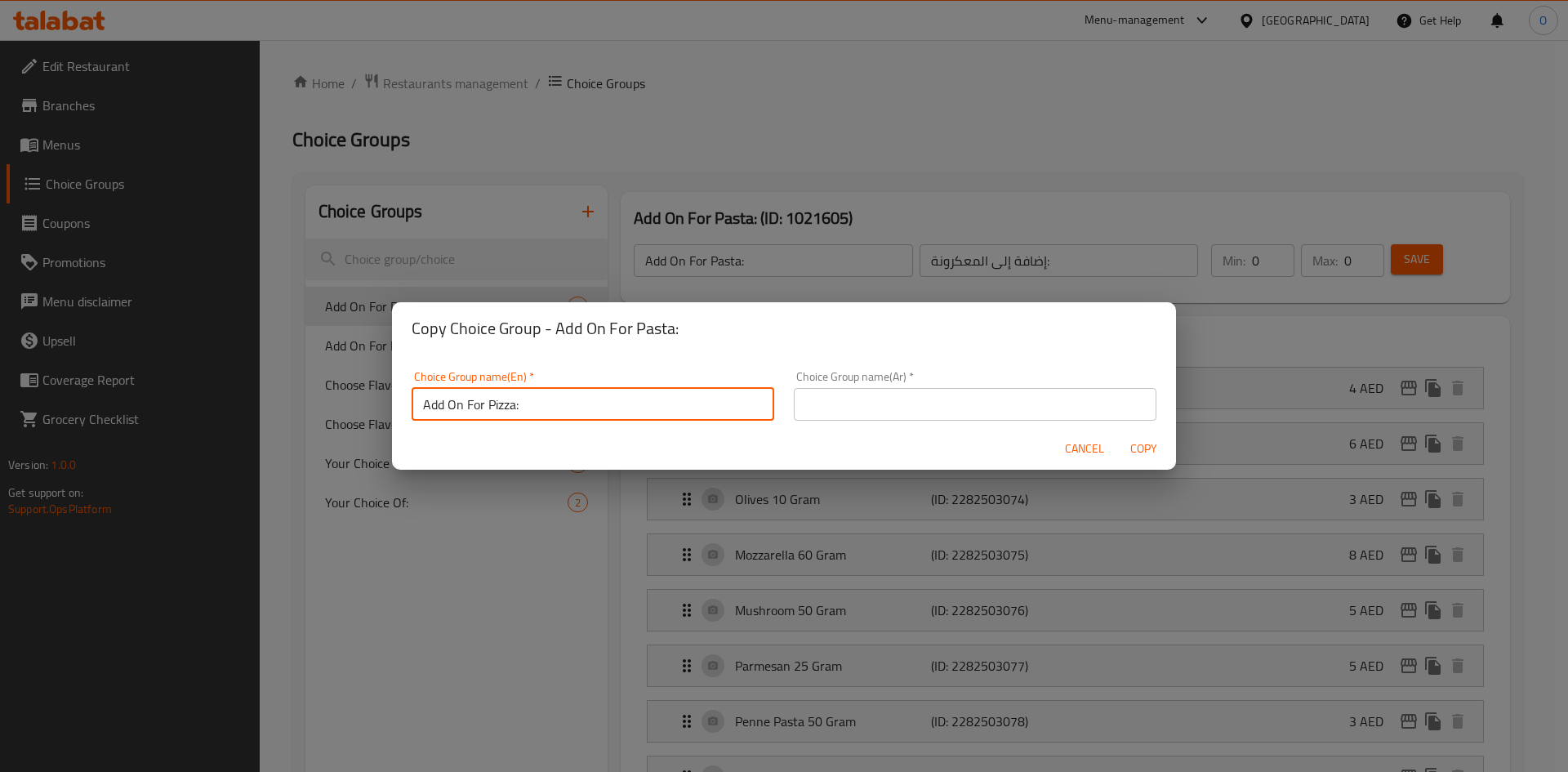
click at [525, 405] on input "Add On For Pizza:" at bounding box center [593, 404] width 363 height 33
click at [526, 405] on input "Add On For Pizza:" at bounding box center [593, 404] width 363 height 33
drag, startPoint x: 526, startPoint y: 405, endPoint x: 515, endPoint y: 411, distance: 12.5
click at [516, 411] on input "Add On For Pizza:" at bounding box center [593, 404] width 363 height 33
click at [515, 411] on input "Add On For Pizza:" at bounding box center [593, 404] width 363 height 33
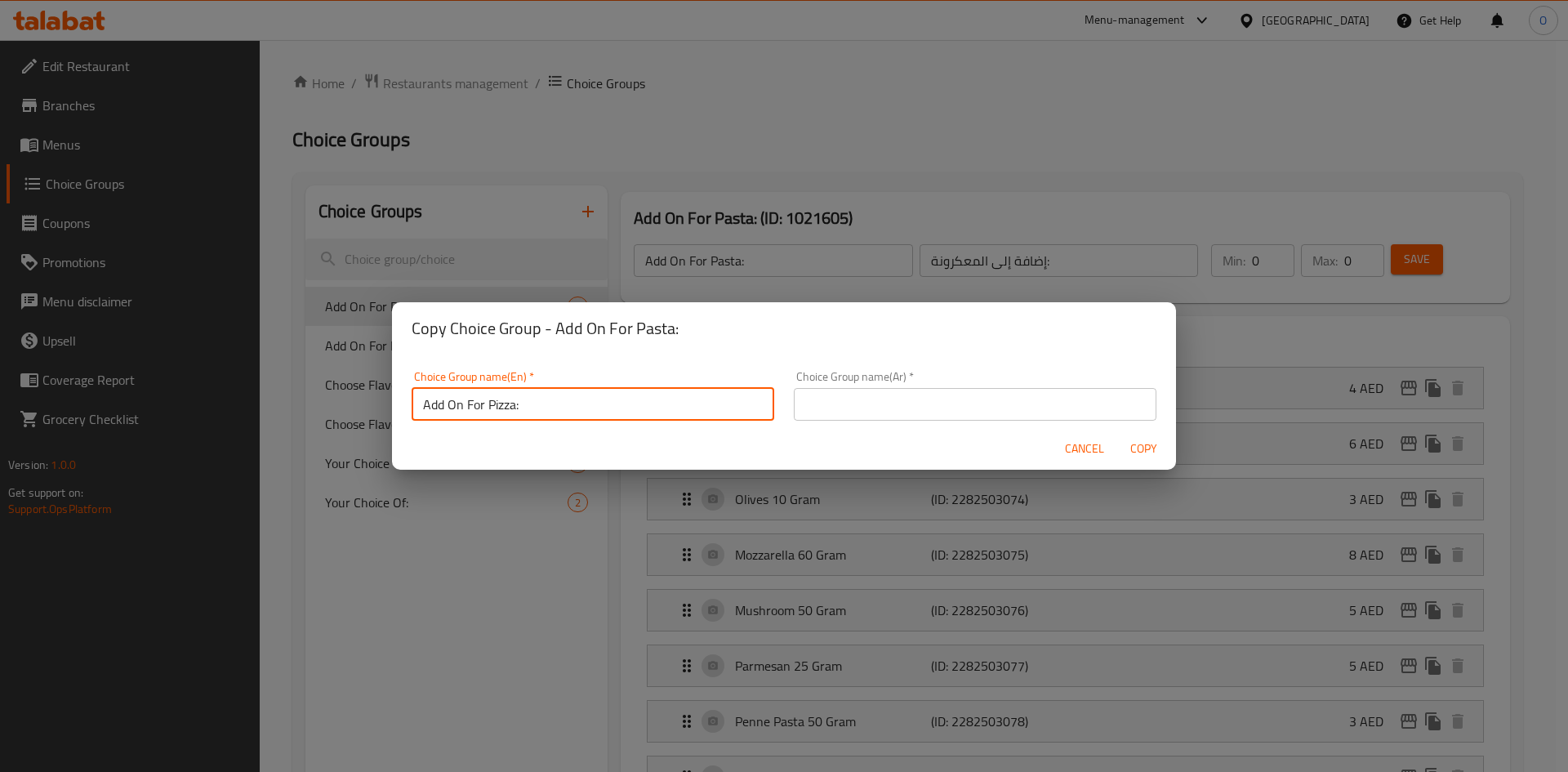
click at [515, 411] on input "Add On For Pizza:" at bounding box center [593, 404] width 363 height 33
type input "Add On For Pizza:"
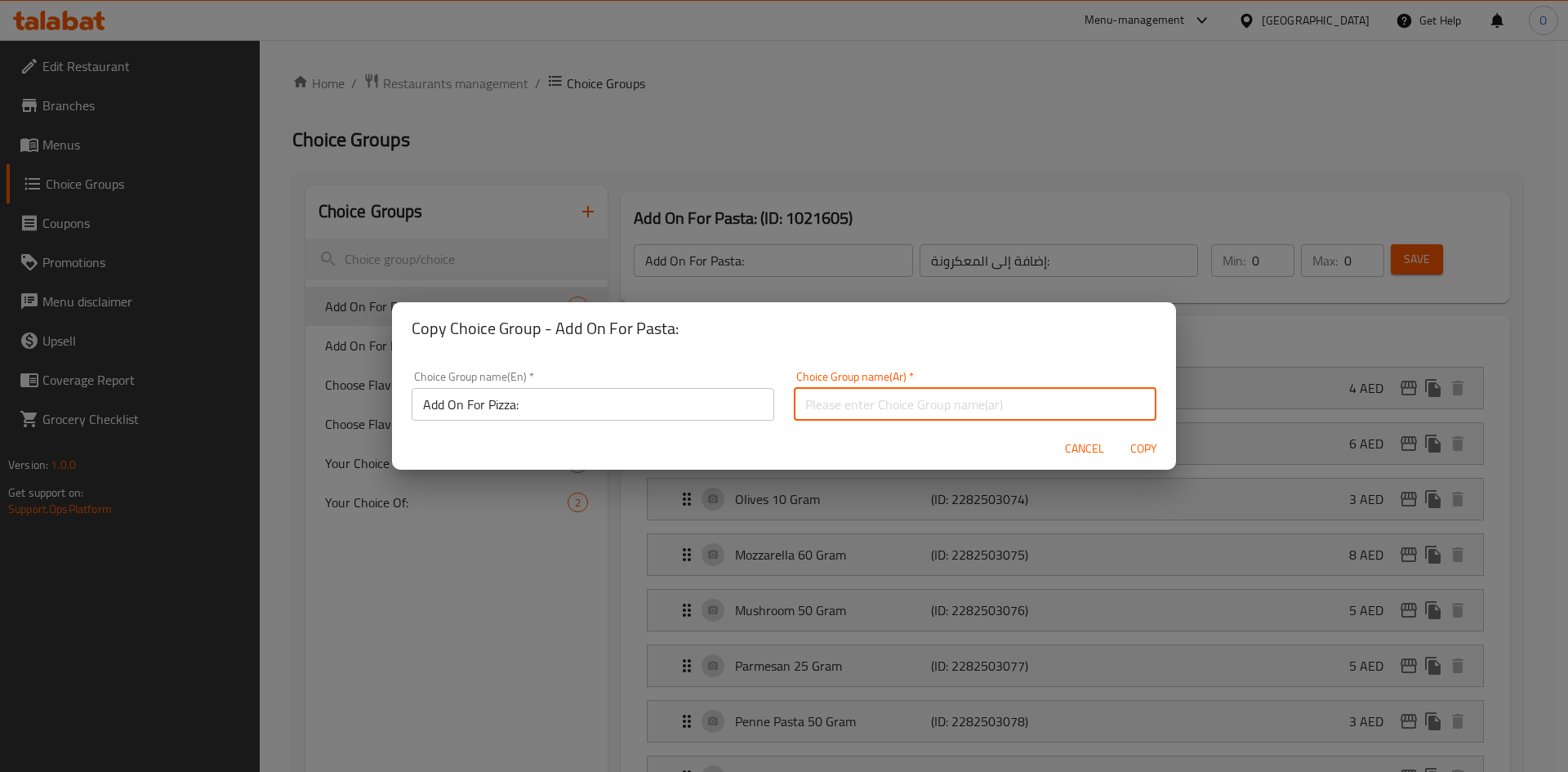
paste input "إضافة للبيتزا:"
type input "إضافة للبيتزا:"
click at [1128, 454] on span "Copy" at bounding box center [1144, 449] width 40 height 21
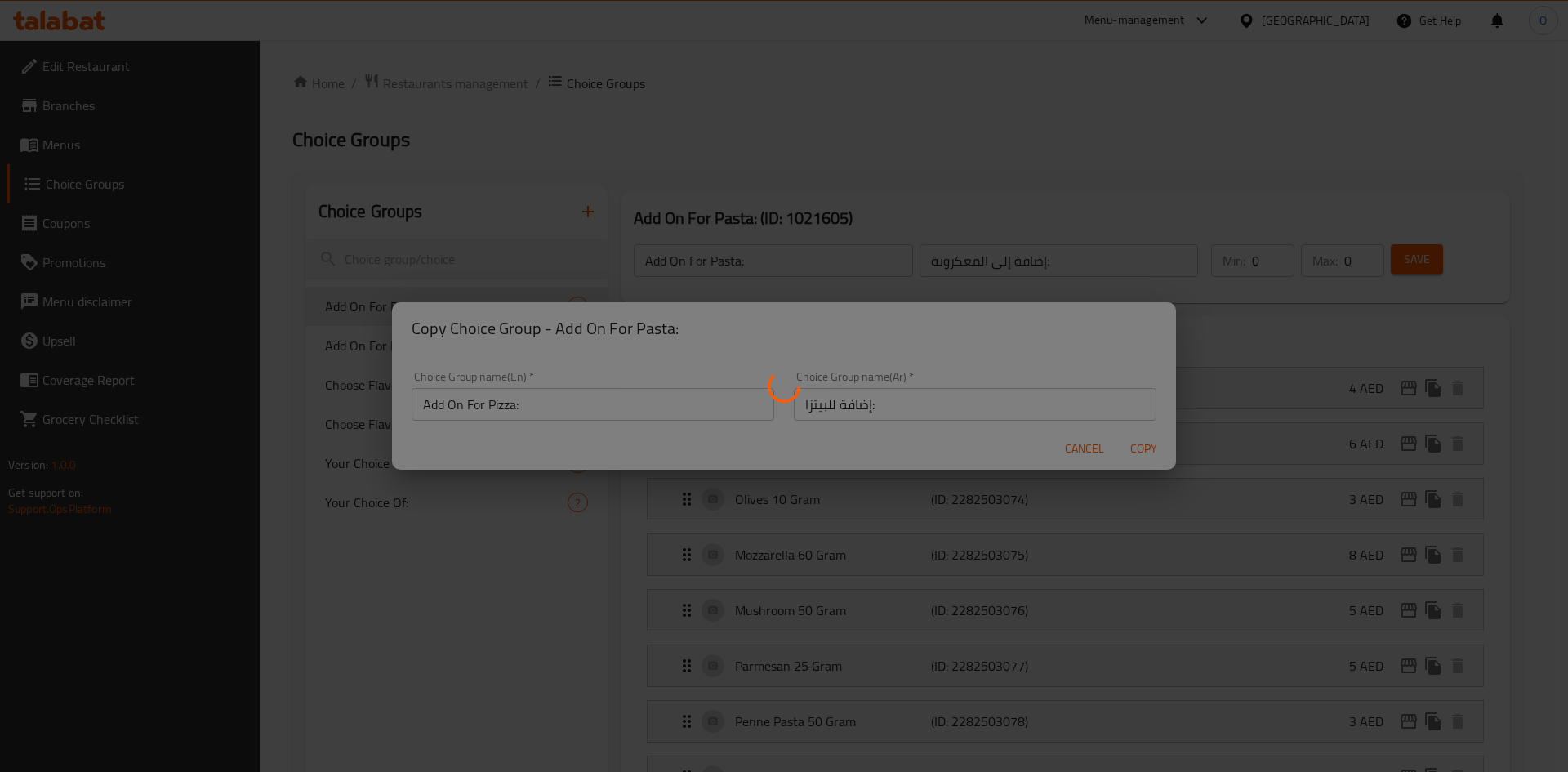
type input "Add On For Pizza:"
type input "إضافة للبيتزا:"
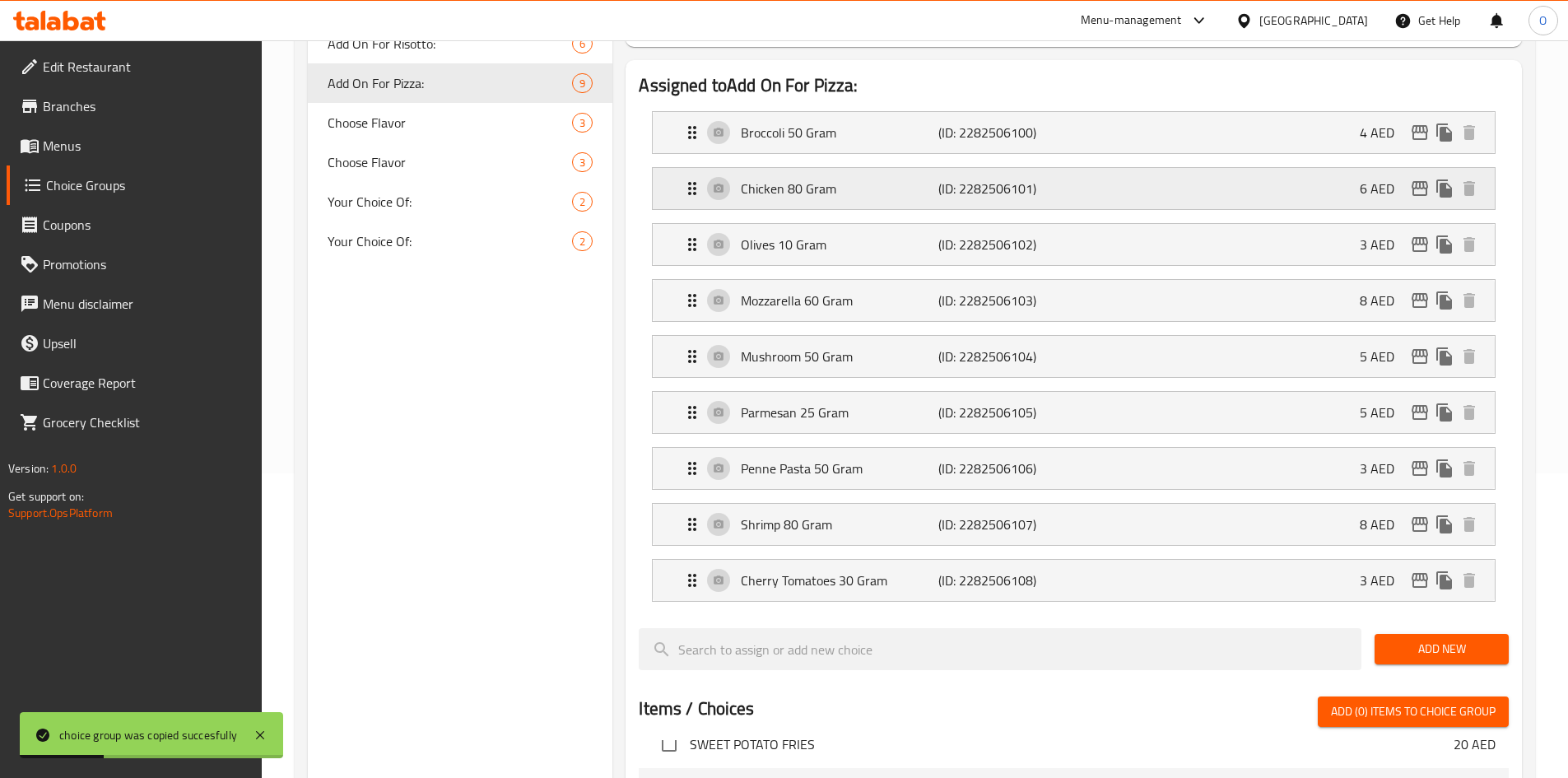
scroll to position [330, 0]
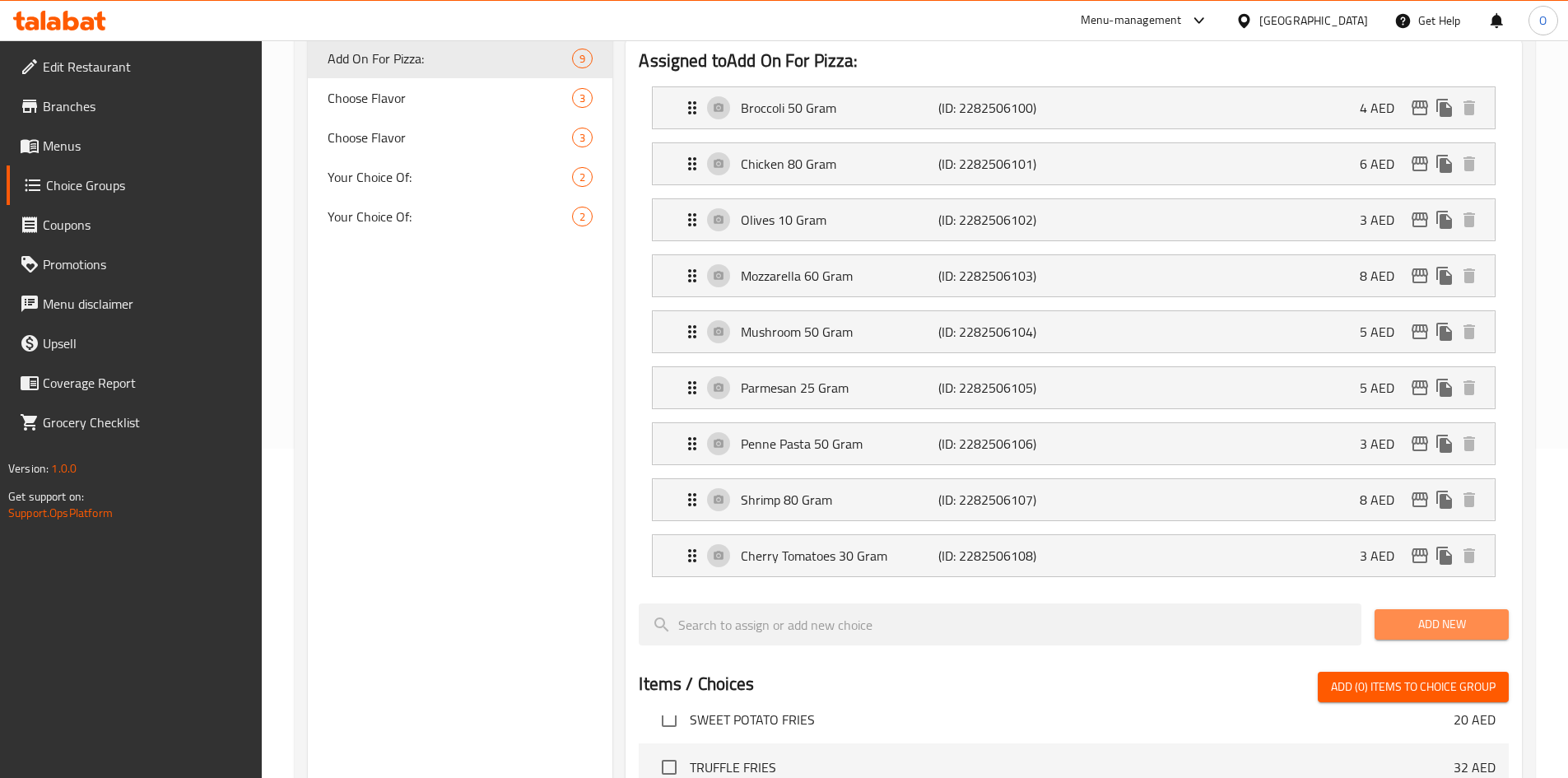
click at [1391, 614] on span "Add New" at bounding box center [1441, 624] width 108 height 21
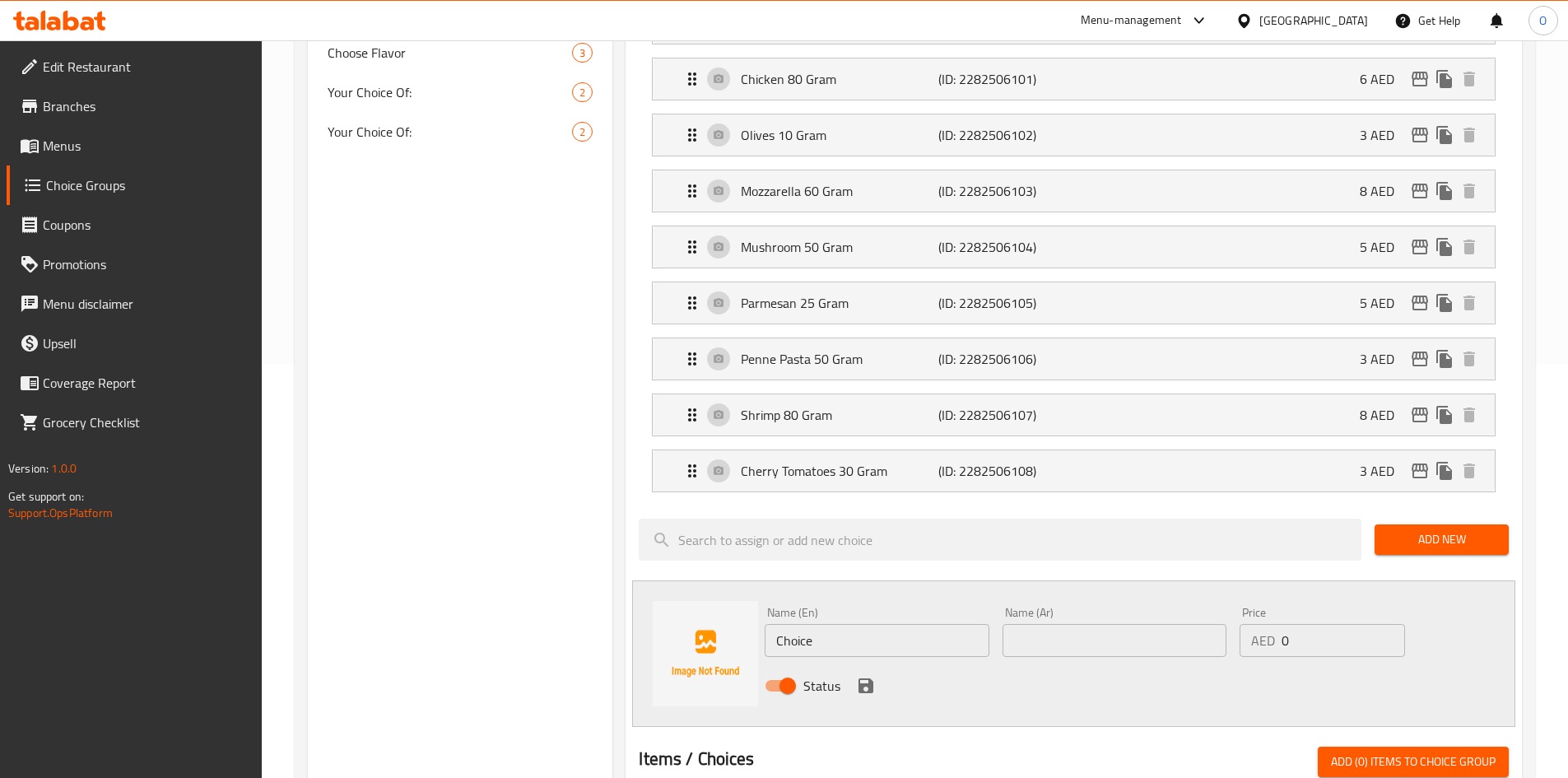
scroll to position [494, 0]
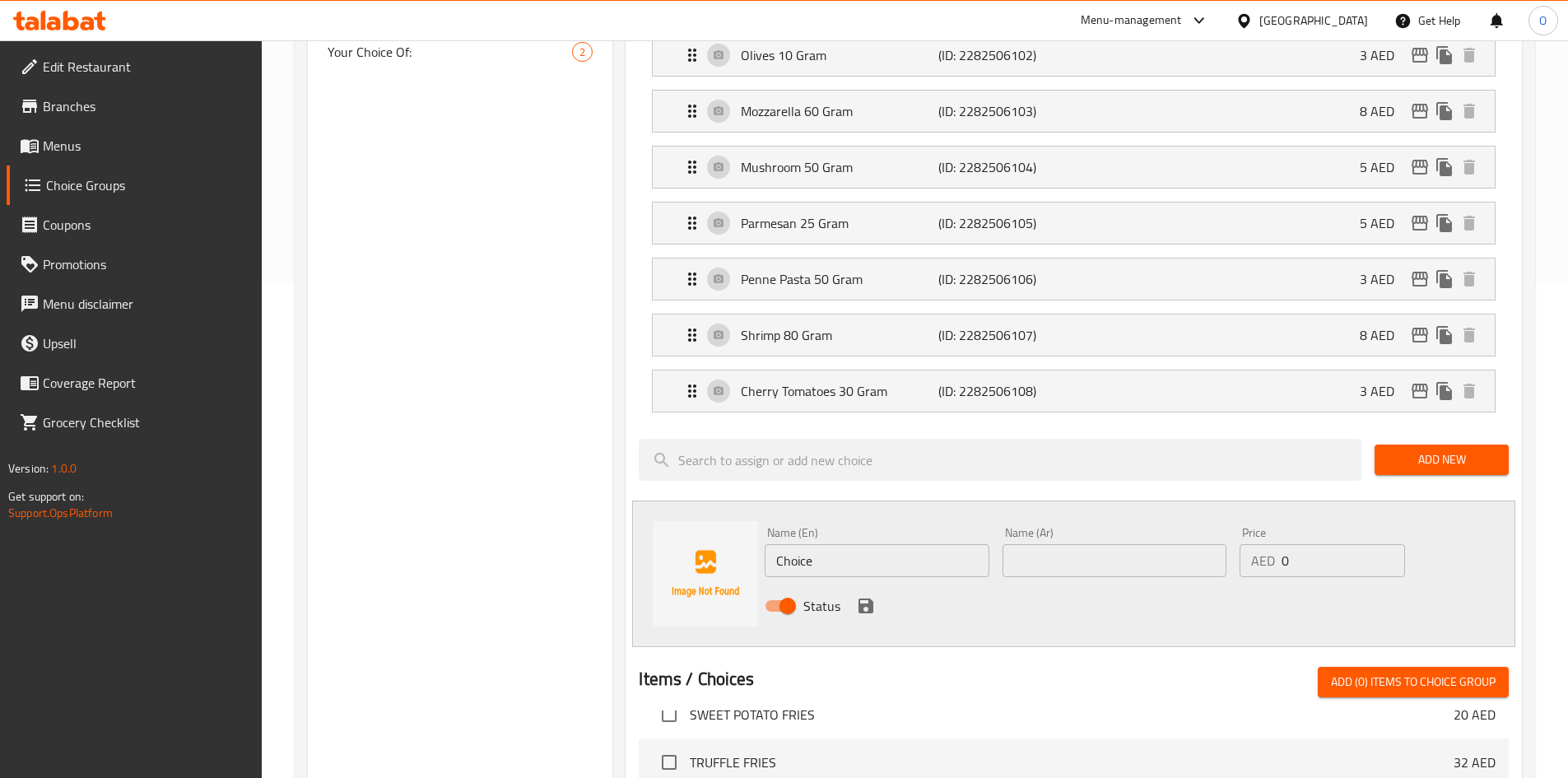
click at [859, 544] on input "Choice" at bounding box center [876, 560] width 224 height 33
click at [858, 544] on input "Choice" at bounding box center [876, 560] width 224 height 33
paste input "Beef Pepperoni 44 Gram"
type input "Beef Pepperoni 44 Gram"
paste input "بيبروني لحم بقري 44 جرام"
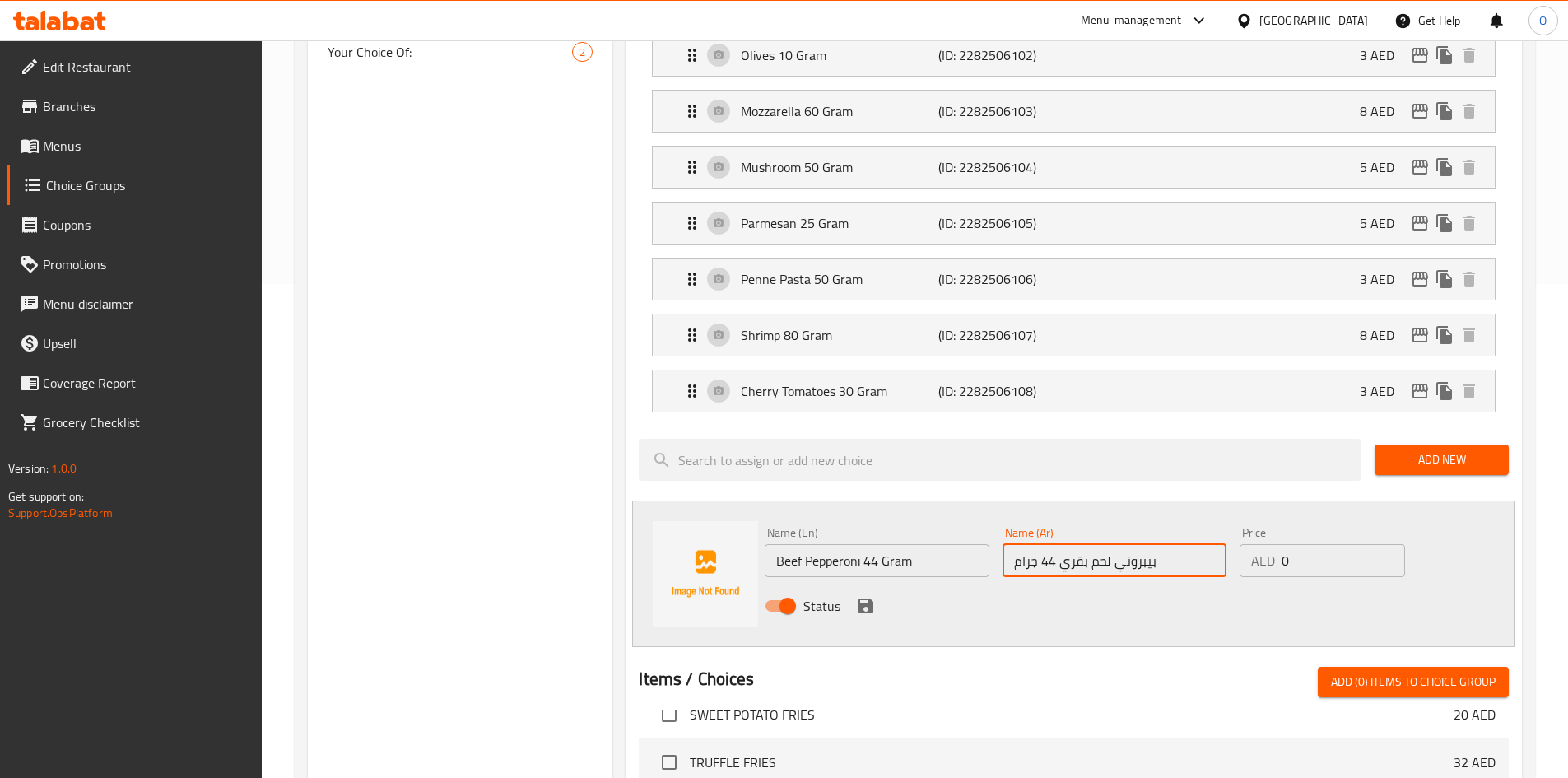
type input "بيبروني لحم بقري 44 جرام"
drag, startPoint x: 1298, startPoint y: 504, endPoint x: 1290, endPoint y: 506, distance: 8.2
click at [1290, 544] on input "0" at bounding box center [1342, 560] width 123 height 33
click at [1265, 544] on div "AED 0 Price" at bounding box center [1321, 560] width 165 height 33
paste input "5"
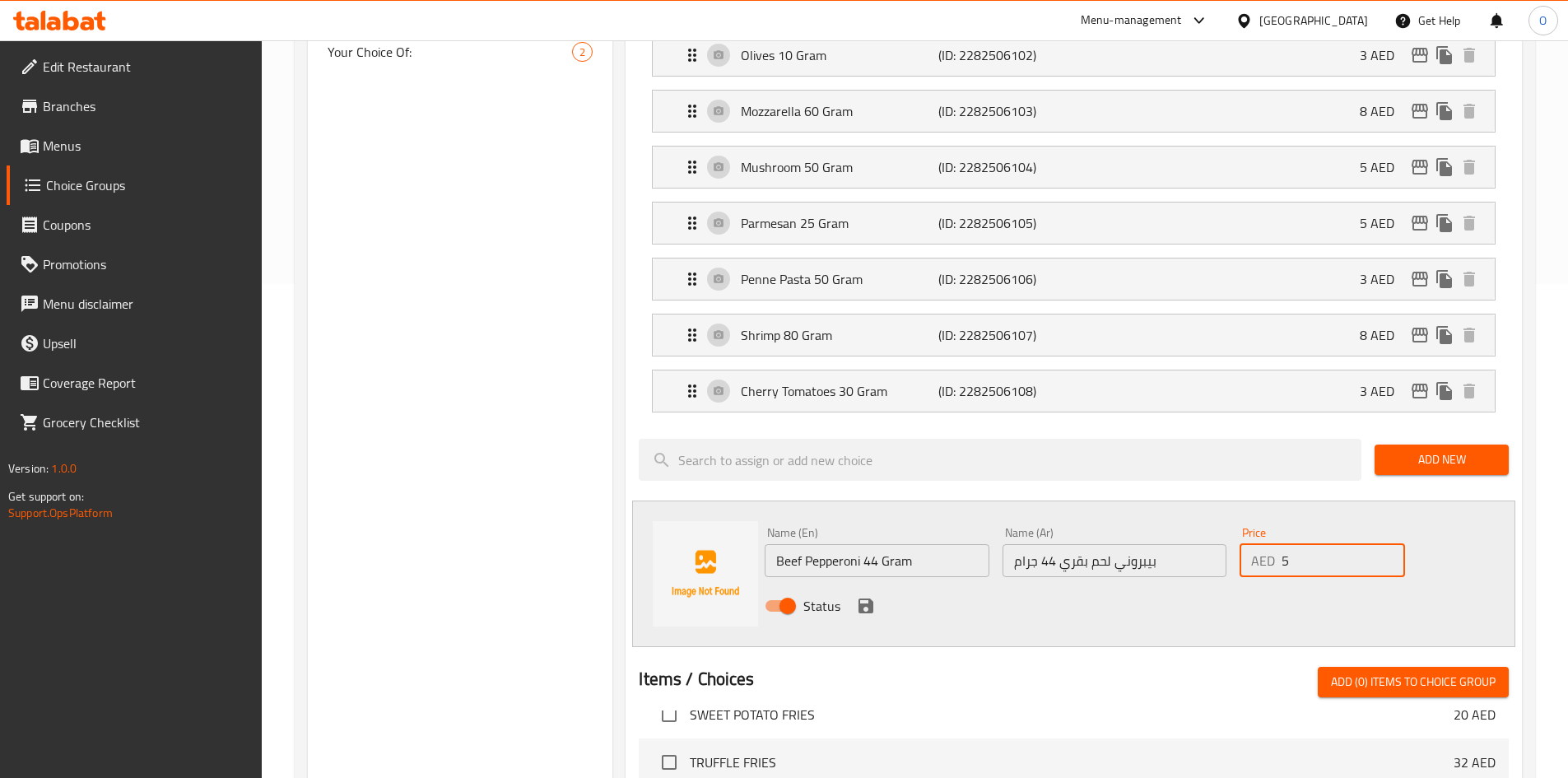
type input "5"
click at [863, 598] on icon "save" at bounding box center [865, 605] width 15 height 15
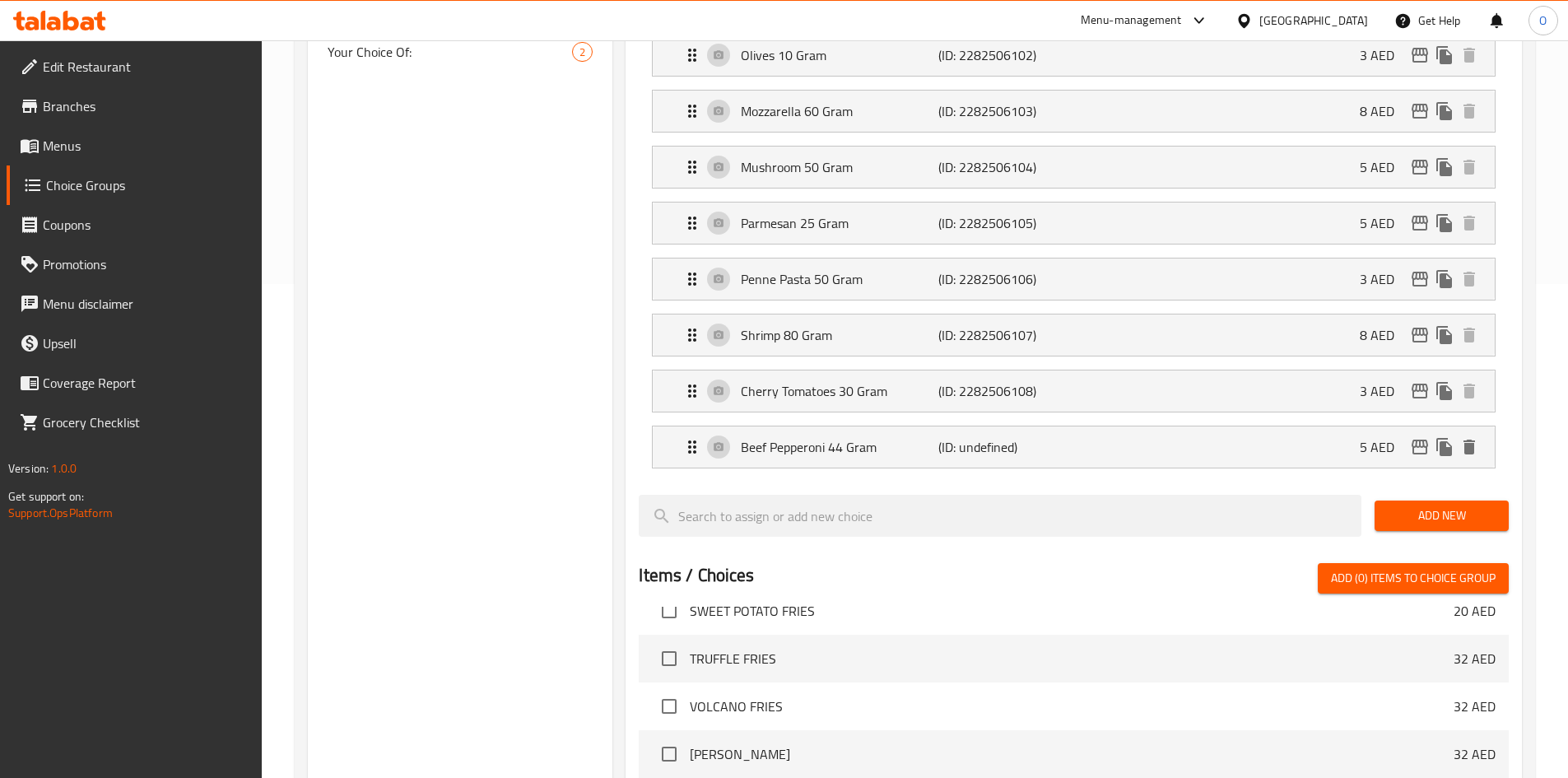
click at [1423, 500] on button "Add New" at bounding box center [1441, 515] width 134 height 31
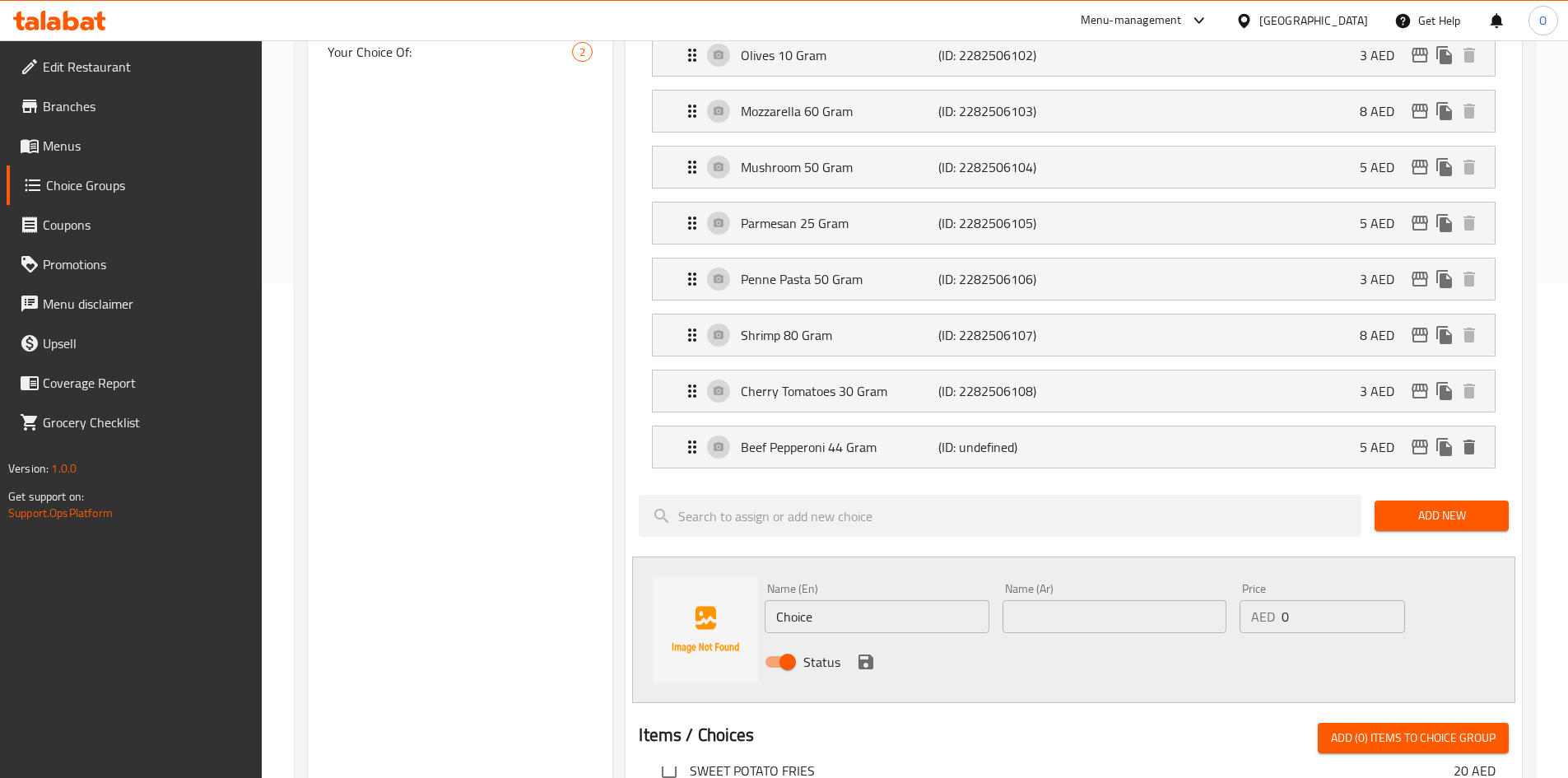
click at [863, 600] on input "Choice" at bounding box center [876, 616] width 224 height 33
paste input "Spicy Mayo 50 Gram"
type input "Spicy Mayo 50 Gram"
click at [1031, 600] on input "text" at bounding box center [1114, 616] width 224 height 33
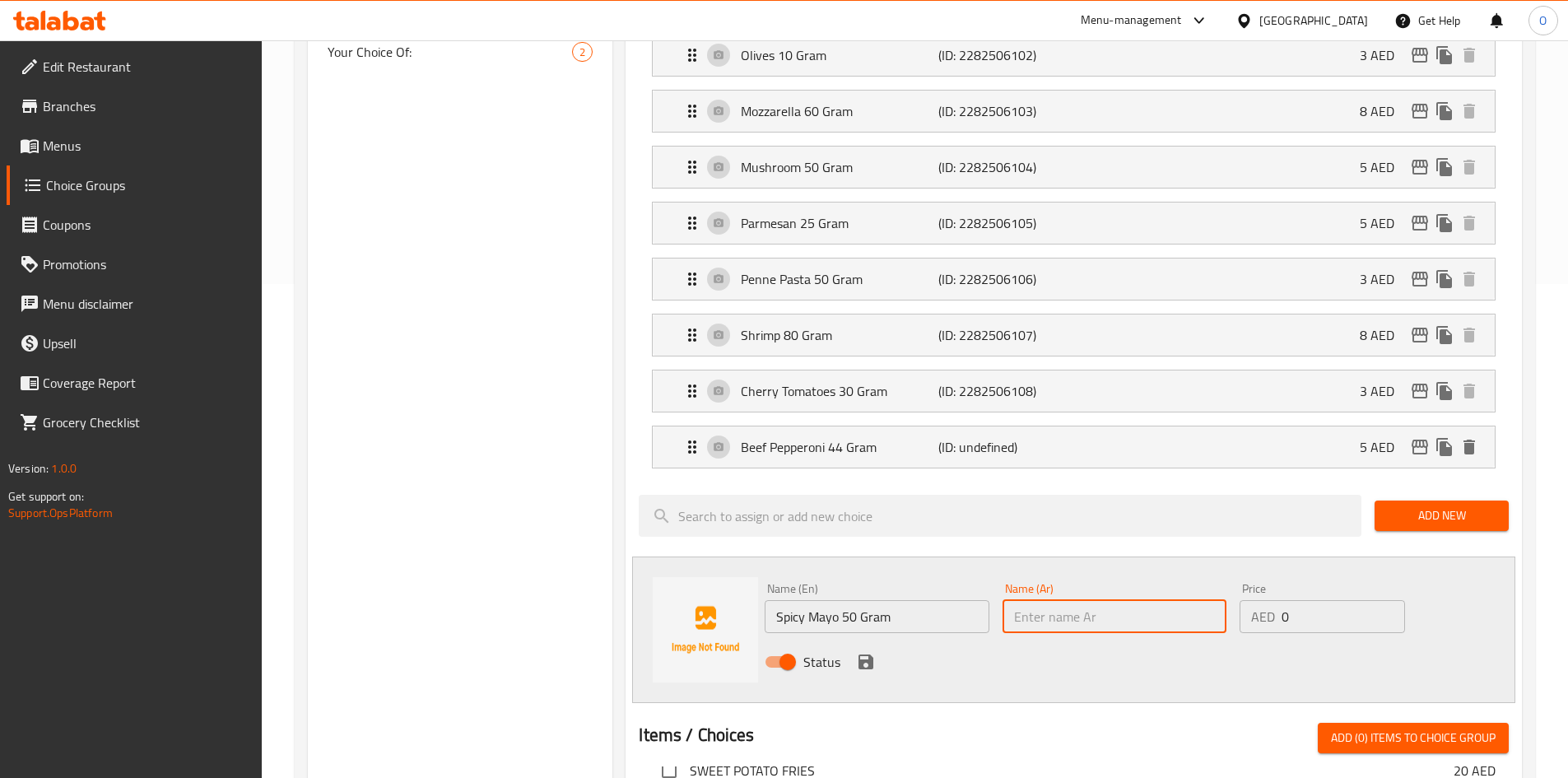
paste input "مايونيز حار 50 جرام"
type input "مايونيز حار 50 جرام"
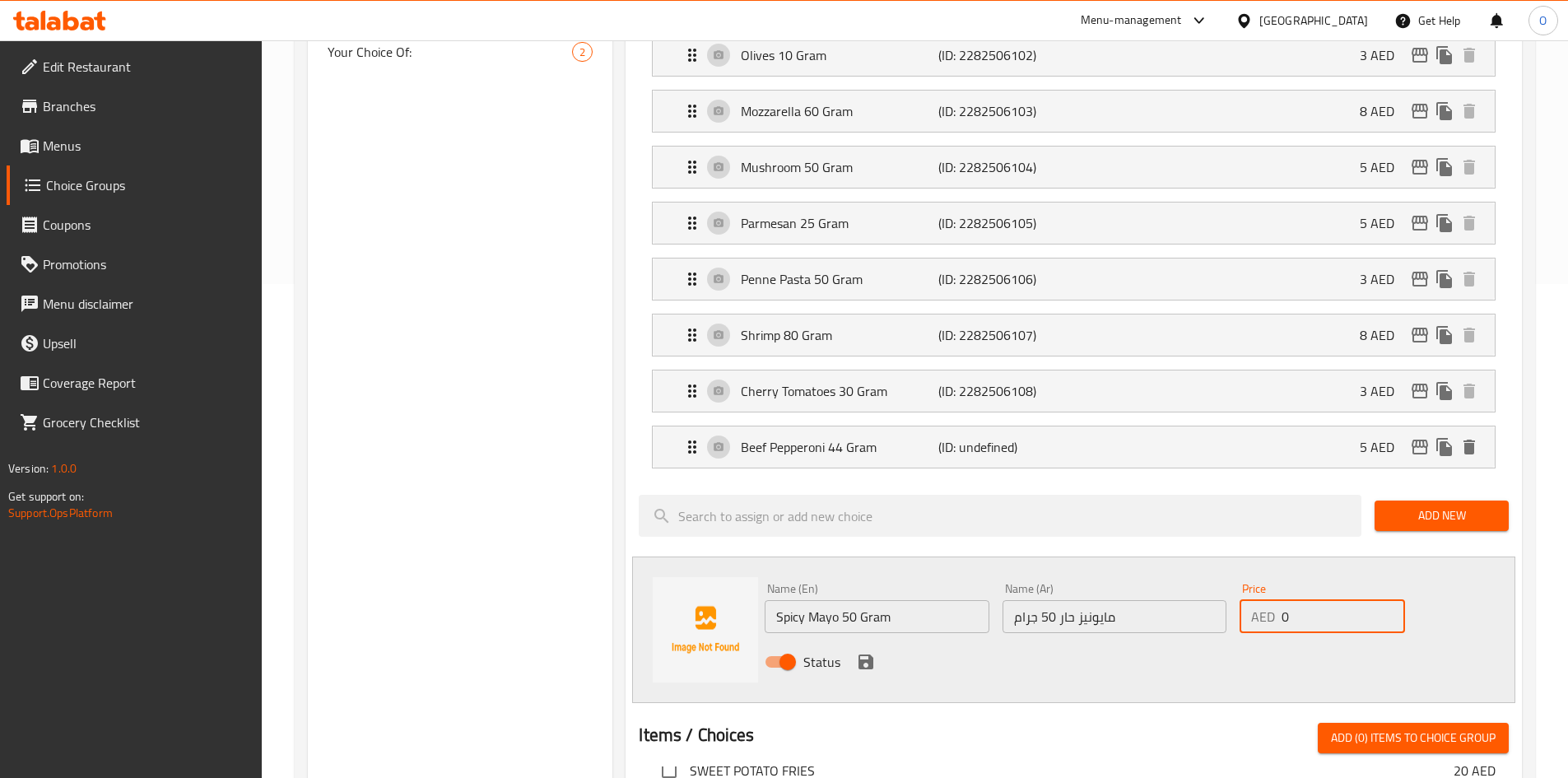
drag, startPoint x: 1298, startPoint y: 564, endPoint x: 1298, endPoint y: 575, distance: 11.0
click at [1251, 600] on div "AED 0 Price" at bounding box center [1321, 616] width 165 height 33
paste input "5"
type input "5"
click at [863, 652] on icon "save" at bounding box center [866, 662] width 20 height 20
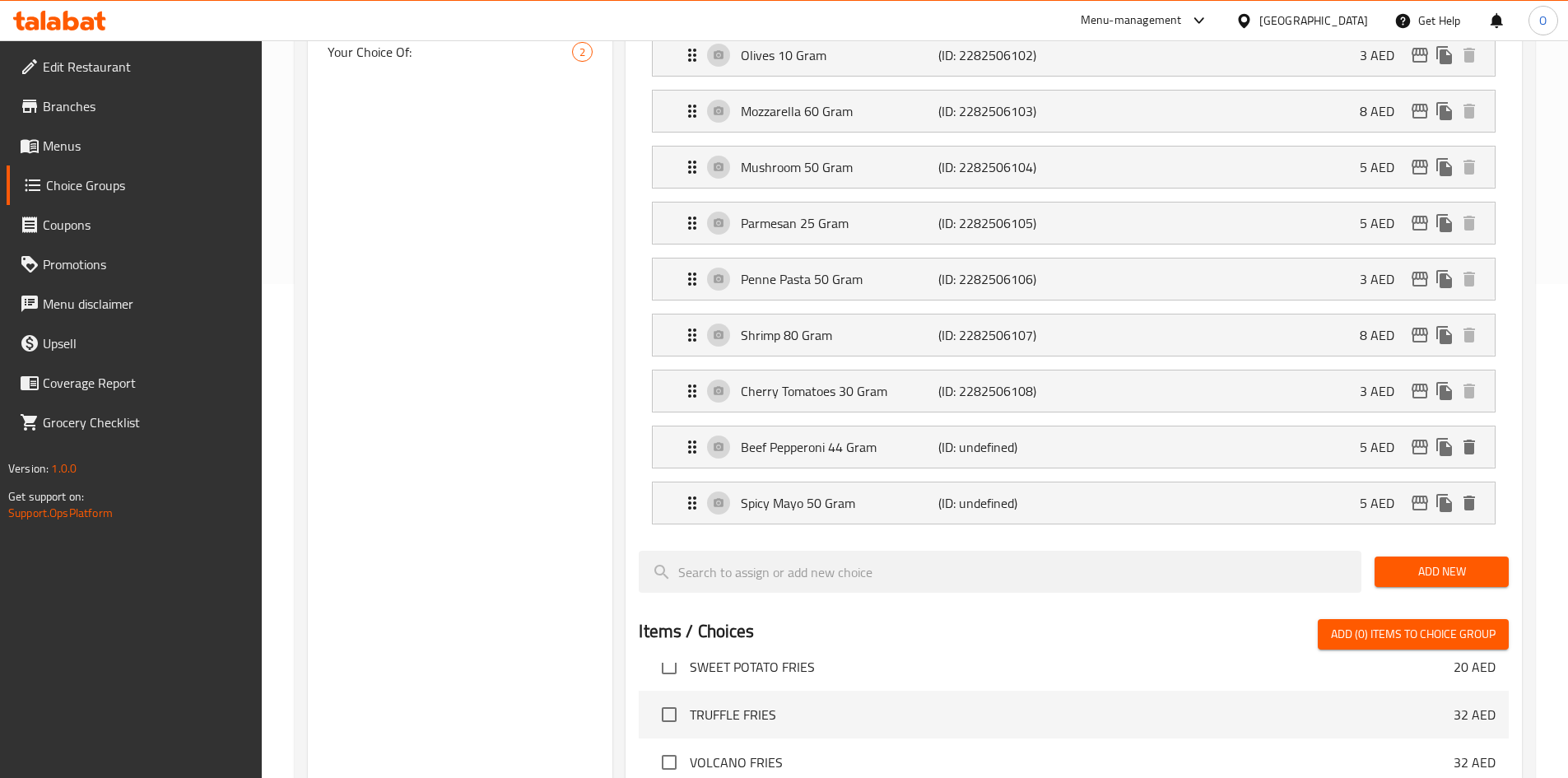
click at [1415, 561] on span "Add New" at bounding box center [1441, 571] width 108 height 21
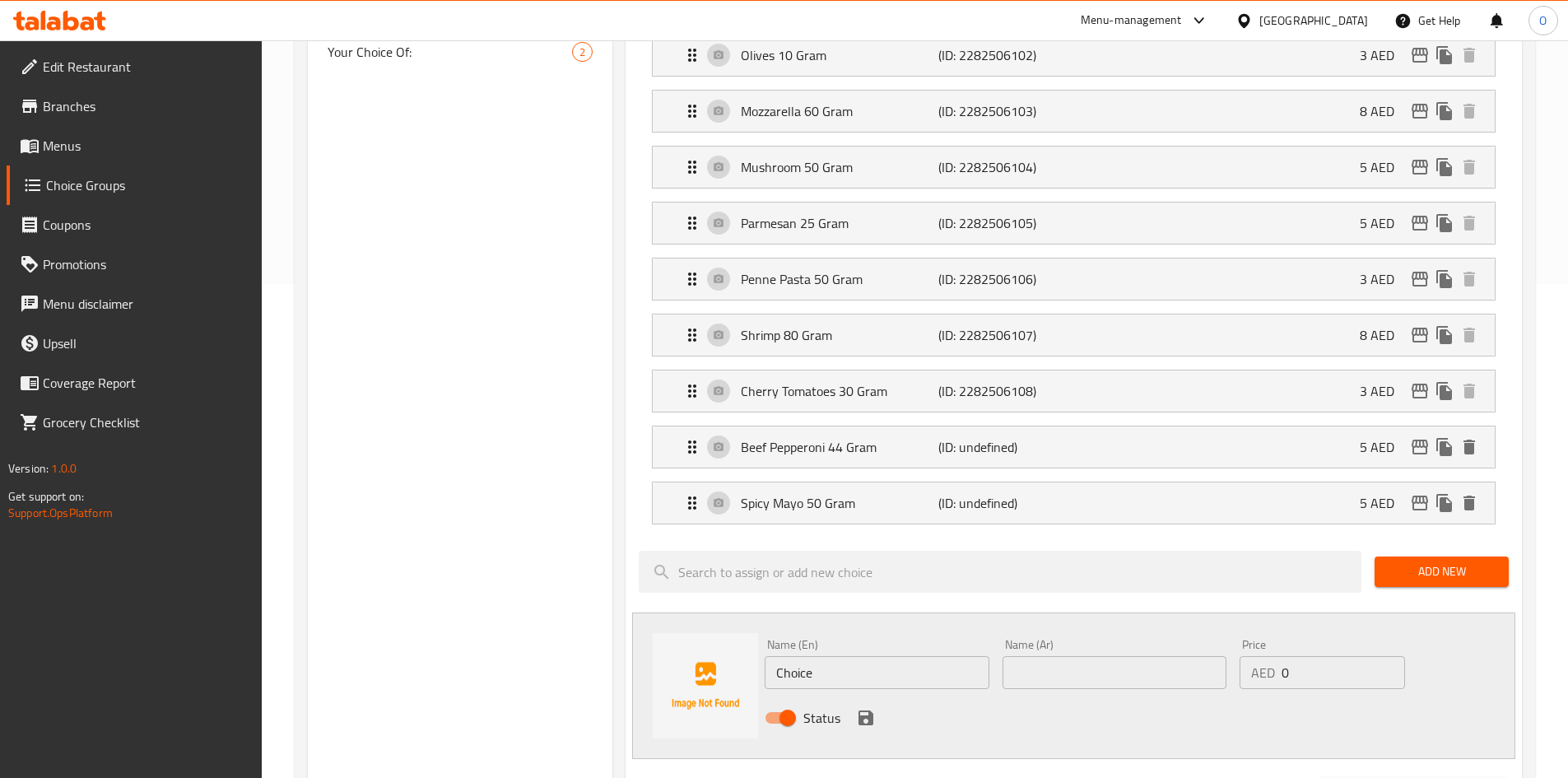
click at [830, 656] on input "Choice" at bounding box center [876, 672] width 224 height 33
paste input "Sriracha 10 Gram"
type input "Sriracha 10 Gram"
paste input "سريراتشا 10 جرام"
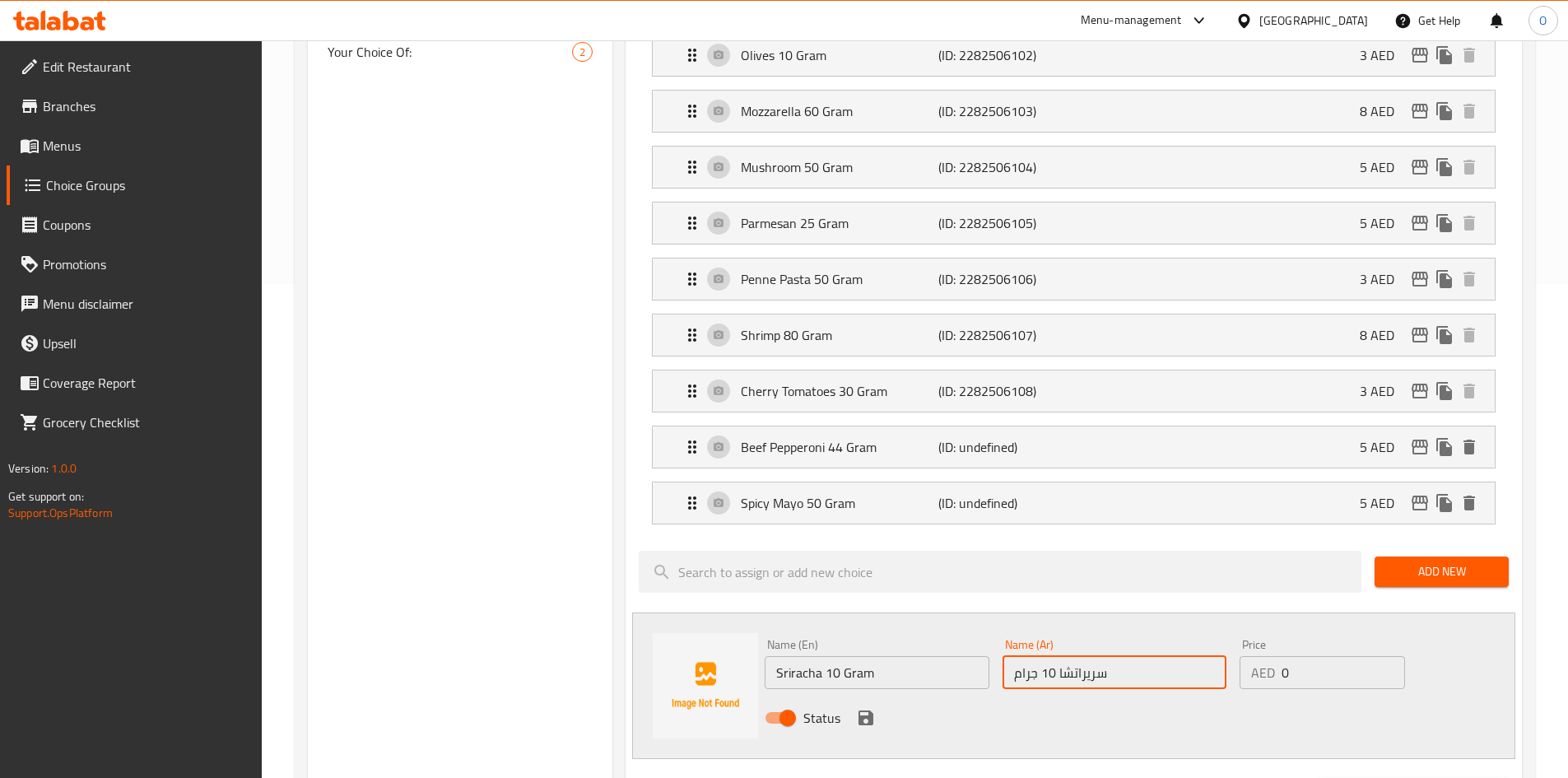
type input "سريراتشا 10 جرام"
drag, startPoint x: 1274, startPoint y: 631, endPoint x: 1251, endPoint y: 629, distance: 23.1
click at [1236, 632] on div "Price AED 0 Price" at bounding box center [1321, 663] width 178 height 63
paste input "3"
type input "3"
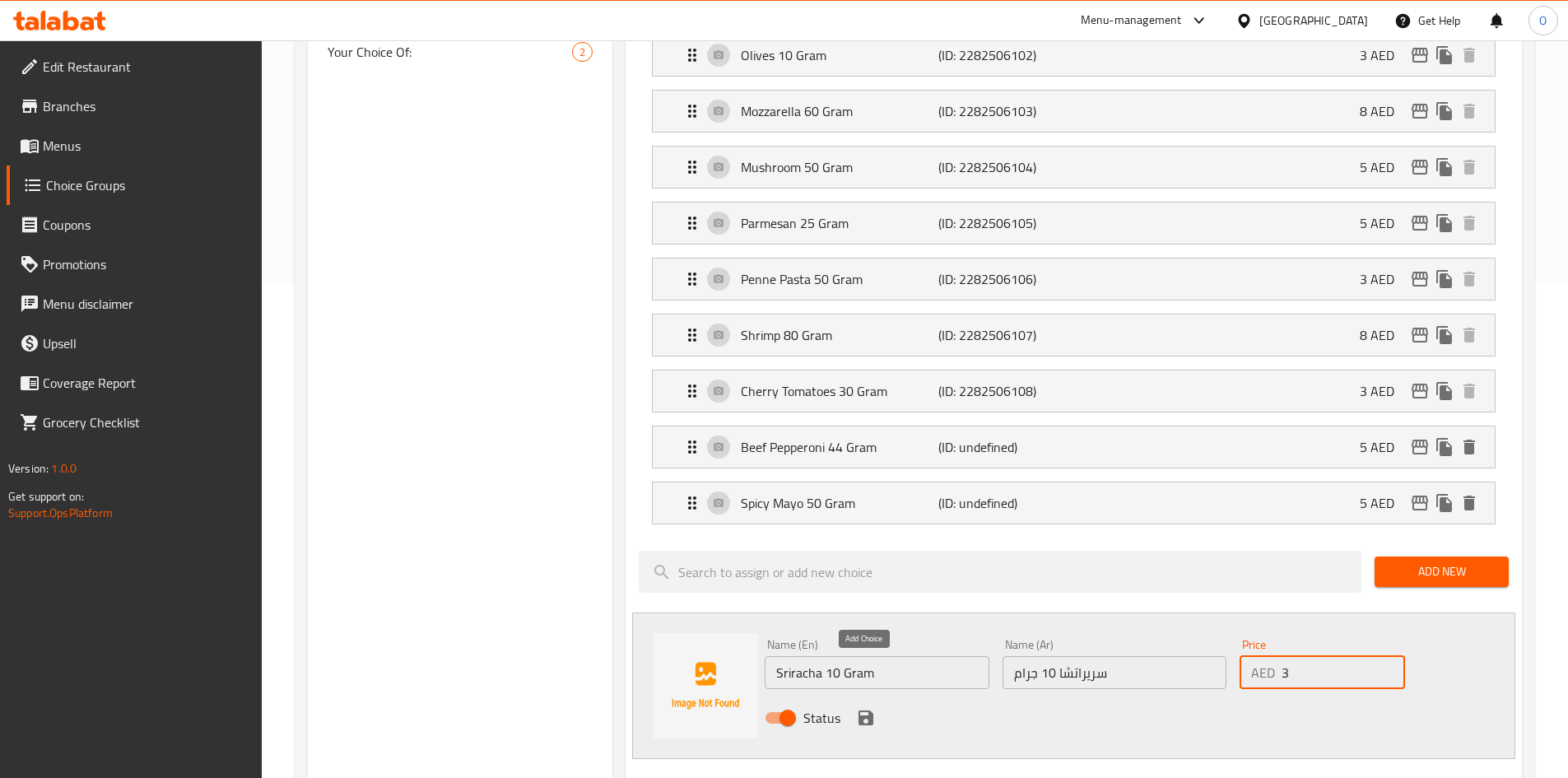
click at [862, 711] on icon "save" at bounding box center [865, 718] width 15 height 15
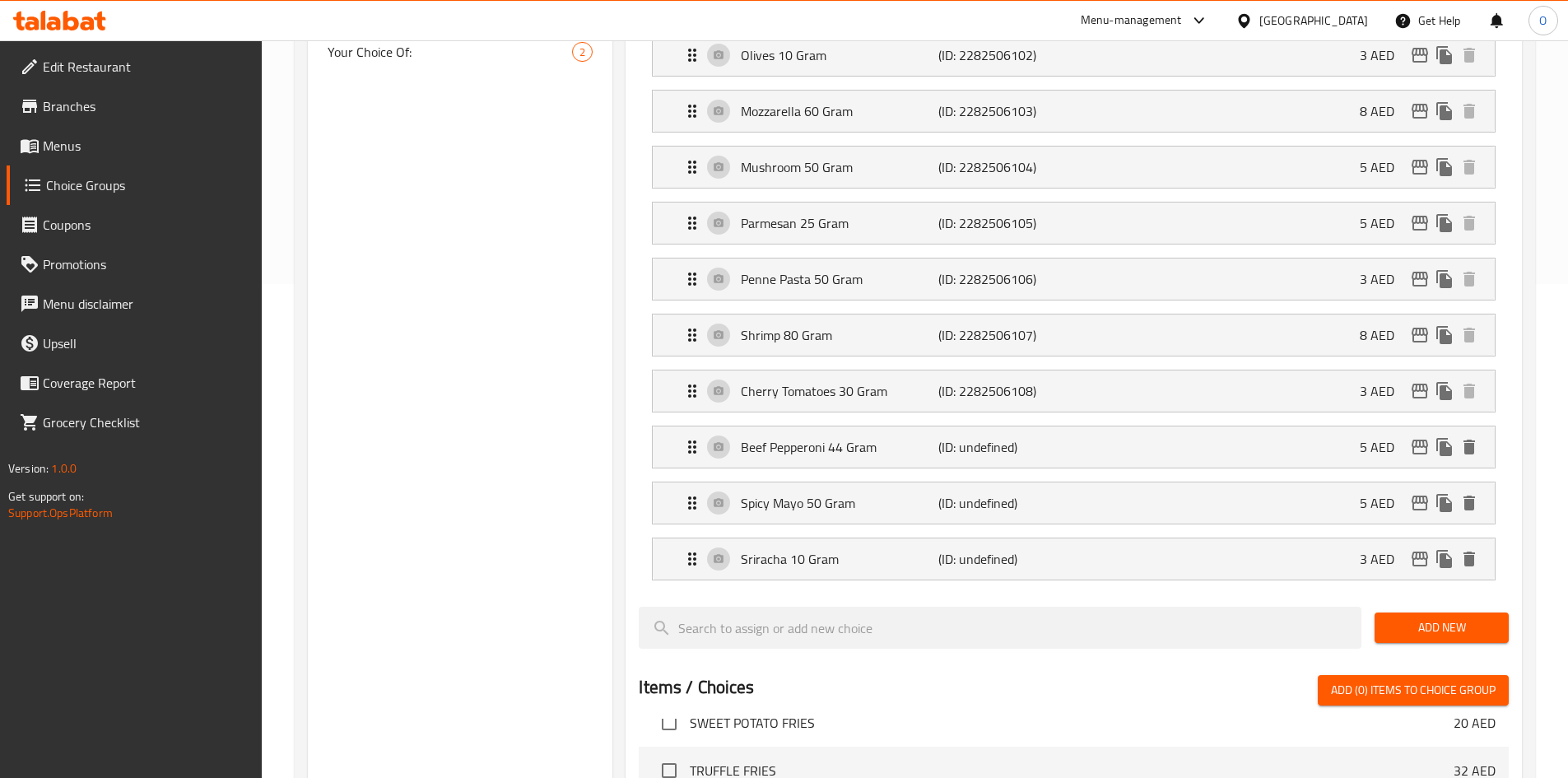
click at [1401, 617] on span "Add New" at bounding box center [1441, 627] width 108 height 21
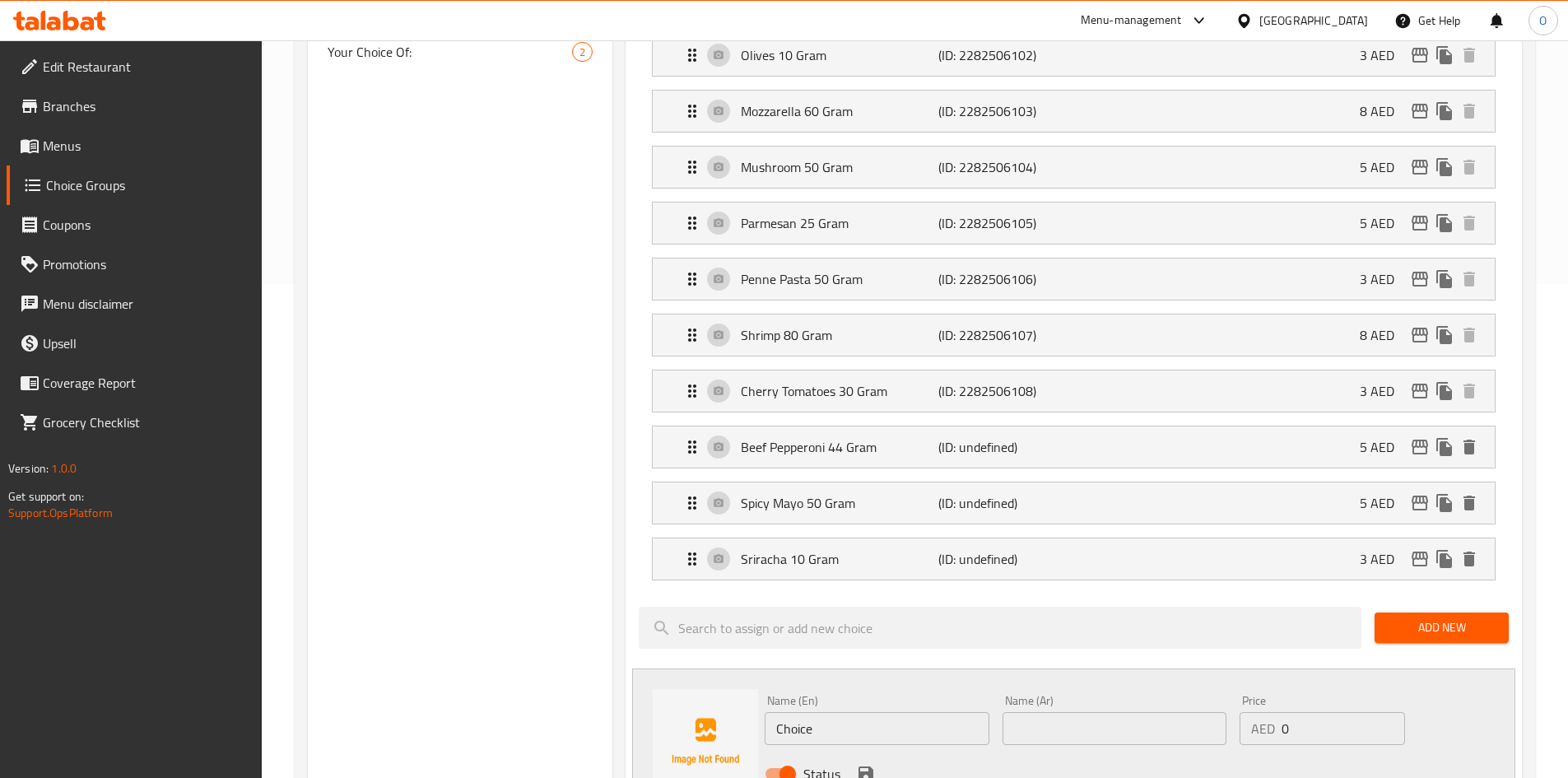
click at [859, 712] on input "Choice" at bounding box center [876, 728] width 224 height 33
paste input "Truffle Mayo 50 Gram"
type input "Truffle Mayo 50 Gram"
drag, startPoint x: 1050, startPoint y: 699, endPoint x: 1023, endPoint y: 681, distance: 32.4
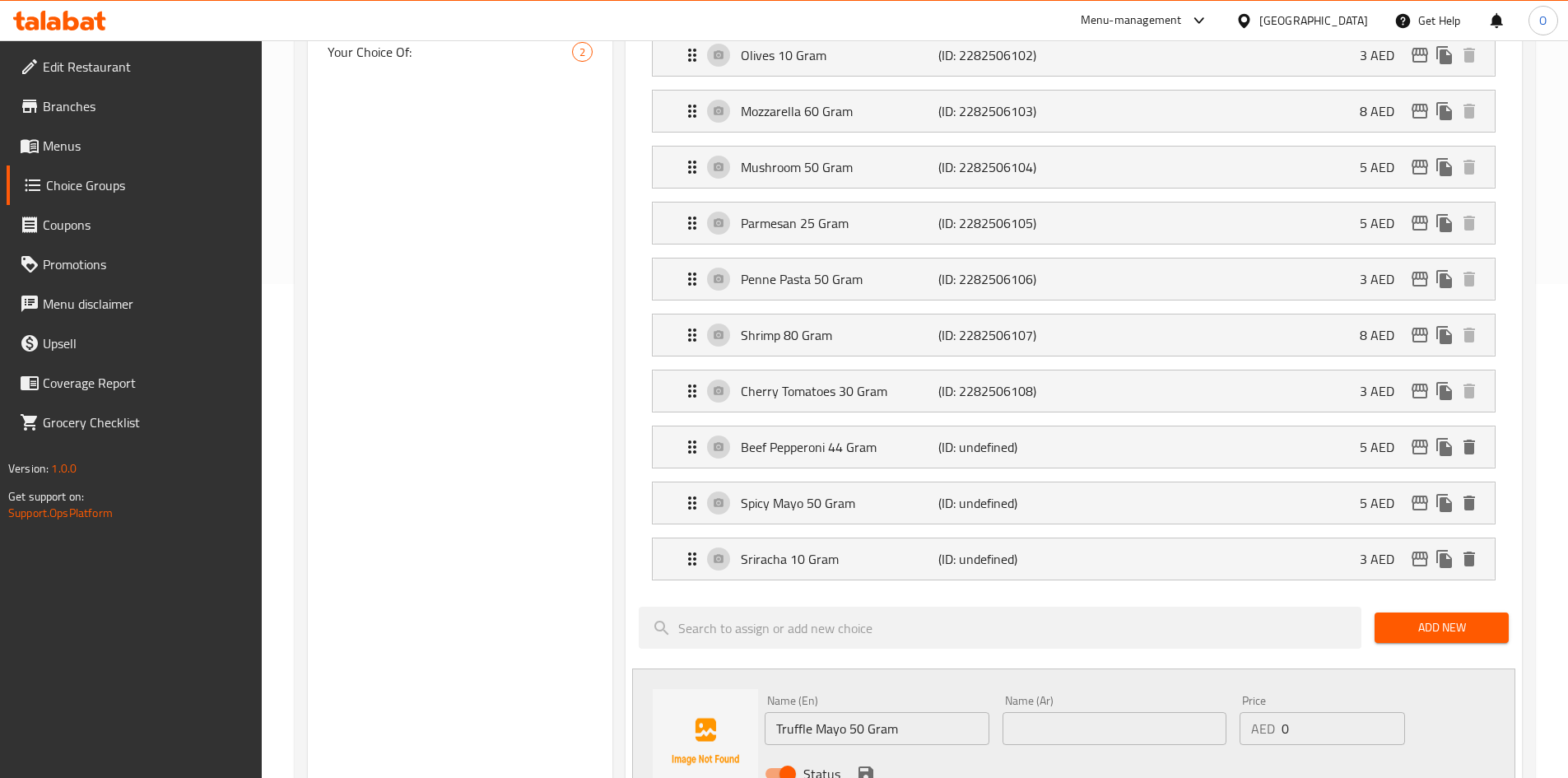
click at [1023, 712] on input "text" at bounding box center [1114, 728] width 224 height 33
paste input "مايونيز الكمأة 50 جرام"
click at [1074, 712] on input "مايونيز الكمأة 50 جرام" at bounding box center [1114, 728] width 224 height 33
type input "مايونيز تروفل 50 جرام"
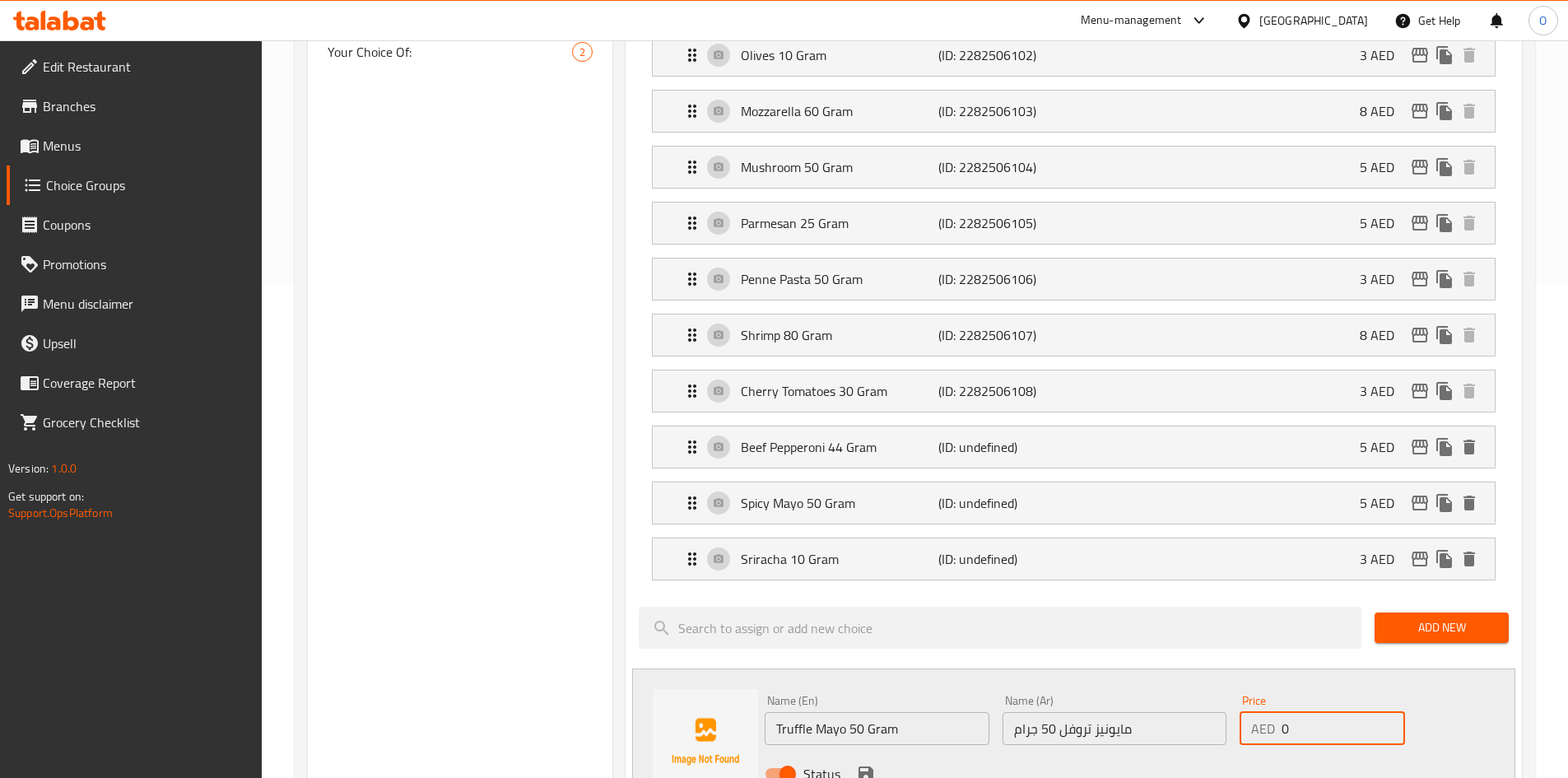
click at [1254, 712] on div "AED 0 Price" at bounding box center [1321, 728] width 165 height 33
paste input "5"
type input "5"
click at [856, 764] on icon "save" at bounding box center [866, 774] width 20 height 20
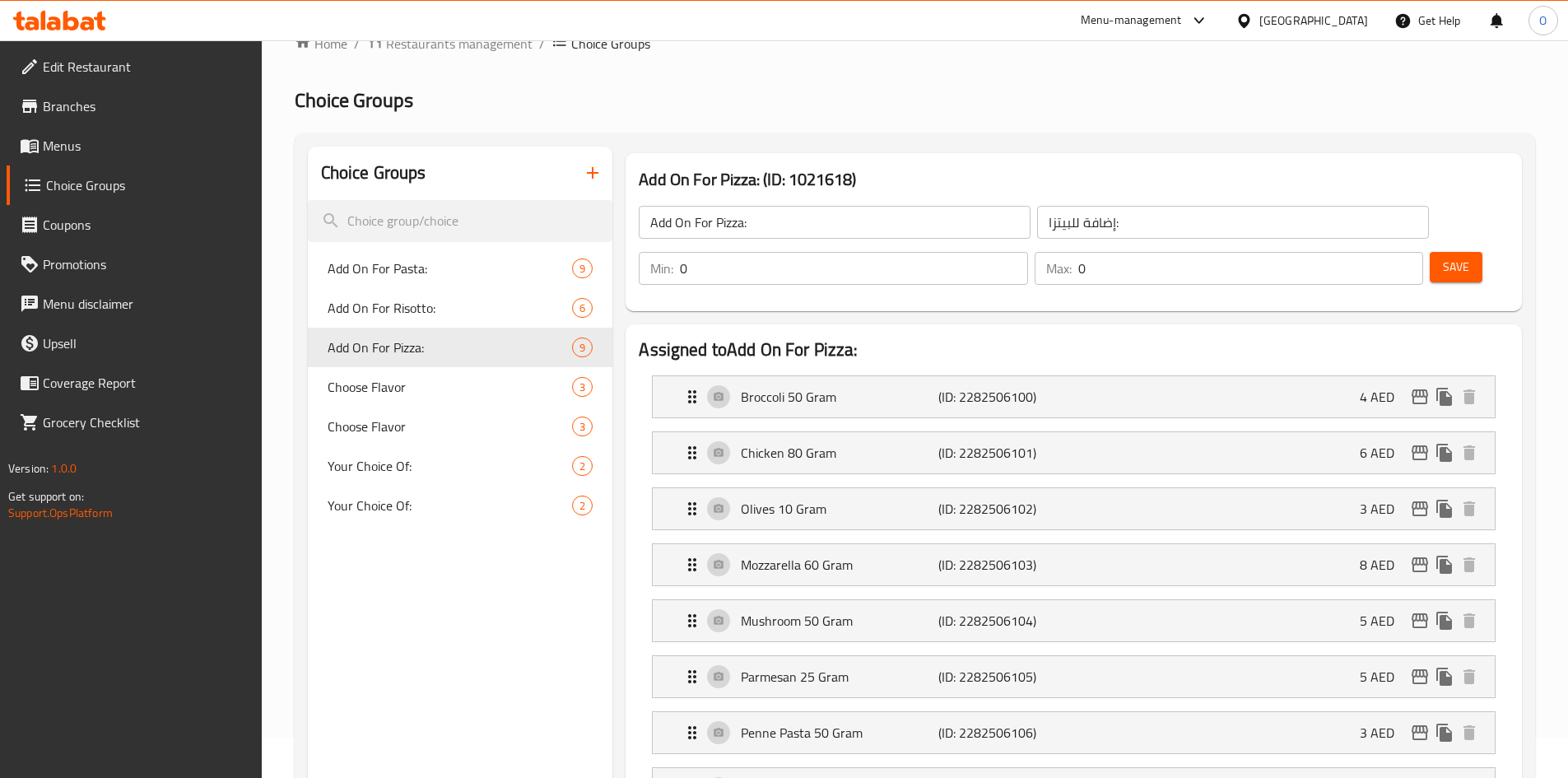
scroll to position [0, 0]
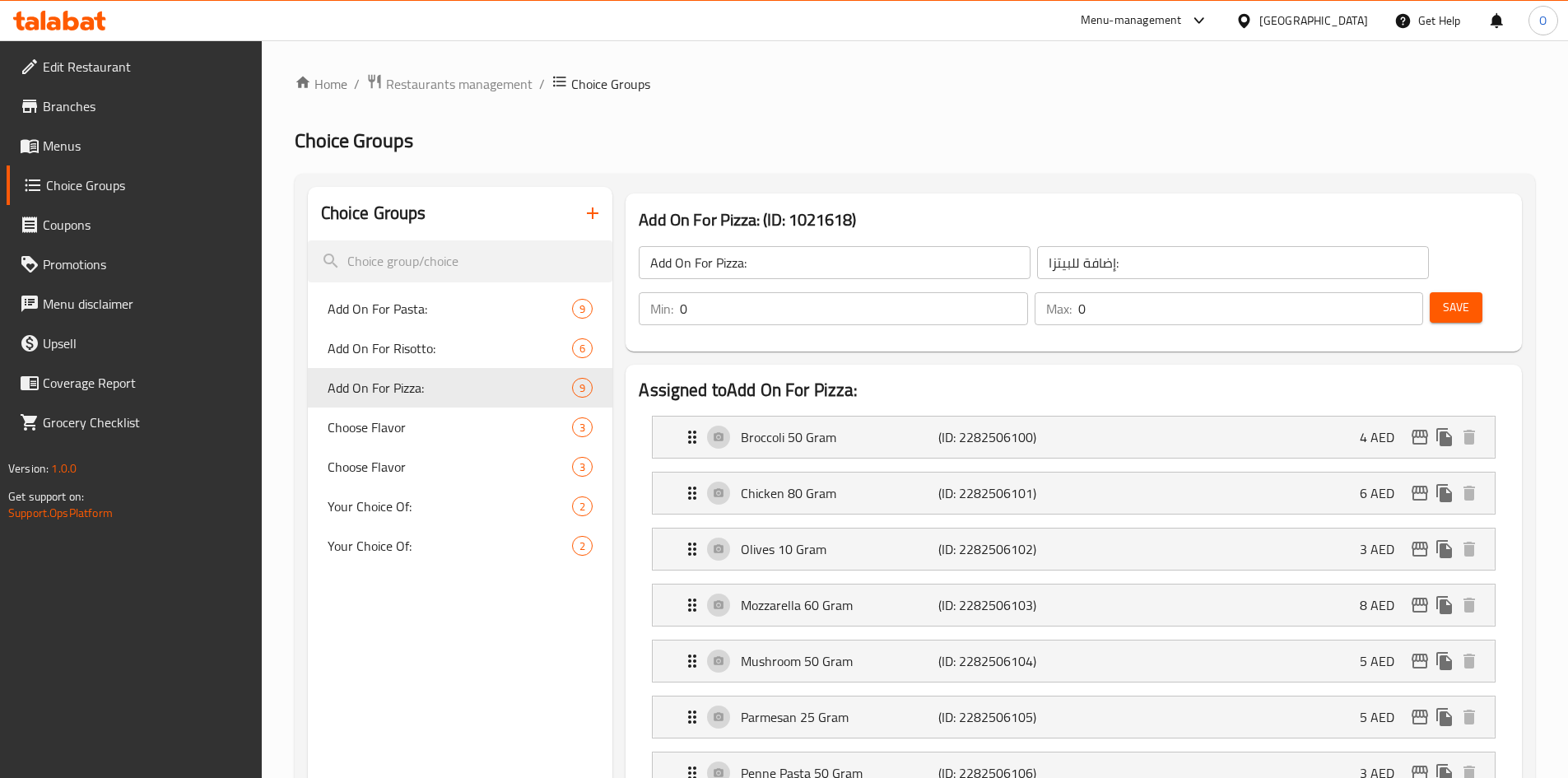
click at [1442, 298] on span "Save" at bounding box center [1455, 308] width 26 height 21
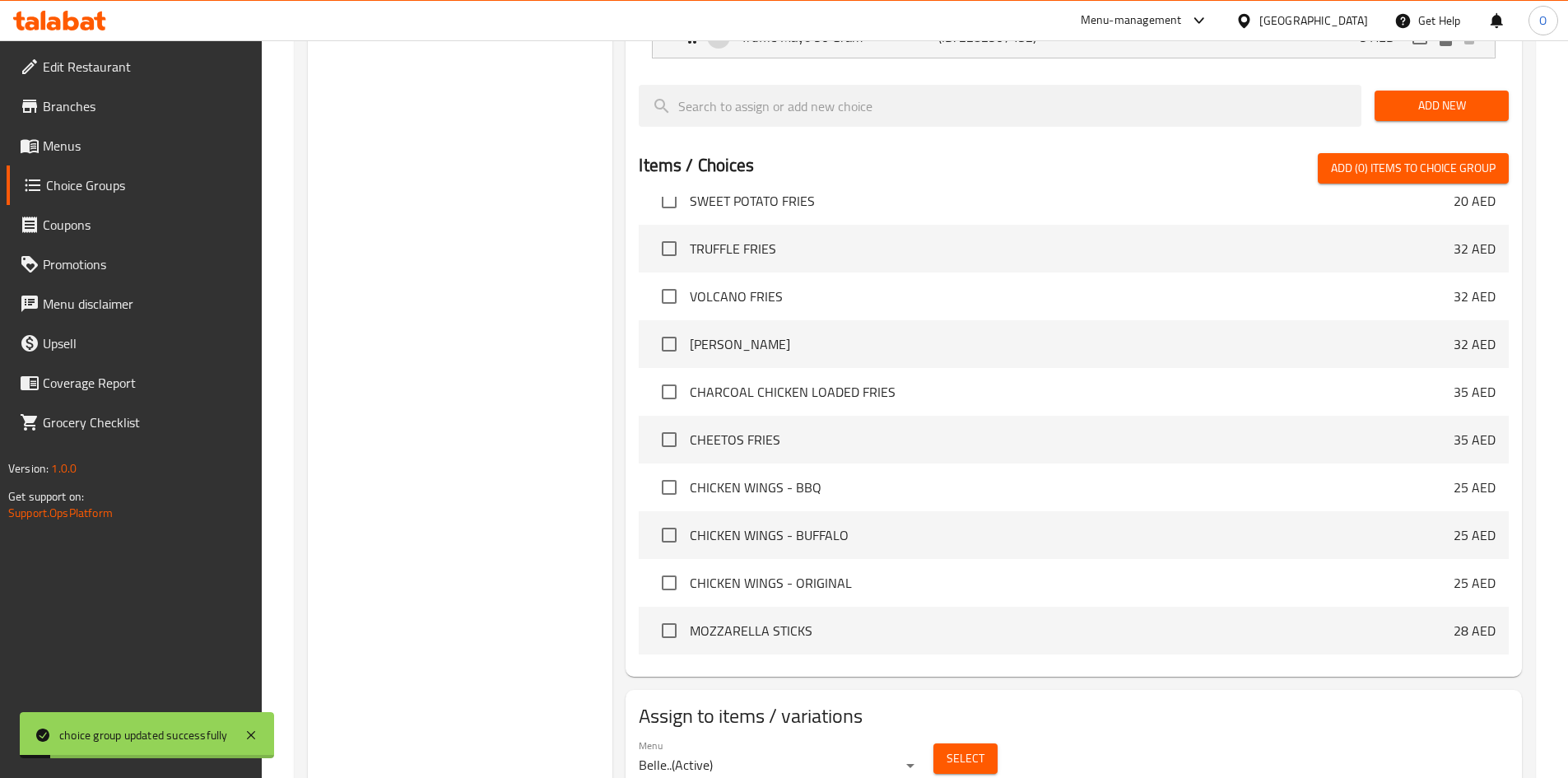
scroll to position [1093, 0]
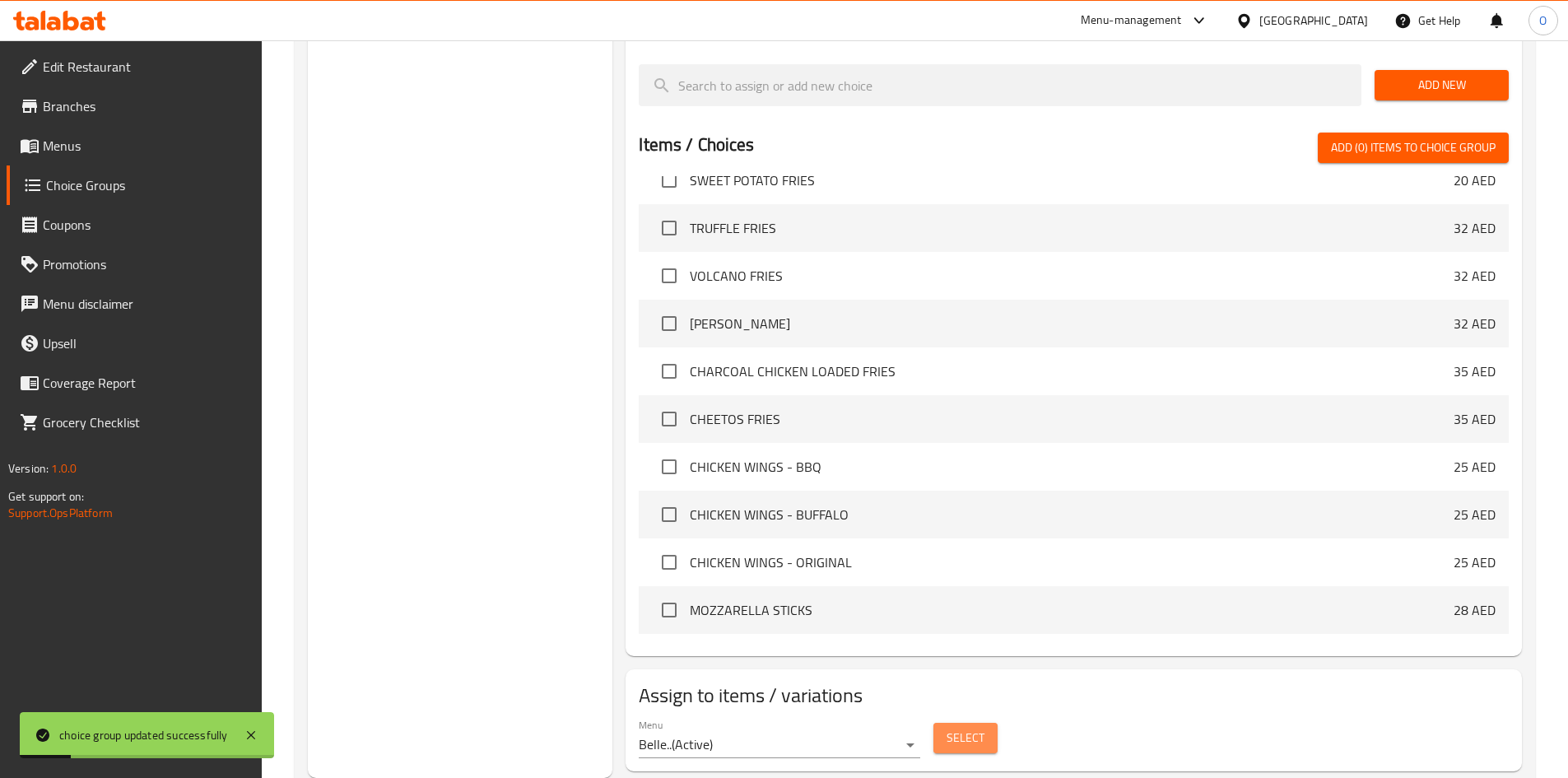
click at [961, 723] on button "Select" at bounding box center [965, 738] width 64 height 31
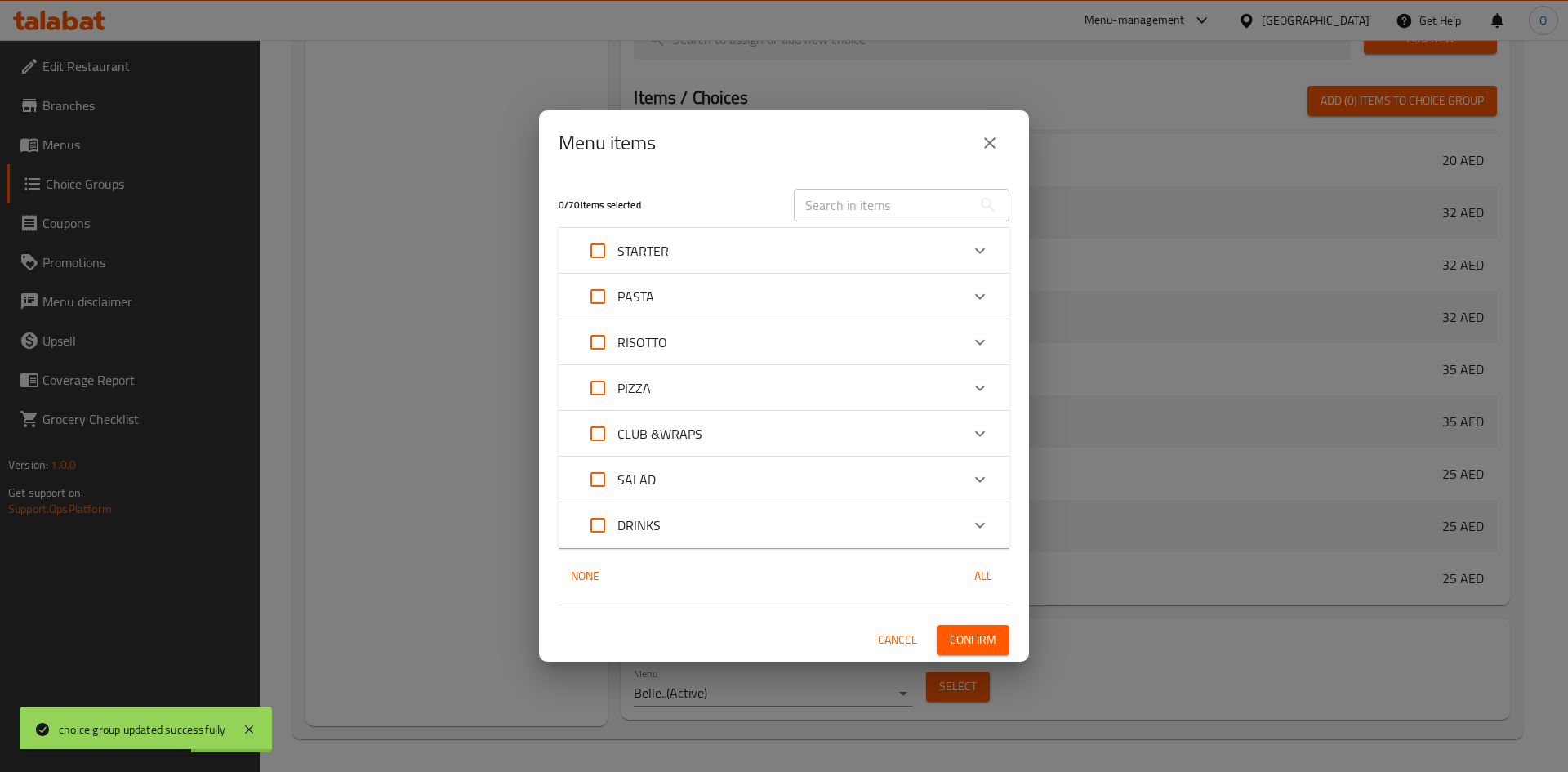
click at [605, 386] on input "Expand" at bounding box center [598, 388] width 40 height 40
checkbox input "true"
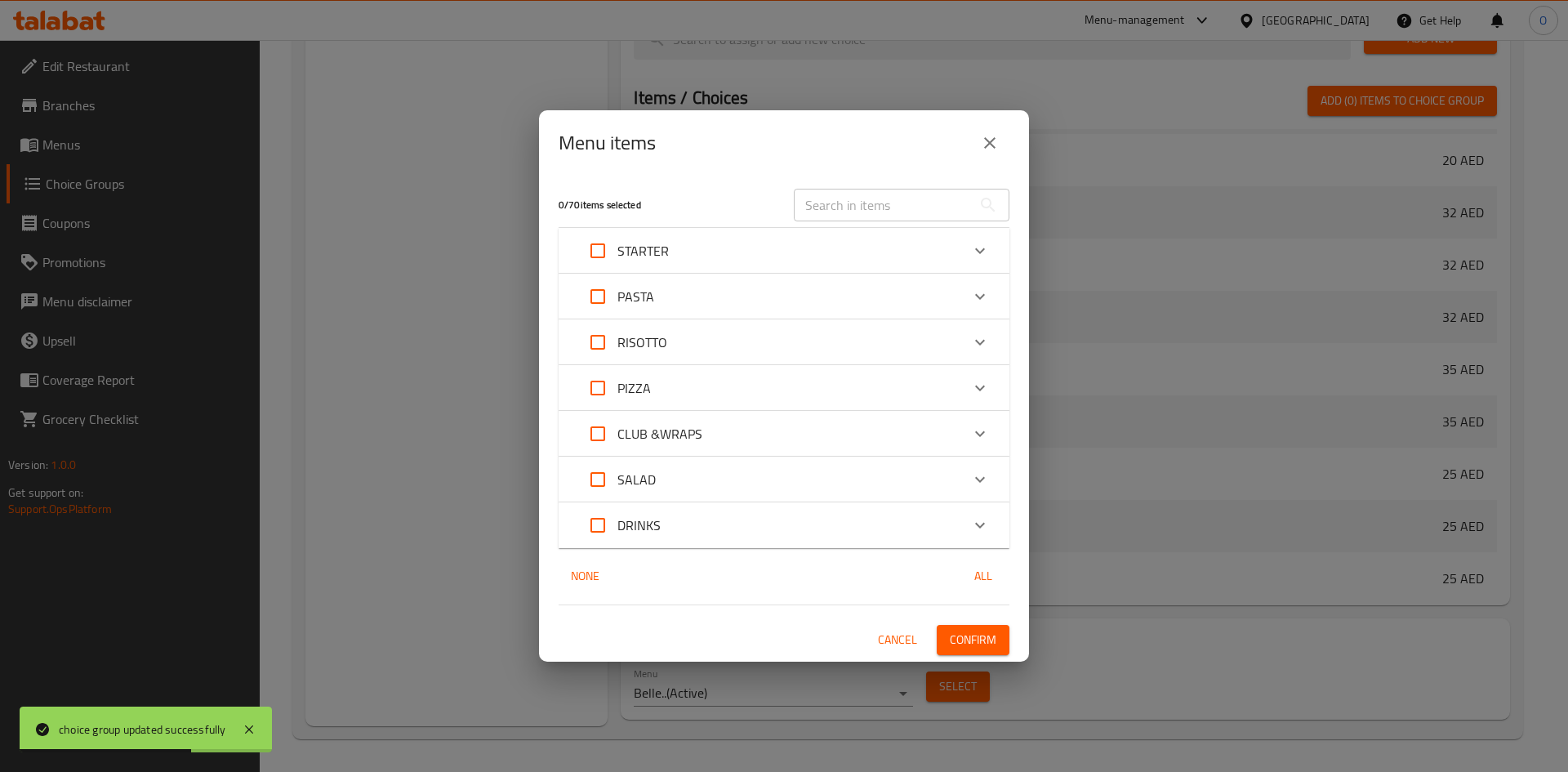
checkbox input "true"
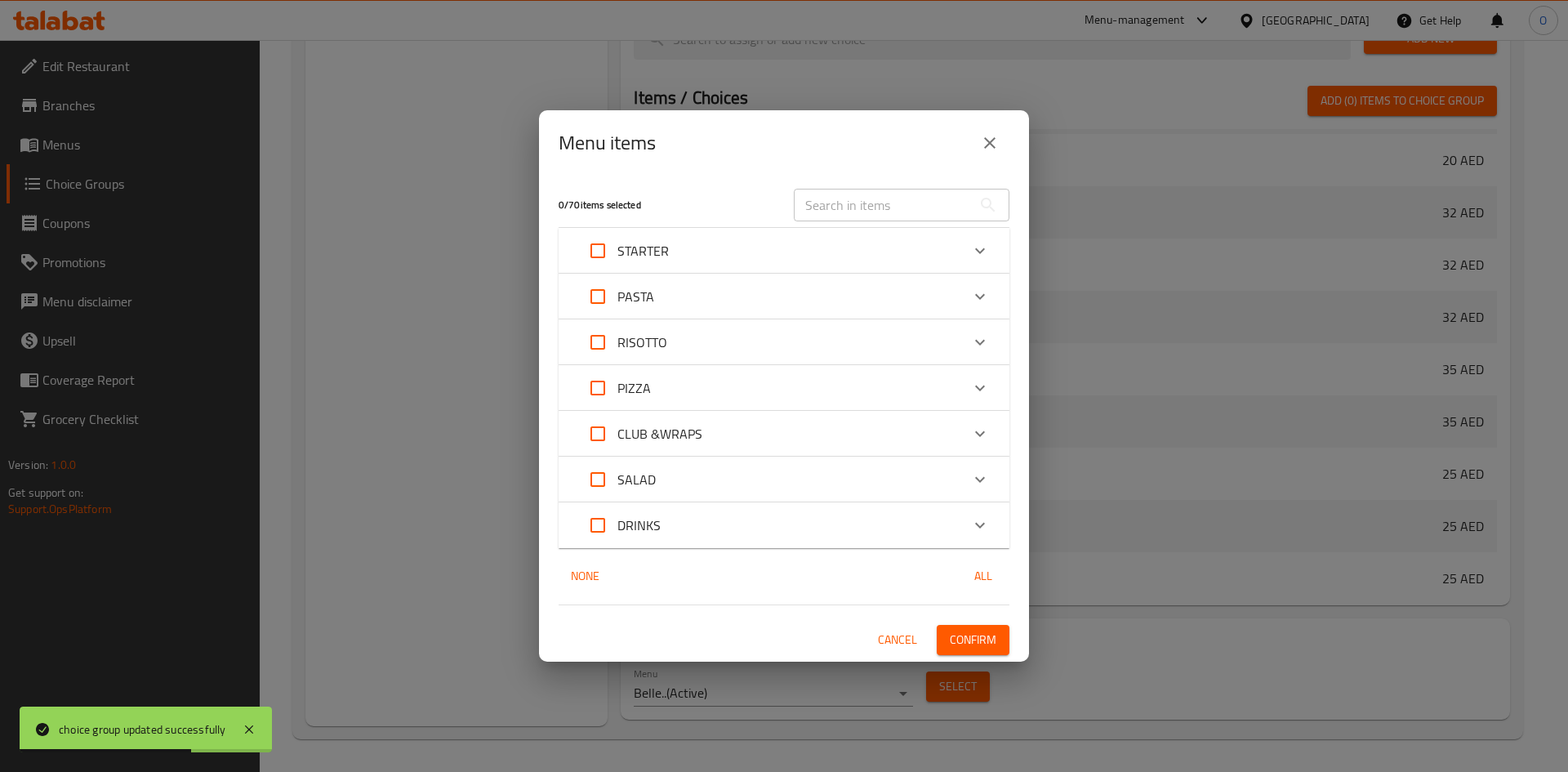
checkbox input "true"
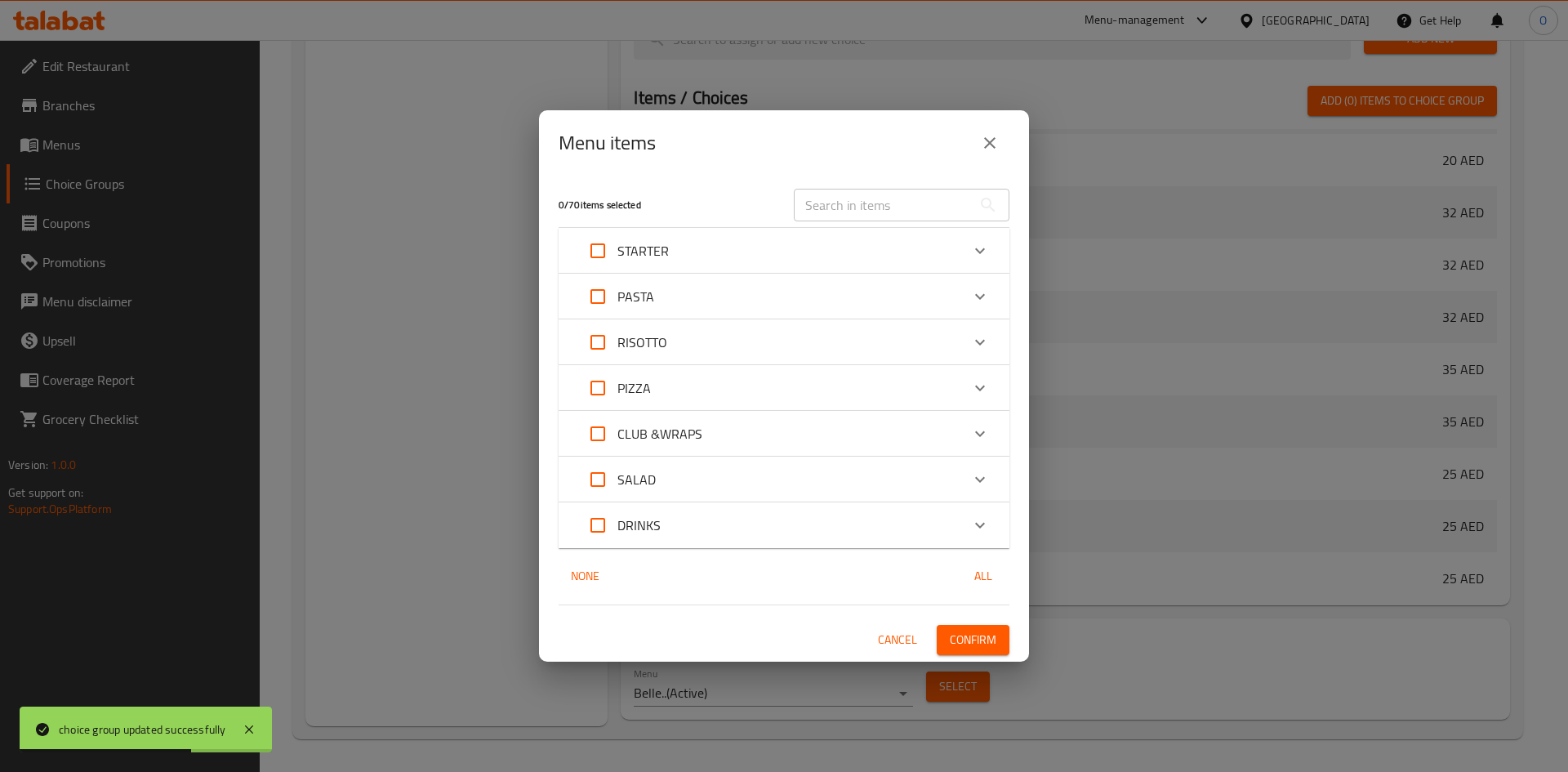
checkbox input "true"
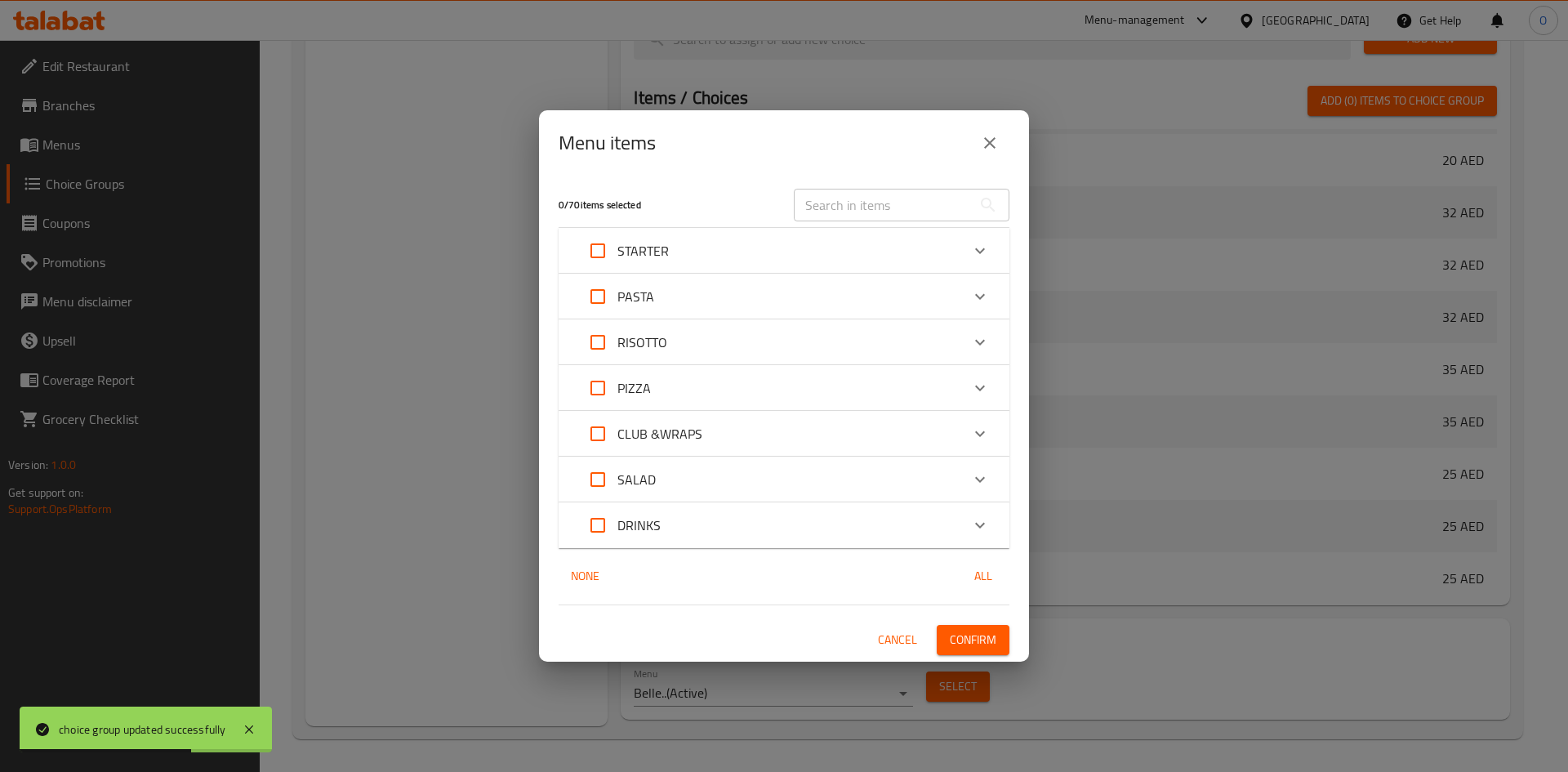
checkbox input "true"
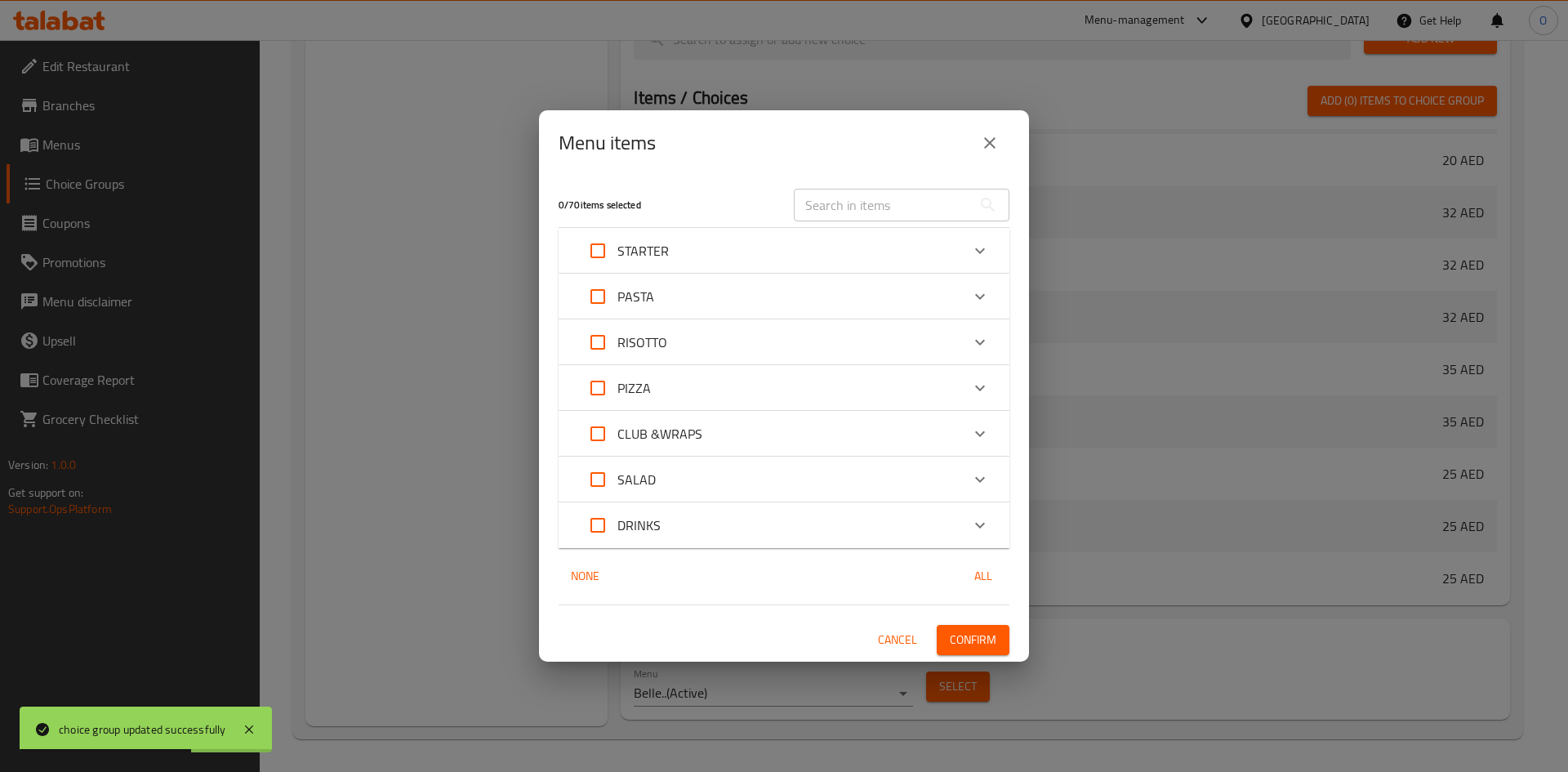
checkbox input "true"
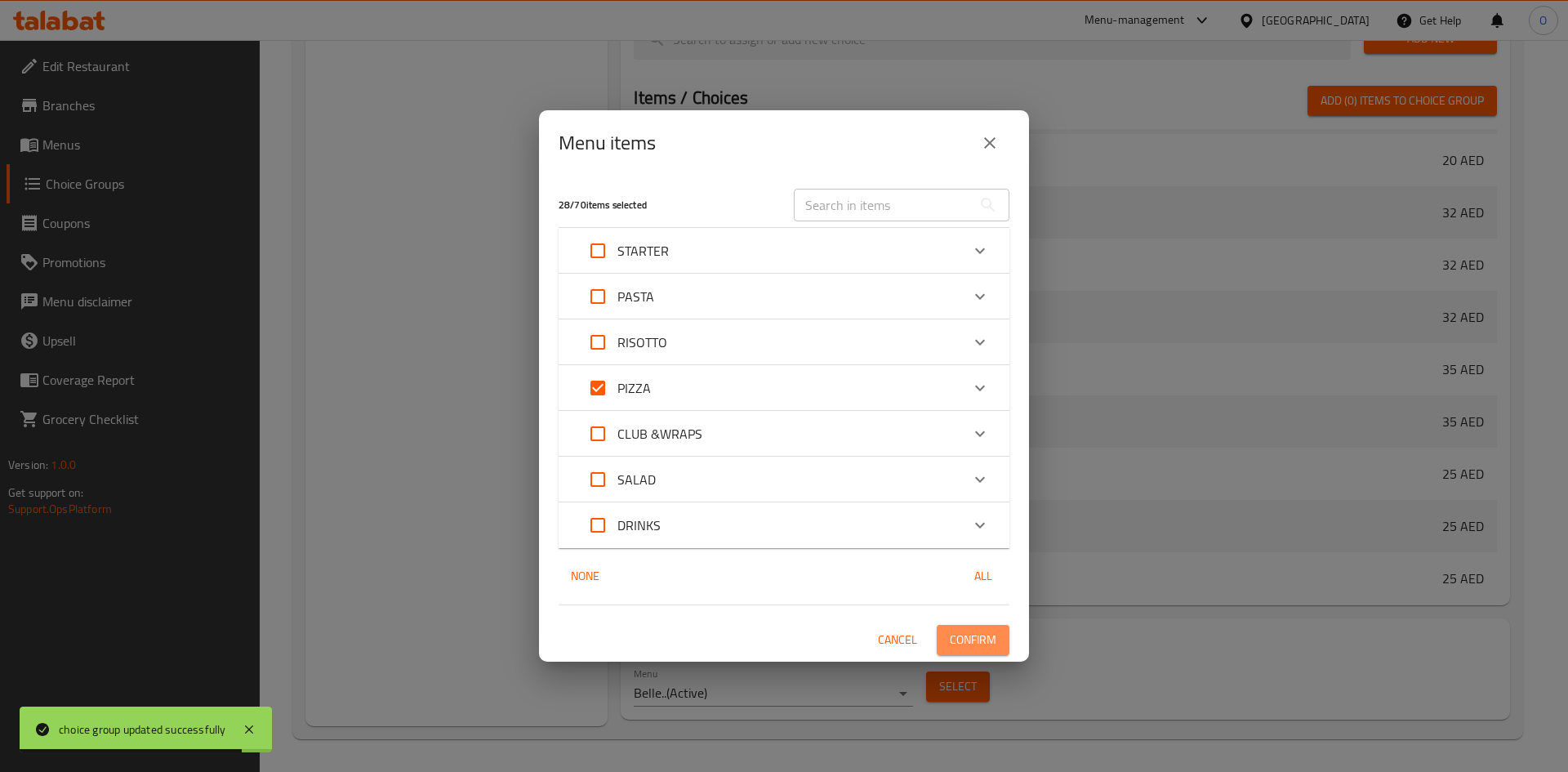
click at [977, 635] on span "Confirm" at bounding box center [973, 640] width 47 height 21
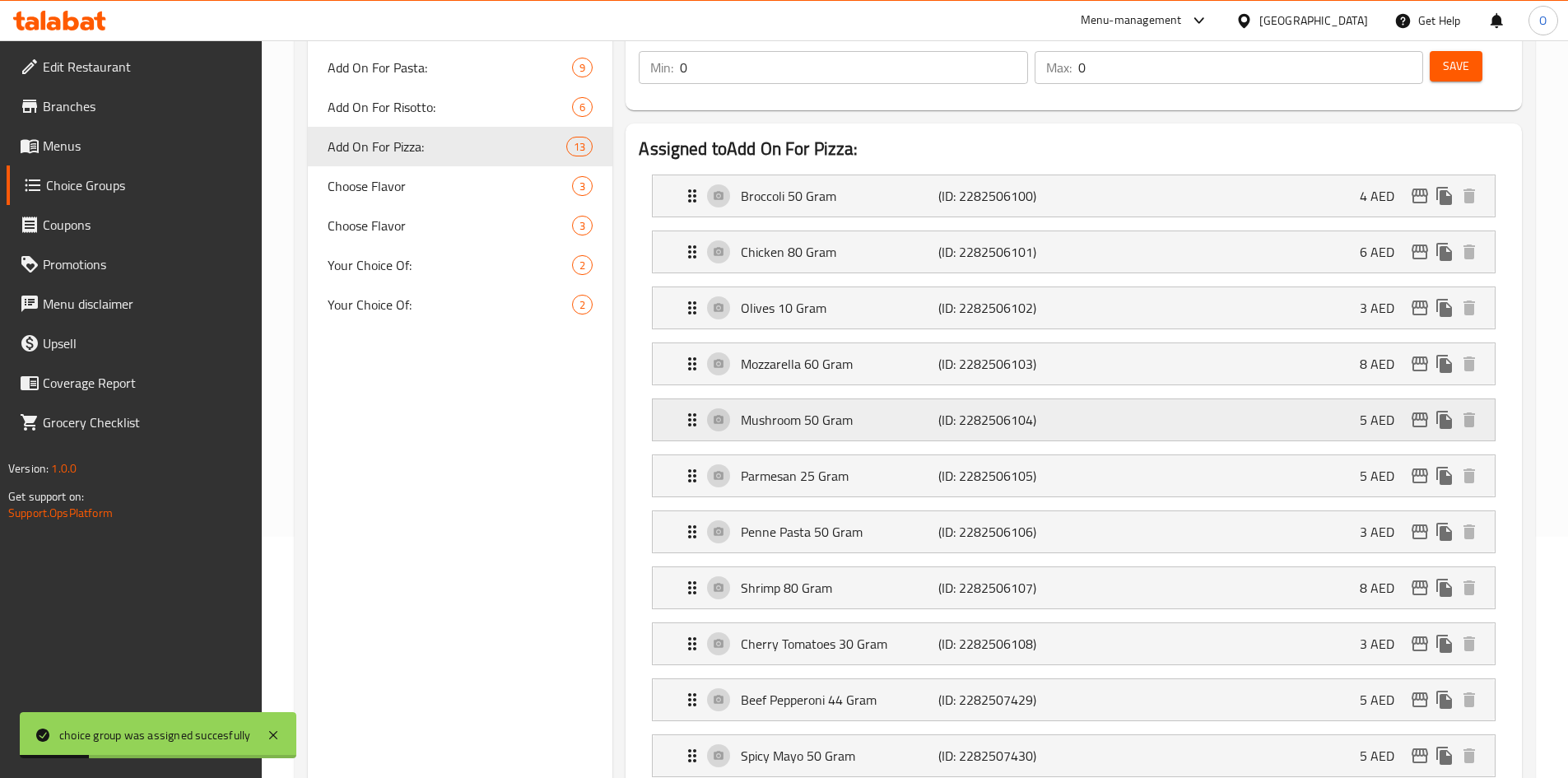
scroll to position [105, 0]
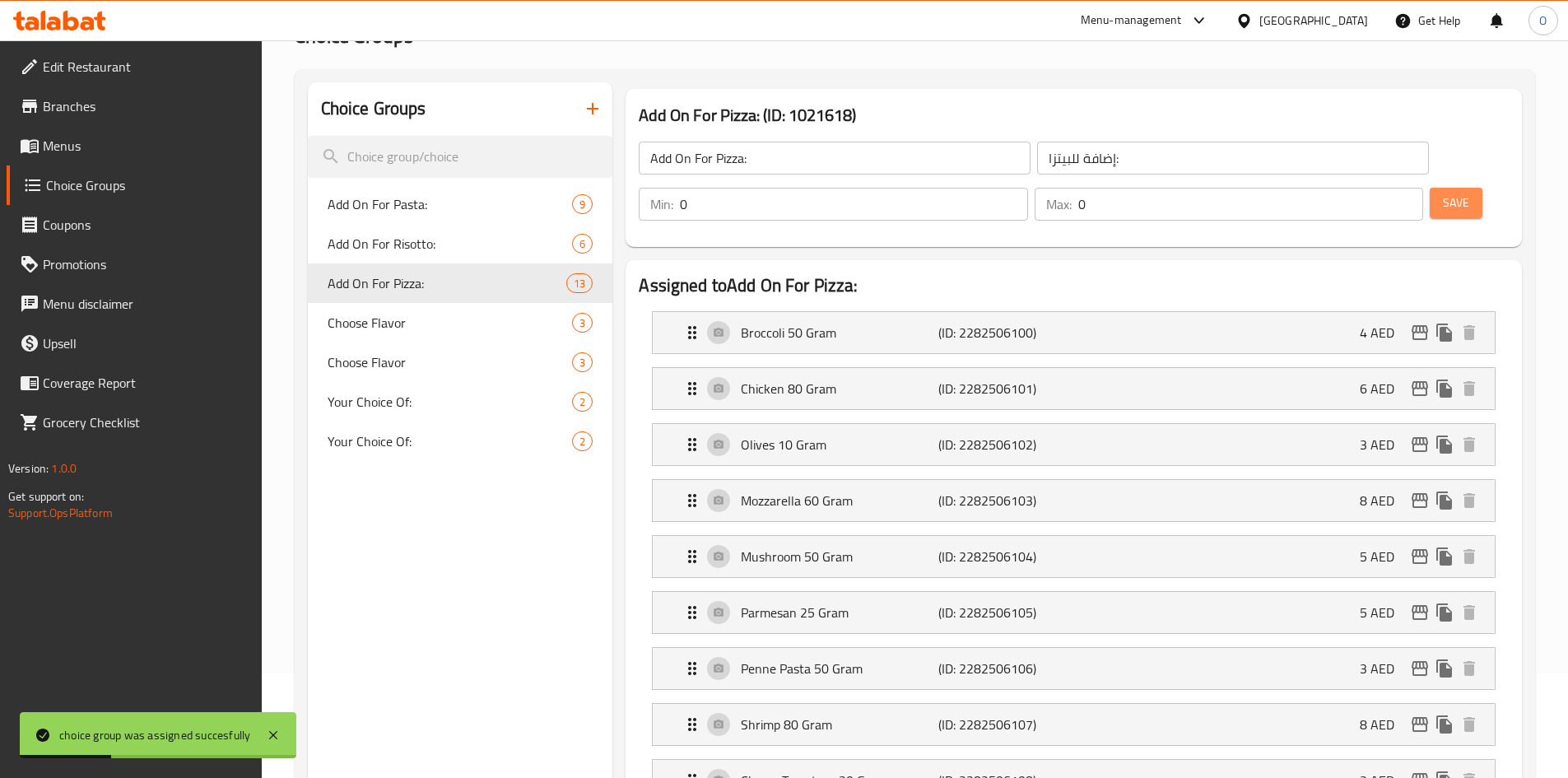
click at [1442, 193] on span "Save" at bounding box center [1455, 203] width 26 height 21
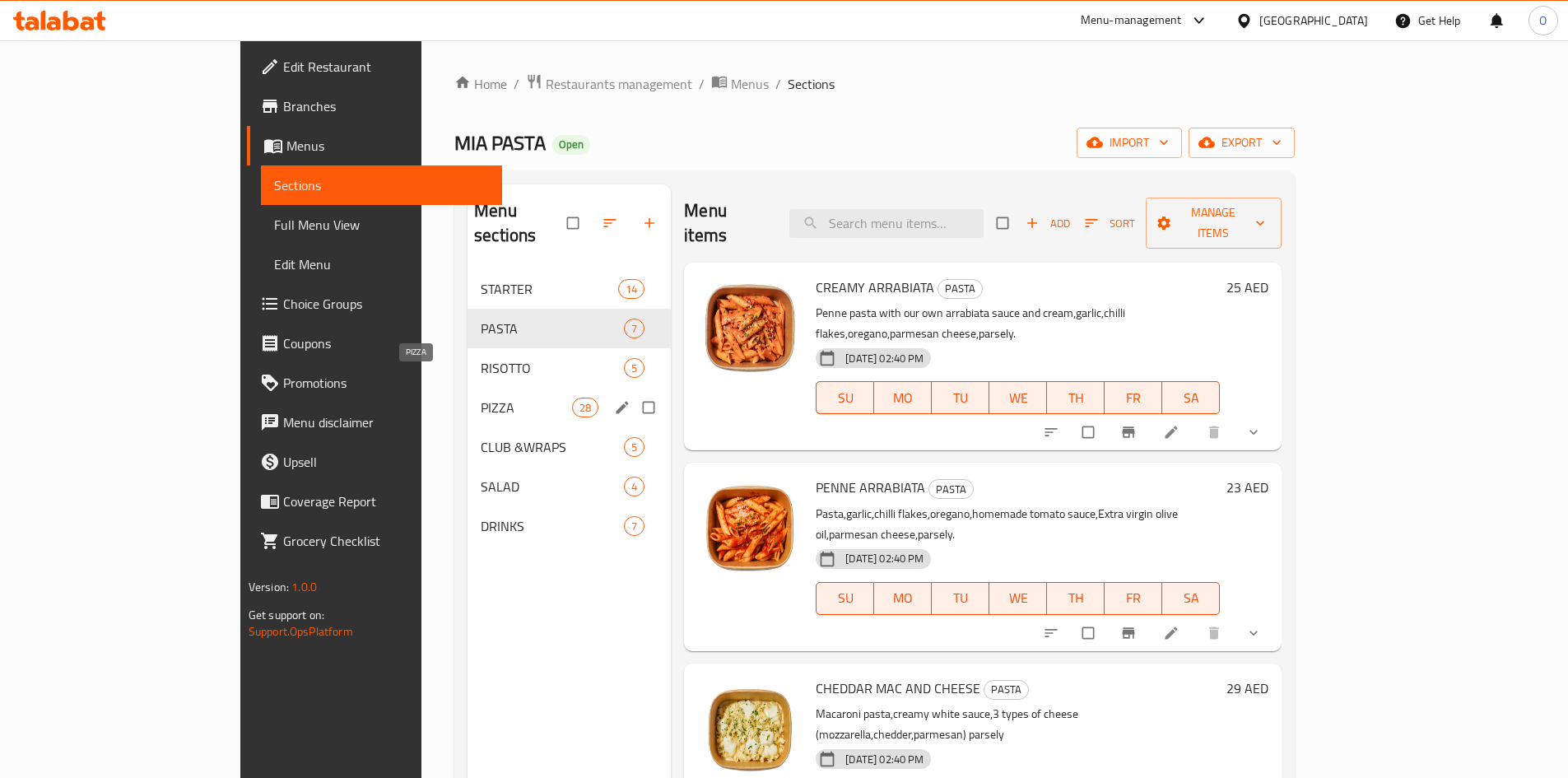
click at [481, 397] on span "PIZZA" at bounding box center [527, 407] width 92 height 20
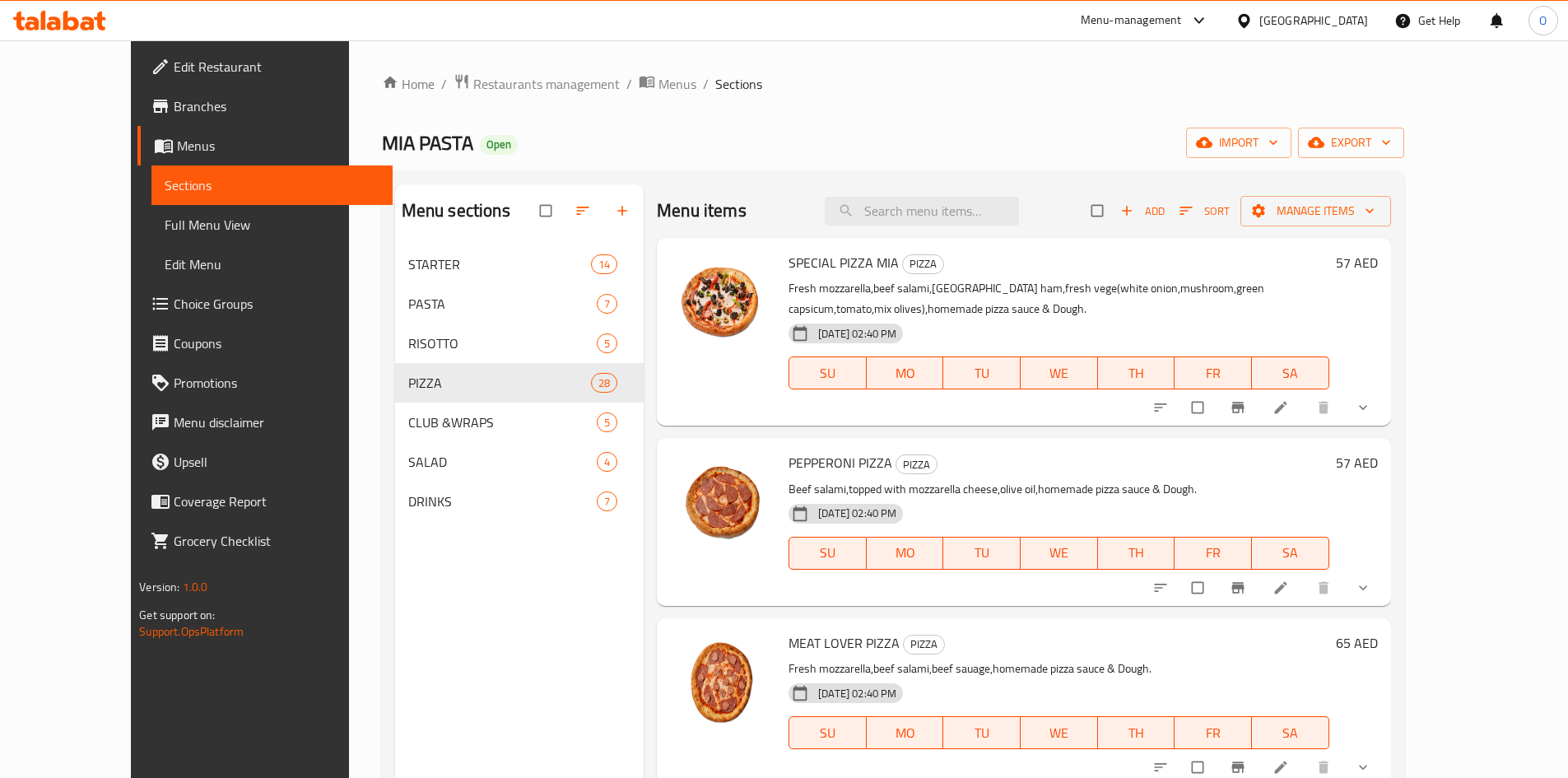
click at [1371, 415] on icon "show more" at bounding box center [1362, 407] width 16 height 16
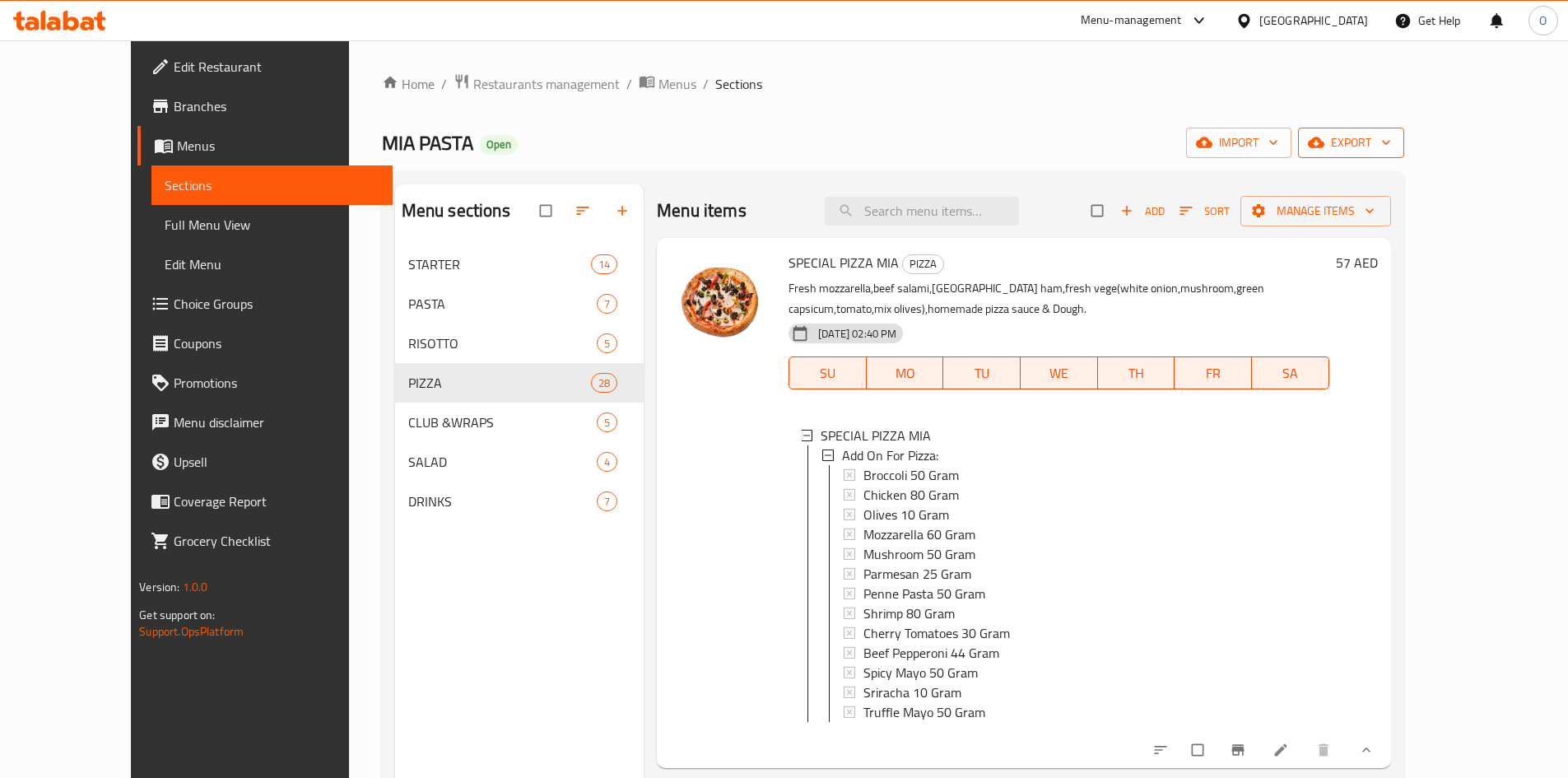
click at [1391, 133] on span "export" at bounding box center [1351, 143] width 80 height 21
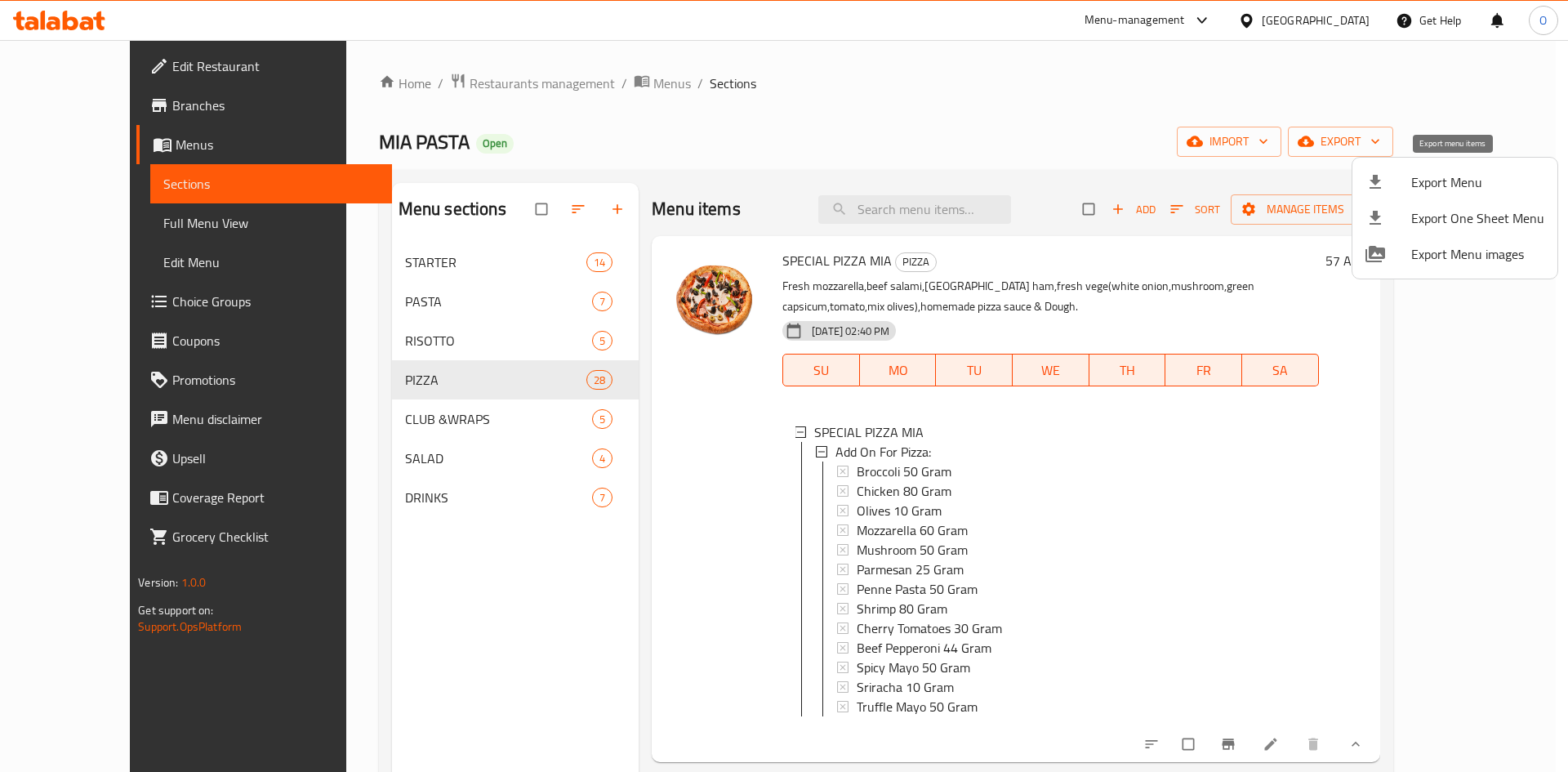
click at [1392, 187] on div at bounding box center [1389, 182] width 46 height 20
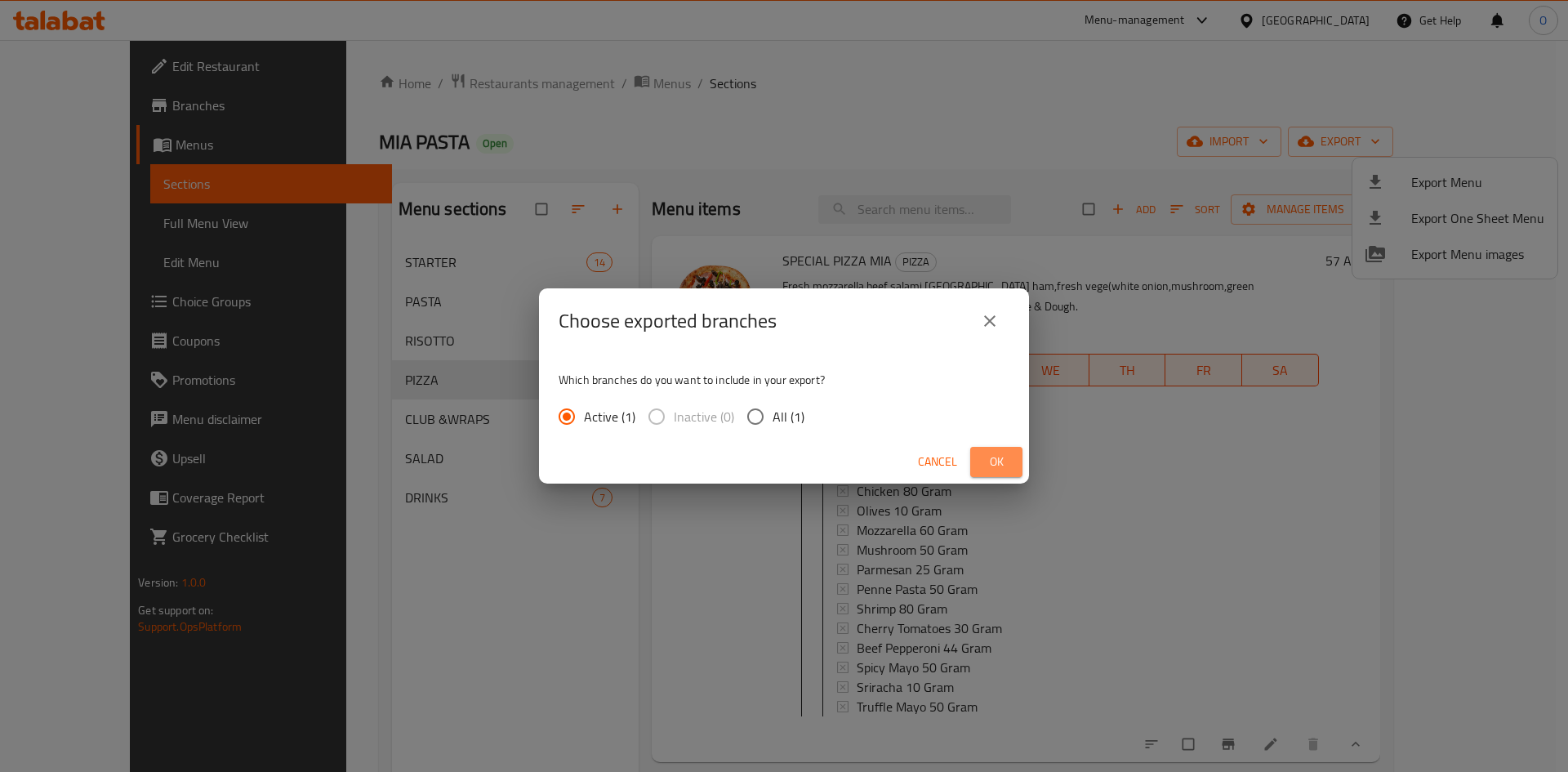
click at [1010, 450] on button "Ok" at bounding box center [996, 462] width 52 height 31
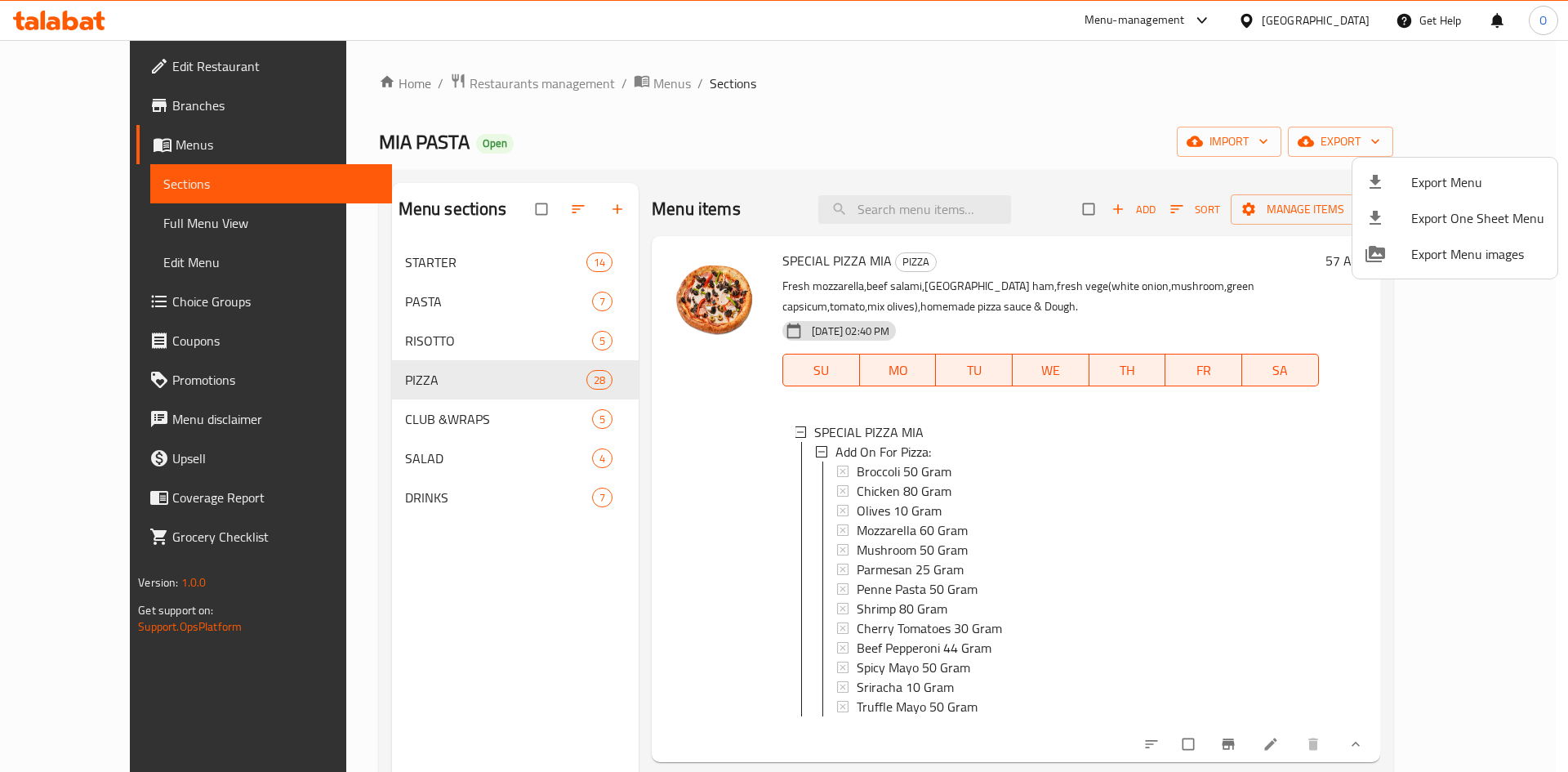
click at [73, 100] on div at bounding box center [784, 386] width 1568 height 772
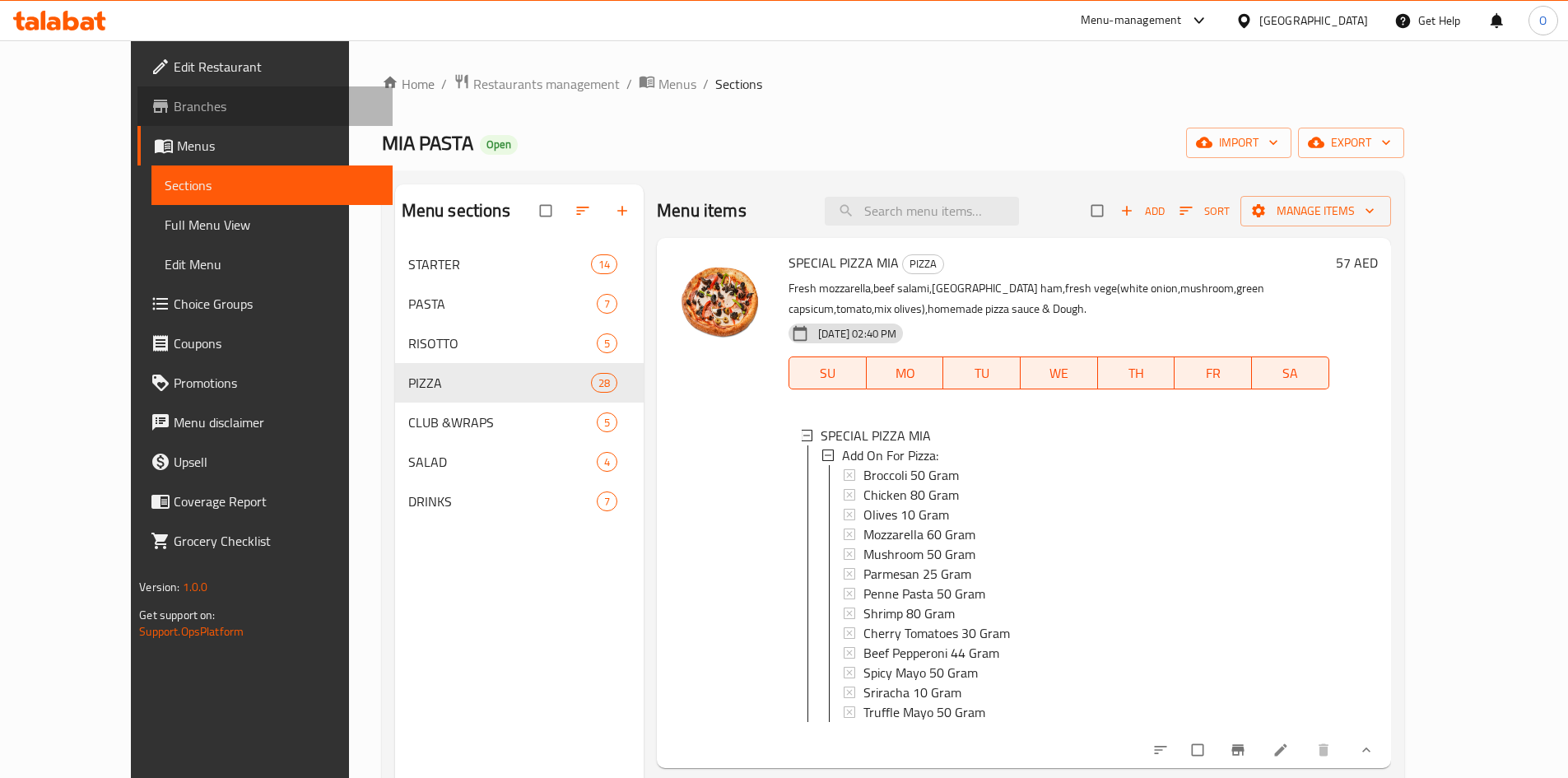
click at [174, 101] on span "Branches" at bounding box center [276, 106] width 206 height 20
